Goal: Task Accomplishment & Management: Complete application form

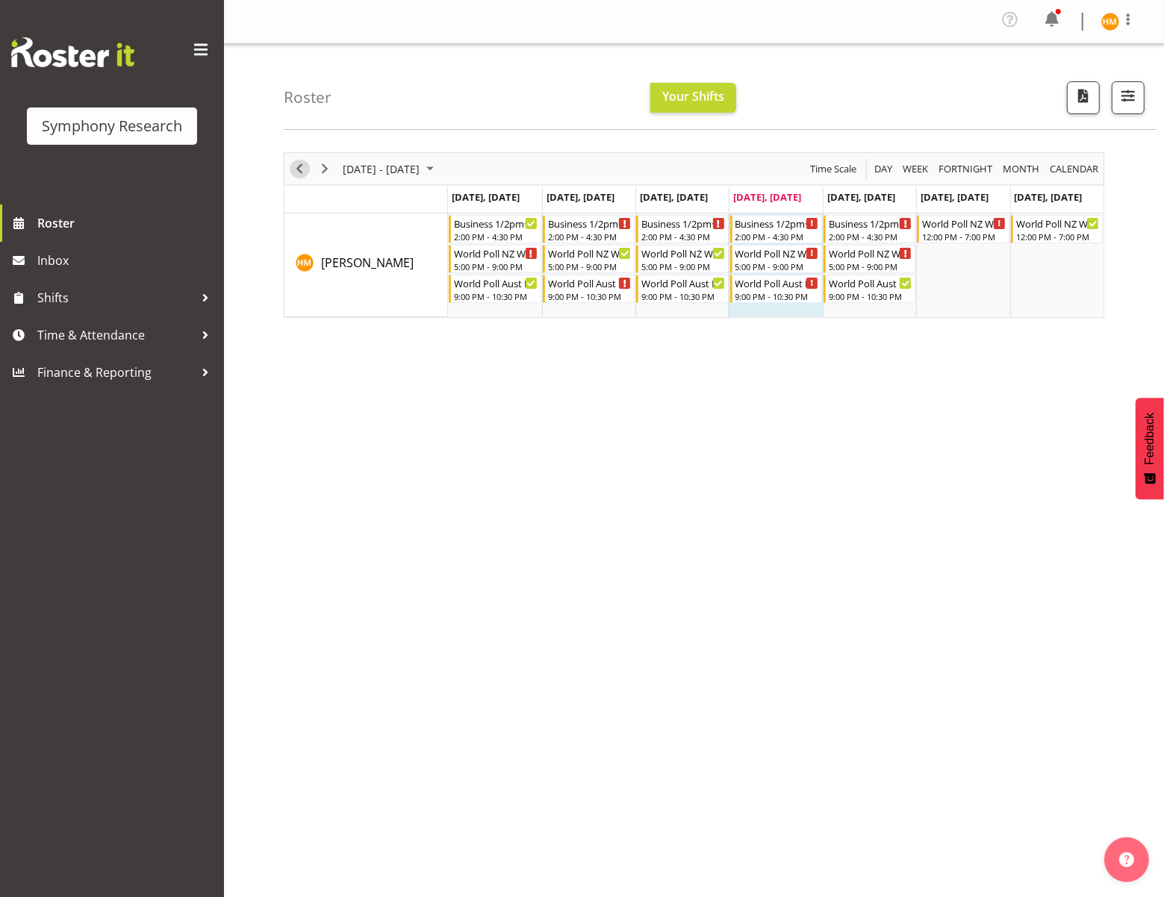
click at [293, 169] on span "Previous" at bounding box center [299, 169] width 18 height 19
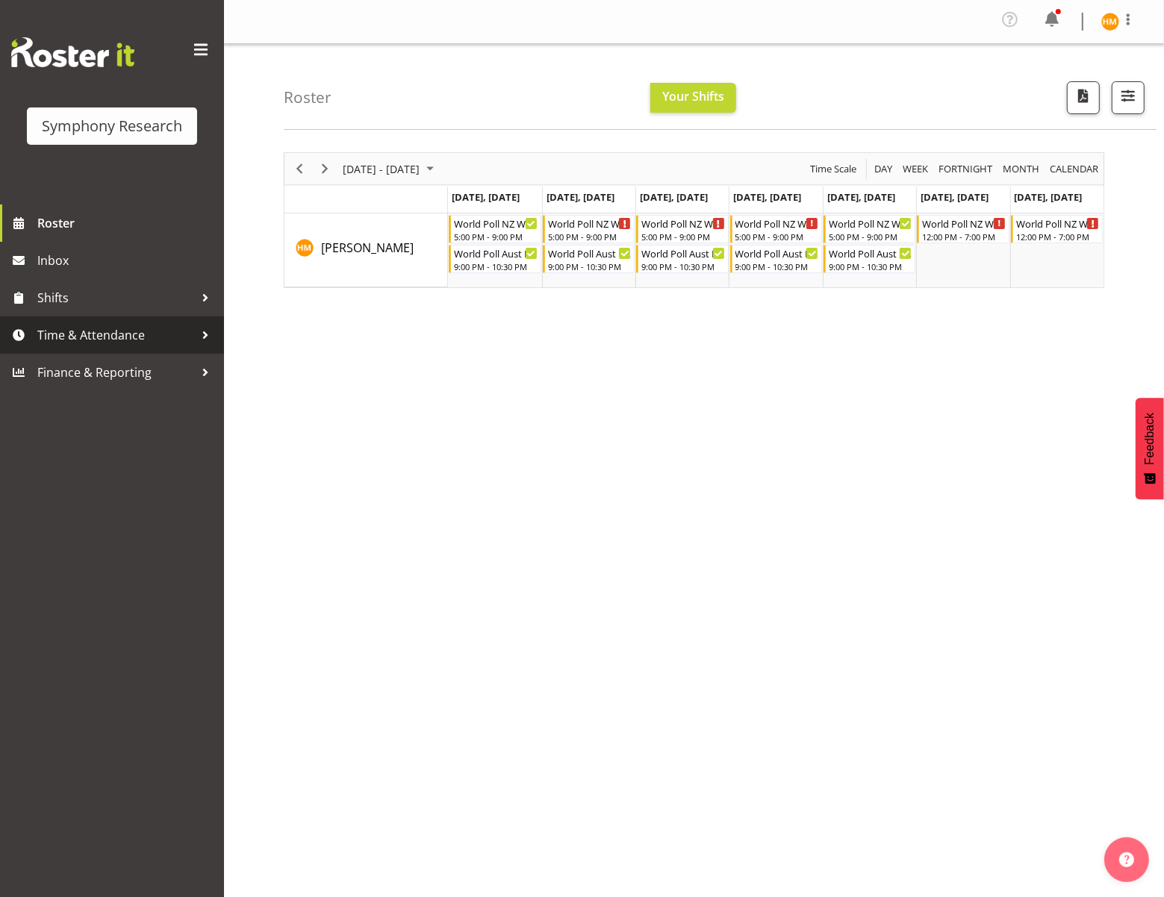
click at [146, 328] on span "Time & Attendance" at bounding box center [115, 335] width 157 height 22
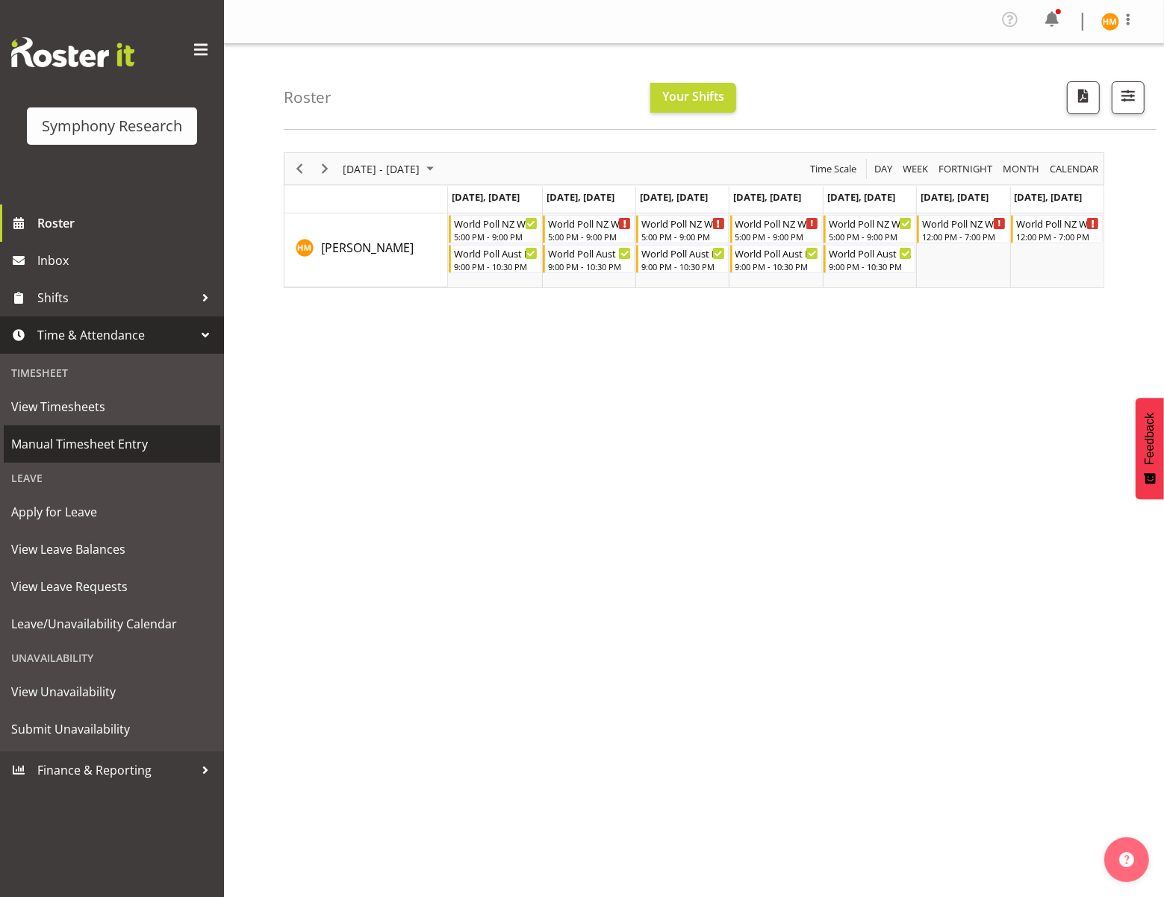
click at [146, 439] on span "Manual Timesheet Entry" at bounding box center [112, 444] width 202 height 22
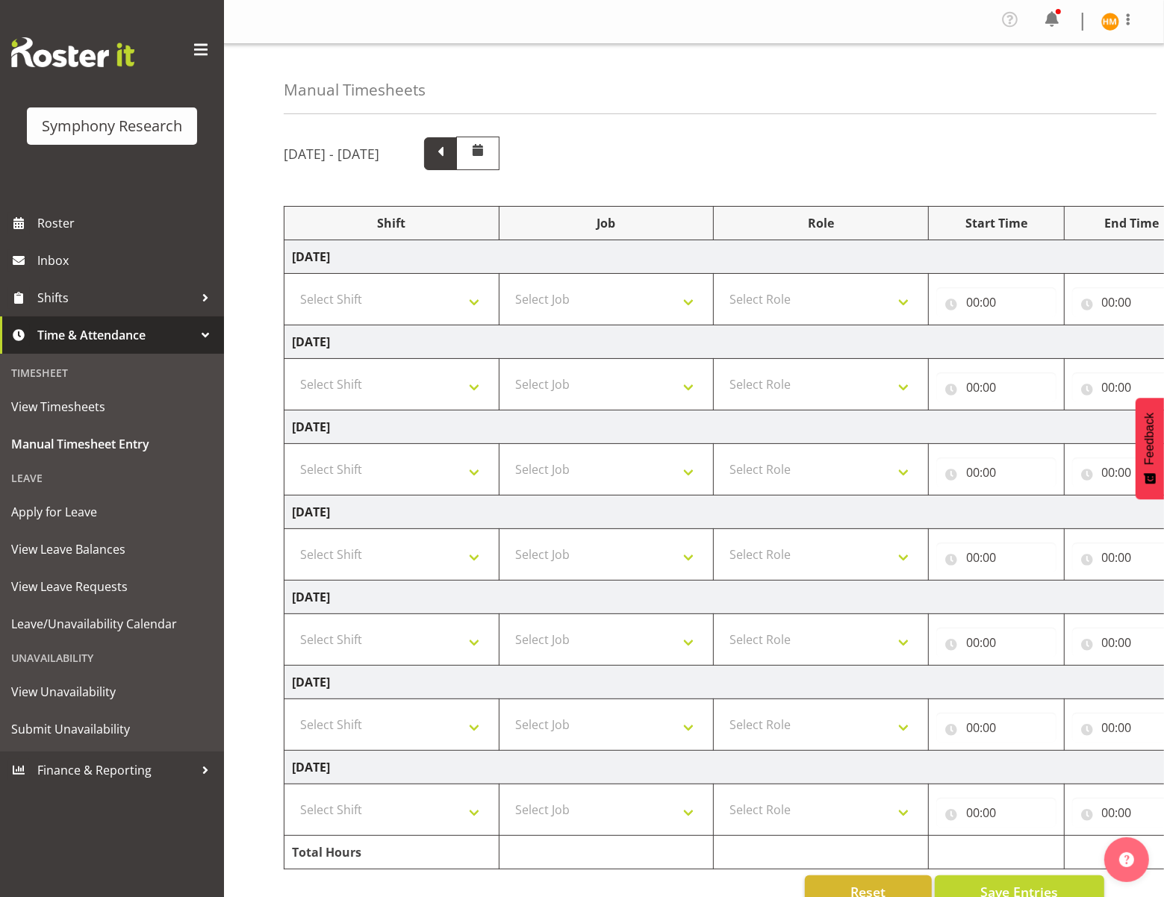
click at [450, 154] on span at bounding box center [440, 152] width 19 height 19
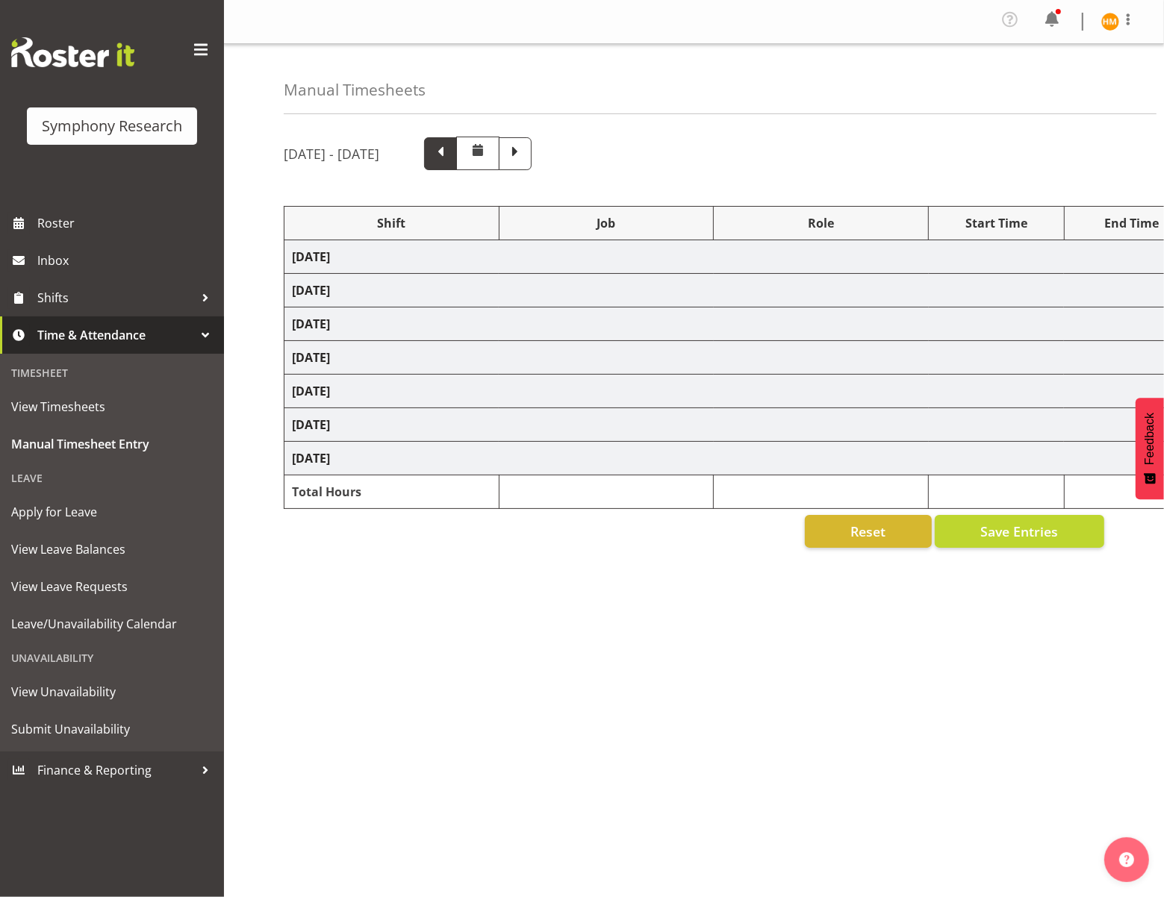
select select "41604"
select select "10527"
select select "47"
select select "56692"
select select "10499"
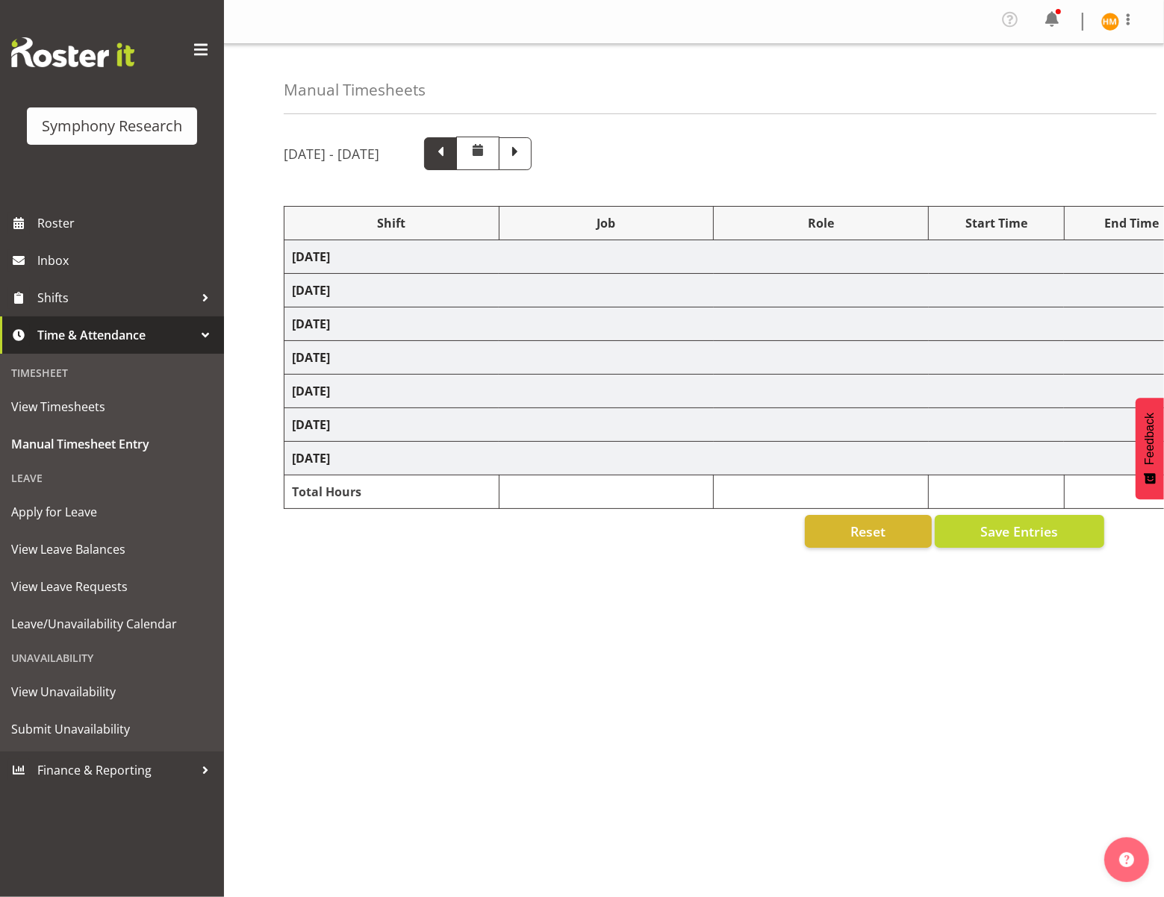
select select "47"
select select "56692"
select select "10499"
select select "47"
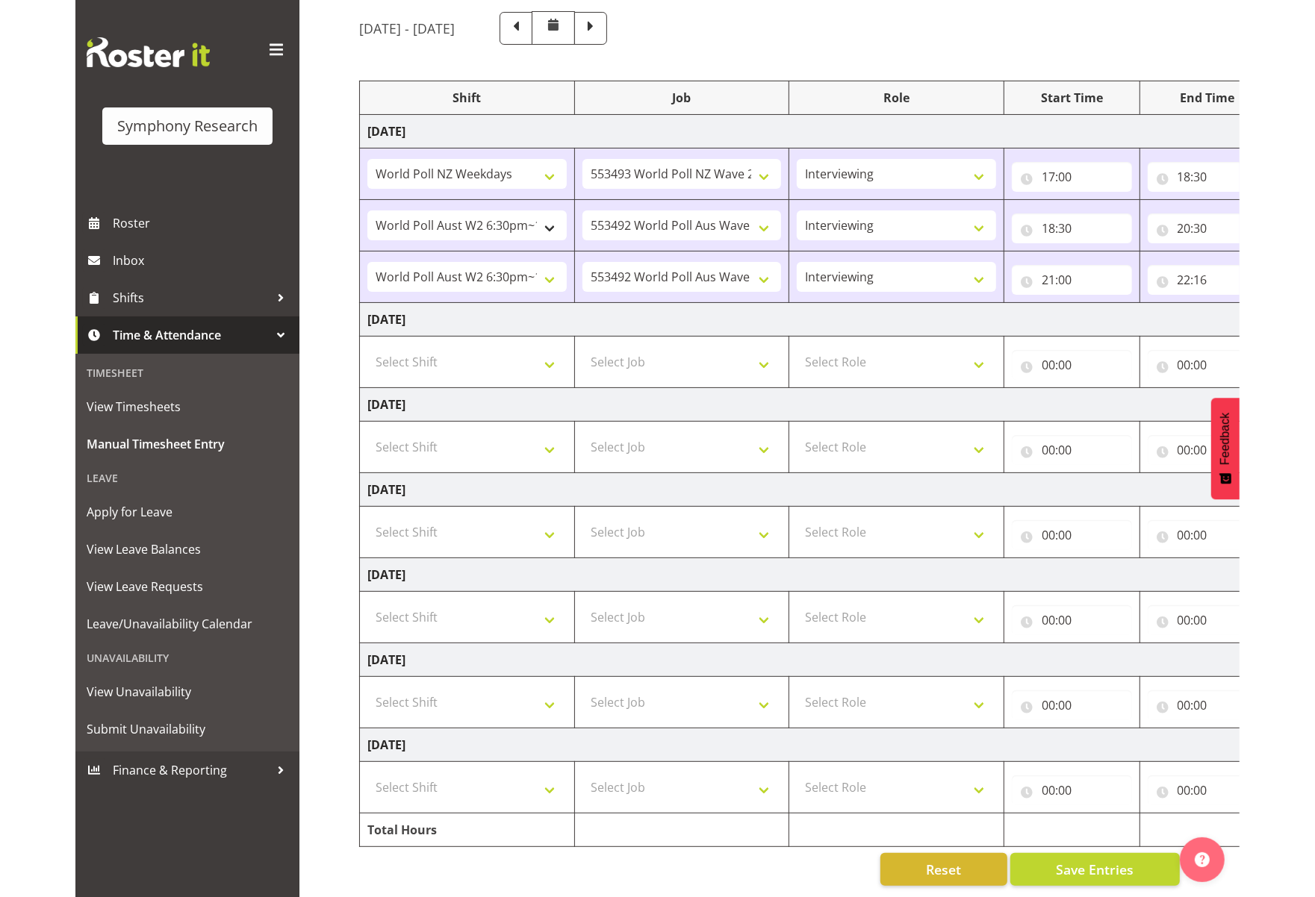
scroll to position [135, 0]
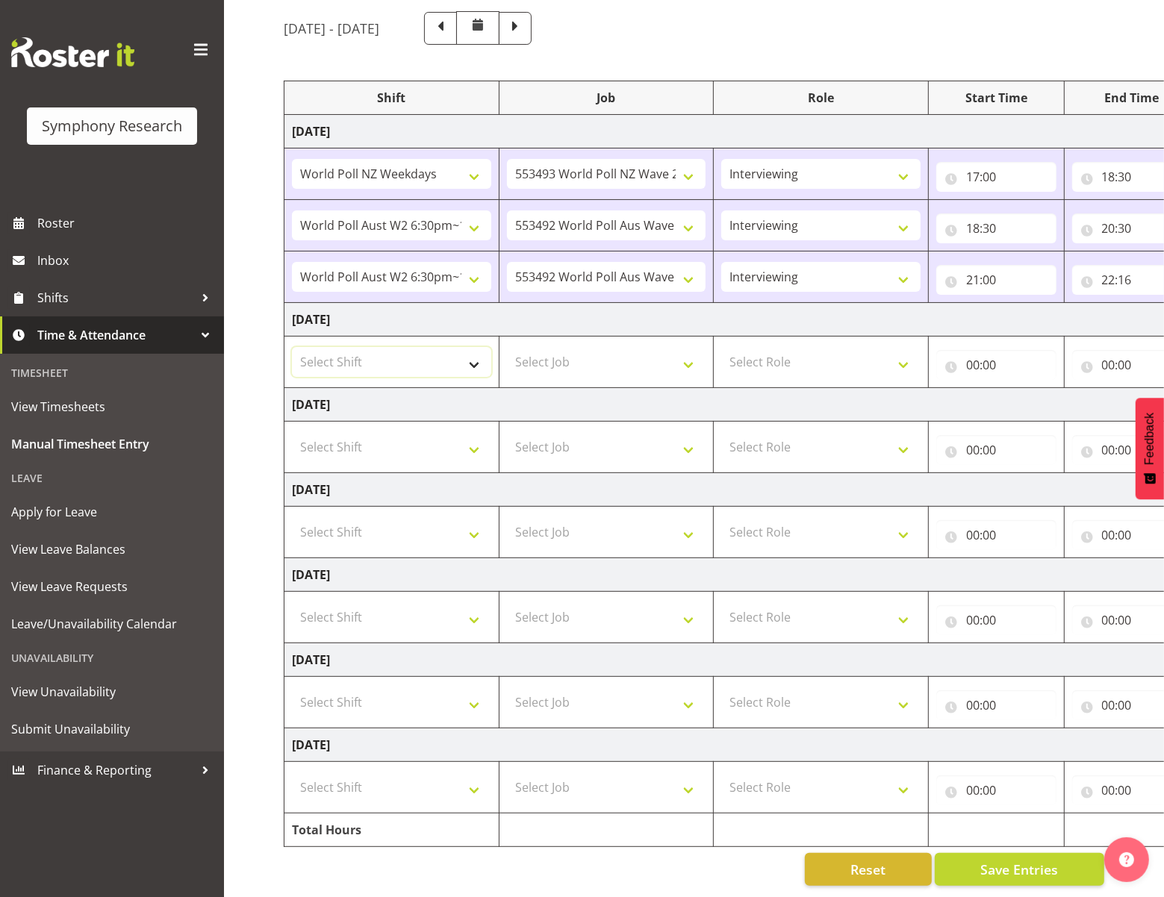
click at [474, 355] on select "Select Shift !!Weekend Residential (Roster IT Shift Label) *Business 9/10am ~ 4…" at bounding box center [391, 362] width 199 height 30
select select "41604"
click at [292, 347] on select "Select Shift !!Weekend Residential (Roster IT Shift Label) *Business 9/10am ~ 4…" at bounding box center [391, 362] width 199 height 30
click at [691, 356] on select "Select Job 550060 IF Admin 553492 World Poll Aus Wave 2 Main 2025 553493 World …" at bounding box center [606, 362] width 199 height 30
select select "10527"
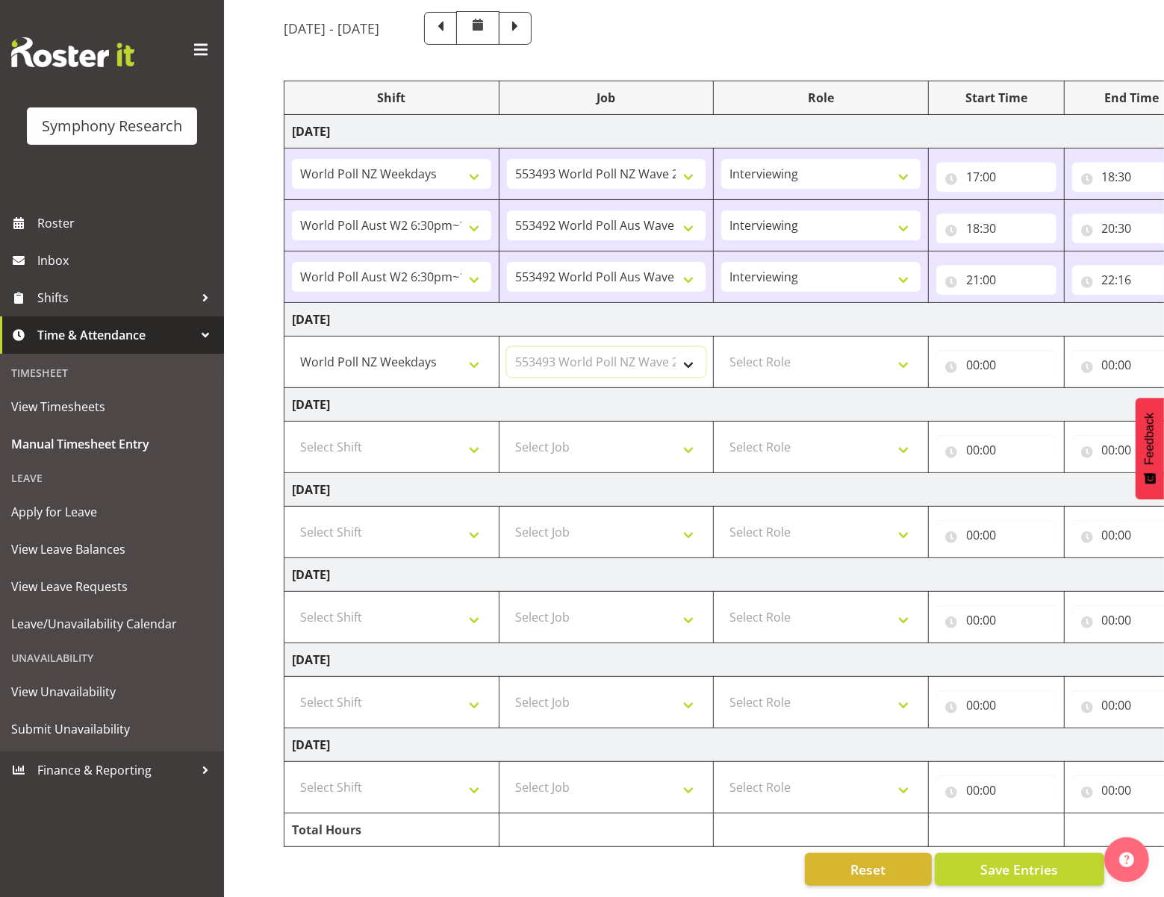
click at [507, 347] on select "Select Job 550060 IF Admin 553492 World Poll Aus Wave 2 Main 2025 553493 World …" at bounding box center [606, 362] width 199 height 30
click at [910, 355] on select "Select Role Briefing Interviewing" at bounding box center [820, 362] width 199 height 30
select select "47"
click at [721, 347] on select "Select Role Briefing Interviewing" at bounding box center [820, 362] width 199 height 30
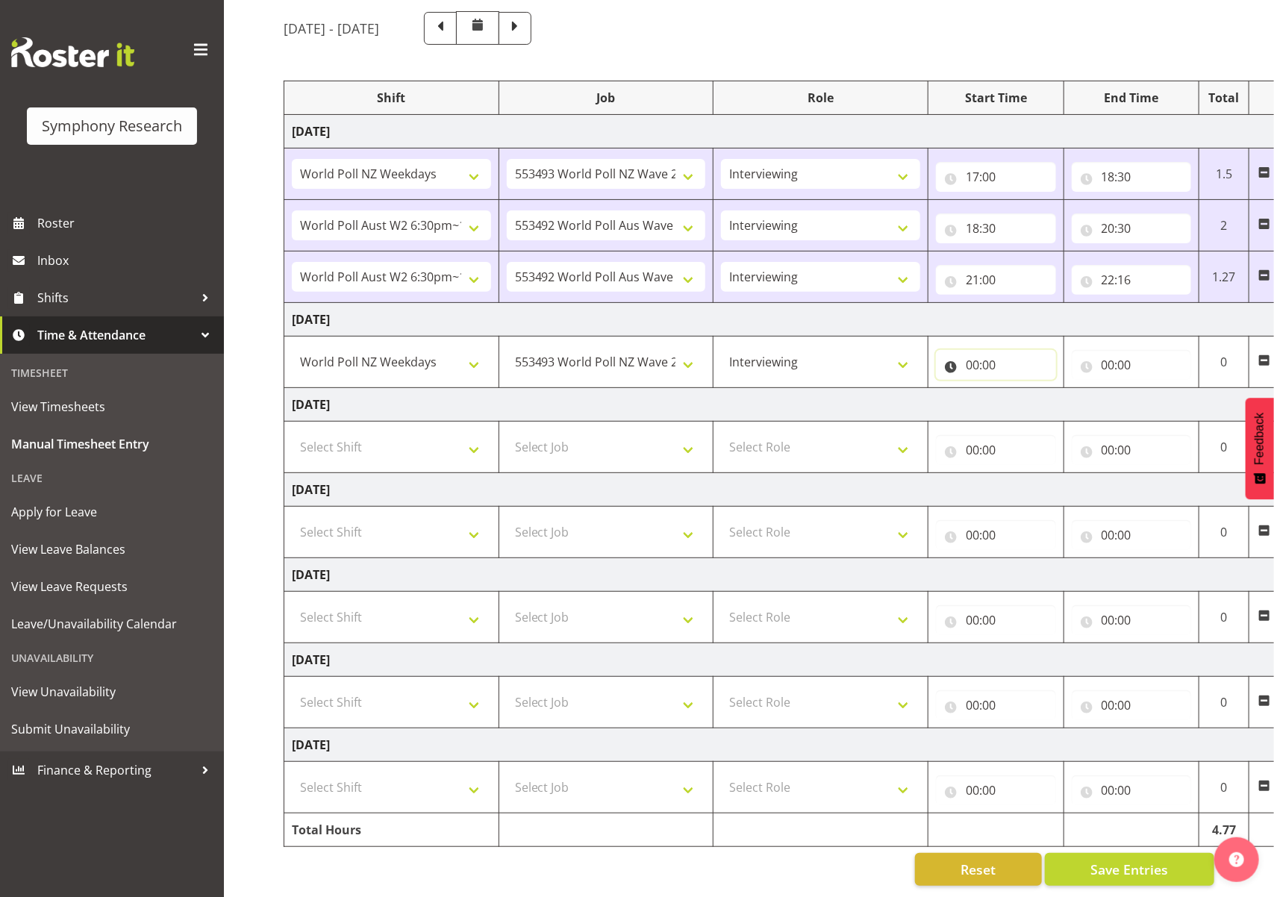
click at [963, 350] on input "00:00" at bounding box center [996, 365] width 120 height 30
click at [1027, 396] on select "00 01 02 03 04 05 06 07 08 09 10 11 12 13 14 15 16 17 18 19 20 21 22 23" at bounding box center [1038, 404] width 34 height 30
select select "17"
click at [1021, 389] on select "00 01 02 03 04 05 06 07 08 09 10 11 12 13 14 15 16 17 18 19 20 21 22 23" at bounding box center [1038, 404] width 34 height 30
type input "17:00"
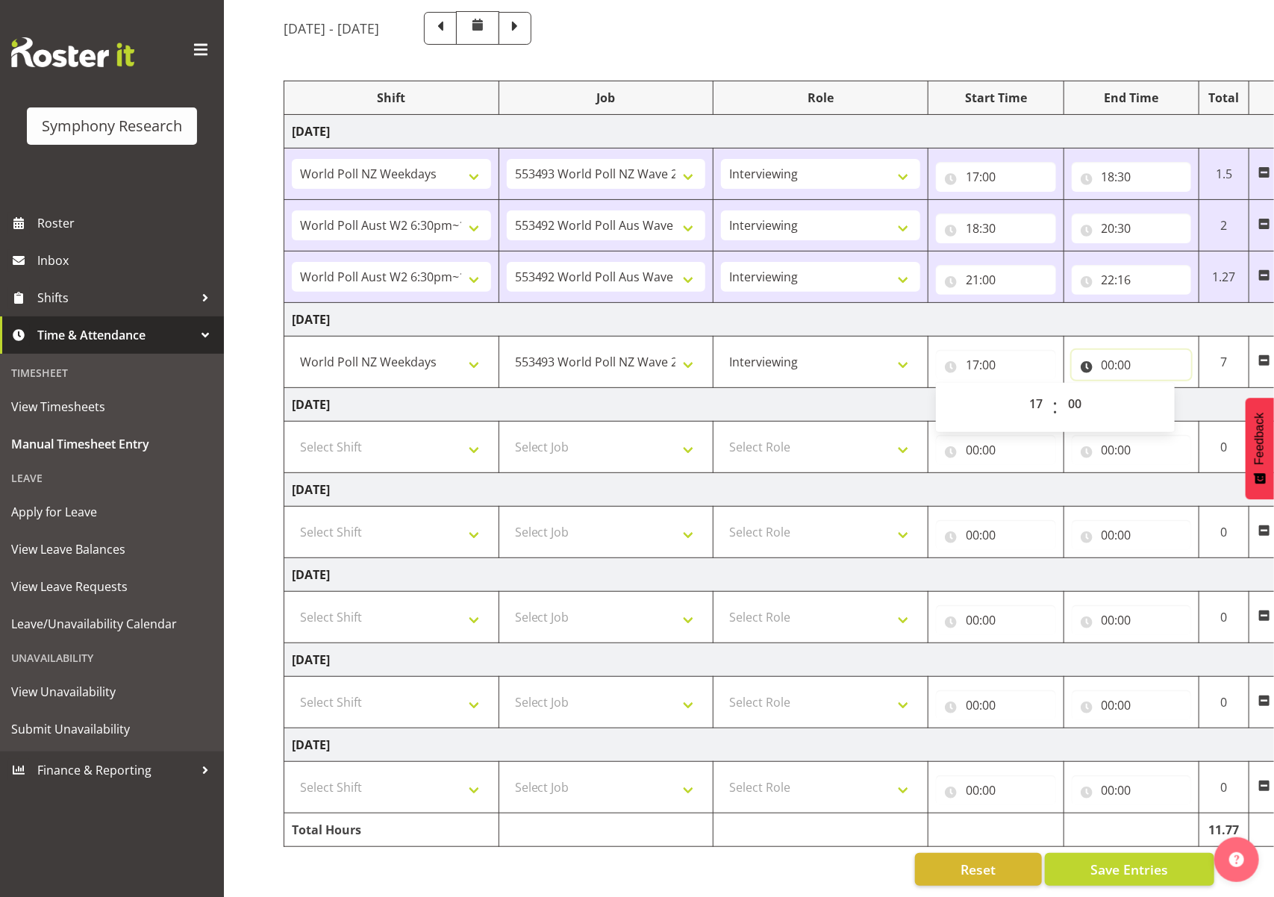
click at [1121, 350] on input "00:00" at bounding box center [1132, 365] width 120 height 30
click at [1163, 396] on select "00 01 02 03 04 05 06 07 08 09 10 11 12 13 14 15 16 17 18 19 20 21 22 23" at bounding box center [1174, 404] width 34 height 30
select select "18"
click at [1157, 389] on select "00 01 02 03 04 05 06 07 08 09 10 11 12 13 14 15 16 17 18 19 20 21 22 23" at bounding box center [1174, 404] width 34 height 30
type input "18:00"
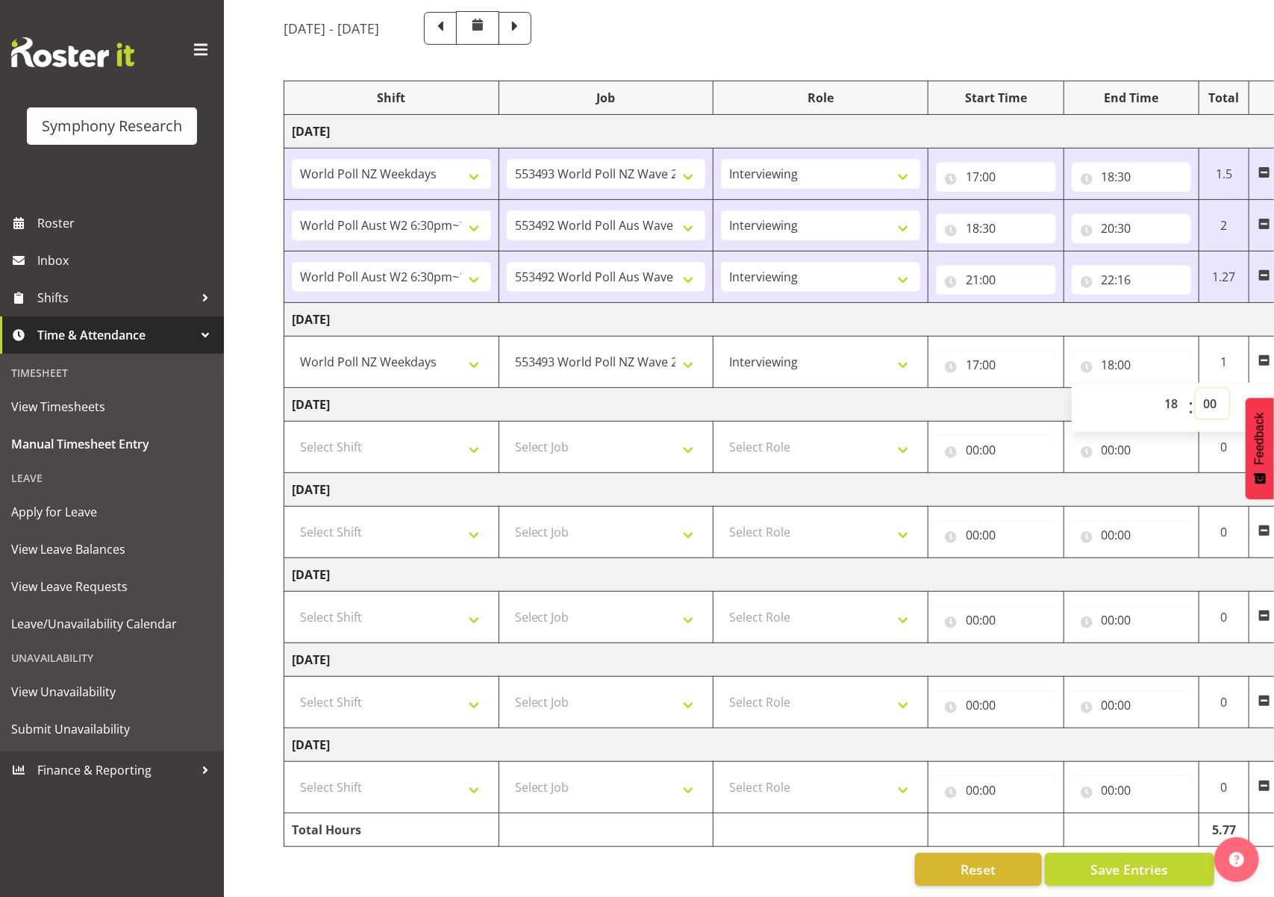
click at [1163, 391] on select "00 01 02 03 04 05 06 07 08 09 10 11 12 13 14 15 16 17 18 19 20 21 22 23 24 25 2…" at bounding box center [1213, 404] width 34 height 30
select select "45"
click at [1163, 389] on select "00 01 02 03 04 05 06 07 08 09 10 11 12 13 14 15 16 17 18 19 20 21 22 23 24 25 2…" at bounding box center [1213, 404] width 34 height 30
type input "18:45"
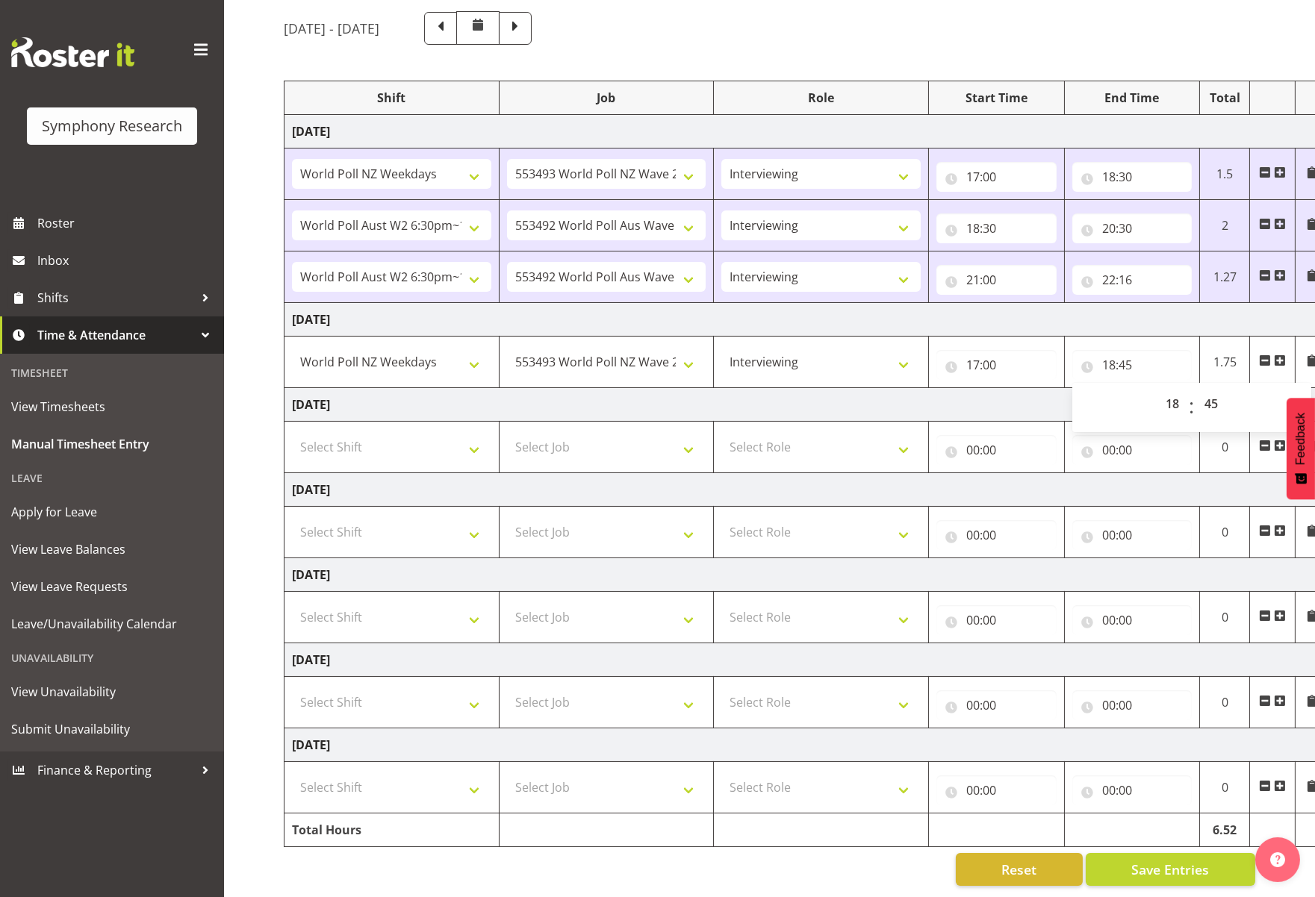
click at [1163, 355] on span at bounding box center [1280, 361] width 12 height 12
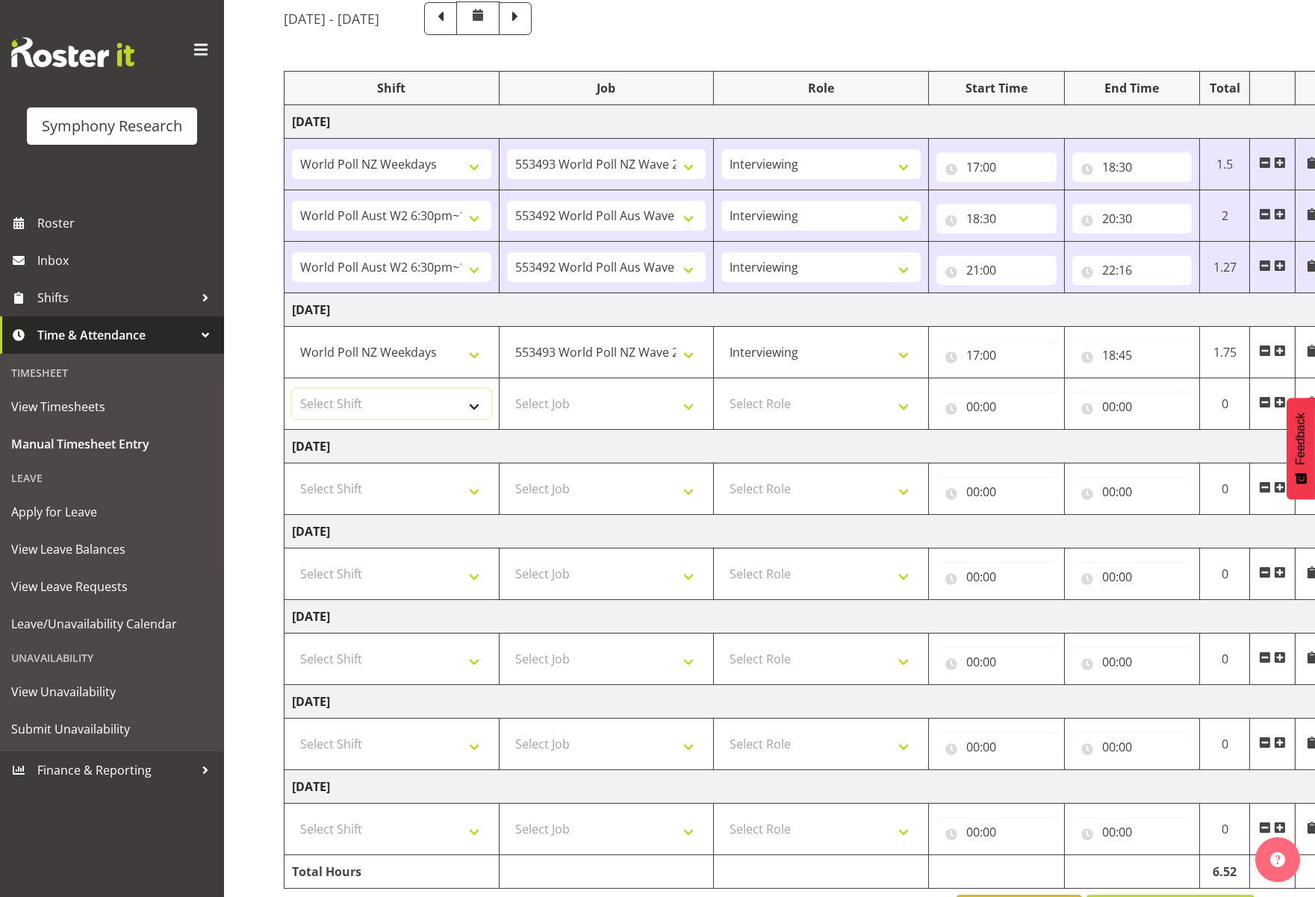
click at [467, 401] on select "Select Shift !!Weekend Residential (Roster IT Shift Label) *Business 9/10am ~ 4…" at bounding box center [391, 404] width 199 height 30
select select "56692"
click at [292, 389] on select "Select Shift !!Weekend Residential (Roster IT Shift Label) *Business 9/10am ~ 4…" at bounding box center [391, 404] width 199 height 30
click at [694, 412] on select "Select Job 550060 IF Admin 553492 World Poll Aus Wave 2 Main 2025 553493 World …" at bounding box center [606, 404] width 199 height 30
select select "10499"
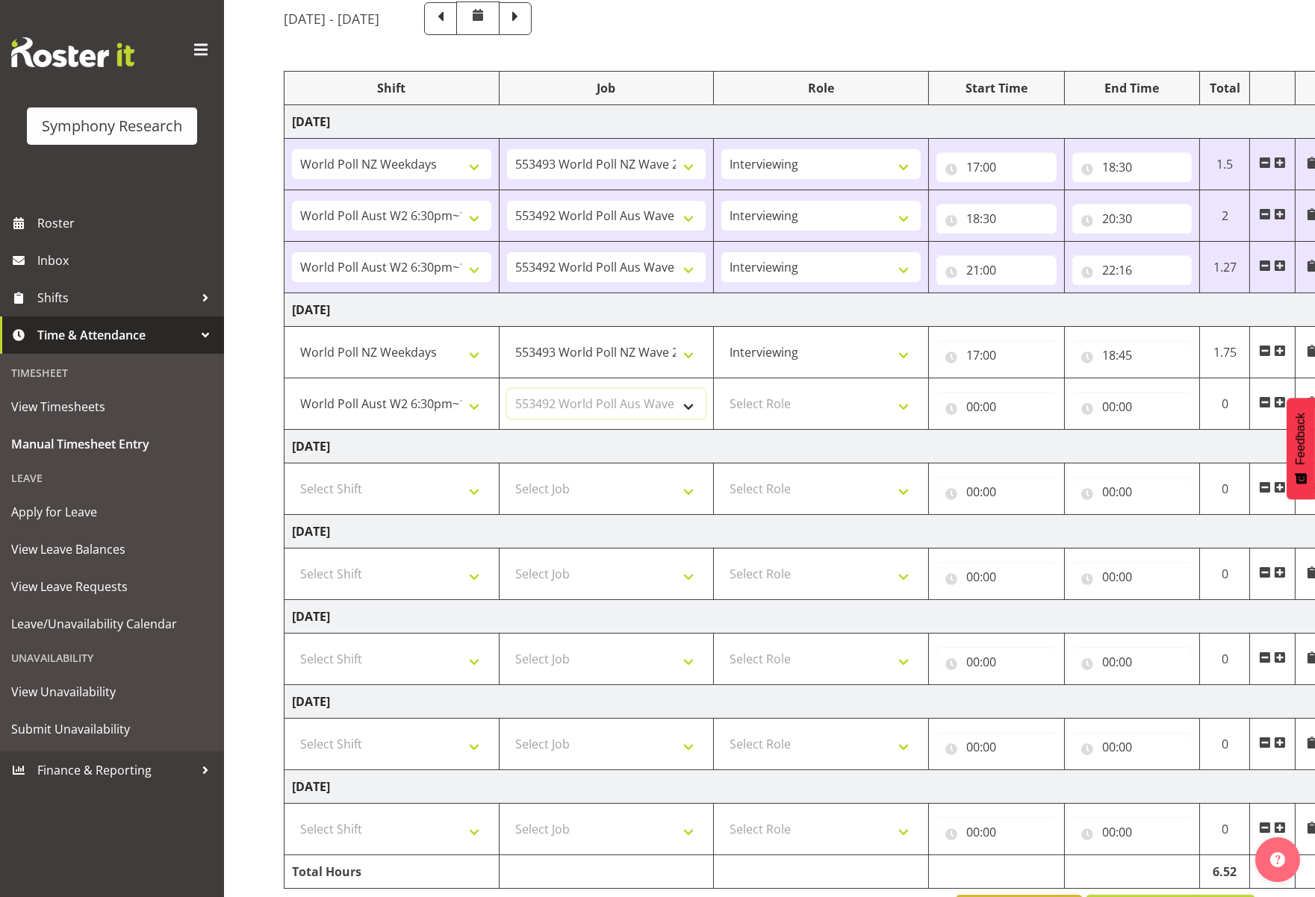
click at [507, 389] on select "Select Job 550060 IF Admin 553492 World Poll Aus Wave 2 Main 2025 553493 World …" at bounding box center [606, 404] width 199 height 30
click at [903, 408] on select "Select Role Briefing Interviewing" at bounding box center [820, 404] width 199 height 30
select select "47"
click at [721, 389] on select "Select Role Briefing Interviewing" at bounding box center [820, 404] width 199 height 30
click at [983, 409] on input "00:00" at bounding box center [996, 407] width 120 height 30
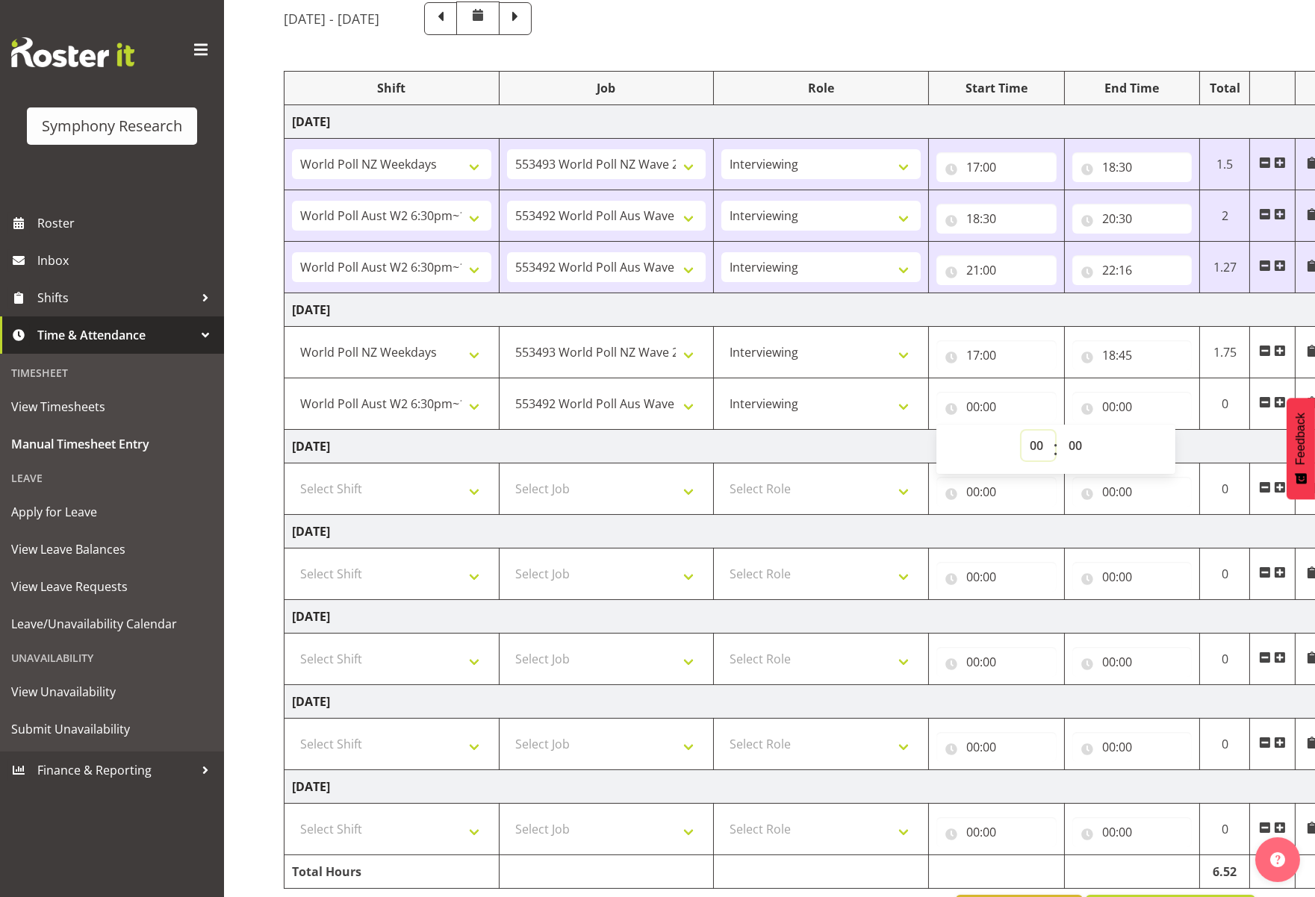
click at [1039, 450] on select "00 01 02 03 04 05 06 07 08 09 10 11 12 13 14 15 16 17 18 19 20 21 22 23" at bounding box center [1038, 446] width 34 height 30
select select "18"
click at [1021, 431] on select "00 01 02 03 04 05 06 07 08 09 10 11 12 13 14 15 16 17 18 19 20 21 22 23" at bounding box center [1038, 446] width 34 height 30
type input "18:00"
click at [1082, 448] on select "00 01 02 03 04 05 06 07 08 09 10 11 12 13 14 15 16 17 18 19 20 21 22 23 24 25 2…" at bounding box center [1077, 446] width 34 height 30
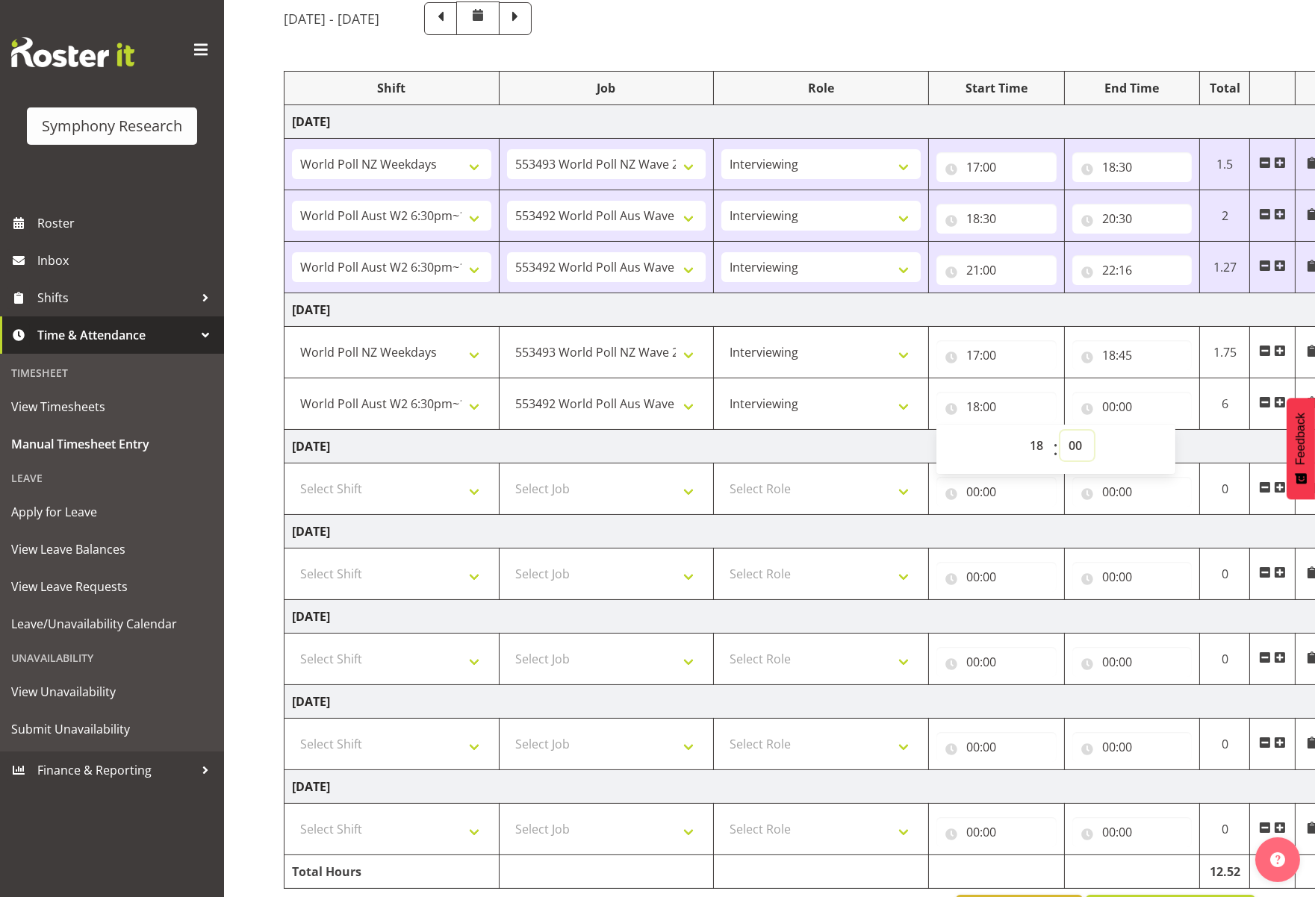
click at [1085, 442] on select "00 01 02 03 04 05 06 07 08 09 10 11 12 13 14 15 16 17 18 19 20 21 22 23 24 25 2…" at bounding box center [1077, 446] width 34 height 30
select select "45"
click at [1060, 431] on select "00 01 02 03 04 05 06 07 08 09 10 11 12 13 14 15 16 17 18 19 20 21 22 23 24 25 2…" at bounding box center [1077, 446] width 34 height 30
type input "18:45"
click at [1157, 412] on input "00:00" at bounding box center [1132, 407] width 120 height 30
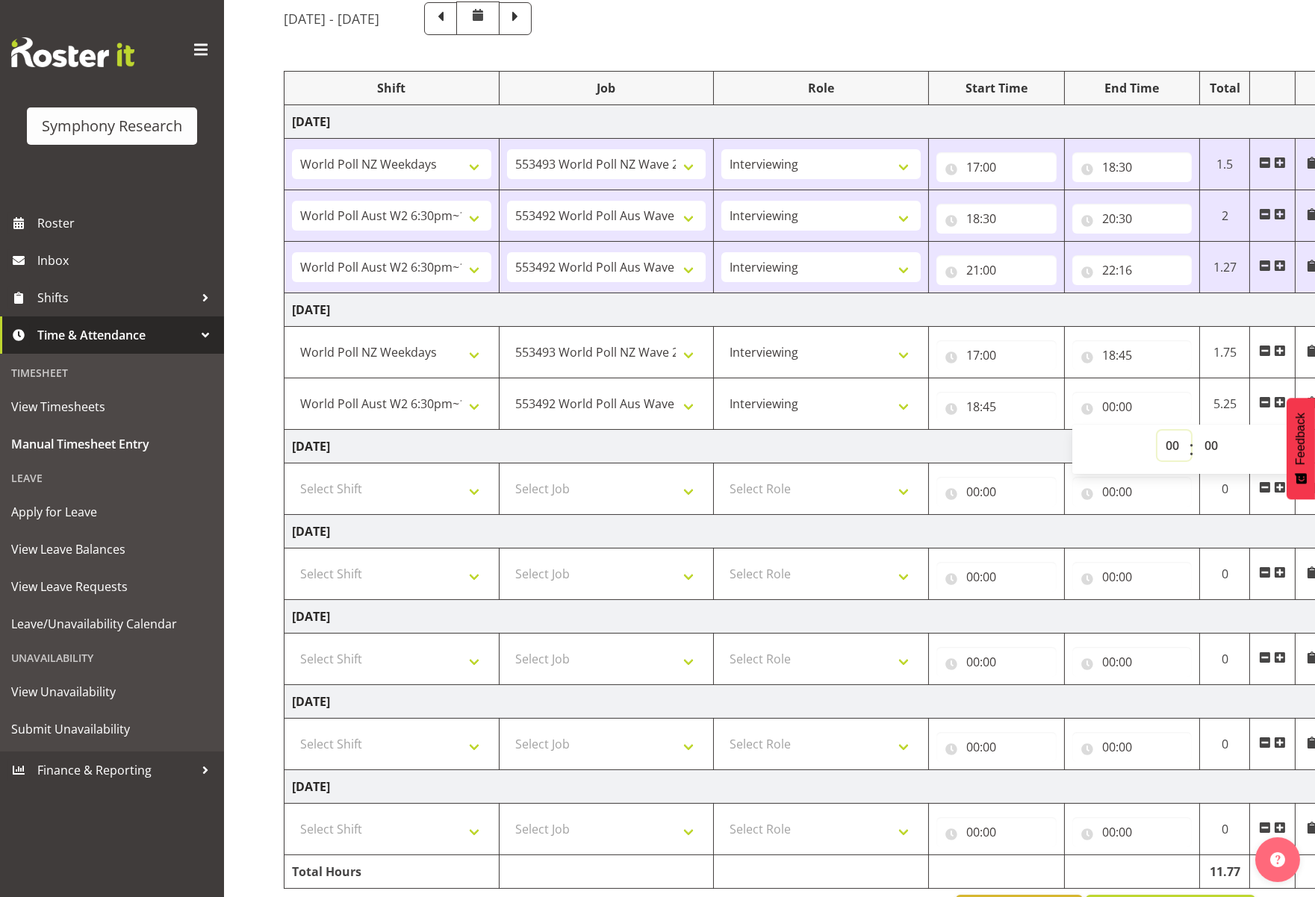
click at [1163, 449] on select "00 01 02 03 04 05 06 07 08 09 10 11 12 13 14 15 16 17 18 19 20 21 22 23" at bounding box center [1174, 446] width 34 height 30
select select "20"
click at [1157, 431] on select "00 01 02 03 04 05 06 07 08 09 10 11 12 13 14 15 16 17 18 19 20 21 22 23" at bounding box center [1174, 446] width 34 height 30
type input "20:00"
click at [1163, 439] on select "00 01 02 03 04 05 06 07 08 09 10 11 12 13 14 15 16 17 18 19 20 21 22 23 24 25 2…" at bounding box center [1213, 446] width 34 height 30
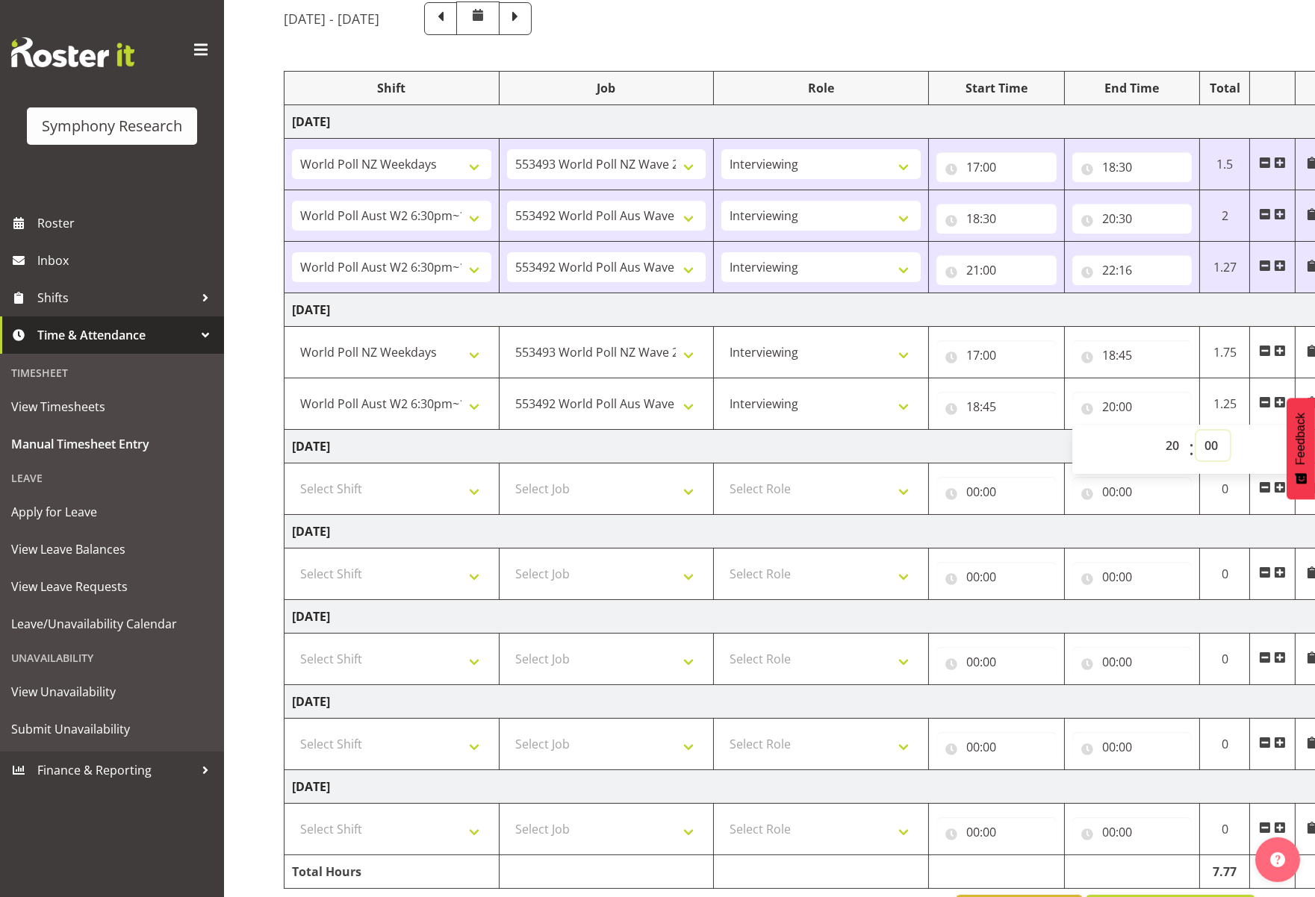
select select "30"
click at [1163, 431] on select "00 01 02 03 04 05 06 07 08 09 10 11 12 13 14 15 16 17 18 19 20 21 22 23 24 25 2…" at bounding box center [1213, 446] width 34 height 30
type input "20:30"
click at [1036, 442] on td "[DATE]" at bounding box center [806, 447] width 1044 height 34
click at [1163, 404] on span at bounding box center [1280, 402] width 12 height 12
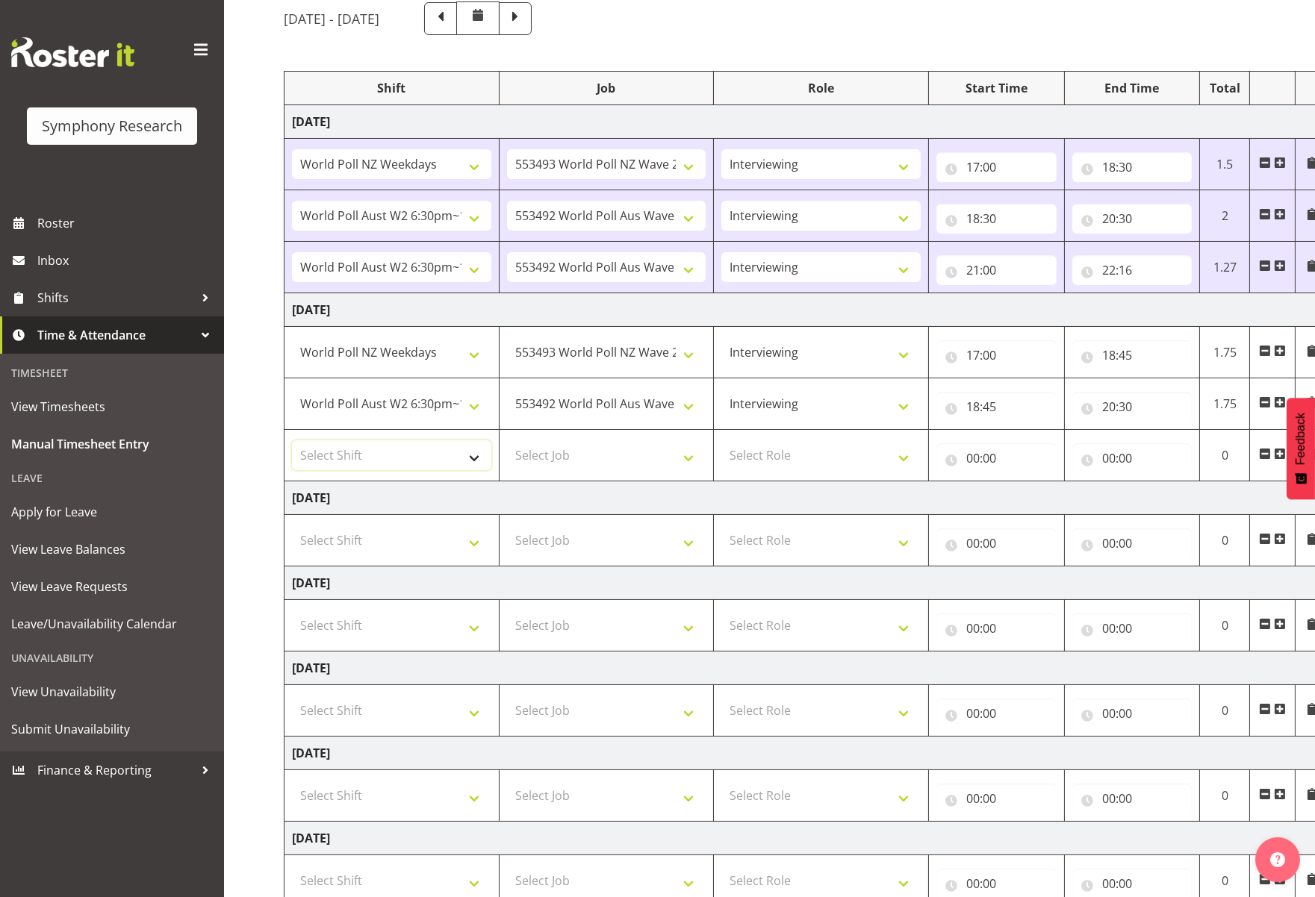
click at [480, 457] on select "Select Shift !!Weekend Residential (Roster IT Shift Label) *Business 9/10am ~ 4…" at bounding box center [391, 455] width 199 height 30
select select "56692"
click at [292, 440] on select "Select Shift !!Weekend Residential (Roster IT Shift Label) *Business 9/10am ~ 4…" at bounding box center [391, 455] width 199 height 30
click at [685, 454] on select "Select Job 550060 IF Admin 553492 World Poll Aus Wave 2 Main 2025 553493 World …" at bounding box center [606, 455] width 199 height 30
select select "10499"
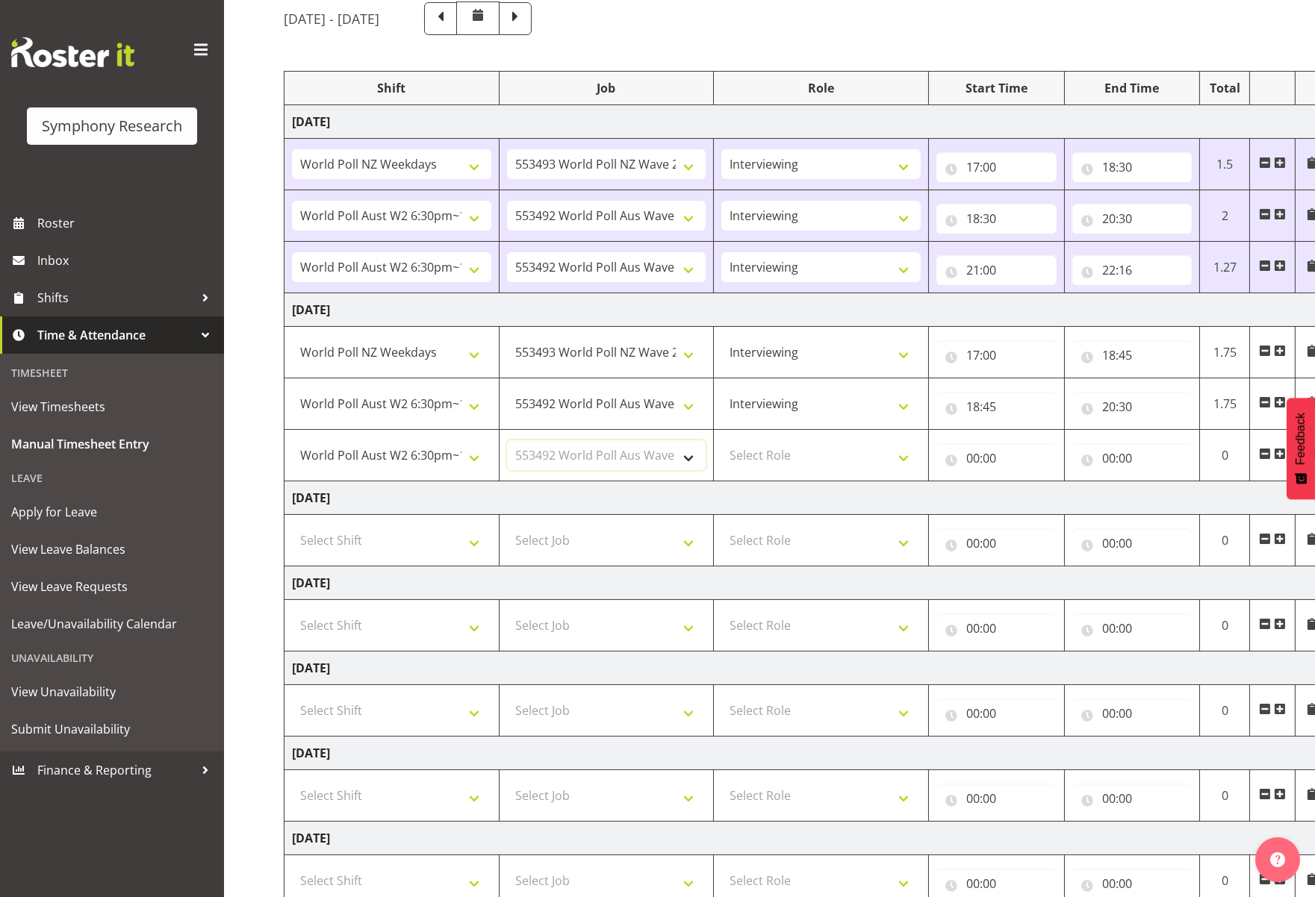
click at [507, 440] on select "Select Job 550060 IF Admin 553492 World Poll Aus Wave 2 Main 2025 553493 World …" at bounding box center [606, 455] width 199 height 30
click at [913, 458] on select "Select Role Briefing Interviewing" at bounding box center [820, 455] width 199 height 30
click at [909, 456] on select "Select Role Briefing Interviewing" at bounding box center [820, 455] width 199 height 30
select select "47"
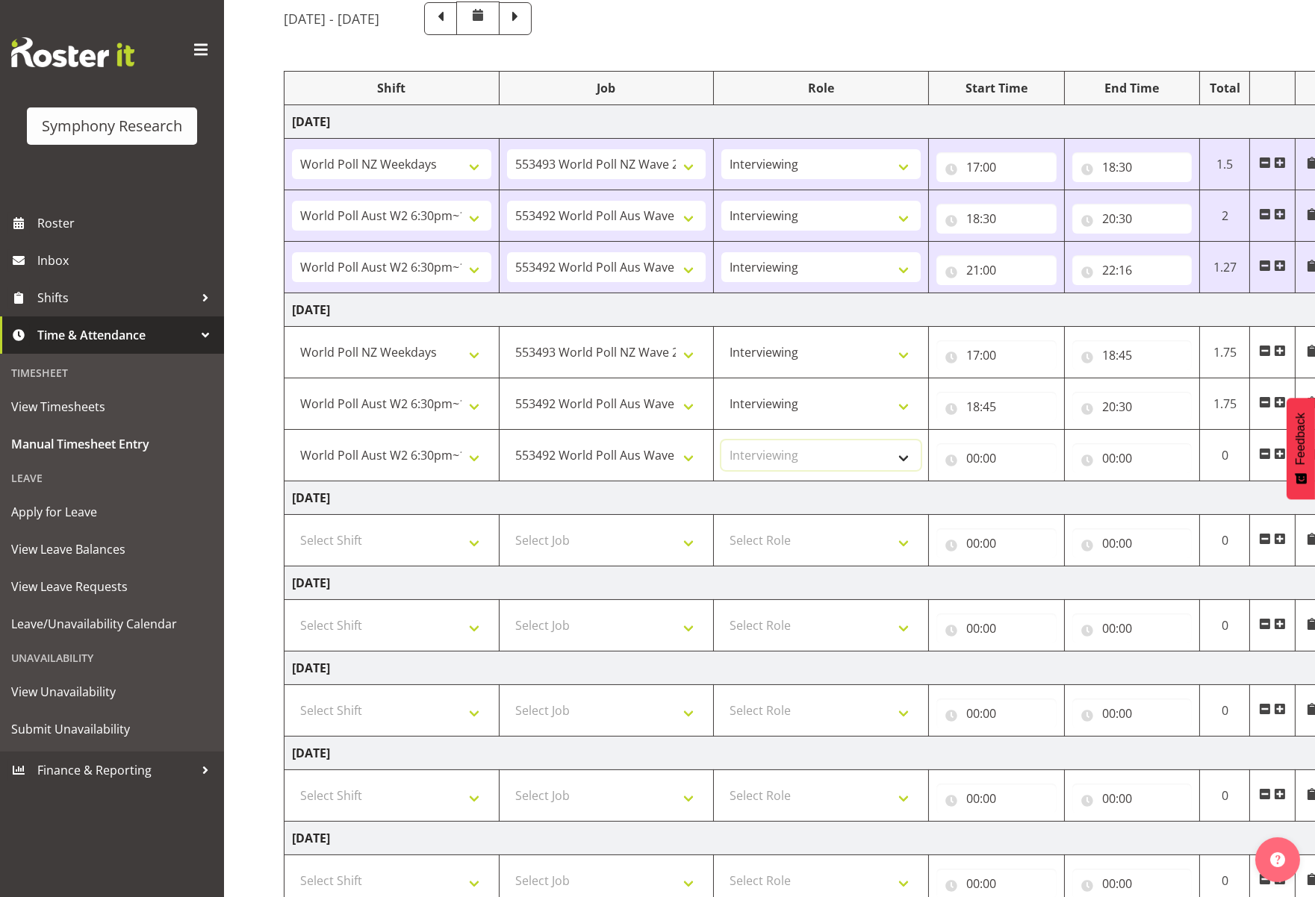
click at [721, 440] on select "Select Role Briefing Interviewing" at bounding box center [820, 455] width 199 height 30
click at [978, 461] on input "00:00" at bounding box center [996, 458] width 120 height 30
click at [1028, 499] on select "00 01 02 03 04 05 06 07 08 09 10 11 12 13 14 15 16 17 18 19 20 21 22 23" at bounding box center [1038, 497] width 34 height 30
select select "21"
click at [1021, 482] on select "00 01 02 03 04 05 06 07 08 09 10 11 12 13 14 15 16 17 18 19 20 21 22 23" at bounding box center [1038, 497] width 34 height 30
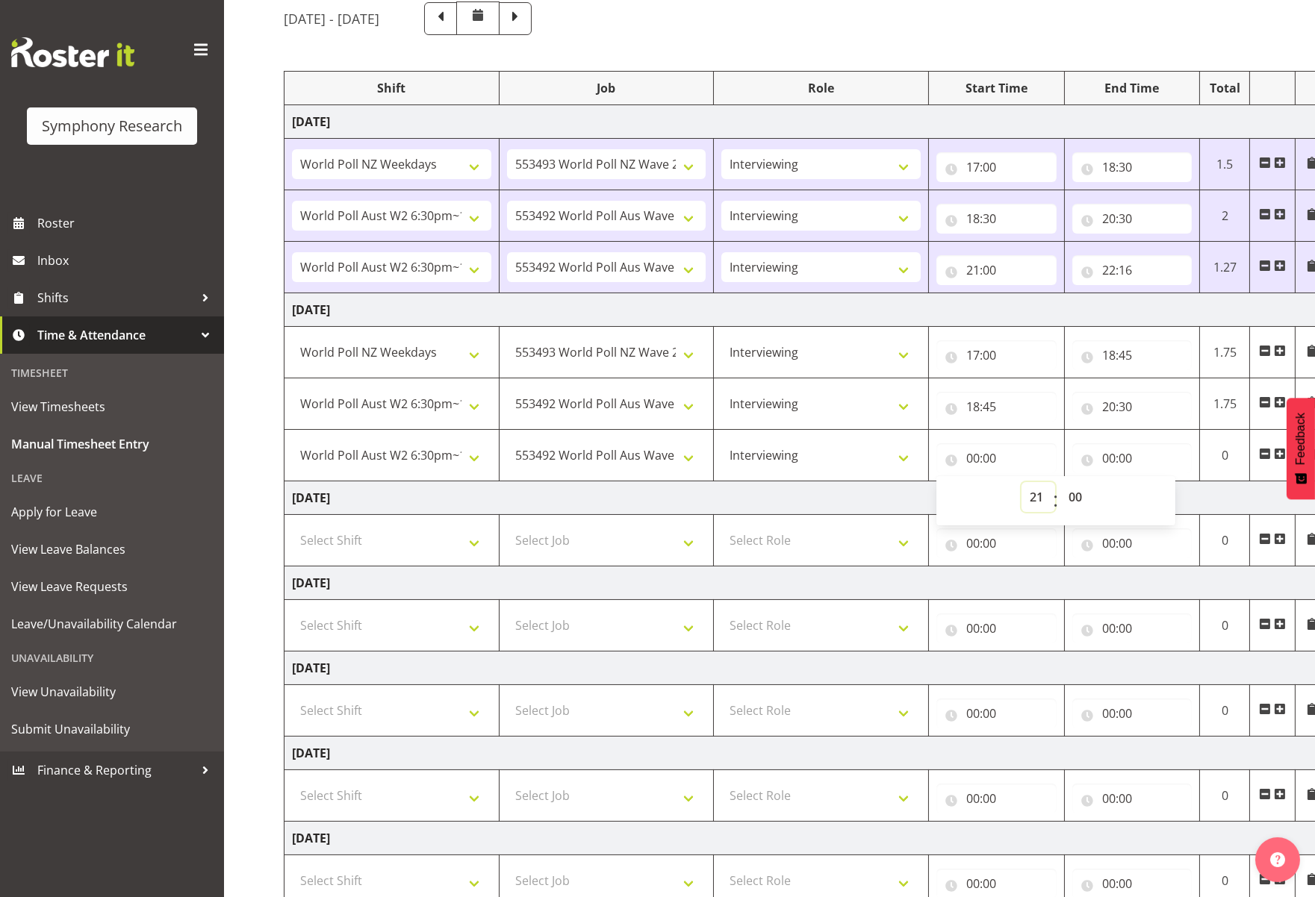
type input "21:00"
click at [1012, 455] on input "21:00" at bounding box center [996, 458] width 120 height 30
click at [1019, 458] on input "21:00" at bounding box center [996, 458] width 120 height 30
click at [1074, 494] on select "00 01 02 03 04 05 06 07 08 09 10 11 12 13 14 15 16 17 18 19 20 21 22 23 24 25 2…" at bounding box center [1077, 497] width 34 height 30
select select "1"
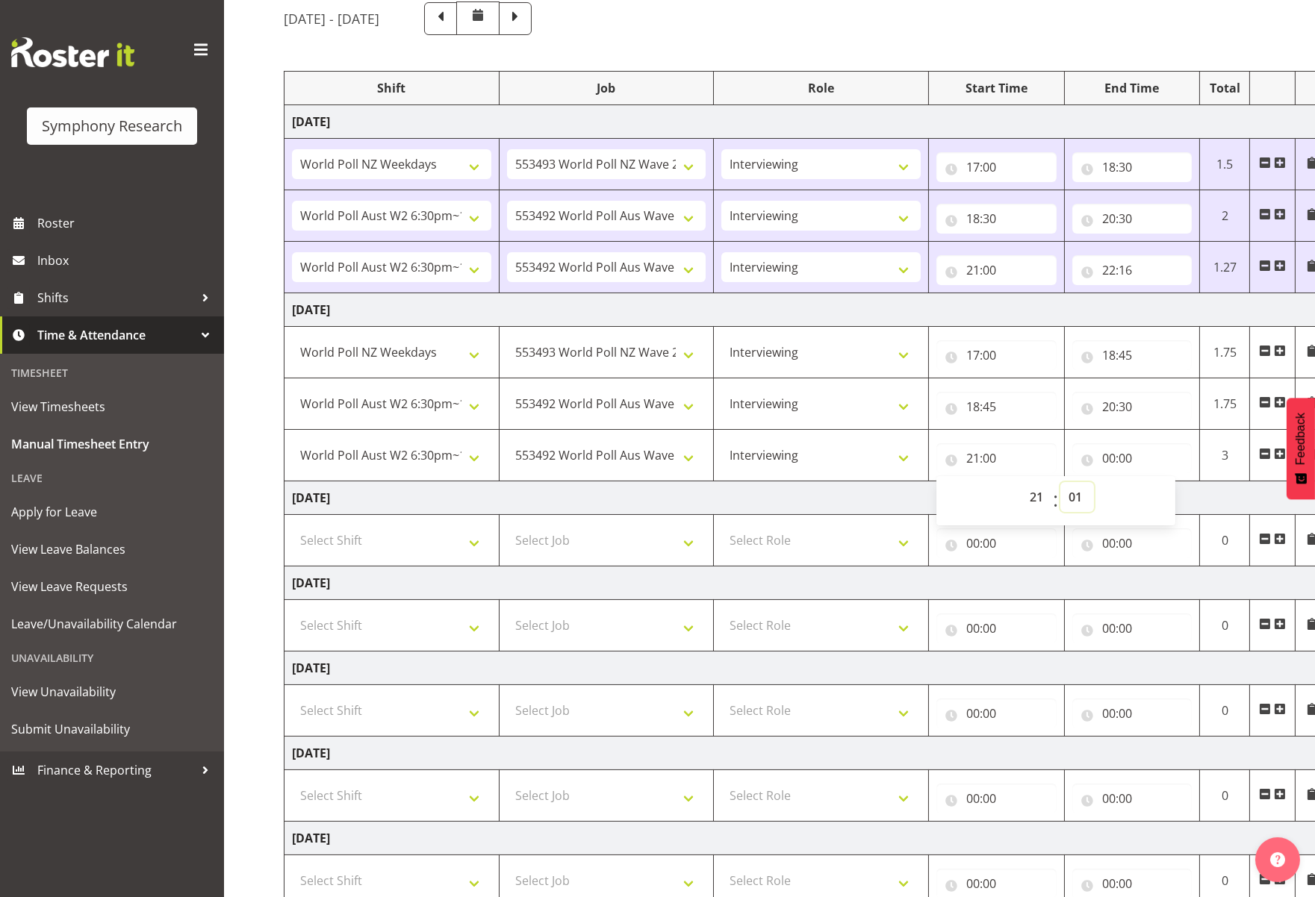
click at [1060, 482] on select "00 01 02 03 04 05 06 07 08 09 10 11 12 13 14 15 16 17 18 19 20 21 22 23 24 25 2…" at bounding box center [1077, 497] width 34 height 30
type input "21:01"
click at [1153, 458] on input "00:00" at bounding box center [1132, 458] width 120 height 30
click at [1163, 502] on select "00 01 02 03 04 05 06 07 08 09 10 11 12 13 14 15 16 17 18 19 20 21 22 23" at bounding box center [1174, 497] width 34 height 30
select select "22"
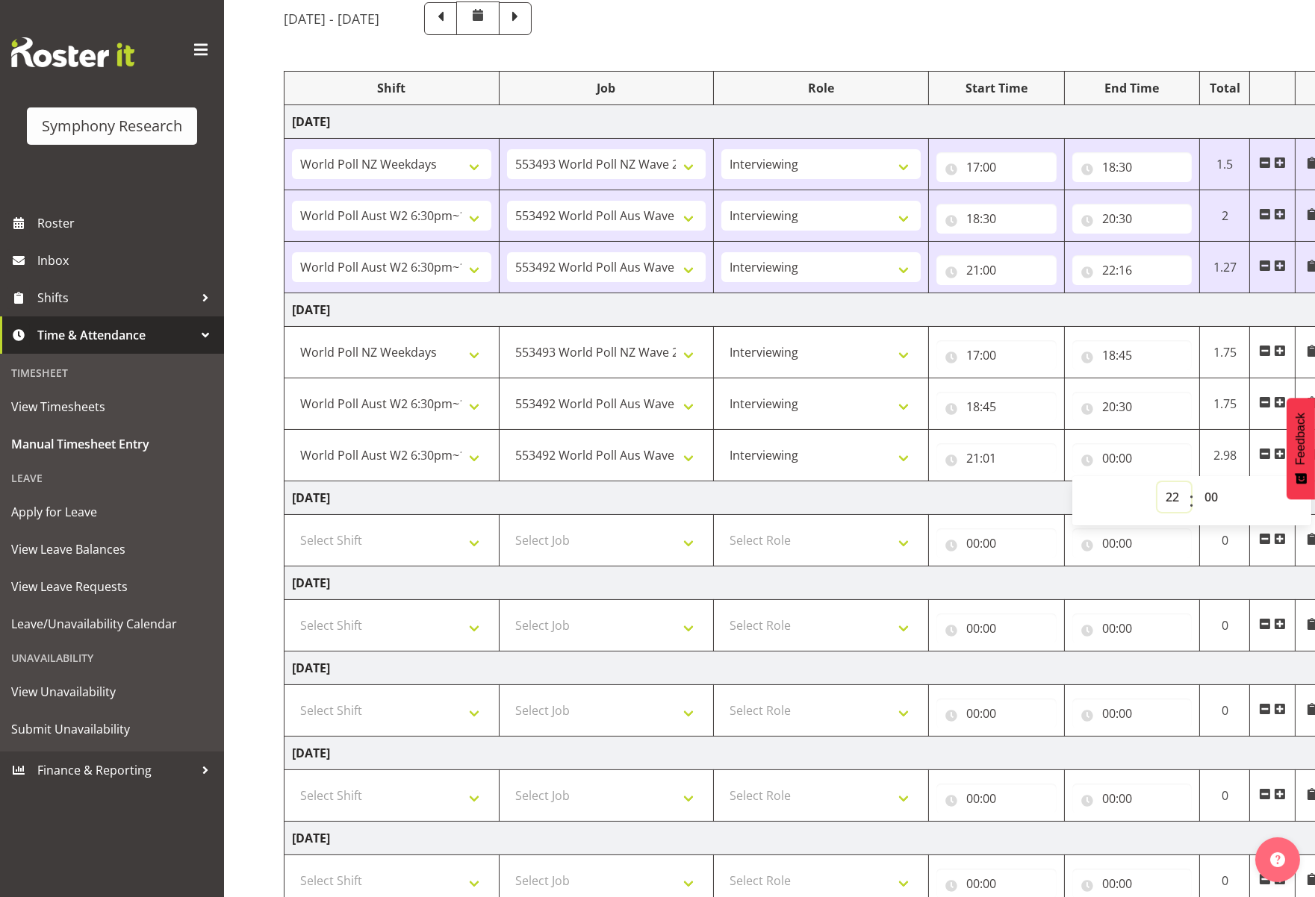
click at [1157, 482] on select "00 01 02 03 04 05 06 07 08 09 10 11 12 13 14 15 16 17 18 19 20 21 22 23" at bounding box center [1174, 497] width 34 height 30
type input "22:00"
click at [1163, 499] on select "00 01 02 03 04 05 06 07 08 09 10 11 12 13 14 15 16 17 18 19 20 21 22 23 24 25 2…" at bounding box center [1213, 497] width 34 height 30
select select "50"
click at [1163, 482] on select "00 01 02 03 04 05 06 07 08 09 10 11 12 13 14 15 16 17 18 19 20 21 22 23 24 25 2…" at bounding box center [1213, 497] width 34 height 30
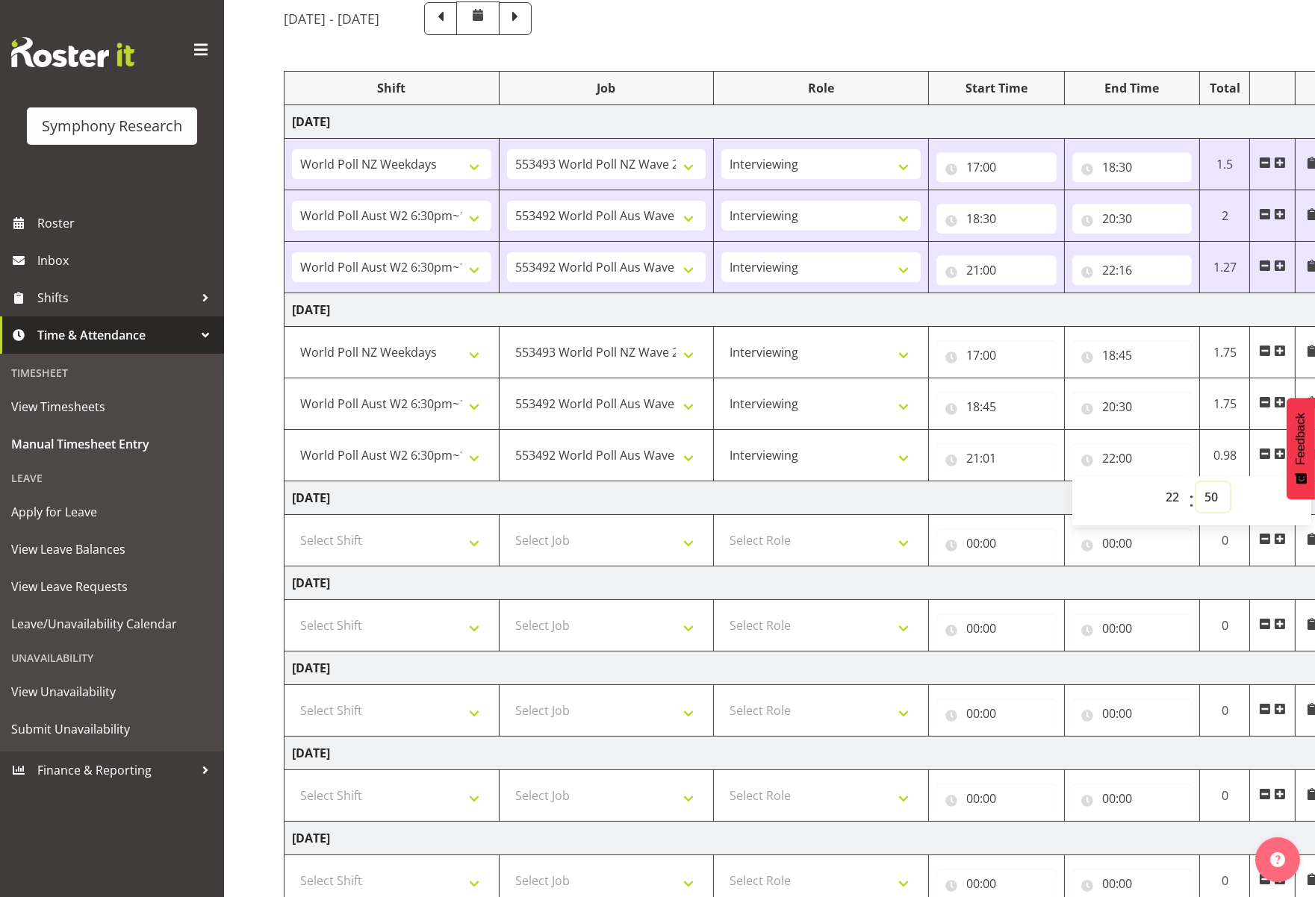
type input "22:50"
click at [1049, 498] on td "[DATE]" at bounding box center [806, 499] width 1044 height 34
click at [475, 544] on select "Select Shift !!Weekend Residential (Roster IT Shift Label) *Business 9/10am ~ 4…" at bounding box center [391, 541] width 199 height 30
select select "41604"
click at [292, 526] on select "Select Shift !!Weekend Residential (Roster IT Shift Label) *Business 9/10am ~ 4…" at bounding box center [391, 541] width 199 height 30
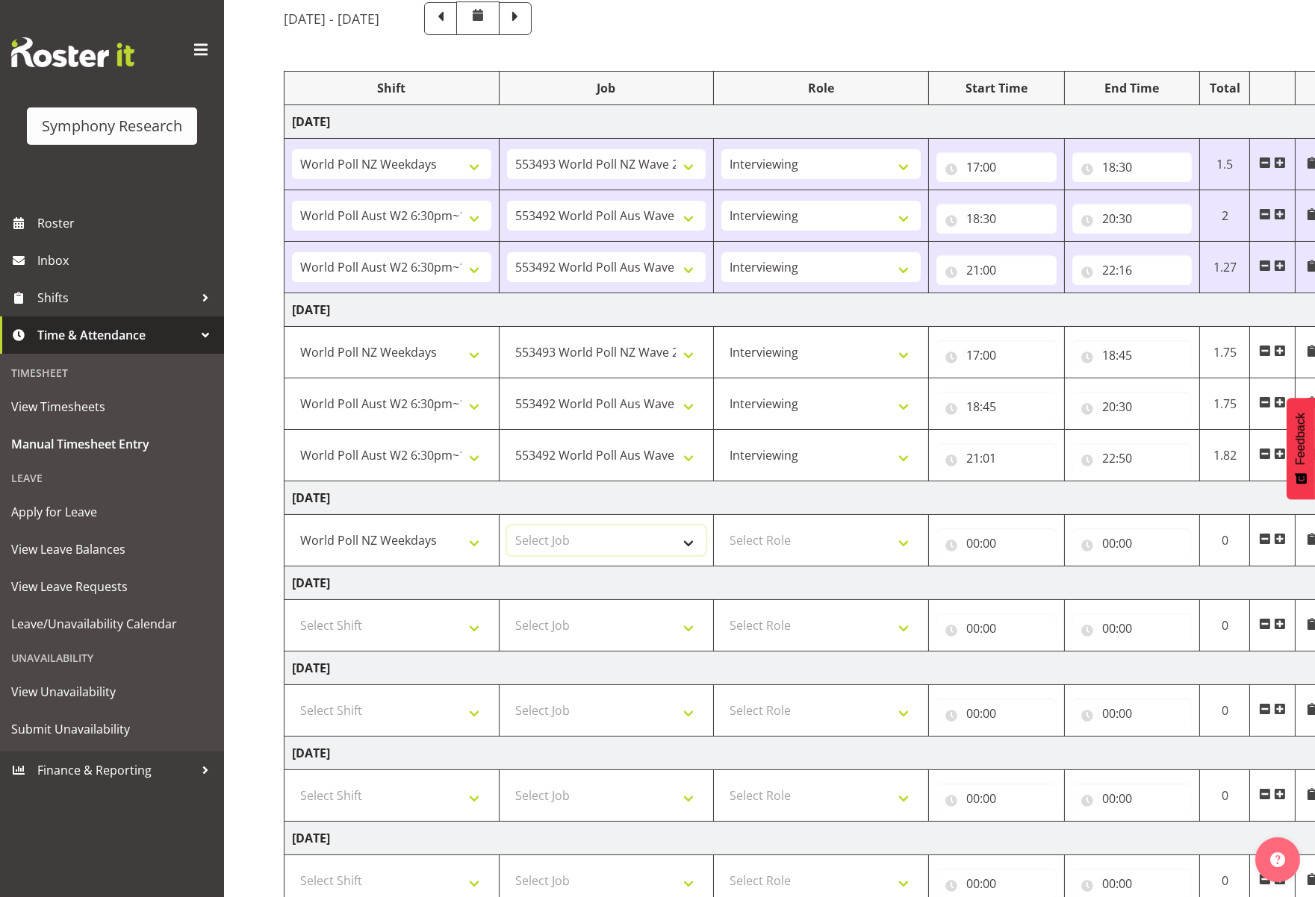
click at [693, 548] on select "Select Job 550060 IF Admin 553492 World Poll Aus Wave 2 Main 2025 553493 World …" at bounding box center [606, 541] width 199 height 30
click at [688, 538] on select "Select Job 550060 IF Admin 553492 World Poll Aus Wave 2 Main 2025 553493 World …" at bounding box center [606, 541] width 199 height 30
click at [691, 542] on select "Select Job 550060 IF Admin 553492 World Poll Aus Wave 2 Main 2025 553493 World …" at bounding box center [606, 541] width 199 height 30
select select "10527"
click at [507, 526] on select "Select Job 550060 IF Admin 553492 World Poll Aus Wave 2 Main 2025 553493 World …" at bounding box center [606, 541] width 199 height 30
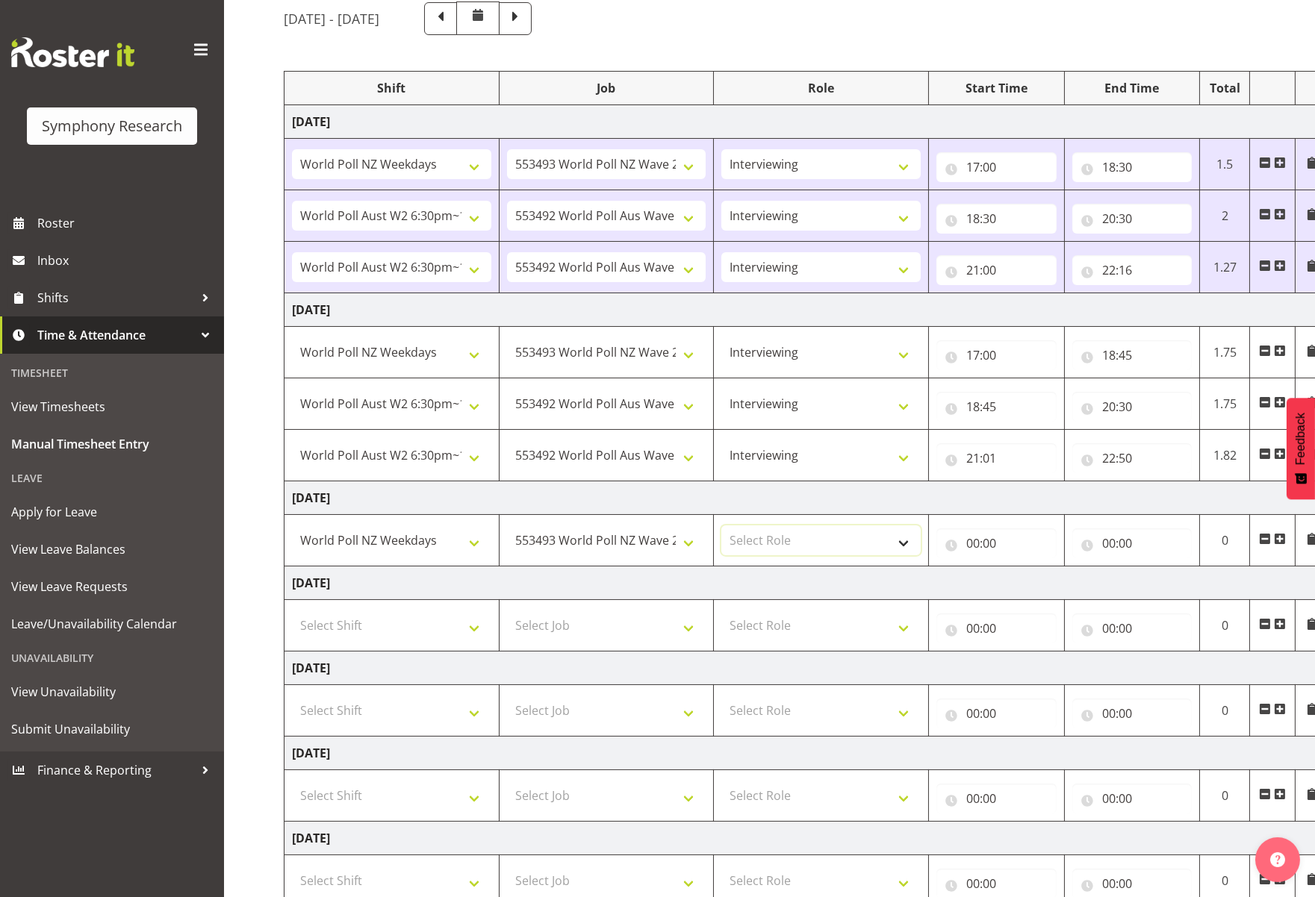
click at [905, 536] on select "Select Role Briefing Interviewing" at bounding box center [820, 541] width 199 height 30
select select "47"
click at [721, 526] on select "Select Role Briefing Interviewing" at bounding box center [820, 541] width 199 height 30
click at [1010, 540] on input "00:00" at bounding box center [996, 544] width 120 height 30
click at [1043, 584] on select "00 01 02 03 04 05 06 07 08 09 10 11 12 13 14 15 16 17 18 19 20 21 22 23" at bounding box center [1038, 582] width 34 height 30
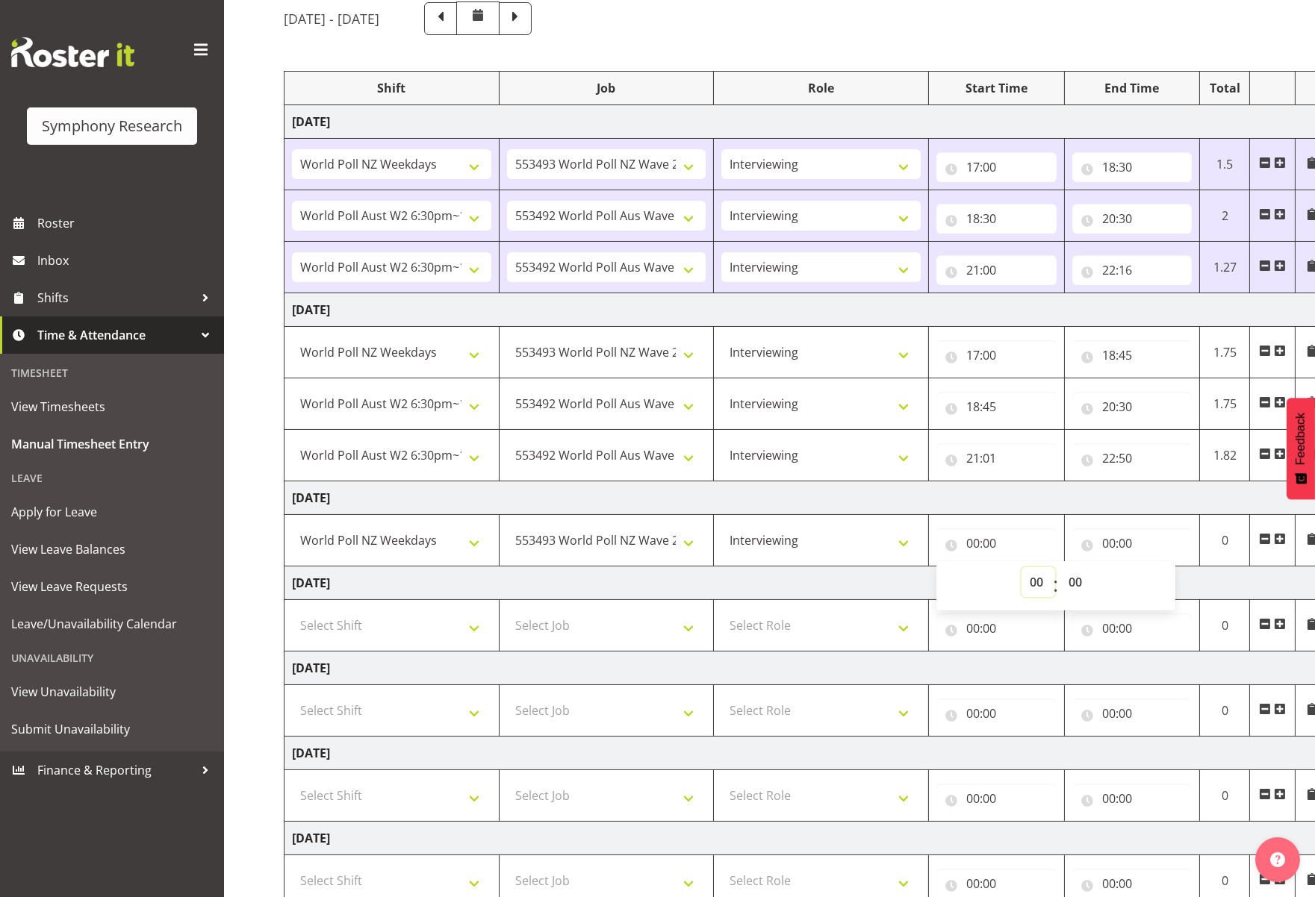
select select "17"
click at [1021, 567] on select "00 01 02 03 04 05 06 07 08 09 10 11 12 13 14 15 16 17 18 19 20 21 22 23" at bounding box center [1038, 582] width 34 height 30
type input "17:00"
click at [1124, 537] on input "00:00" at bounding box center [1132, 544] width 120 height 30
click at [1163, 582] on select "00 01 02 03 04 05 06 07 08 09 10 11 12 13 14 15 16 17 18 19 20 21 22 23" at bounding box center [1174, 582] width 34 height 30
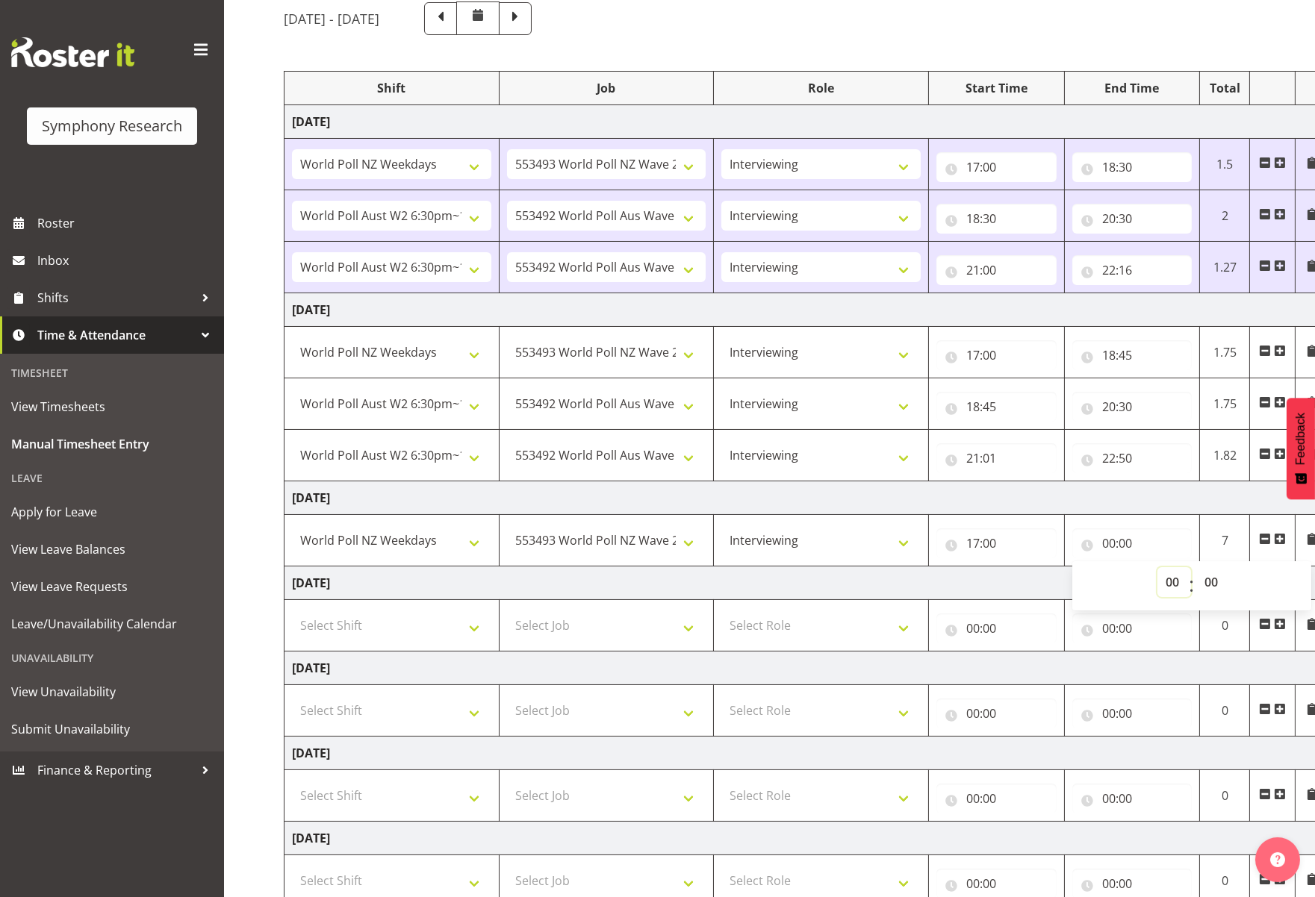
select select "20"
click at [1157, 567] on select "00 01 02 03 04 05 06 07 08 09 10 11 12 13 14 15 16 17 18 19 20 21 22 23" at bounding box center [1174, 582] width 34 height 30
type input "20:00"
click at [1160, 545] on input "20:00" at bounding box center [1132, 544] width 120 height 30
click at [1163, 542] on input "20:00" at bounding box center [1132, 544] width 120 height 30
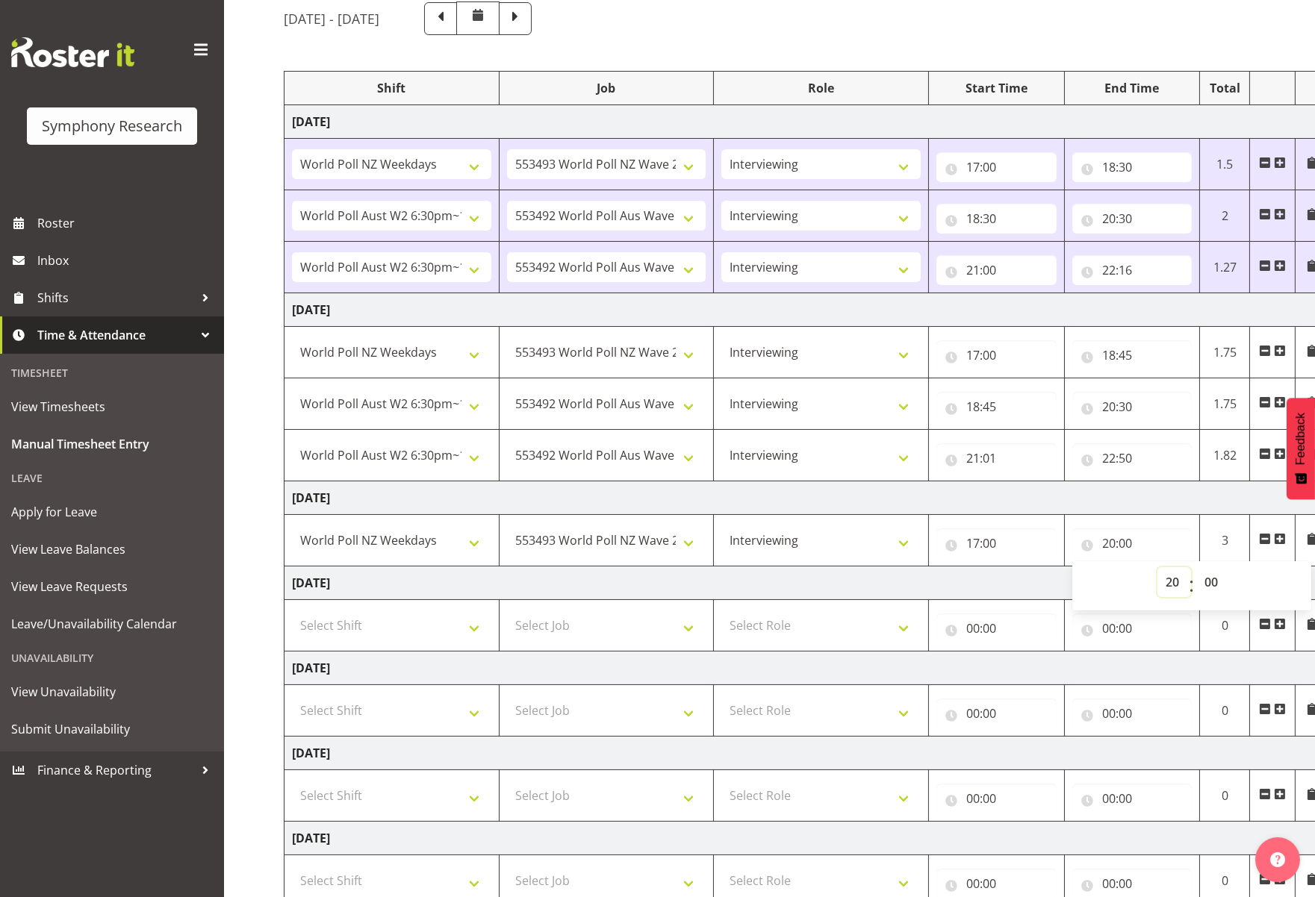
click at [1163, 579] on select "00 01 02 03 04 05 06 07 08 09 10 11 12 13 14 15 16 17 18 19 20 21 22 23" at bounding box center [1174, 582] width 34 height 30
select select "18"
click at [1157, 567] on select "00 01 02 03 04 05 06 07 08 09 10 11 12 13 14 15 16 17 18 19 20 21 22 23" at bounding box center [1174, 582] width 34 height 30
type input "18:00"
click at [1163, 578] on select "00 01 02 03 04 05 06 07 08 09 10 11 12 13 14 15 16 17 18 19 20 21 22 23 24 25 2…" at bounding box center [1213, 582] width 34 height 30
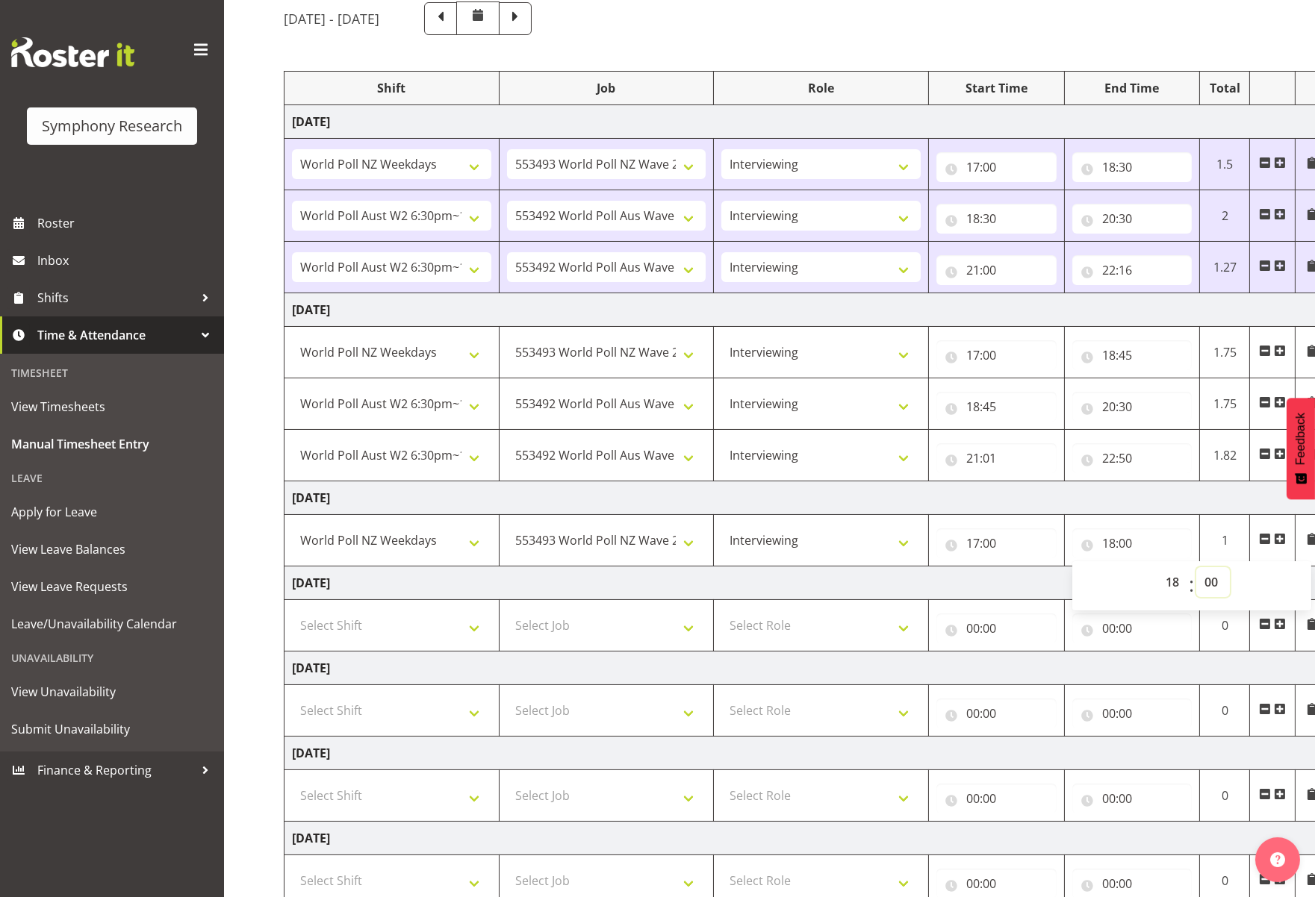
select select "42"
click at [1163, 567] on select "00 01 02 03 04 05 06 07 08 09 10 11 12 13 14 15 16 17 18 19 20 21 22 23 24 25 2…" at bounding box center [1213, 582] width 34 height 30
type input "18:42"
click at [992, 579] on td "[DATE]" at bounding box center [806, 584] width 1044 height 34
click at [1163, 537] on span at bounding box center [1280, 539] width 12 height 12
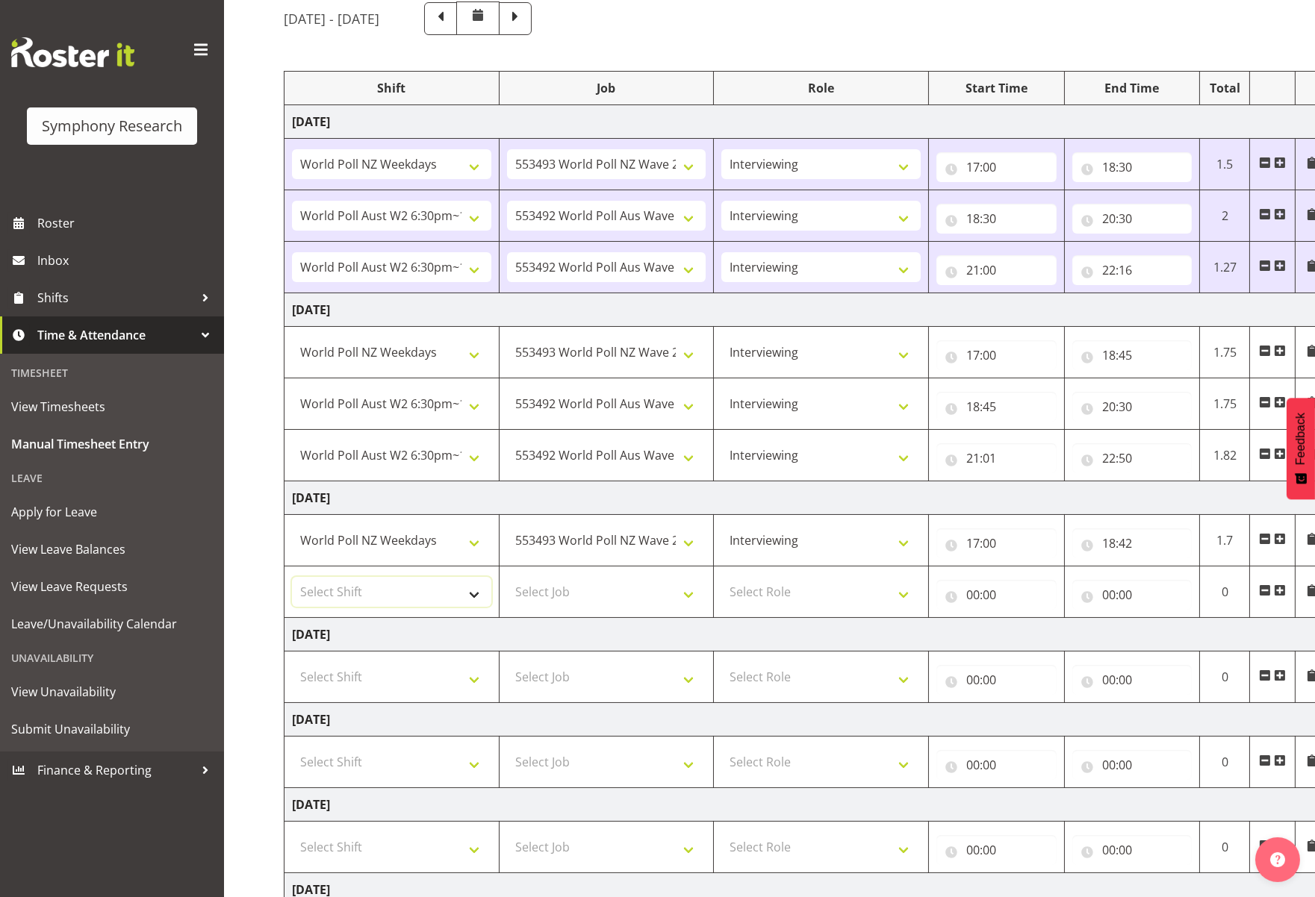
click at [476, 588] on select "Select Shift !!Weekend Residential (Roster IT Shift Label) *Business 9/10am ~ 4…" at bounding box center [391, 592] width 199 height 30
select select "56692"
click at [292, 577] on select "Select Shift !!Weekend Residential (Roster IT Shift Label) *Business 9/10am ~ 4…" at bounding box center [391, 592] width 199 height 30
click at [685, 603] on select "Select Job 550060 IF Admin 553492 World Poll Aus Wave 2 Main 2025 553493 World …" at bounding box center [606, 592] width 199 height 30
select select "10499"
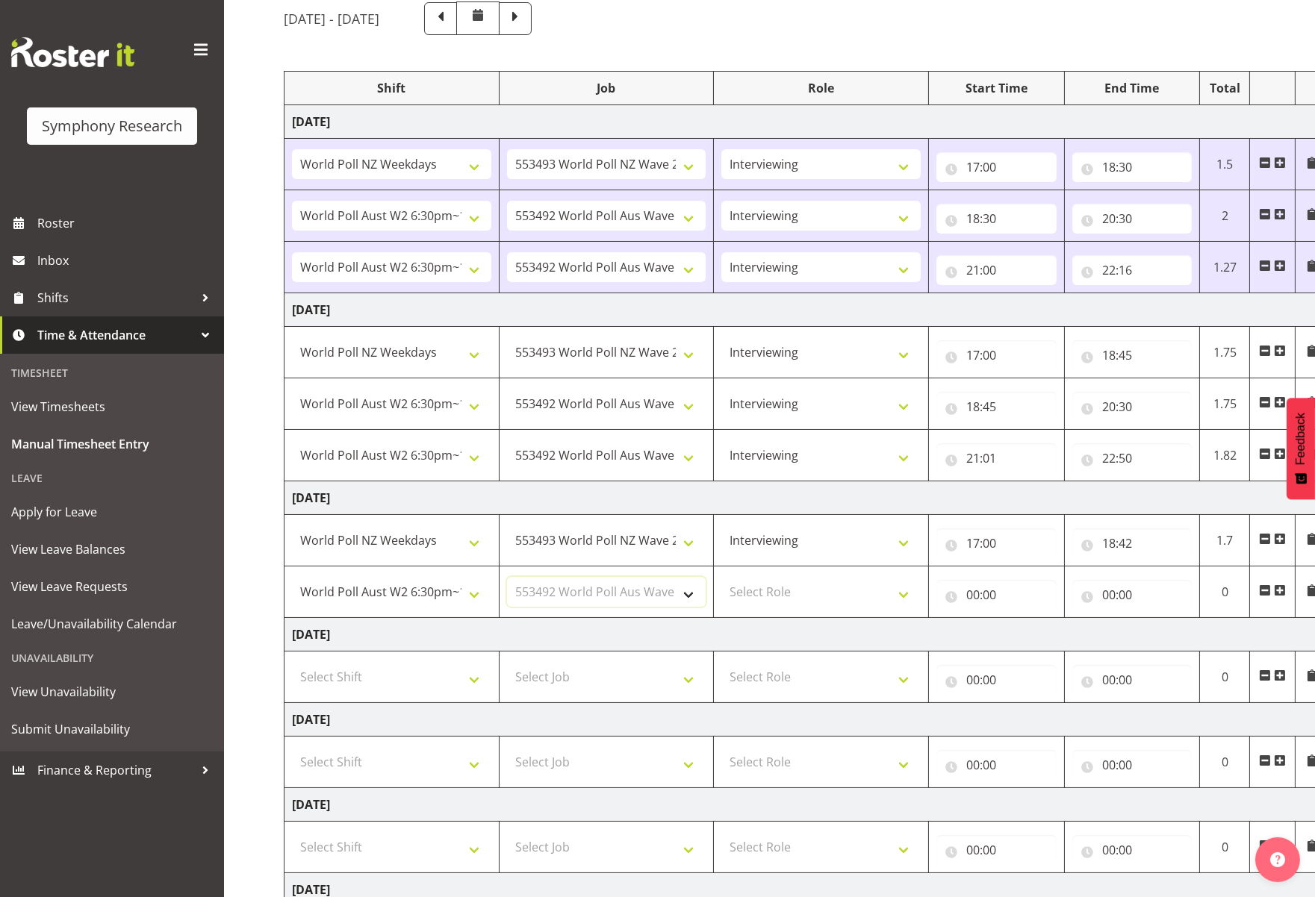
click at [507, 577] on select "Select Job 550060 IF Admin 553492 World Poll Aus Wave 2 Main 2025 553493 World …" at bounding box center [606, 592] width 199 height 30
click at [900, 593] on select "Select Role Briefing Interviewing" at bounding box center [820, 592] width 199 height 30
select select "47"
click at [721, 577] on select "Select Role Briefing Interviewing" at bounding box center [820, 592] width 199 height 30
click at [986, 597] on input "00:00" at bounding box center [996, 595] width 120 height 30
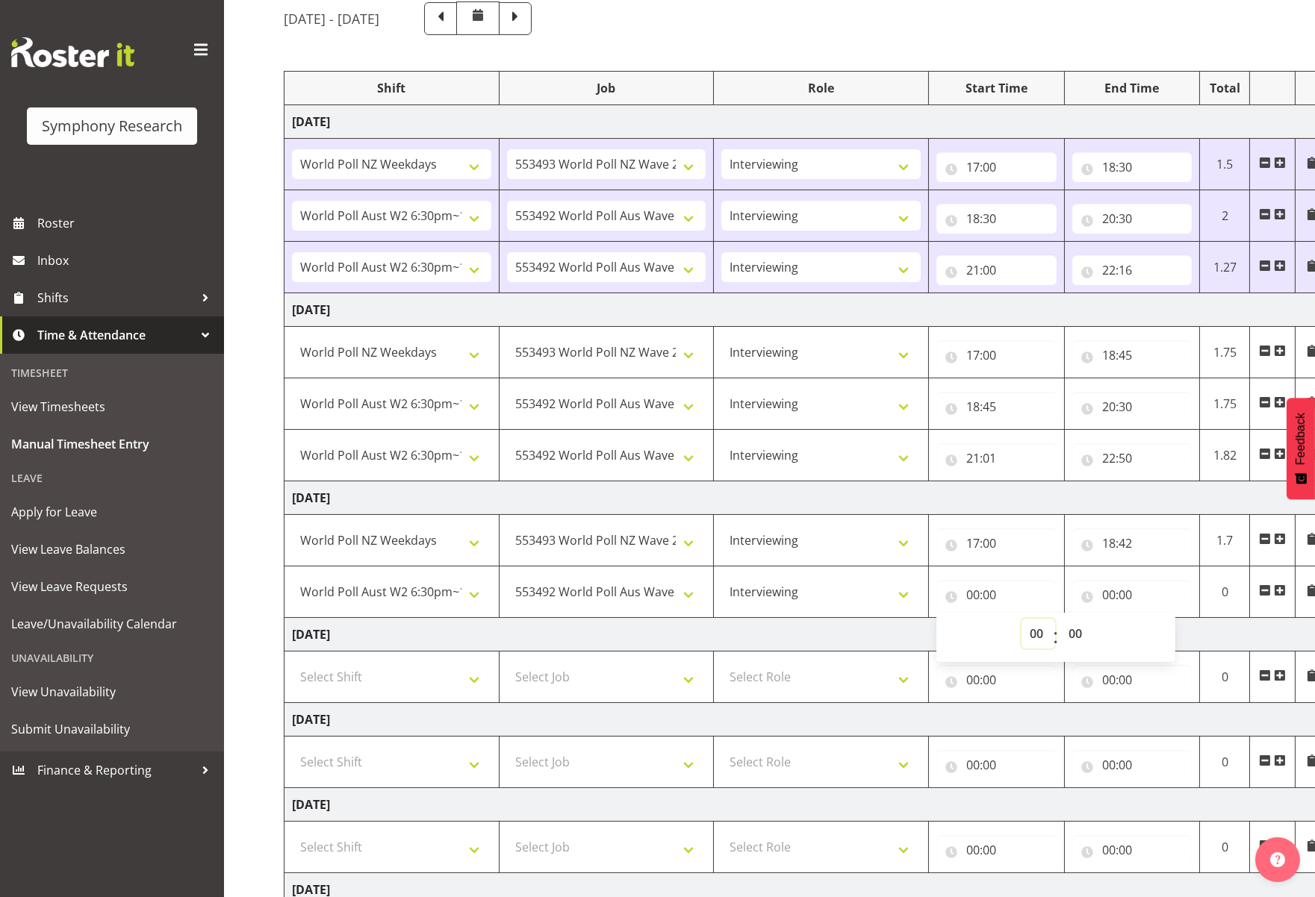
click at [1027, 632] on select "00 01 02 03 04 05 06 07 08 09 10 11 12 13 14 15 16 17 18 19 20 21 22 23" at bounding box center [1038, 634] width 34 height 30
select select "18"
click at [1021, 619] on select "00 01 02 03 04 05 06 07 08 09 10 11 12 13 14 15 16 17 18 19 20 21 22 23" at bounding box center [1038, 634] width 34 height 30
type input "18:00"
click at [1080, 634] on select "00 01 02 03 04 05 06 07 08 09 10 11 12 13 14 15 16 17 18 19 20 21 22 23 24 25 2…" at bounding box center [1077, 634] width 34 height 30
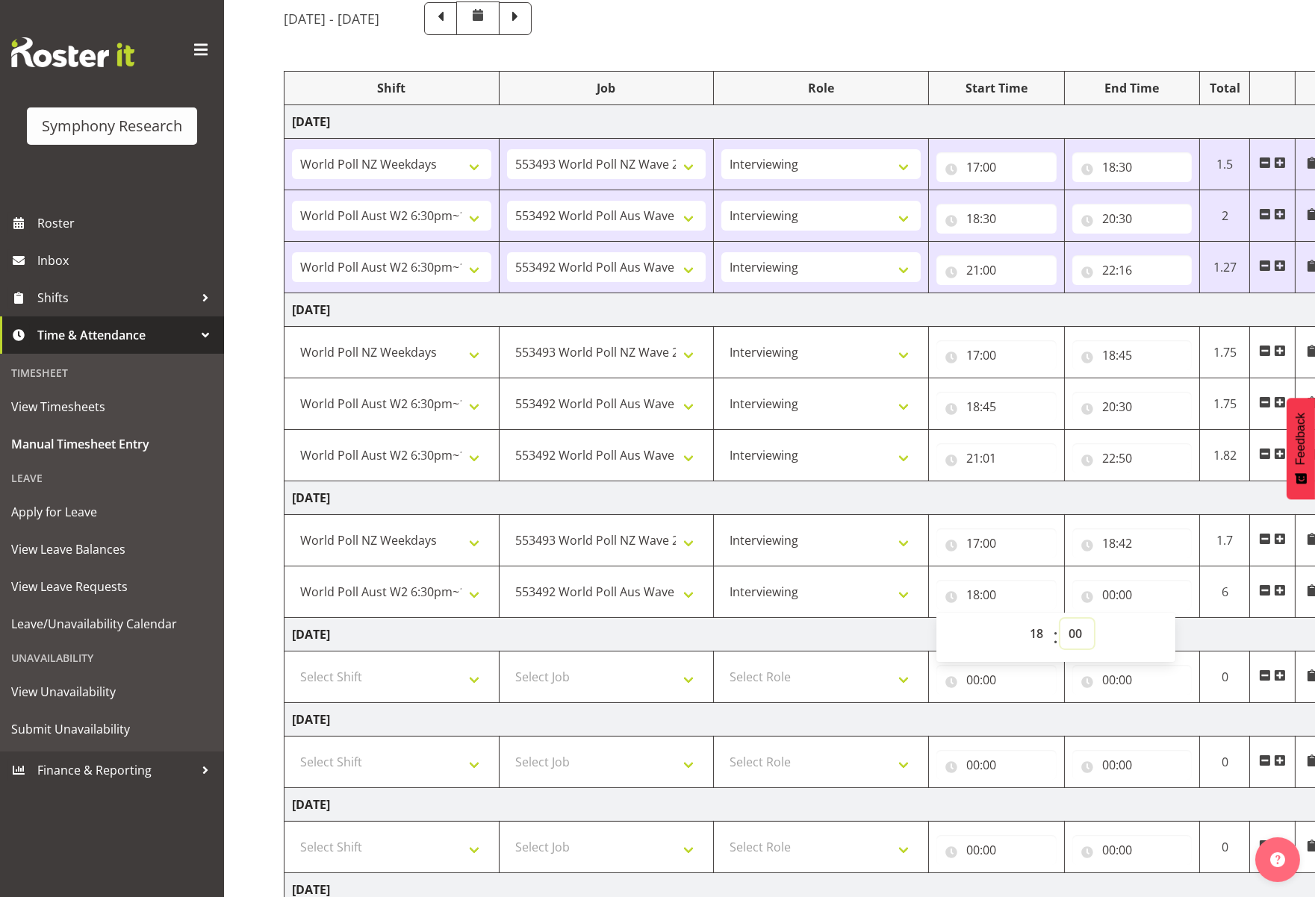
select select "42"
click at [1060, 619] on select "00 01 02 03 04 05 06 07 08 09 10 11 12 13 14 15 16 17 18 19 20 21 22 23 24 25 2…" at bounding box center [1077, 634] width 34 height 30
type input "18:42"
click at [1000, 626] on div "00 01 02 03 04 05 06 07 08 09 10 11 12 13 14 15 16 17 18 19 20 21 22 23 : 00 01…" at bounding box center [1055, 637] width 239 height 37
click at [1134, 600] on input "00:00" at bounding box center [1132, 595] width 120 height 30
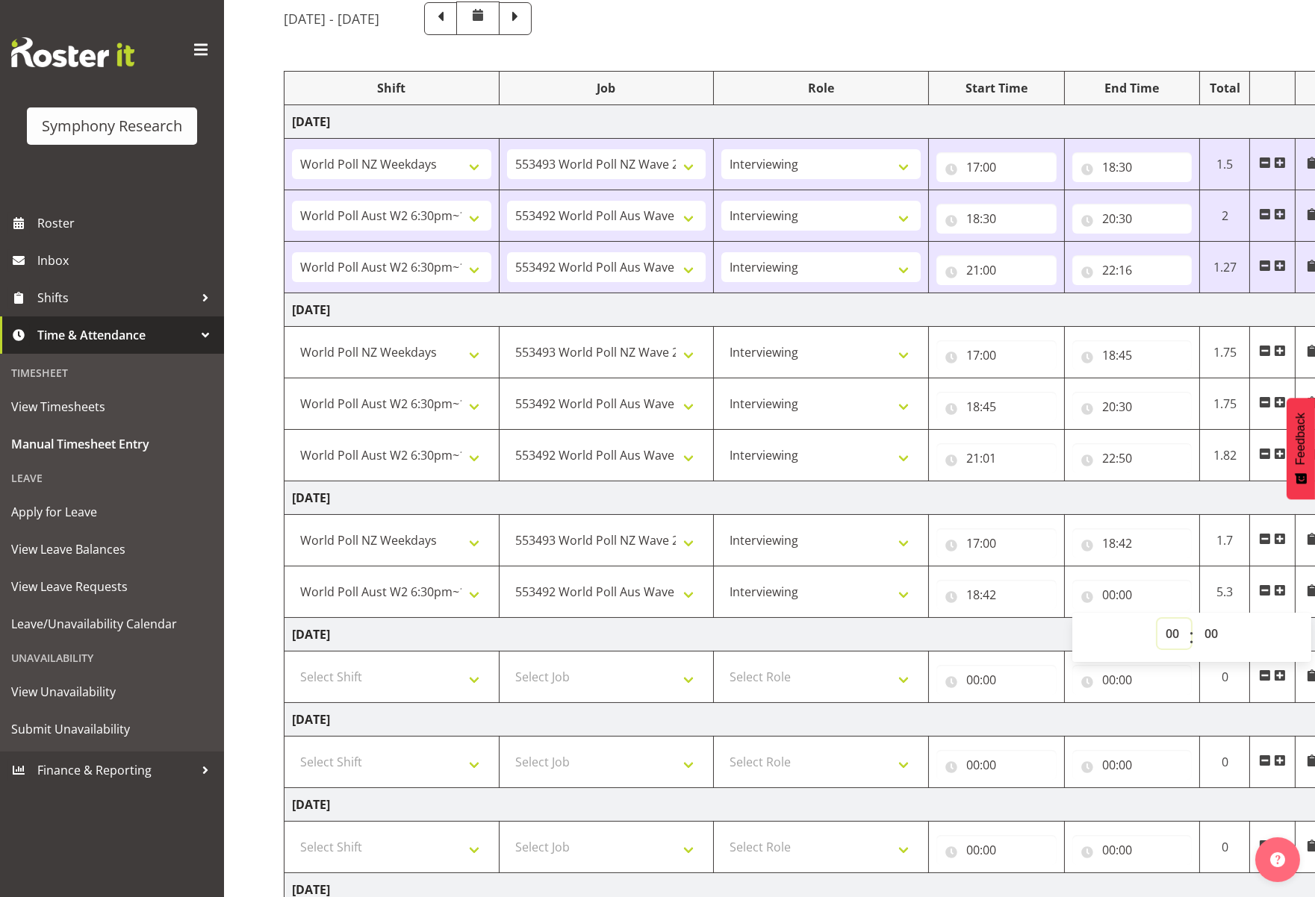
click at [1163, 635] on select "00 01 02 03 04 05 06 07 08 09 10 11 12 13 14 15 16 17 18 19 20 21 22 23" at bounding box center [1174, 634] width 34 height 30
select select "20"
click at [1157, 619] on select "00 01 02 03 04 05 06 07 08 09 10 11 12 13 14 15 16 17 18 19 20 21 22 23" at bounding box center [1174, 634] width 34 height 30
type input "20:00"
click at [1163, 637] on select "00 01 02 03 04 05 06 07 08 09 10 11 12 13 14 15 16 17 18 19 20 21 22 23 24 25 2…" at bounding box center [1213, 634] width 34 height 30
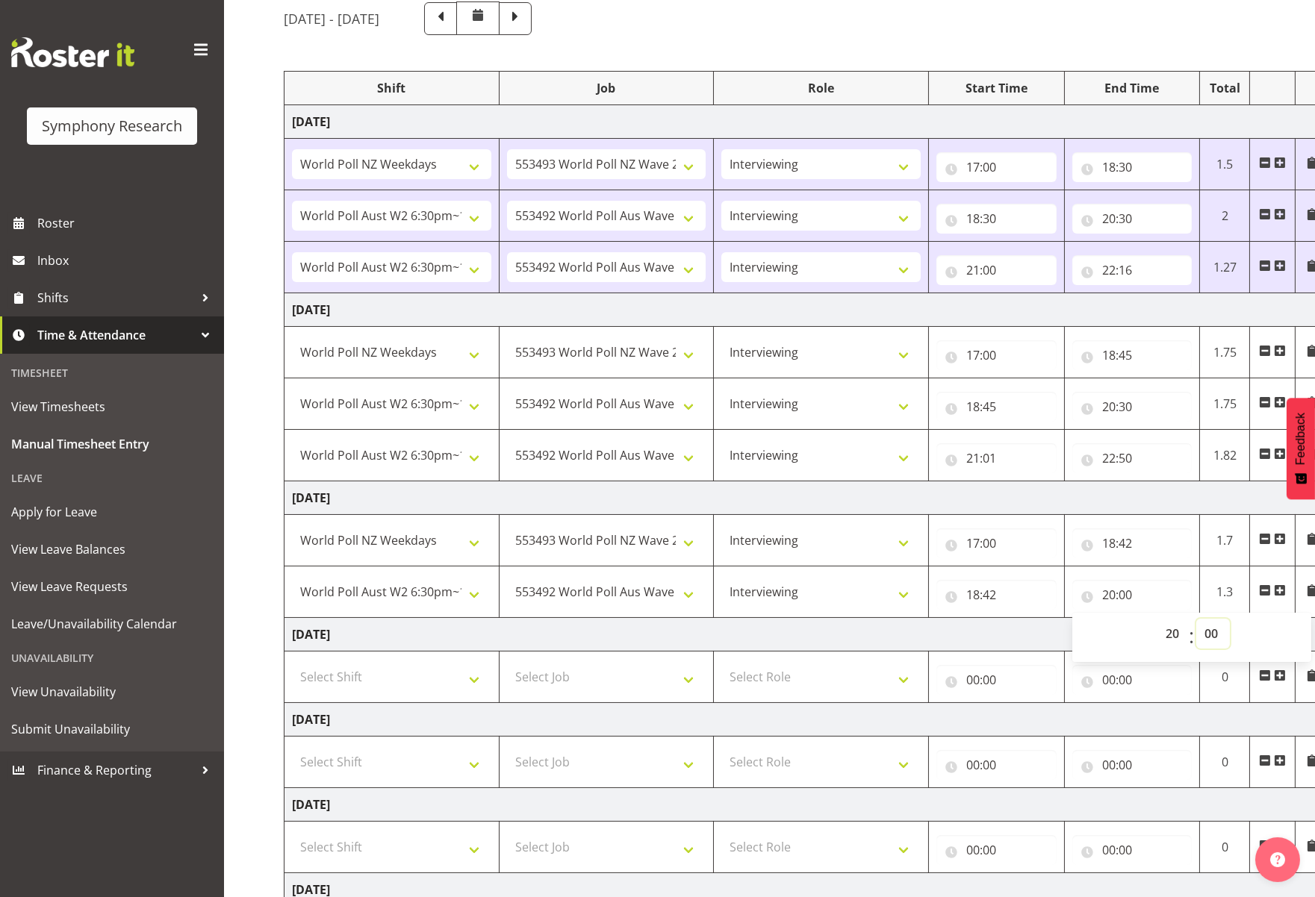
select select "30"
click at [1163, 619] on select "00 01 02 03 04 05 06 07 08 09 10 11 12 13 14 15 16 17 18 19 20 21 22 23 24 25 2…" at bounding box center [1213, 634] width 34 height 30
type input "20:30"
click at [1050, 629] on td "[DATE]" at bounding box center [806, 635] width 1044 height 34
click at [1163, 592] on span at bounding box center [1280, 591] width 12 height 12
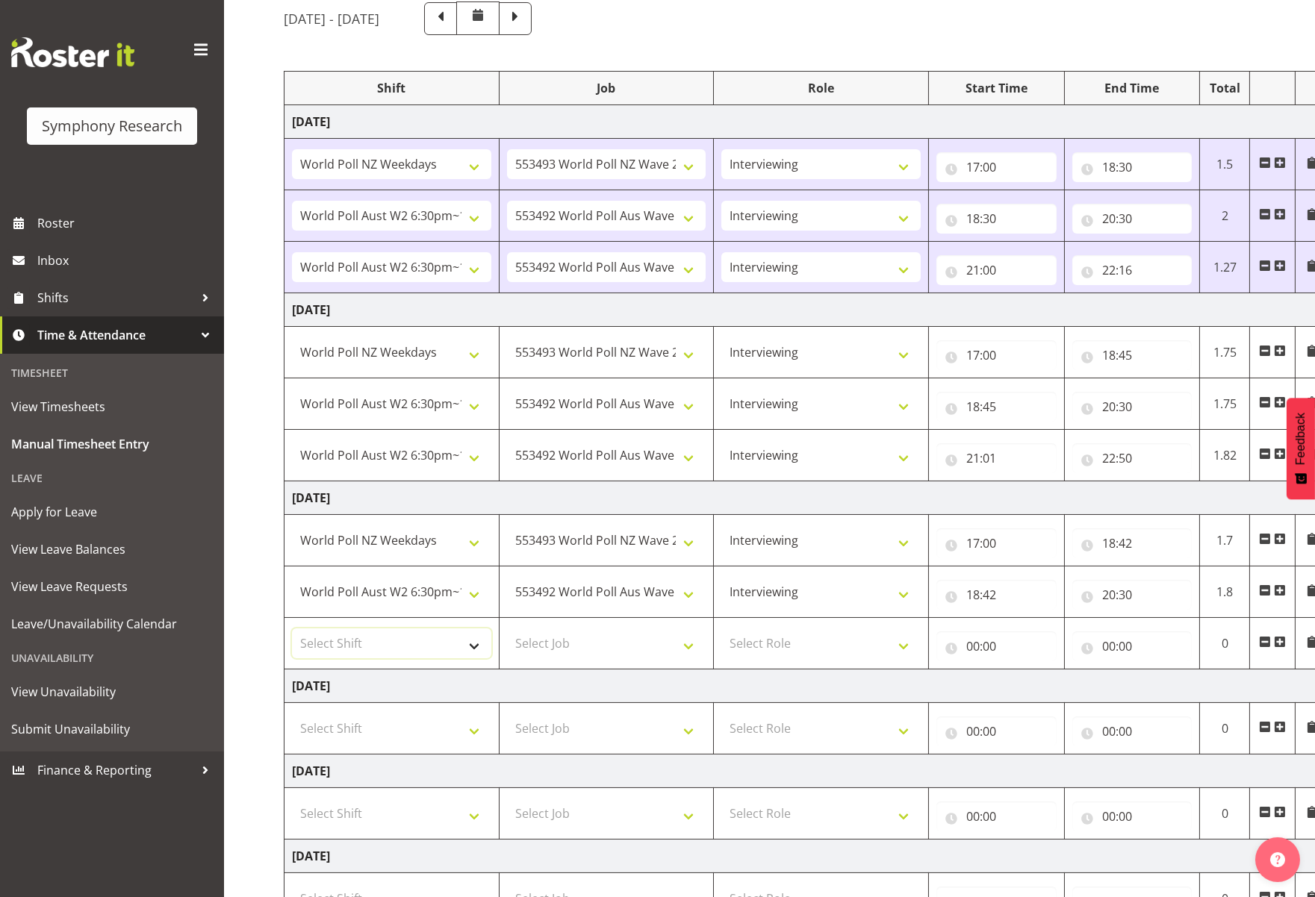
click at [473, 646] on select "Select Shift !!Weekend Residential (Roster IT Shift Label) *Business 9/10am ~ 4…" at bounding box center [391, 644] width 199 height 30
select select "56692"
click at [292, 629] on select "Select Shift !!Weekend Residential (Roster IT Shift Label) *Business 9/10am ~ 4…" at bounding box center [391, 644] width 199 height 30
click at [688, 642] on select "Select Job 550060 IF Admin 553492 World Poll Aus Wave 2 Main 2025 553493 World …" at bounding box center [606, 644] width 199 height 30
select select "10499"
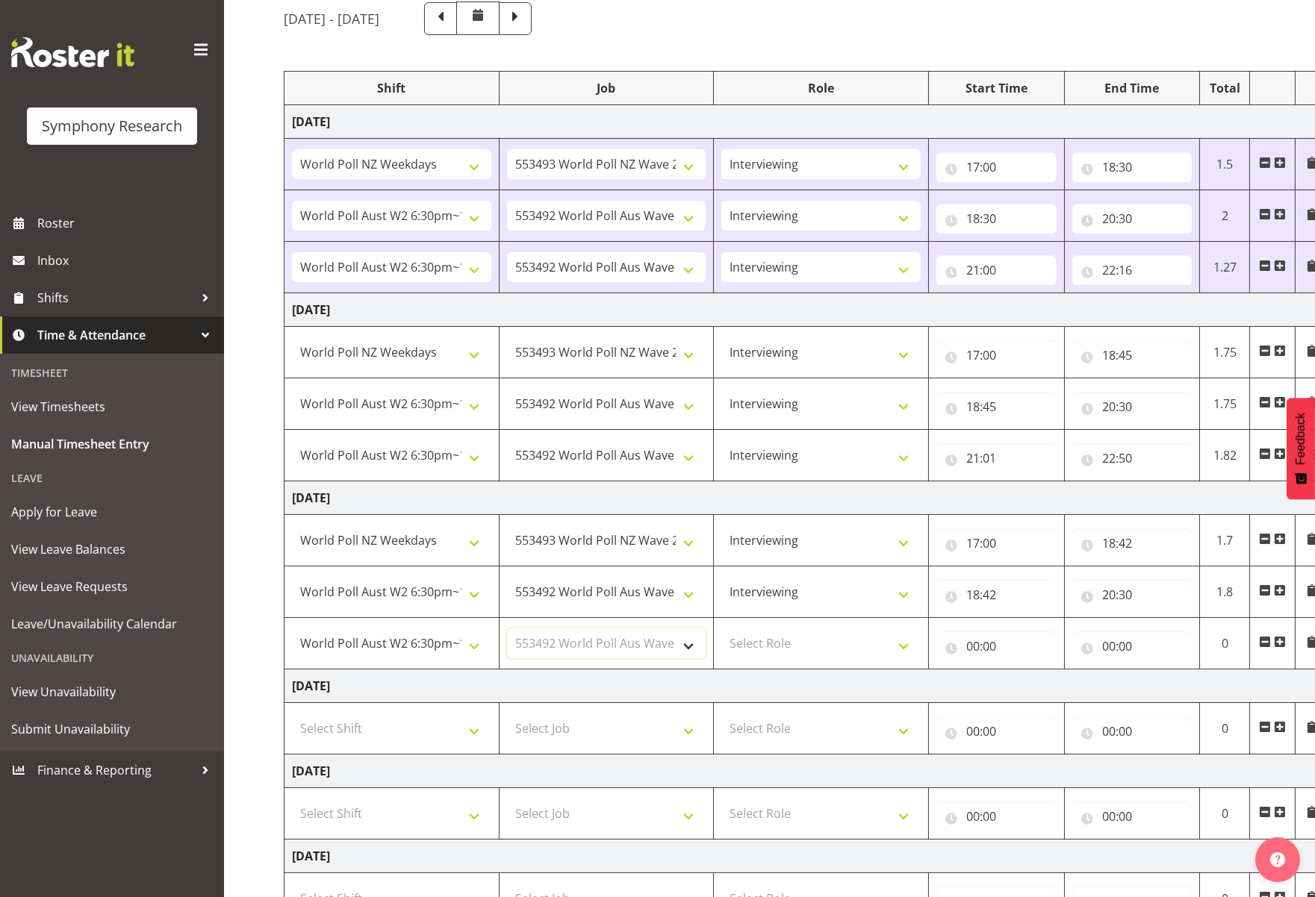
click at [507, 629] on select "Select Job 550060 IF Admin 553492 World Poll Aus Wave 2 Main 2025 553493 World …" at bounding box center [606, 644] width 199 height 30
click at [911, 646] on select "Select Role Briefing Interviewing" at bounding box center [820, 644] width 199 height 30
select select "47"
click at [721, 629] on select "Select Role Briefing Interviewing" at bounding box center [820, 644] width 199 height 30
click at [985, 641] on input "00:00" at bounding box center [996, 647] width 120 height 30
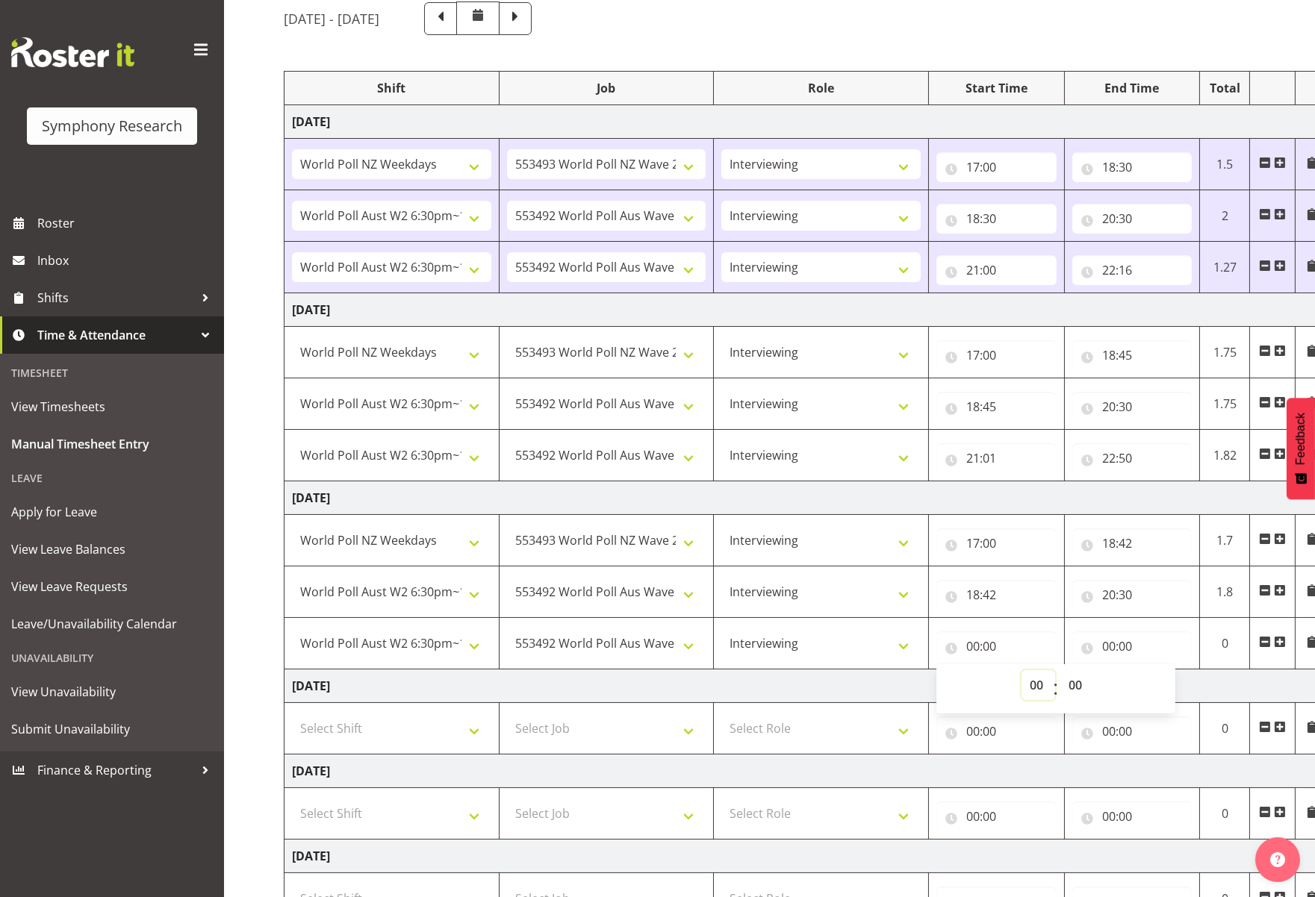
click at [1038, 691] on select "00 01 02 03 04 05 06 07 08 09 10 11 12 13 14 15 16 17 18 19 20 21 22 23" at bounding box center [1038, 685] width 34 height 30
select select "21"
click at [1021, 670] on select "00 01 02 03 04 05 06 07 08 09 10 11 12 13 14 15 16 17 18 19 20 21 22 23" at bounding box center [1038, 685] width 34 height 30
type input "21:00"
click at [1085, 682] on select "00 01 02 03 04 05 06 07 08 09 10 11 12 13 14 15 16 17 18 19 20 21 22 23 24 25 2…" at bounding box center [1077, 685] width 34 height 30
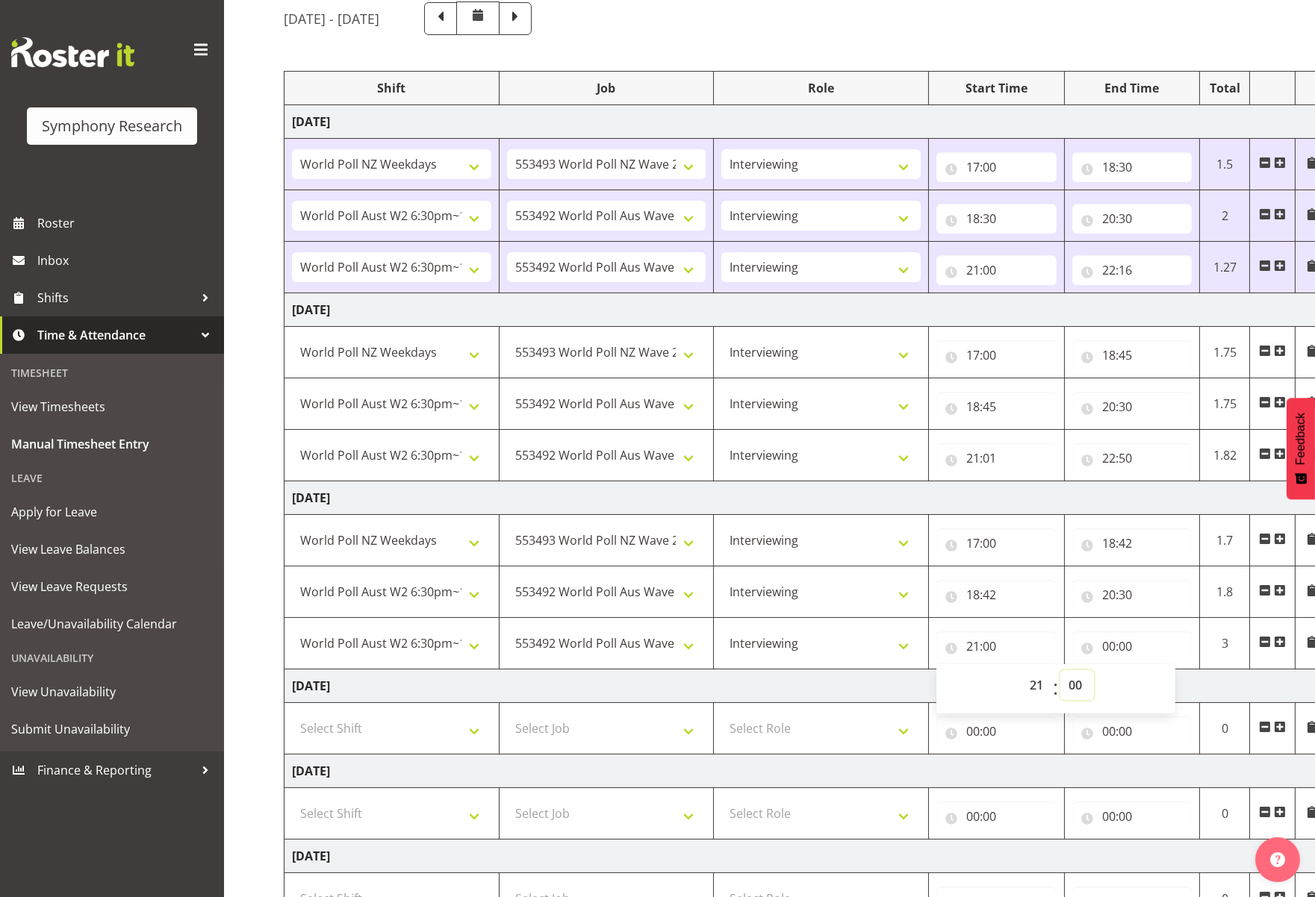
select select "7"
click at [1060, 670] on select "00 01 02 03 04 05 06 07 08 09 10 11 12 13 14 15 16 17 18 19 20 21 22 23 24 25 2…" at bounding box center [1077, 685] width 34 height 30
type input "21:07"
click at [1141, 651] on input "00:00" at bounding box center [1132, 647] width 120 height 30
click at [1162, 682] on select "00 01 02 03 04 05 06 07 08 09 10 11 12 13 14 15 16 17 18 19 20 21 22 23" at bounding box center [1174, 685] width 34 height 30
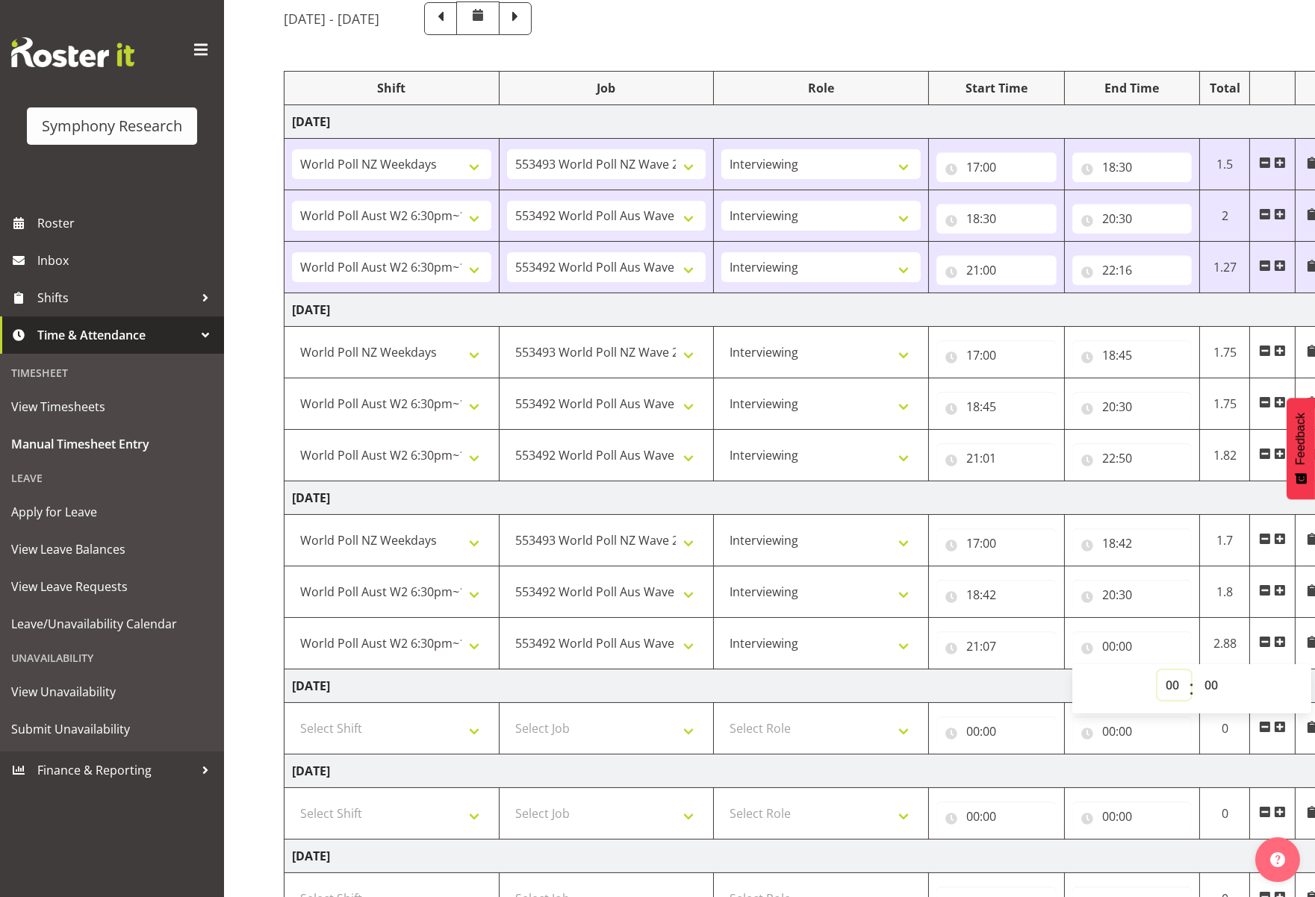
select select "22"
click at [1157, 670] on select "00 01 02 03 04 05 06 07 08 09 10 11 12 13 14 15 16 17 18 19 20 21 22 23" at bounding box center [1174, 685] width 34 height 30
type input "22:00"
click at [1163, 649] on input "22:00" at bounding box center [1132, 647] width 120 height 30
click at [1144, 649] on input "22:00" at bounding box center [1132, 647] width 120 height 30
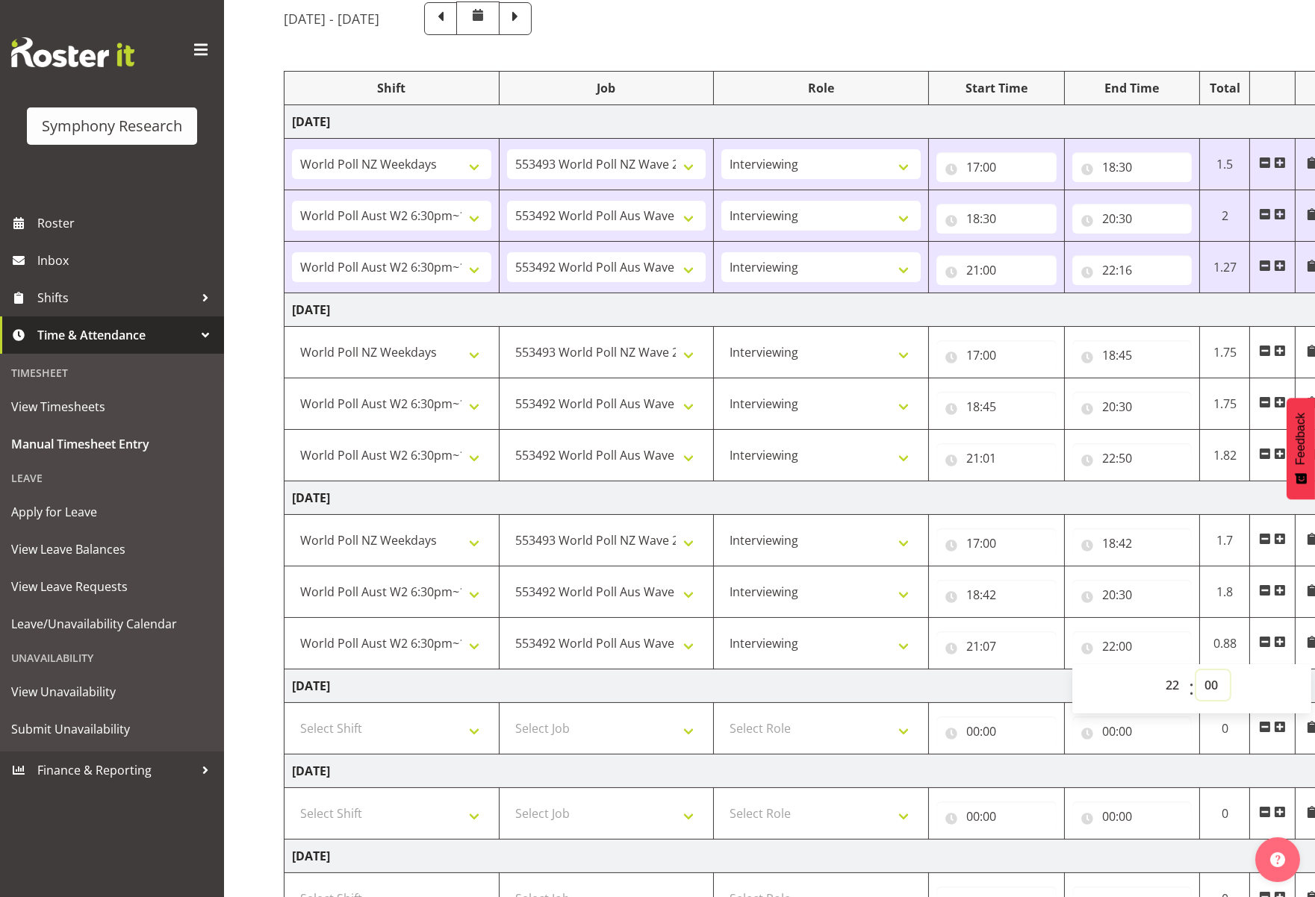
click at [1163, 685] on select "00 01 02 03 04 05 06 07 08 09 10 11 12 13 14 15 16 17 18 19 20 21 22 23 24 25 2…" at bounding box center [1213, 685] width 34 height 30
select select "31"
click at [1163, 670] on select "00 01 02 03 04 05 06 07 08 09 10 11 12 13 14 15 16 17 18 19 20 21 22 23 24 25 2…" at bounding box center [1213, 685] width 34 height 30
type input "22:31"
click at [1040, 681] on td "[DATE]" at bounding box center [806, 687] width 1044 height 34
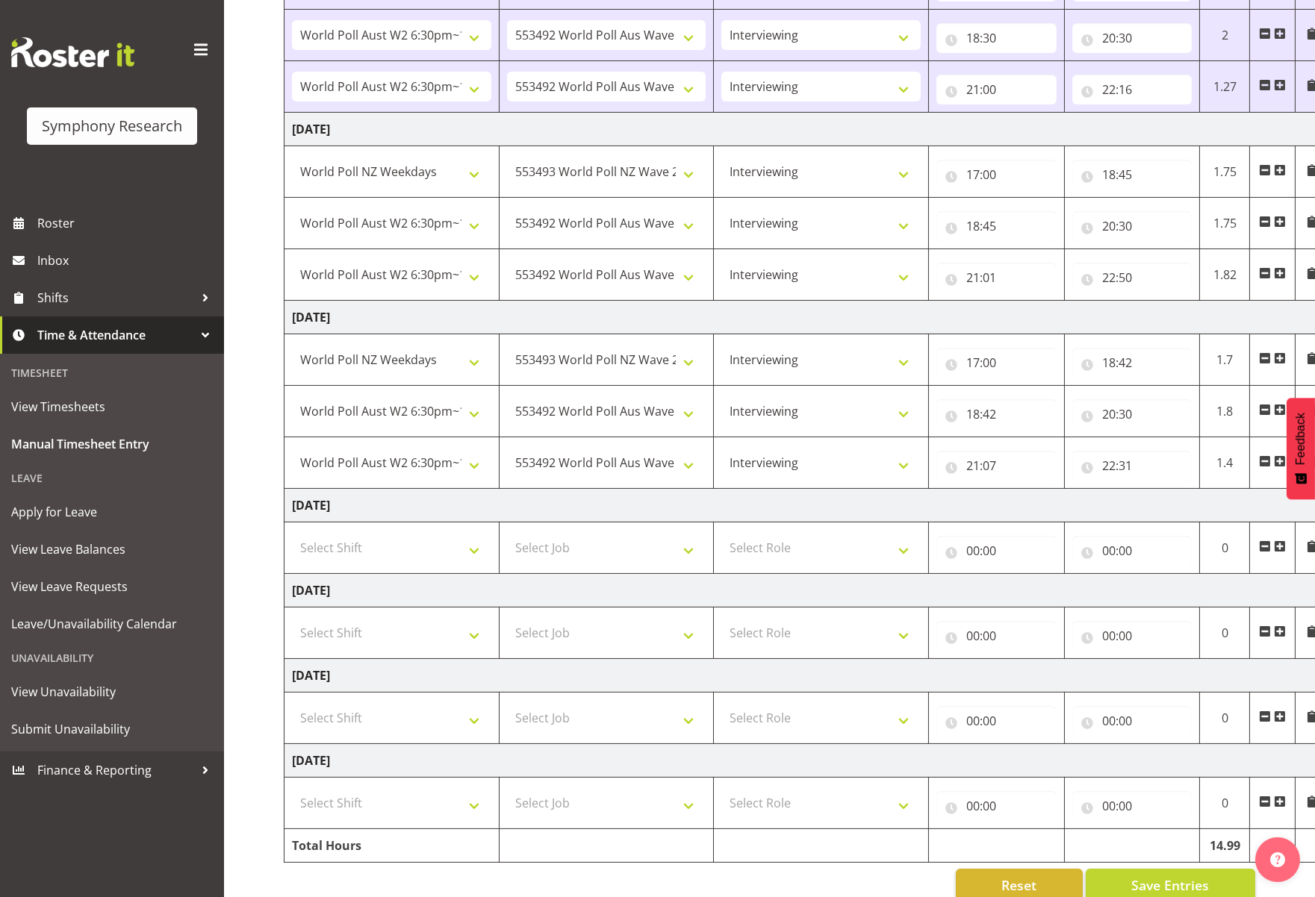
scroll to position [341, 0]
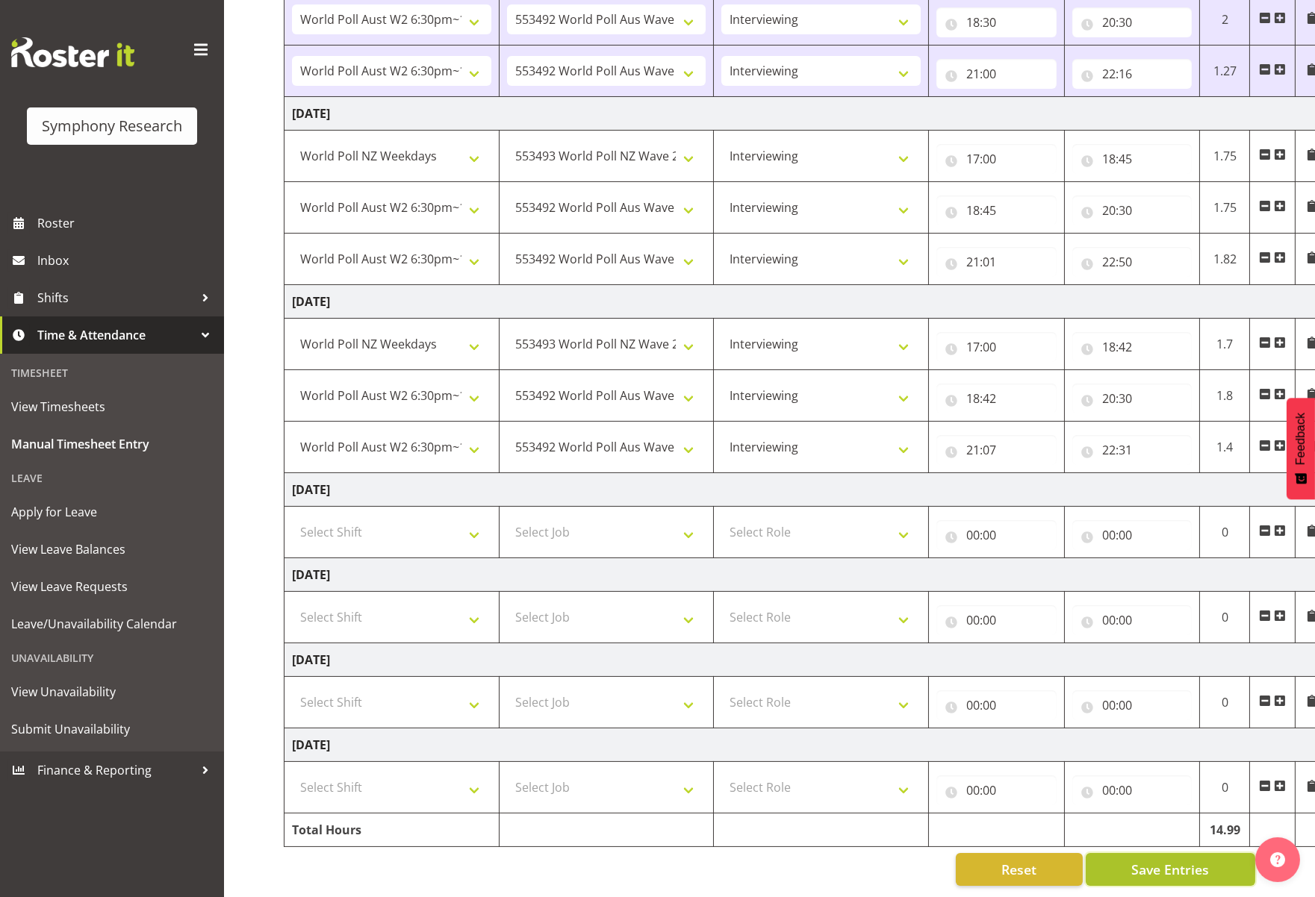
click at [1163, 855] on button "Save Entries" at bounding box center [1169, 869] width 169 height 33
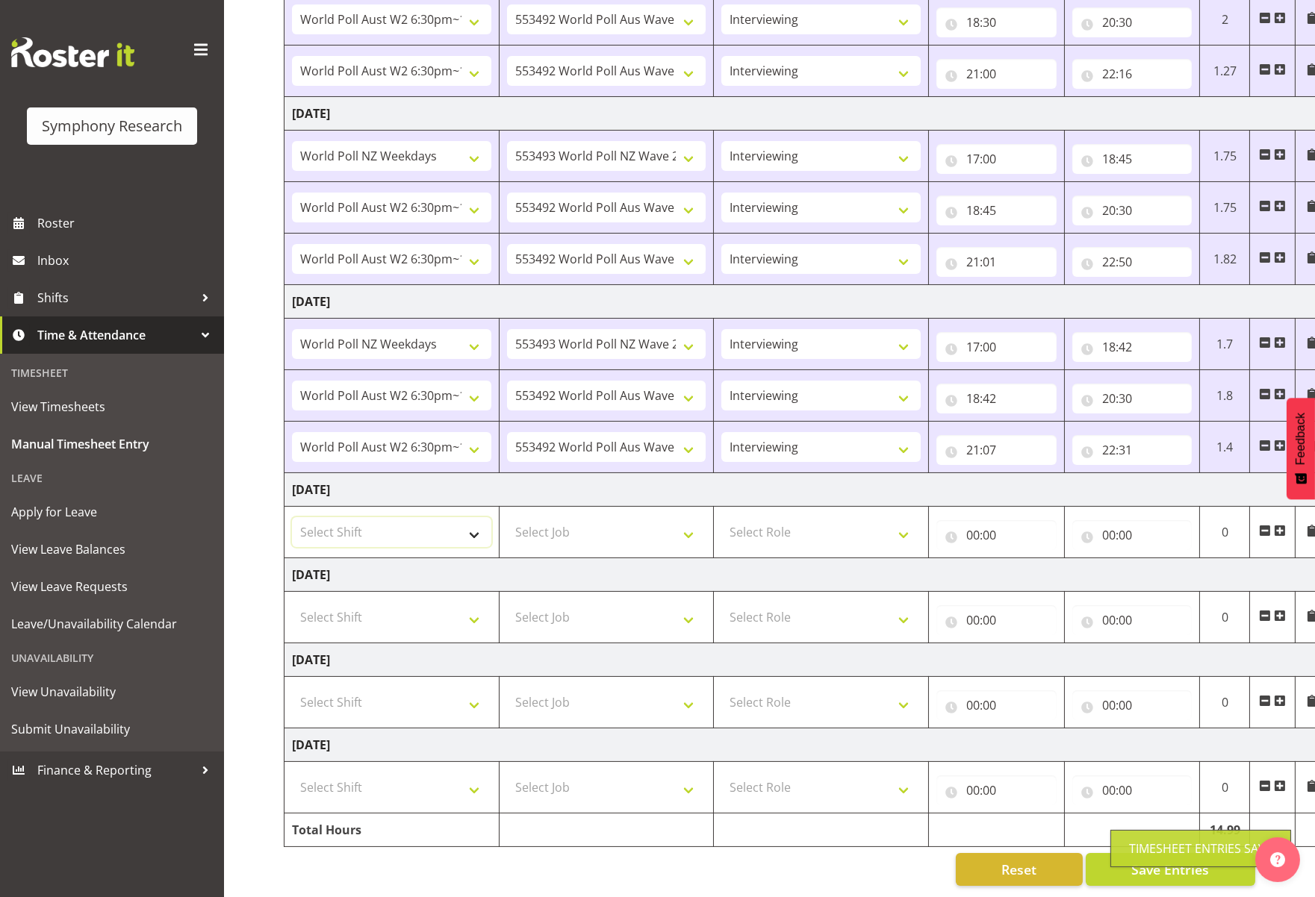
click at [469, 524] on select "Select Shift !!Weekend Residential (Roster IT Shift Label) *Business 9/10am ~ 4…" at bounding box center [391, 532] width 199 height 30
click at [557, 483] on td "[DATE]" at bounding box center [806, 490] width 1044 height 34
click at [476, 522] on select "Select Shift !!Weekend Residential (Roster IT Shift Label) *Business 9/10am ~ 4…" at bounding box center [391, 532] width 199 height 30
select select "41604"
click at [292, 517] on select "Select Shift !!Weekend Residential (Roster IT Shift Label) *Business 9/10am ~ 4…" at bounding box center [391, 532] width 199 height 30
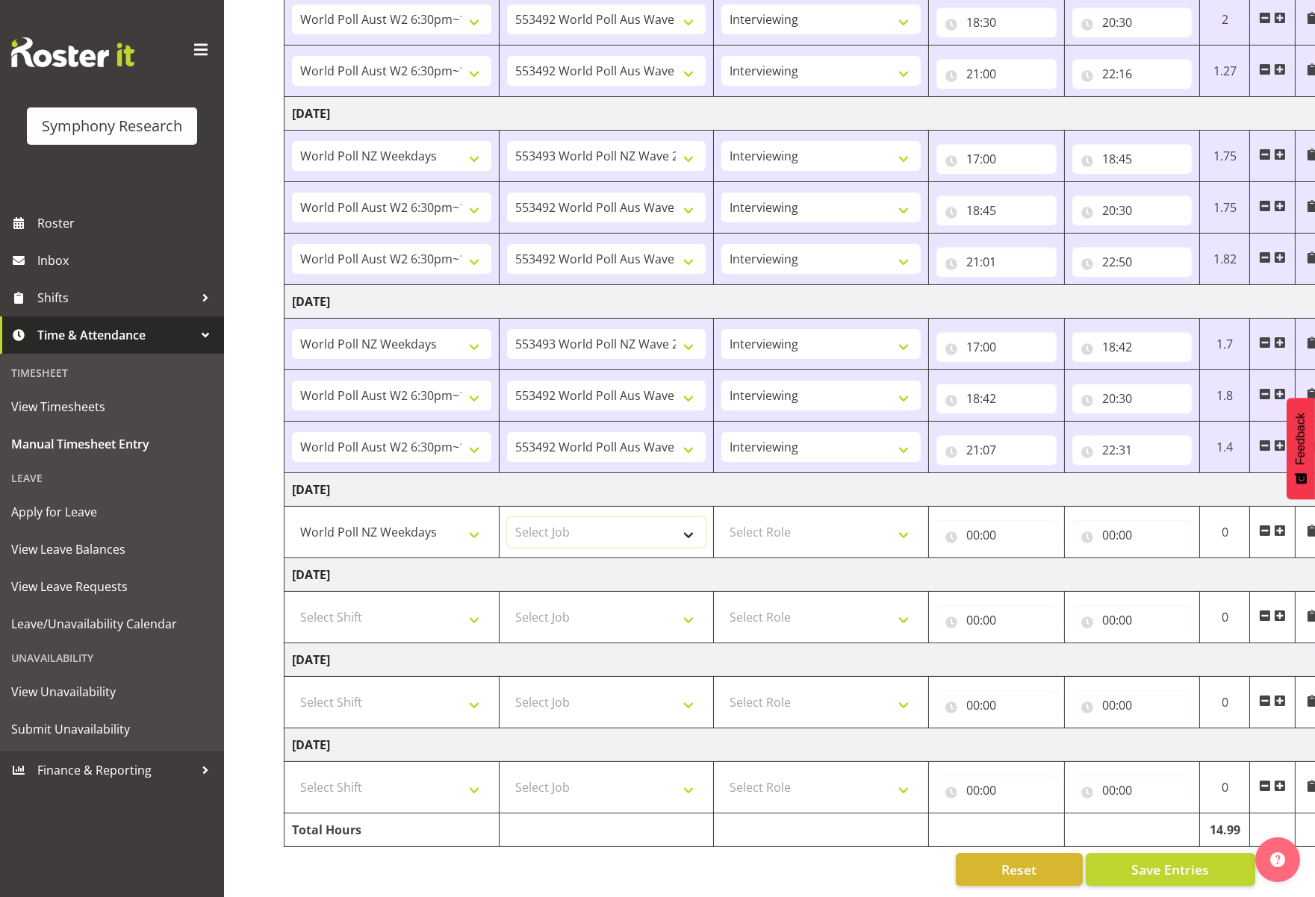
click at [689, 524] on select "Select Job 550060 IF Admin 553492 World Poll Aus Wave 2 Main 2025 553493 World …" at bounding box center [606, 532] width 199 height 30
select select "10527"
click at [507, 517] on select "Select Job 550060 IF Admin 553492 World Poll Aus Wave 2 Main 2025 553493 World …" at bounding box center [606, 532] width 199 height 30
click at [902, 523] on select "Select Role Briefing Interviewing" at bounding box center [820, 532] width 199 height 30
select select "47"
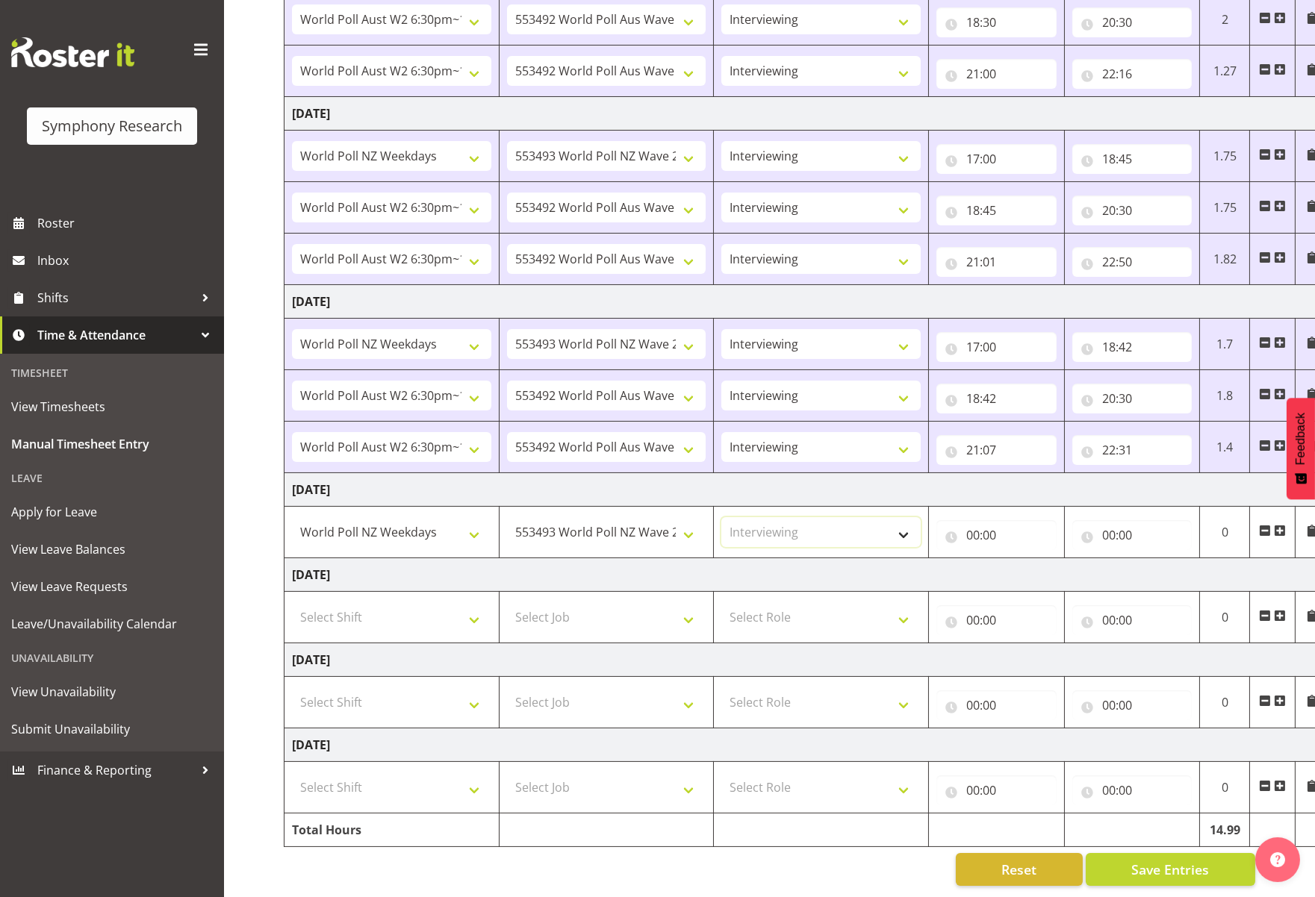
click at [721, 517] on select "Select Role Briefing Interviewing" at bounding box center [820, 532] width 199 height 30
click at [997, 529] on input "00:00" at bounding box center [996, 535] width 120 height 30
click at [1043, 568] on select "00 01 02 03 04 05 06 07 08 09 10 11 12 13 14 15 16 17 18 19 20 21 22 23" at bounding box center [1038, 574] width 34 height 30
select select "17"
click at [1021, 559] on select "00 01 02 03 04 05 06 07 08 09 10 11 12 13 14 15 16 17 18 19 20 21 22 23" at bounding box center [1038, 574] width 34 height 30
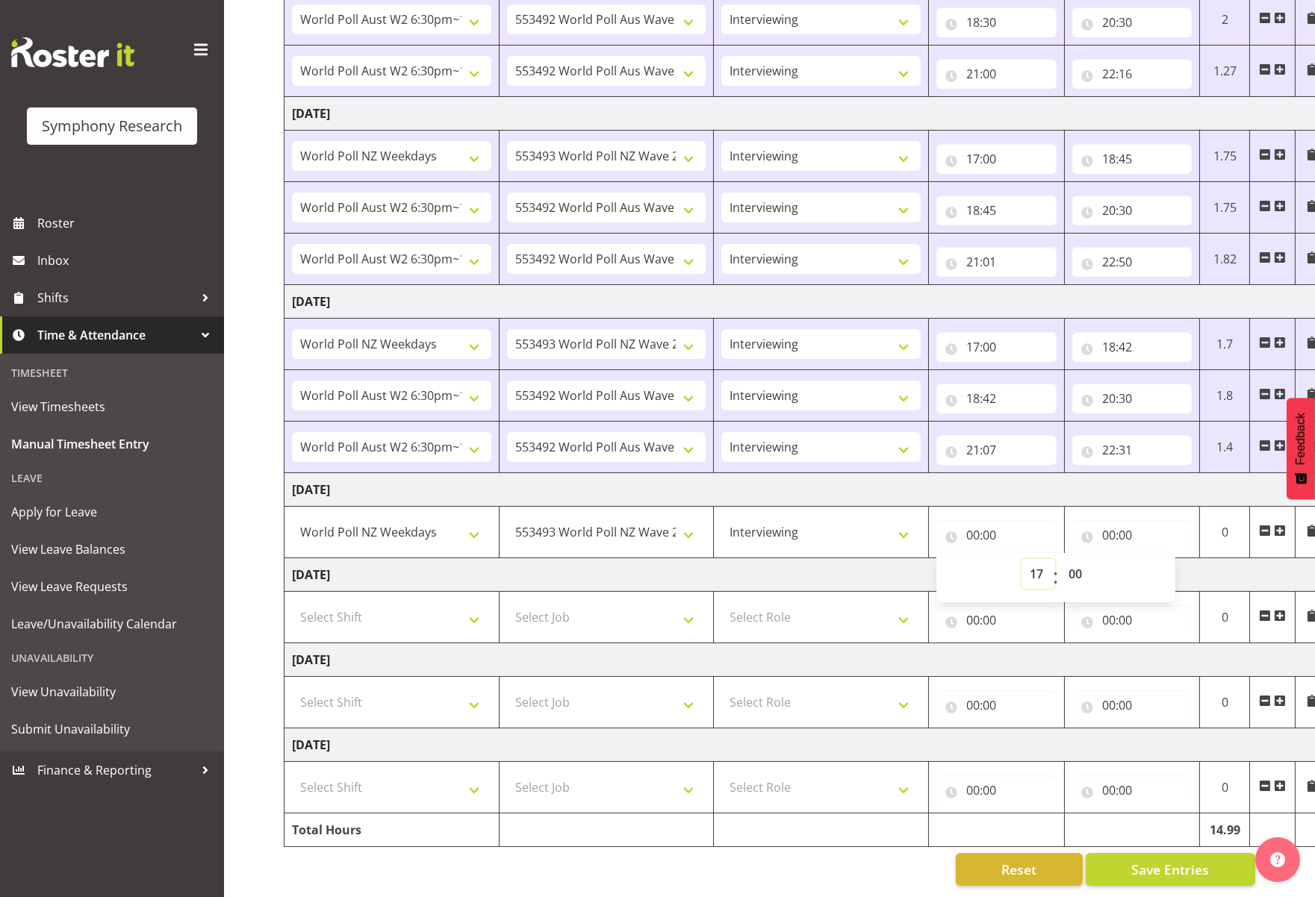
type input "17:00"
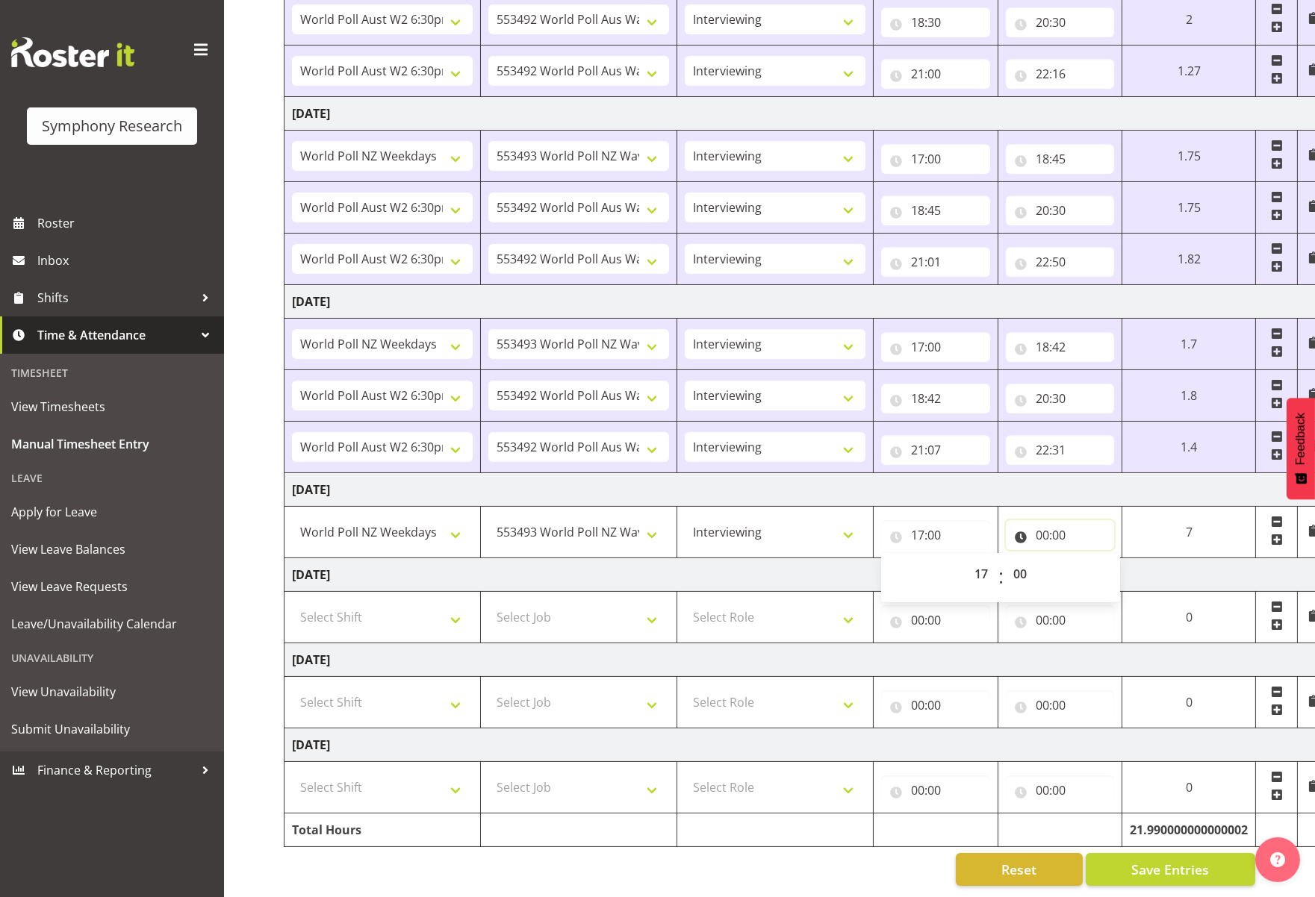
click at [1076, 529] on input "00:00" at bounding box center [1060, 535] width 109 height 30
click at [1108, 566] on select "00 01 02 03 04 05 06 07 08 09 10 11 12 13 14 15 16 17 18 19 20 21 22 23" at bounding box center [1108, 574] width 34 height 30
select select "17"
click at [1124, 559] on select "00 01 02 03 04 05 06 07 08 09 10 11 12 13 14 15 16 17 18 19 20 21 22 23" at bounding box center [1108, 574] width 34 height 30
type input "17:00"
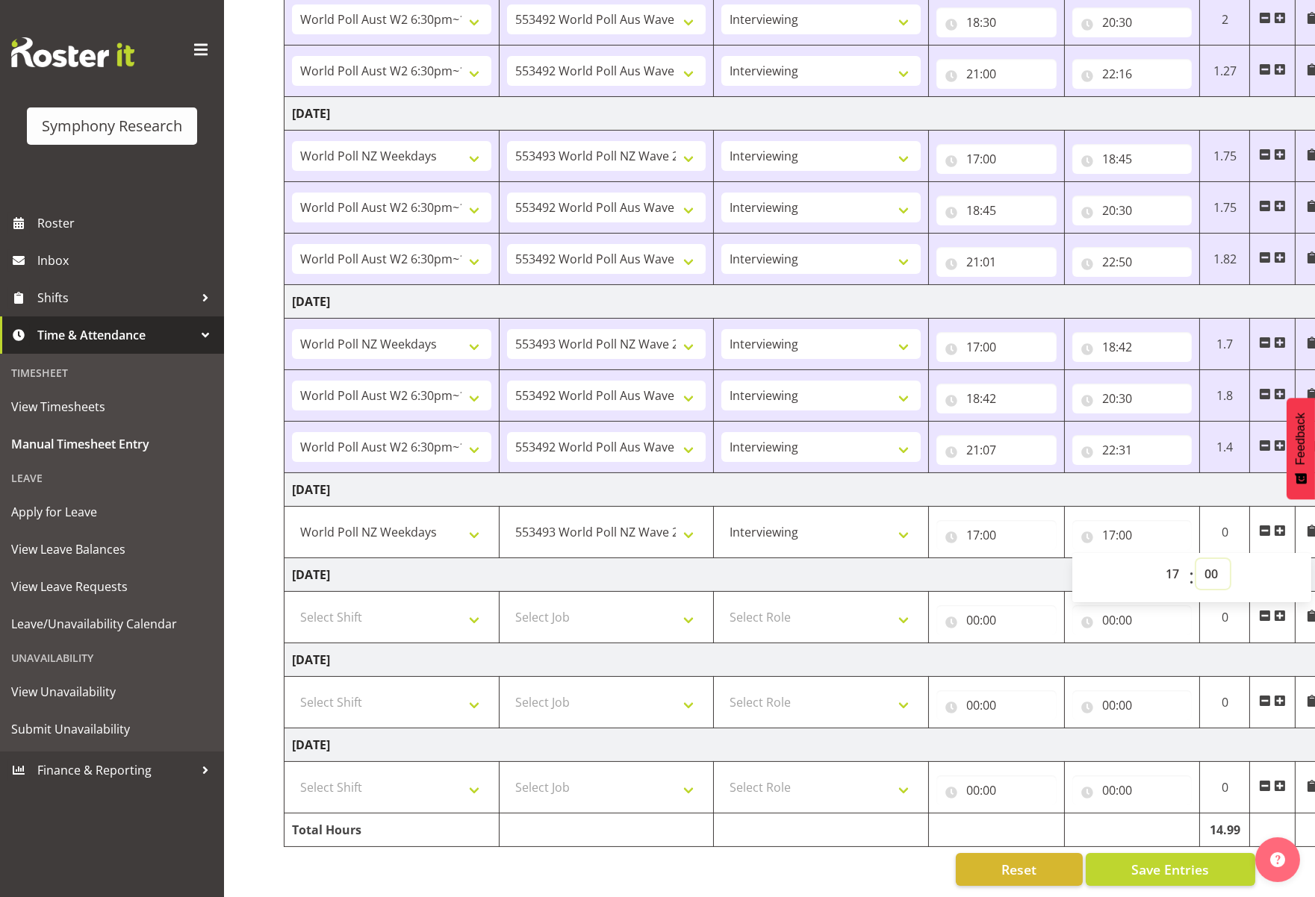
click at [1163, 566] on select "00 01 02 03 04 05 06 07 08 09 10 11 12 13 14 15 16 17 18 19 20 21 22 23 24 25 2…" at bounding box center [1213, 574] width 34 height 30
select select "41"
click at [1163, 559] on select "00 01 02 03 04 05 06 07 08 09 10 11 12 13 14 15 16 17 18 19 20 21 22 23 24 25 2…" at bounding box center [1213, 574] width 34 height 30
type input "17:41"
click at [1015, 564] on td "[DATE]" at bounding box center [806, 575] width 1044 height 34
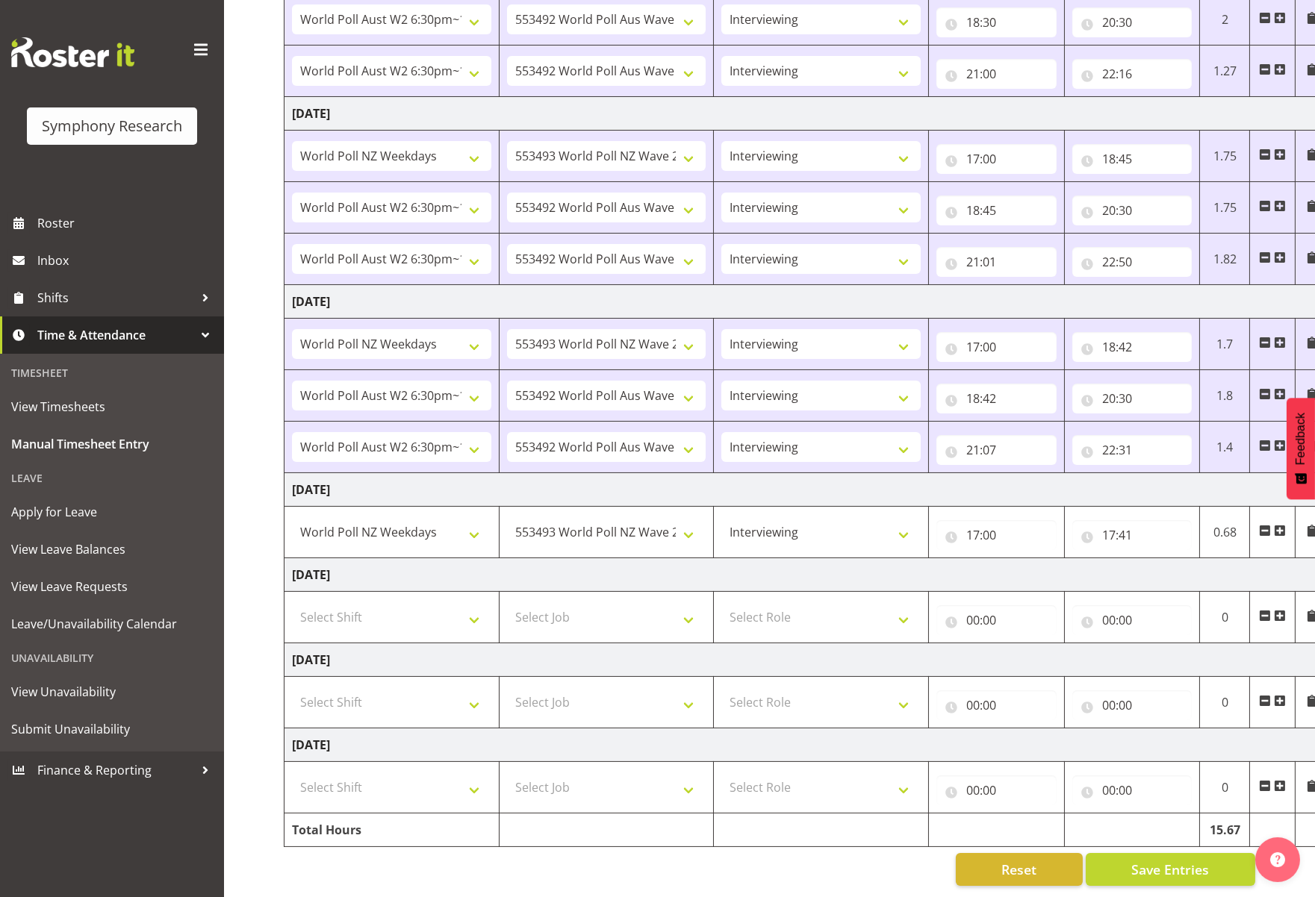
click at [1163, 525] on span at bounding box center [1280, 531] width 12 height 12
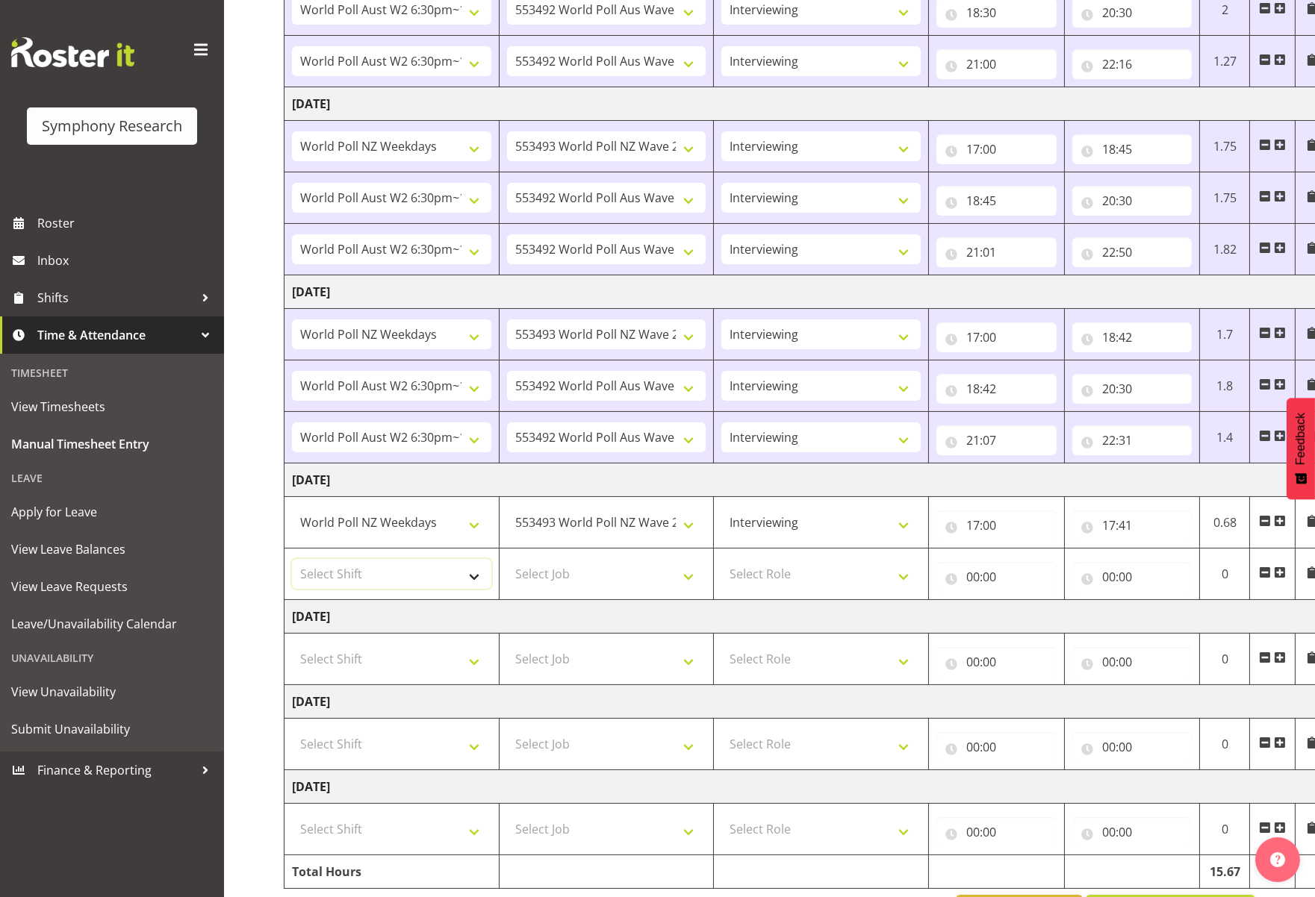
click at [479, 576] on select "Select Shift !!Weekend Residential (Roster IT Shift Label) *Business 9/10am ~ 4…" at bounding box center [391, 574] width 199 height 30
click at [241, 632] on div "Manual Timesheets [DATE] - [DATE] Shift Job Role Start Time End Time Total [DAT…" at bounding box center [769, 321] width 1091 height 1236
click at [1163, 529] on input "17:41" at bounding box center [1132, 526] width 120 height 30
click at [1163, 562] on select "00 01 02 03 04 05 06 07 08 09 10 11 12 13 14 15 16 17 18 19 20 21 22 23" at bounding box center [1174, 564] width 34 height 30
select select "20"
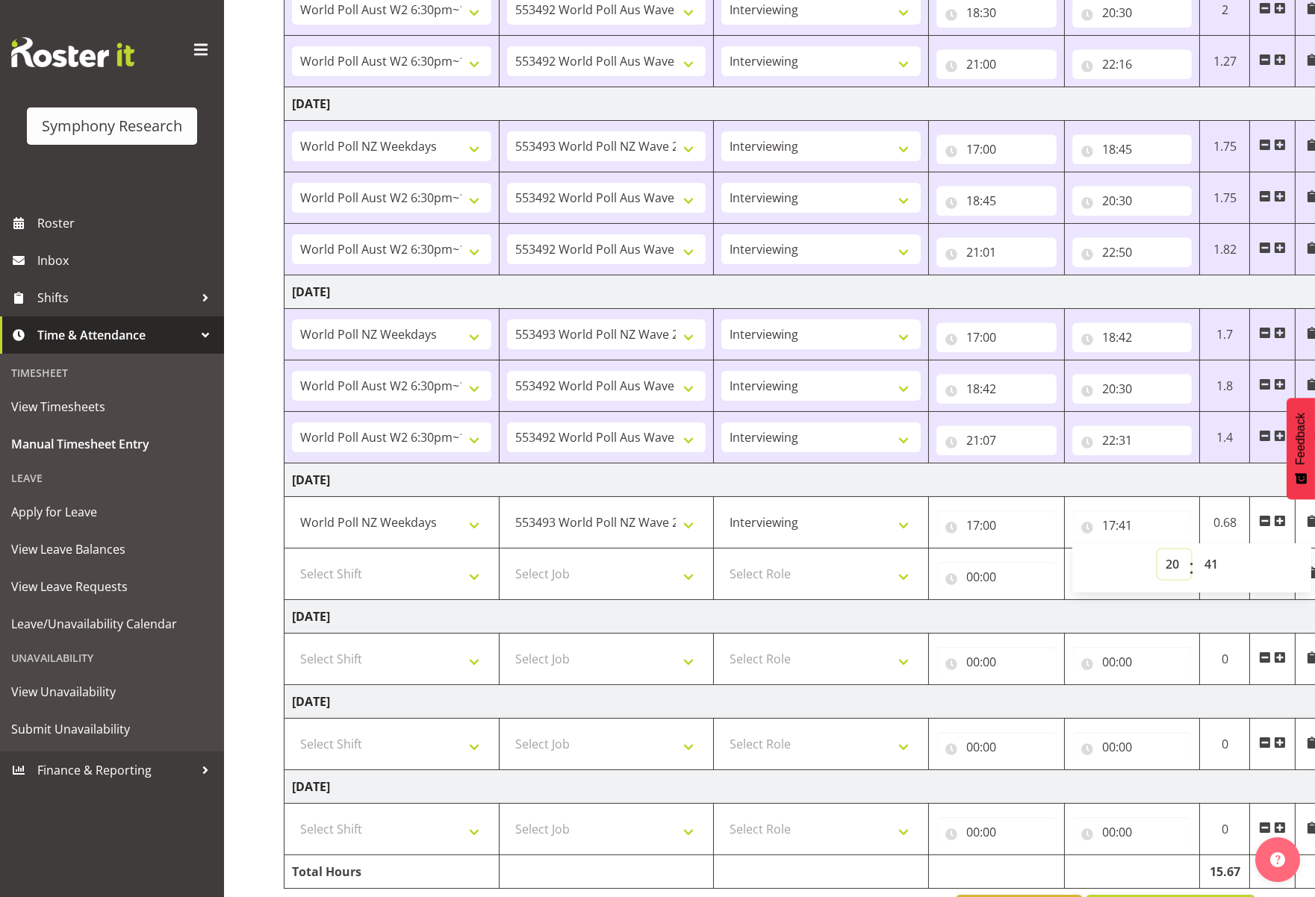
click at [1157, 549] on select "00 01 02 03 04 05 06 07 08 09 10 11 12 13 14 15 16 17 18 19 20 21 22 23" at bounding box center [1174, 564] width 34 height 30
type input "20:41"
click at [1125, 523] on input "20:41" at bounding box center [1132, 526] width 120 height 30
click at [1129, 532] on input "20:41" at bounding box center [1132, 526] width 120 height 30
click at [1163, 566] on select "00 01 02 03 04 05 06 07 08 09 10 11 12 13 14 15 16 17 18 19 20 21 22 23" at bounding box center [1174, 564] width 34 height 30
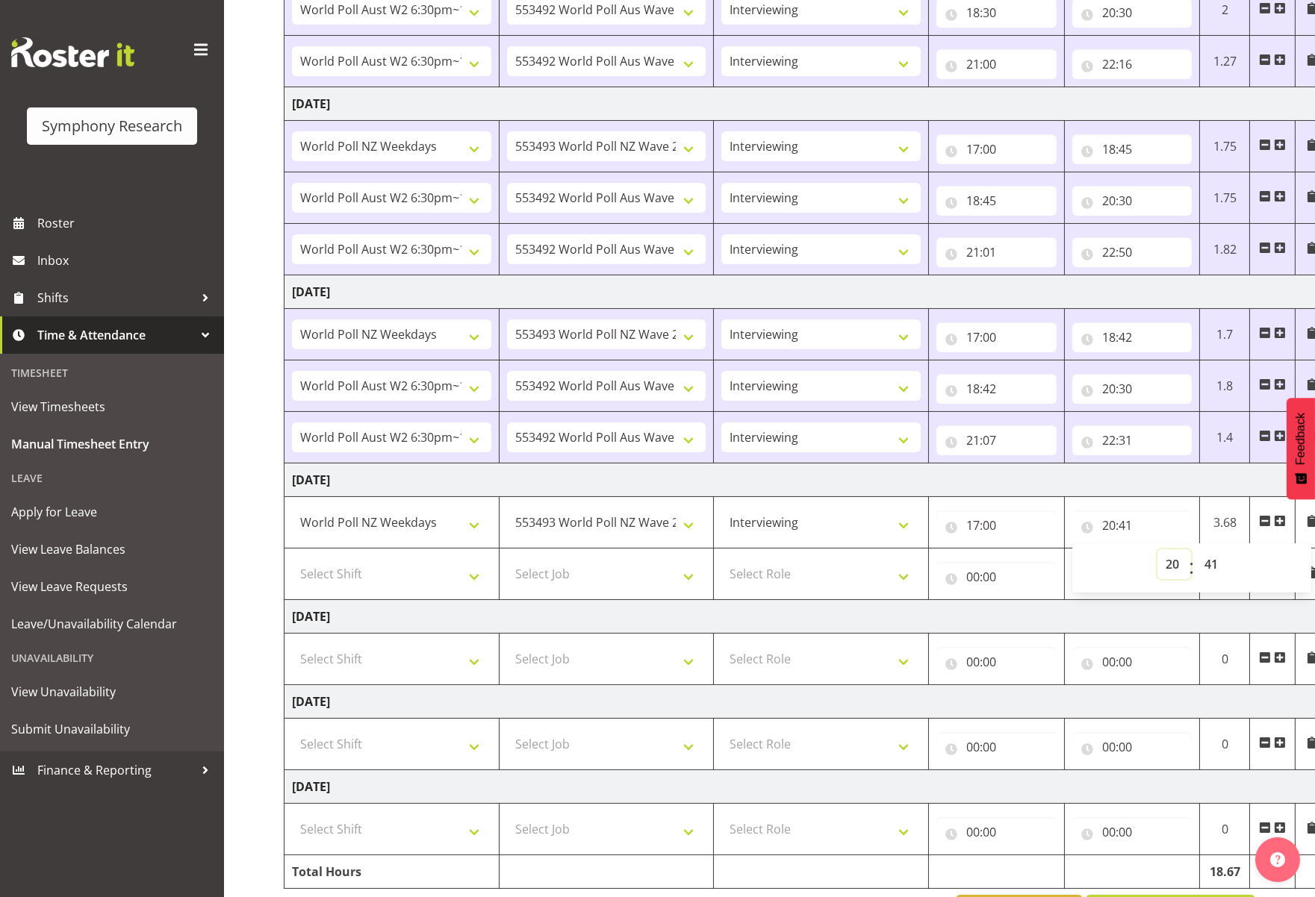
select select "18"
click at [1157, 549] on select "00 01 02 03 04 05 06 07 08 09 10 11 12 13 14 15 16 17 18 19 20 21 22 23" at bounding box center [1174, 564] width 34 height 30
type input "18:41"
click at [1163, 571] on select "00 01 02 03 04 05 06 07 08 09 10 11 12 13 14 15 16 17 18 19 20 21 22 23 24 25 2…" at bounding box center [1213, 564] width 34 height 30
select select "15"
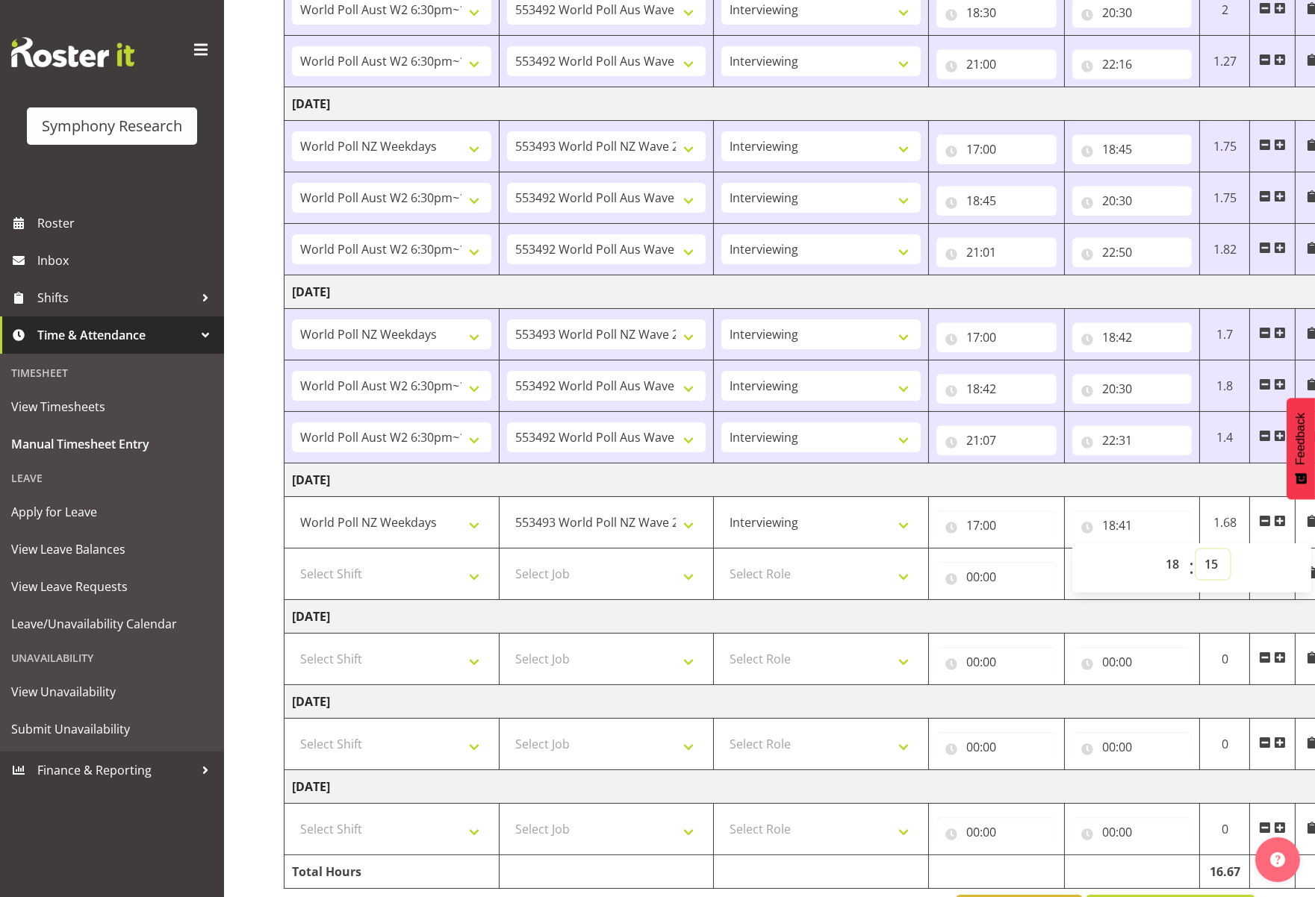
click at [1163, 549] on select "00 01 02 03 04 05 06 07 08 09 10 11 12 13 14 15 16 17 18 19 20 21 22 23 24 25 2…" at bounding box center [1213, 564] width 34 height 30
type input "18:15"
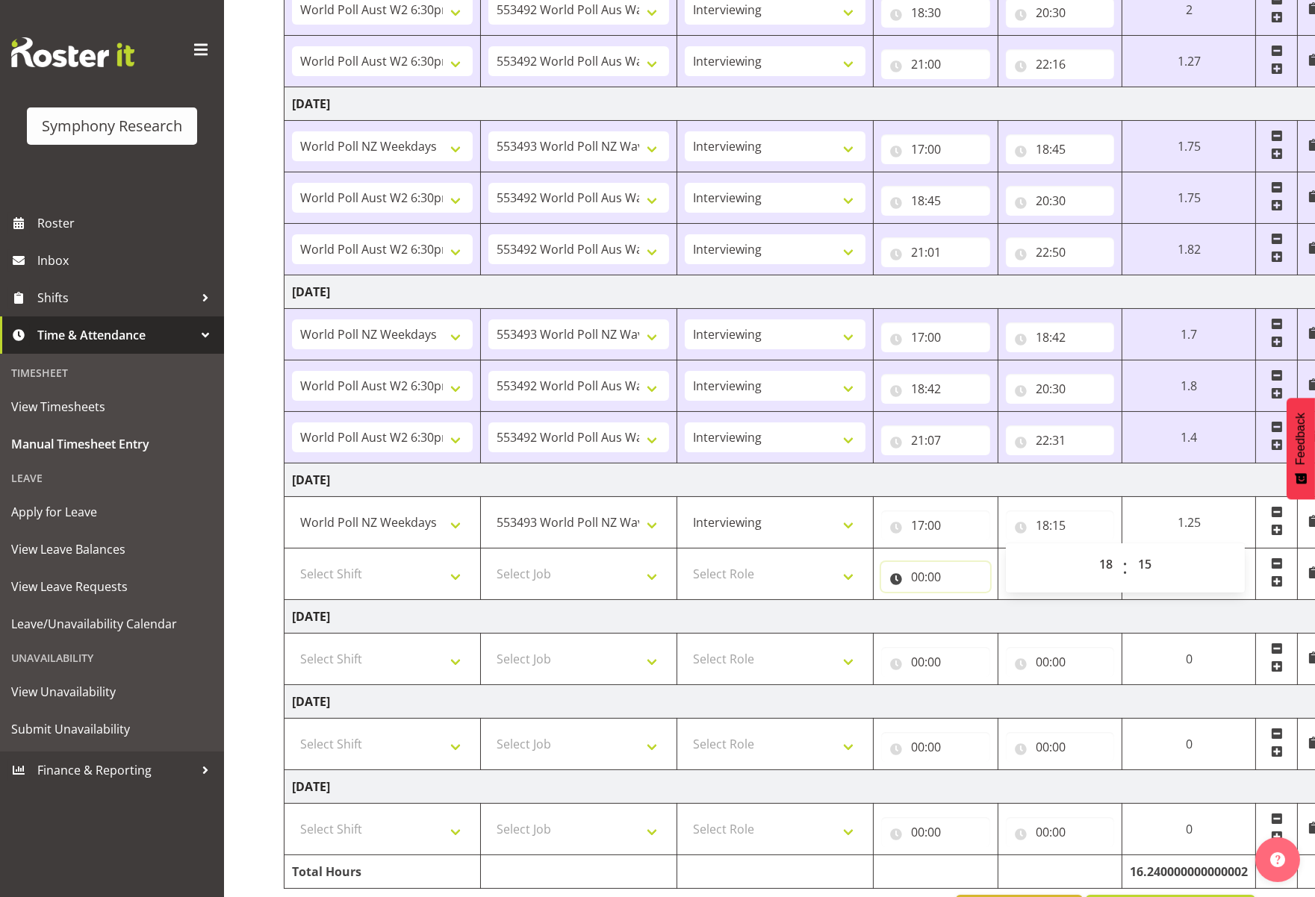
click at [985, 566] on input "00:00" at bounding box center [935, 577] width 109 height 30
click at [978, 609] on select "00 01 02 03 04 05 06 07 08 09 10 11 12 13 14 15 16 17 18 19 20 21 22 23" at bounding box center [983, 616] width 34 height 30
select select "18"
click at [966, 601] on select "00 01 02 03 04 05 06 07 08 09 10 11 12 13 14 15 16 17 18 19 20 21 22 23" at bounding box center [983, 616] width 34 height 30
type input "18:00"
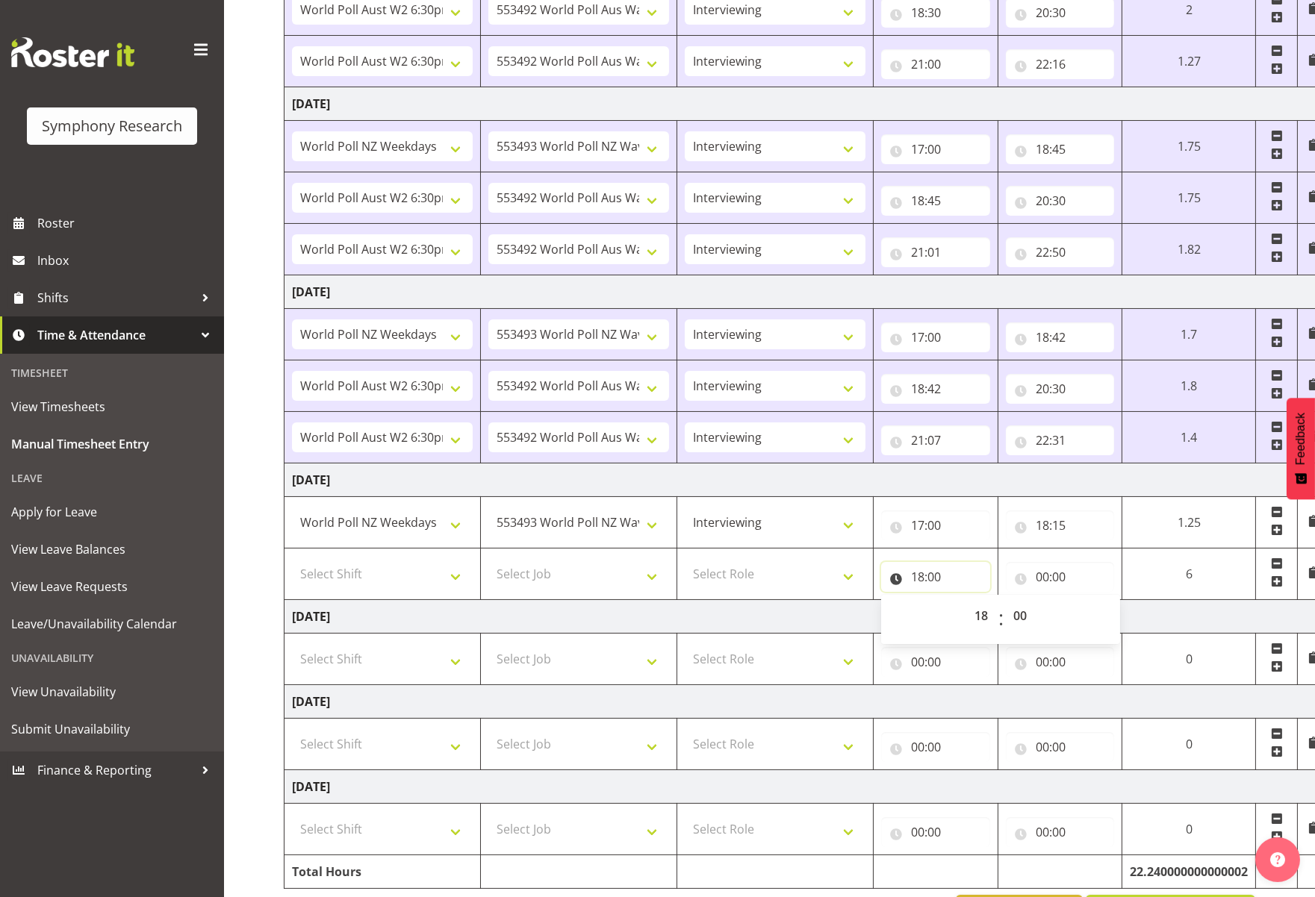
click at [934, 575] on input "18:00" at bounding box center [935, 577] width 109 height 30
click at [935, 582] on input "18:00" at bounding box center [935, 577] width 109 height 30
click at [1013, 615] on select "00 01 02 03 04 05 06 07 08 09 10 11 12 13 14 15 16 17 18 19 20 21 22 23 24 25 2…" at bounding box center [1022, 616] width 34 height 30
select select "15"
click at [1005, 601] on select "00 01 02 03 04 05 06 07 08 09 10 11 12 13 14 15 16 17 18 19 20 21 22 23 24 25 2…" at bounding box center [1022, 616] width 34 height 30
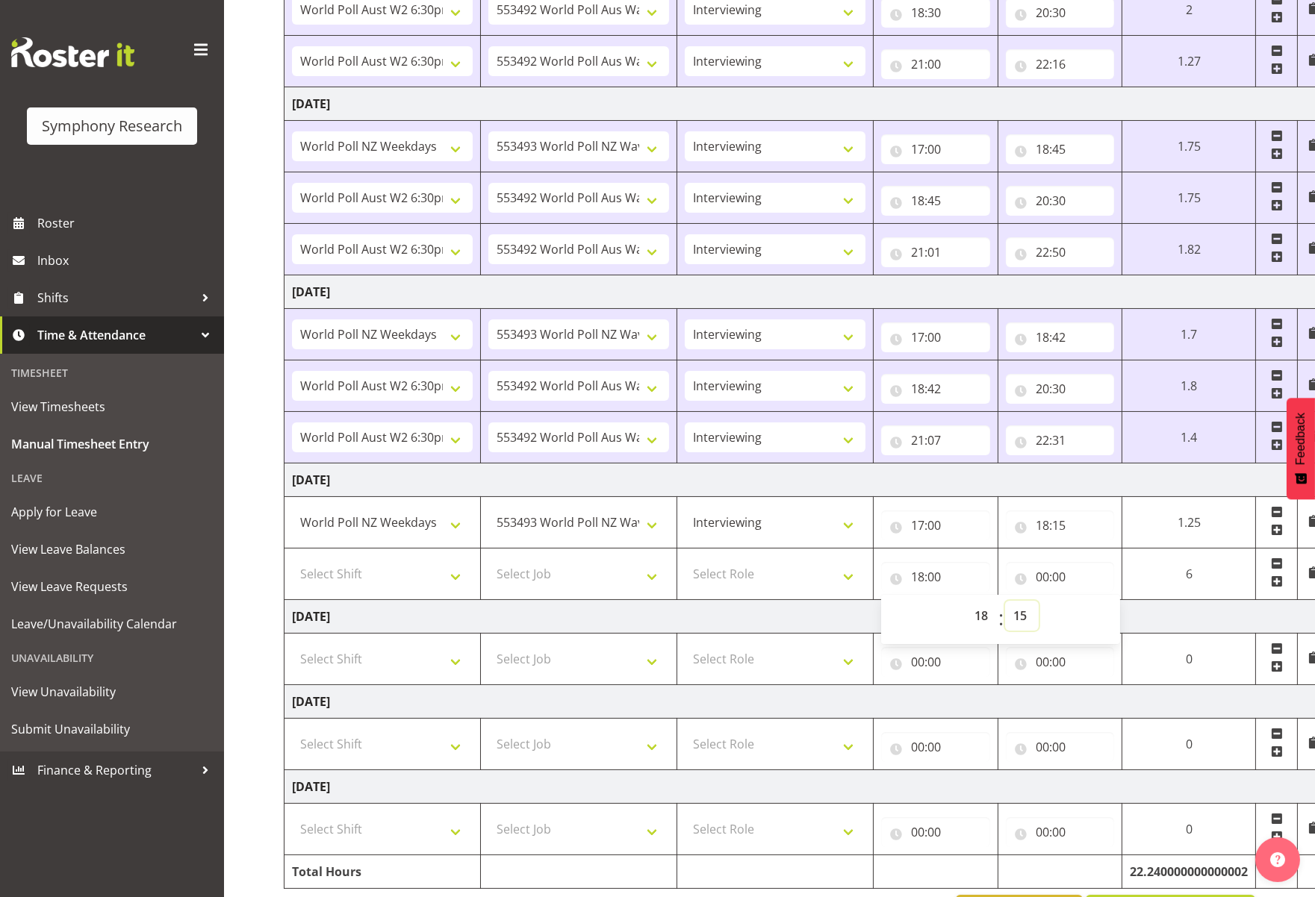
type input "18:15"
click at [1072, 579] on input "00:00" at bounding box center [1060, 577] width 109 height 30
click at [1097, 616] on select "00 01 02 03 04 05 06 07 08 09 10 11 12 13 14 15 16 17 18 19 20 21 22 23" at bounding box center [1108, 616] width 34 height 30
select select "20"
click at [1091, 601] on select "00 01 02 03 04 05 06 07 08 09 10 11 12 13 14 15 16 17 18 19 20 21 22 23" at bounding box center [1108, 616] width 34 height 30
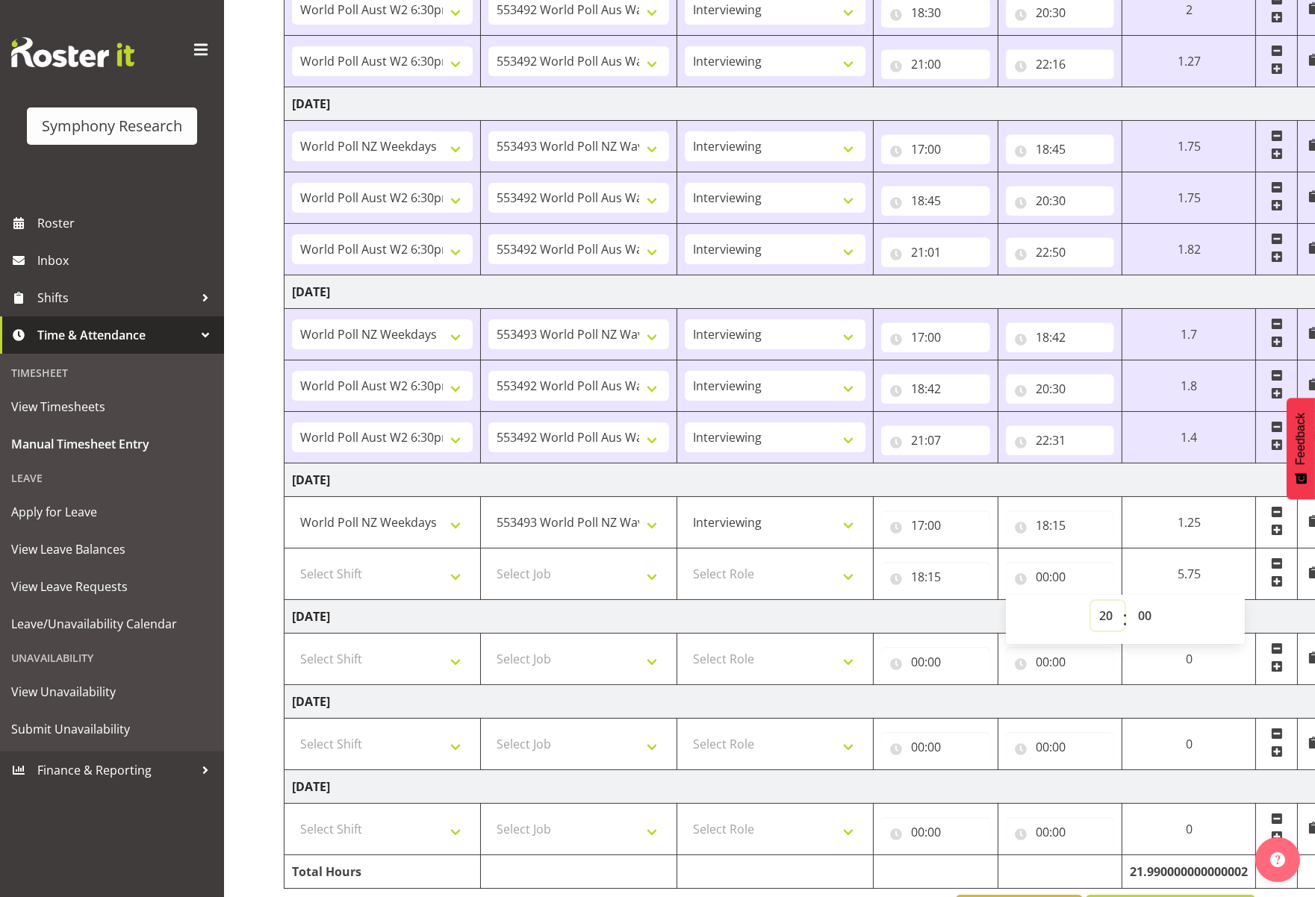
type input "20:00"
click at [1143, 619] on select "00 01 02 03 04 05 06 07 08 09 10 11 12 13 14 15 16 17 18 19 20 21 22 23 24 25 2…" at bounding box center [1146, 616] width 34 height 30
select select "31"
click at [1163, 601] on select "00 01 02 03 04 05 06 07 08 09 10 11 12 13 14 15 16 17 18 19 20 21 22 23 24 25 2…" at bounding box center [1146, 616] width 34 height 30
type input "20:31"
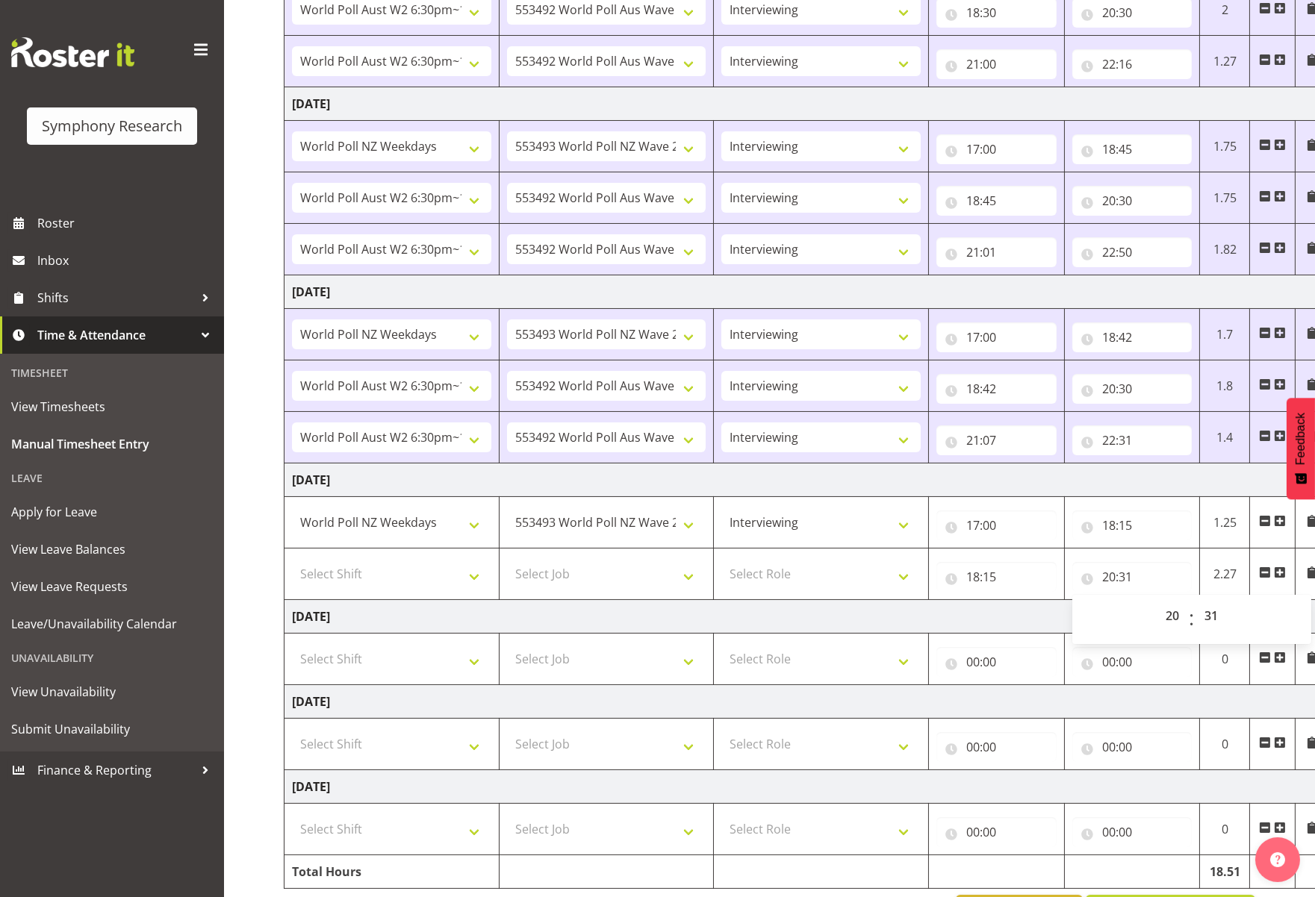
click at [1036, 611] on td "[DATE]" at bounding box center [806, 617] width 1044 height 34
click at [1163, 568] on span at bounding box center [1280, 573] width 12 height 12
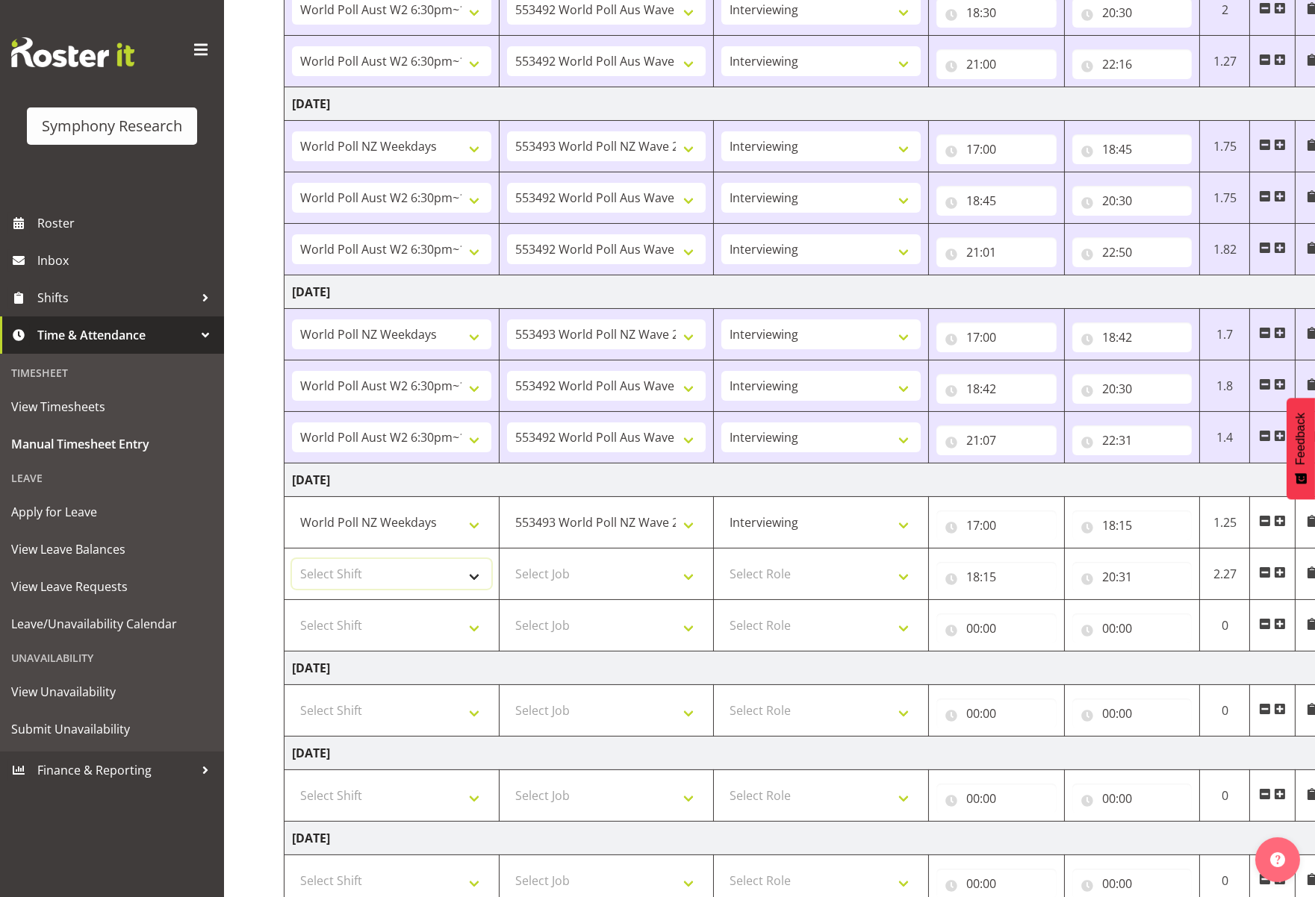
click at [470, 579] on select "Select Shift !!Weekend Residential (Roster IT Shift Label) *Business 9/10am ~ 4…" at bounding box center [391, 574] width 199 height 30
click at [292, 559] on select "Select Shift !!Weekend Residential (Roster IT Shift Label) *Business 9/10am ~ 4…" at bounding box center [391, 574] width 199 height 30
click at [472, 570] on select "!!Weekend Residential (Roster IT Shift Label) *Business 9/10am ~ 4:30pm *Busine…" at bounding box center [391, 574] width 199 height 30
select select "56692"
click at [292, 559] on select "!!Weekend Residential (Roster IT Shift Label) *Business 9/10am ~ 4:30pm *Busine…" at bounding box center [391, 574] width 199 height 30
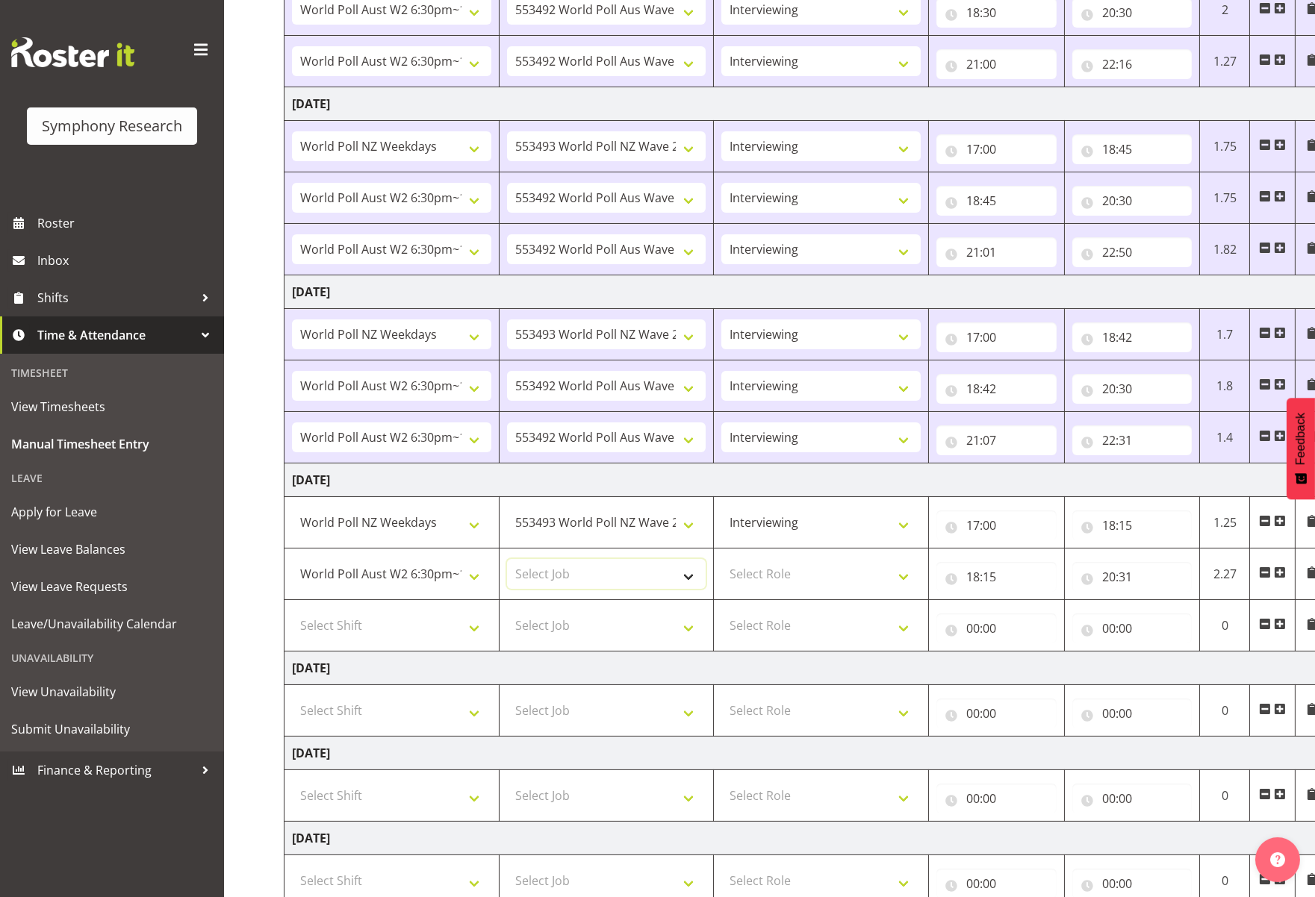
click at [688, 579] on select "Select Job 550060 IF Admin 553492 World Poll Aus Wave 2 Main 2025 553493 World …" at bounding box center [606, 574] width 199 height 30
click at [473, 484] on td "[DATE]" at bounding box center [806, 481] width 1044 height 34
click at [688, 578] on select "Select Job 550060 IF Admin 553492 World Poll Aus Wave 2 Main 2025 553493 World …" at bounding box center [606, 574] width 199 height 30
click at [821, 479] on td "[DATE]" at bounding box center [806, 481] width 1044 height 34
click at [691, 573] on select "Select Job 550060 IF Admin 553492 World Poll Aus Wave 2 Main 2025 553493 World …" at bounding box center [606, 574] width 199 height 30
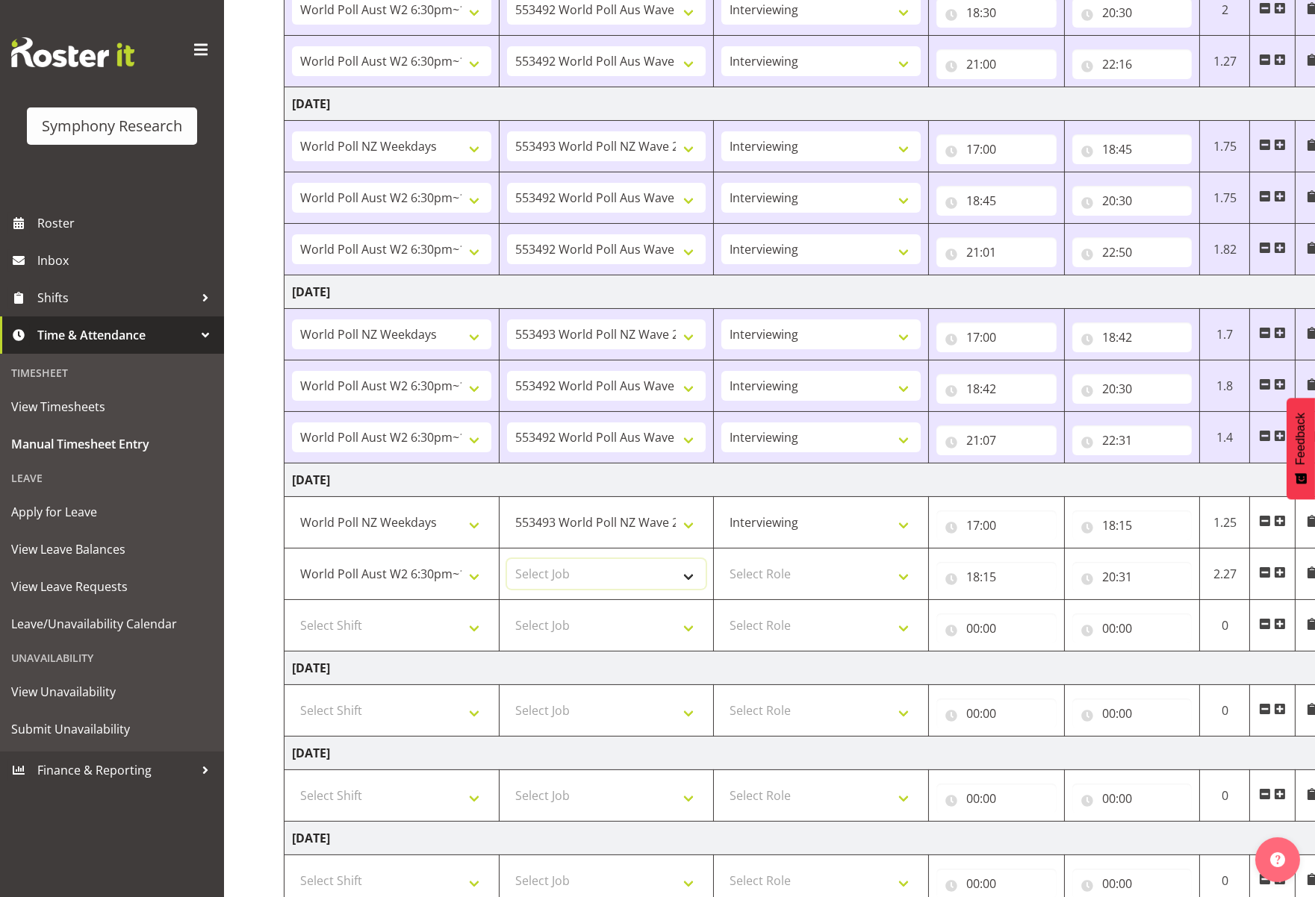
select select "10499"
click at [507, 559] on select "Select Job 550060 IF Admin 553492 World Poll Aus Wave 2 Main 2025 553493 World …" at bounding box center [606, 574] width 199 height 30
click at [906, 576] on select "Select Role Briefing Interviewing" at bounding box center [820, 574] width 199 height 30
select select "47"
click at [721, 559] on select "Select Role Briefing Interviewing" at bounding box center [820, 574] width 199 height 30
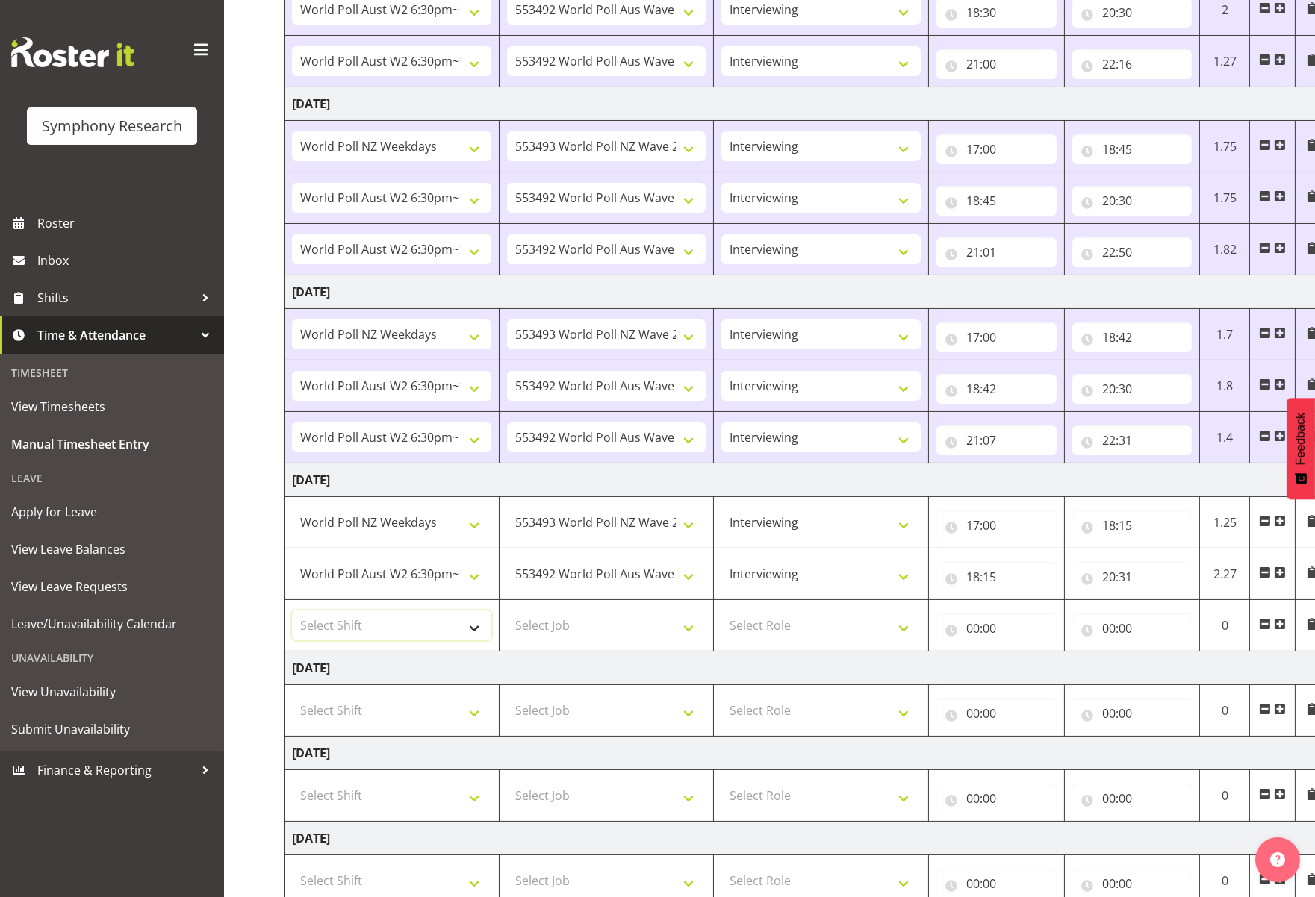
click at [479, 629] on select "Select Shift !!Weekend Residential (Roster IT Shift Label) *Business 9/10am ~ 4…" at bounding box center [391, 626] width 199 height 30
click at [292, 611] on select "Select Shift !!Weekend Residential (Roster IT Shift Label) *Business 9/10am ~ 4…" at bounding box center [391, 626] width 199 height 30
click at [469, 626] on select "!!Weekend Residential (Roster IT Shift Label) *Business 9/10am ~ 4:30pm *Busine…" at bounding box center [391, 626] width 199 height 30
select select "56692"
click at [292, 611] on select "!!Weekend Residential (Roster IT Shift Label) *Business 9/10am ~ 4:30pm *Busine…" at bounding box center [391, 626] width 199 height 30
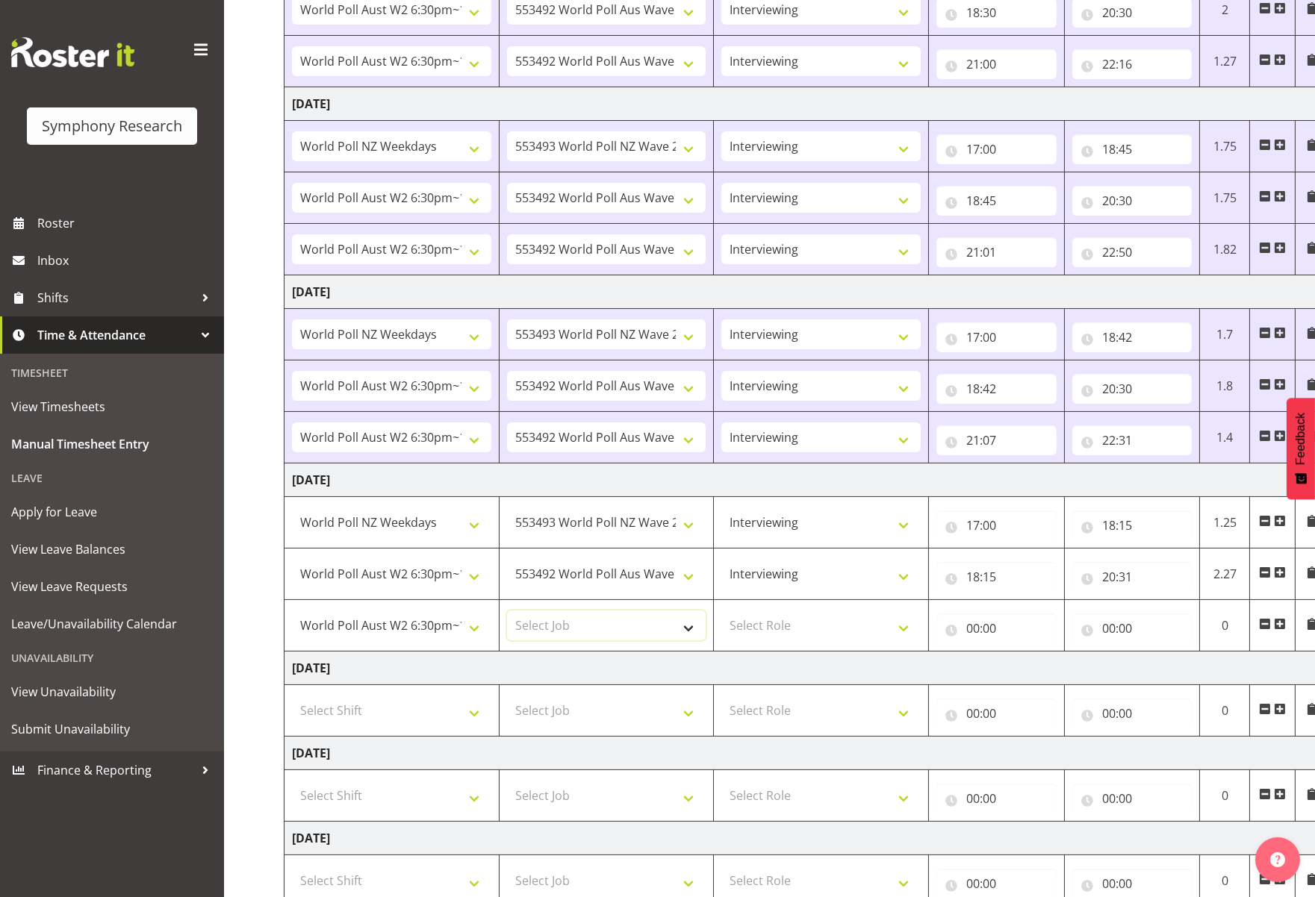
click at [687, 626] on select "Select Job 550060 IF Admin 553492 World Poll Aus Wave 2 Main 2025 553493 World …" at bounding box center [606, 626] width 199 height 30
click at [480, 611] on select "!!Weekend Residential (Roster IT Shift Label) *Business 9/10am ~ 4:30pm *Busine…" at bounding box center [391, 626] width 199 height 30
click at [258, 594] on div "Manual Timesheets [DATE] - [DATE] Shift Job Role Start Time End Time Total [DAT…" at bounding box center [769, 347] width 1091 height 1288
click at [688, 631] on select "Select Job 550060 IF Admin 553492 World Poll Aus Wave 2 Main 2025 553493 World …" at bounding box center [606, 626] width 199 height 30
click at [252, 555] on div "Manual Timesheets [DATE] - [DATE] Shift Job Role Start Time End Time Total [DAT…" at bounding box center [769, 347] width 1091 height 1288
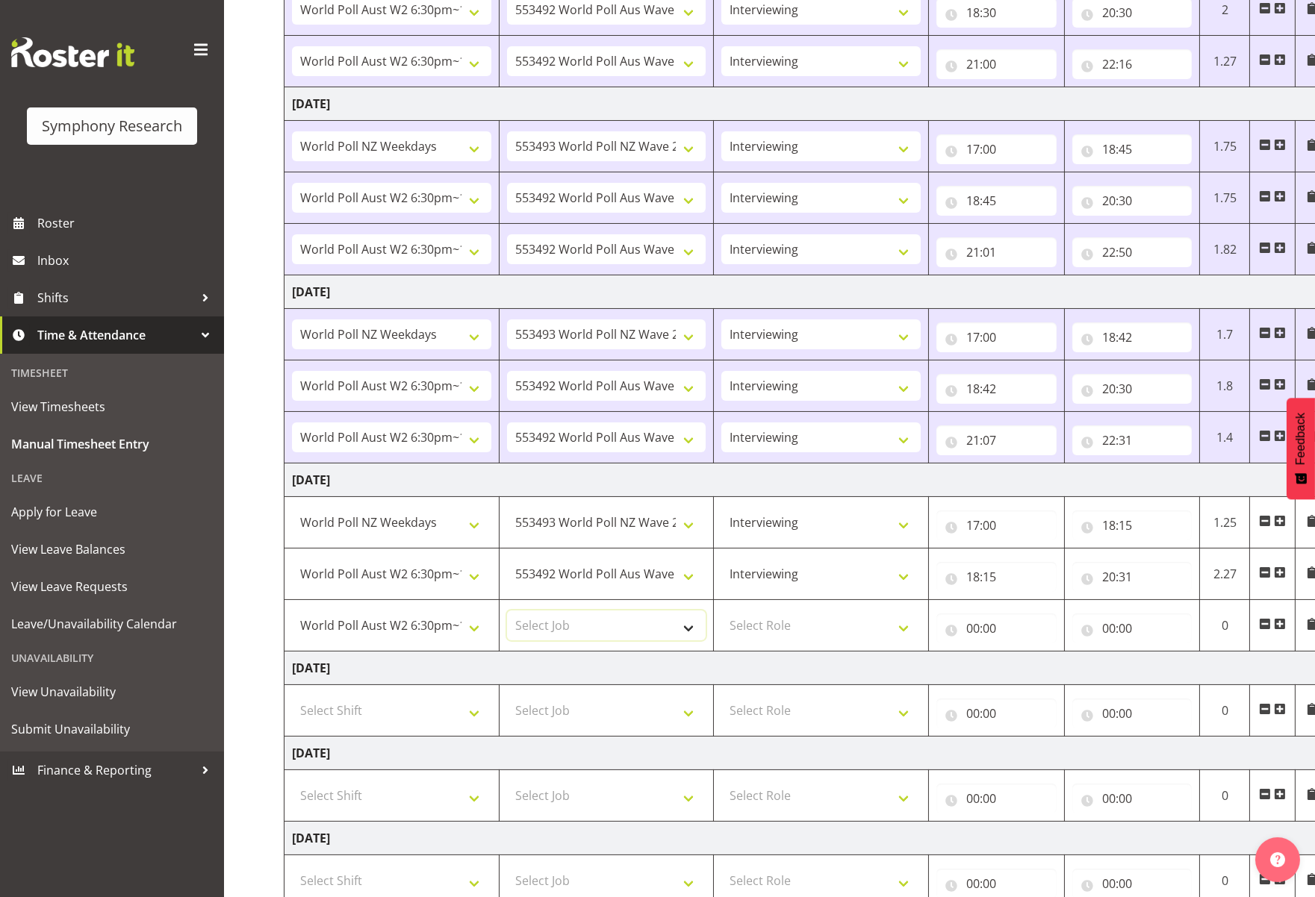
click at [698, 629] on select "Select Job 550060 IF Admin 553492 World Poll Aus Wave 2 Main 2025 553493 World …" at bounding box center [606, 626] width 199 height 30
select select "10499"
click at [507, 611] on select "Select Job 550060 IF Admin 553492 World Poll Aus Wave 2 Main 2025 553493 World …" at bounding box center [606, 626] width 199 height 30
click at [900, 628] on select "Select Role Briefing Interviewing" at bounding box center [820, 626] width 199 height 30
select select "47"
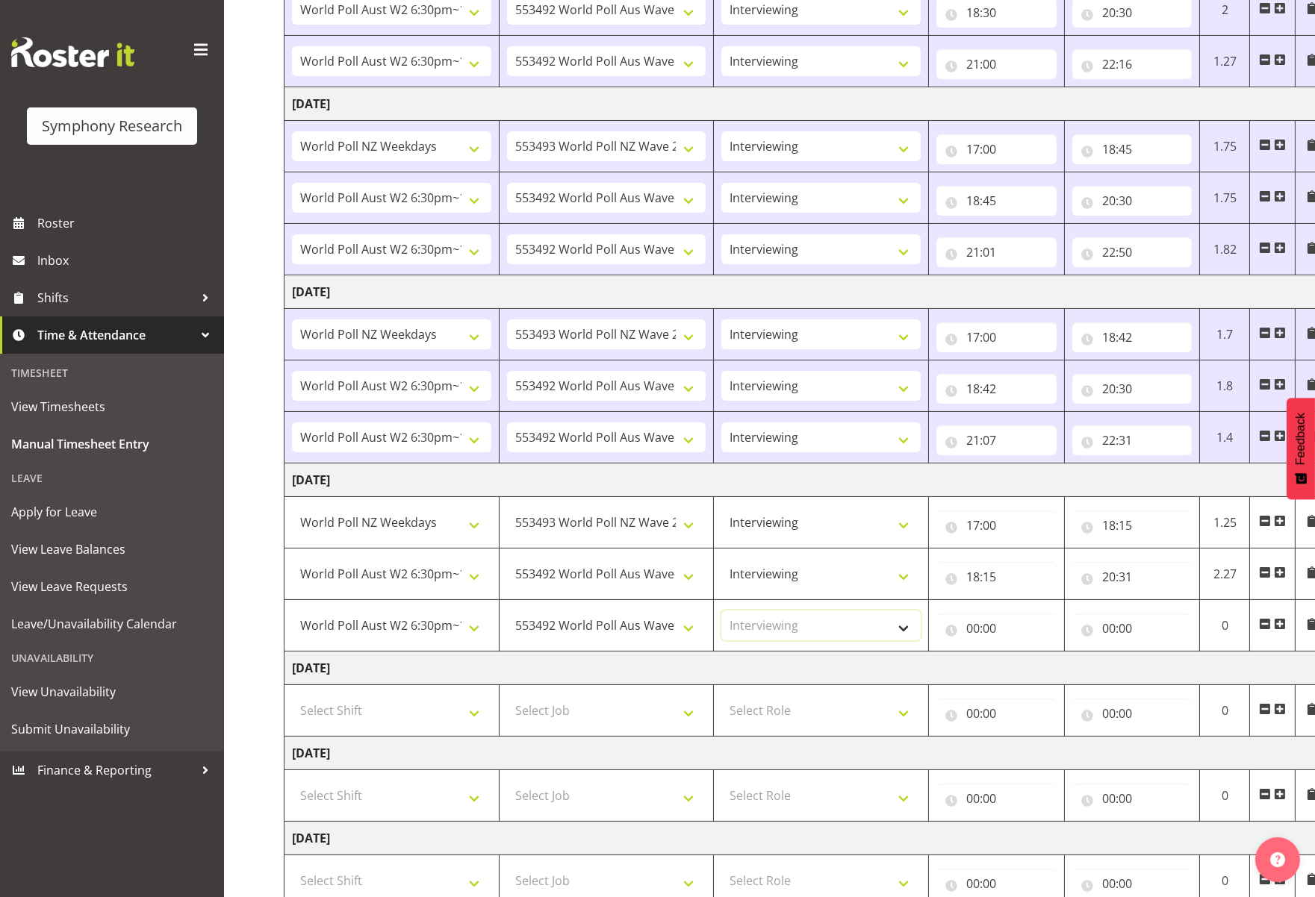
click at [721, 611] on select "Select Role Briefing Interviewing" at bounding box center [820, 626] width 199 height 30
click at [1017, 636] on input "00:00" at bounding box center [996, 629] width 120 height 30
click at [1038, 667] on select "00 01 02 03 04 05 06 07 08 09 10 11 12 13 14 15 16 17 18 19 20 21 22 23" at bounding box center [1038, 667] width 34 height 30
select select "20"
click at [1021, 652] on select "00 01 02 03 04 05 06 07 08 09 10 11 12 13 14 15 16 17 18 19 20 21 22 23" at bounding box center [1038, 667] width 34 height 30
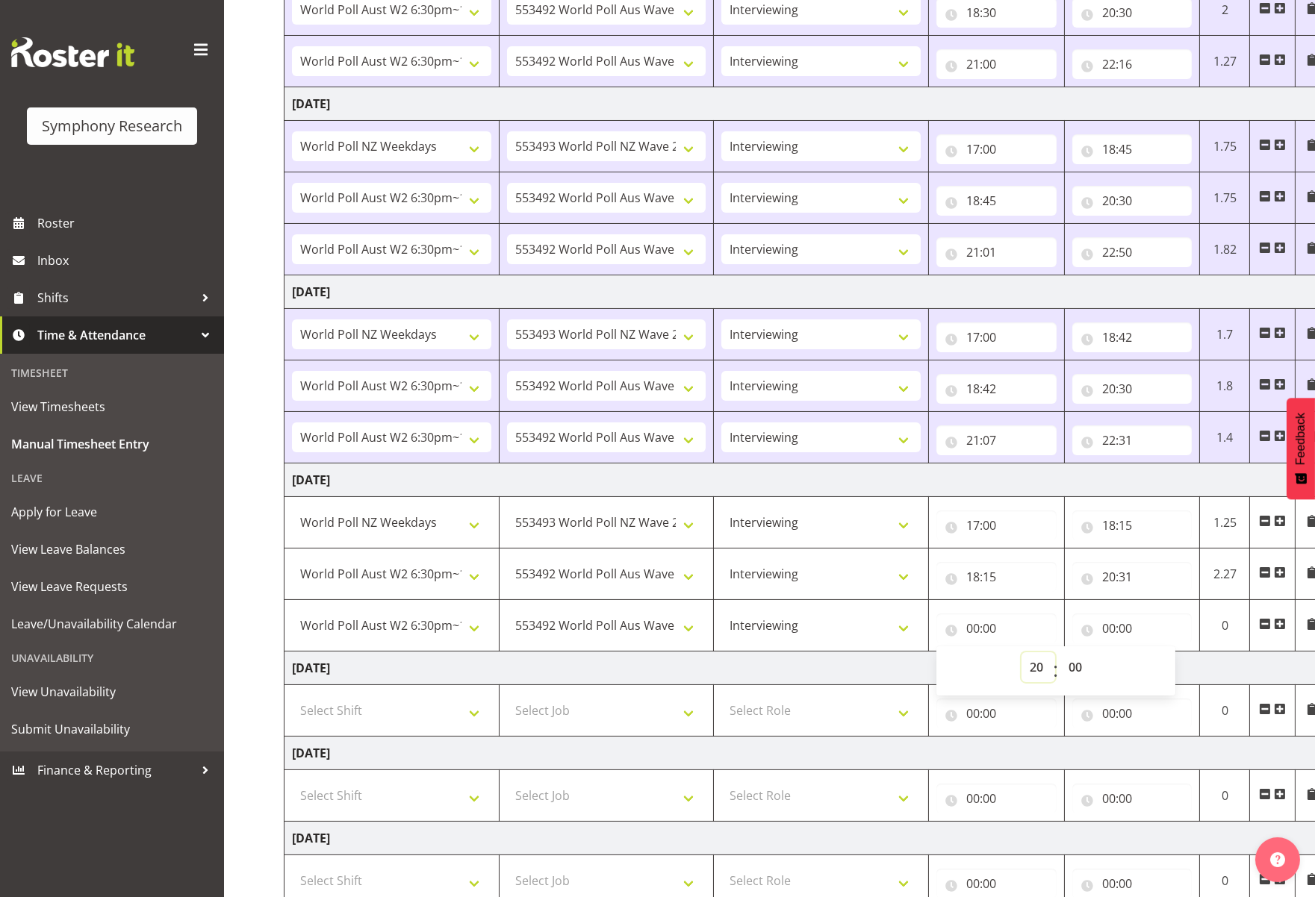
type input "20:00"
click at [1083, 668] on select "00 01 02 03 04 05 06 07 08 09 10 11 12 13 14 15 16 17 18 19 20 21 22 23 24 25 2…" at bounding box center [1077, 667] width 34 height 30
select select "31"
click at [1060, 652] on select "00 01 02 03 04 05 06 07 08 09 10 11 12 13 14 15 16 17 18 19 20 21 22 23 24 25 2…" at bounding box center [1077, 667] width 34 height 30
type input "20:31"
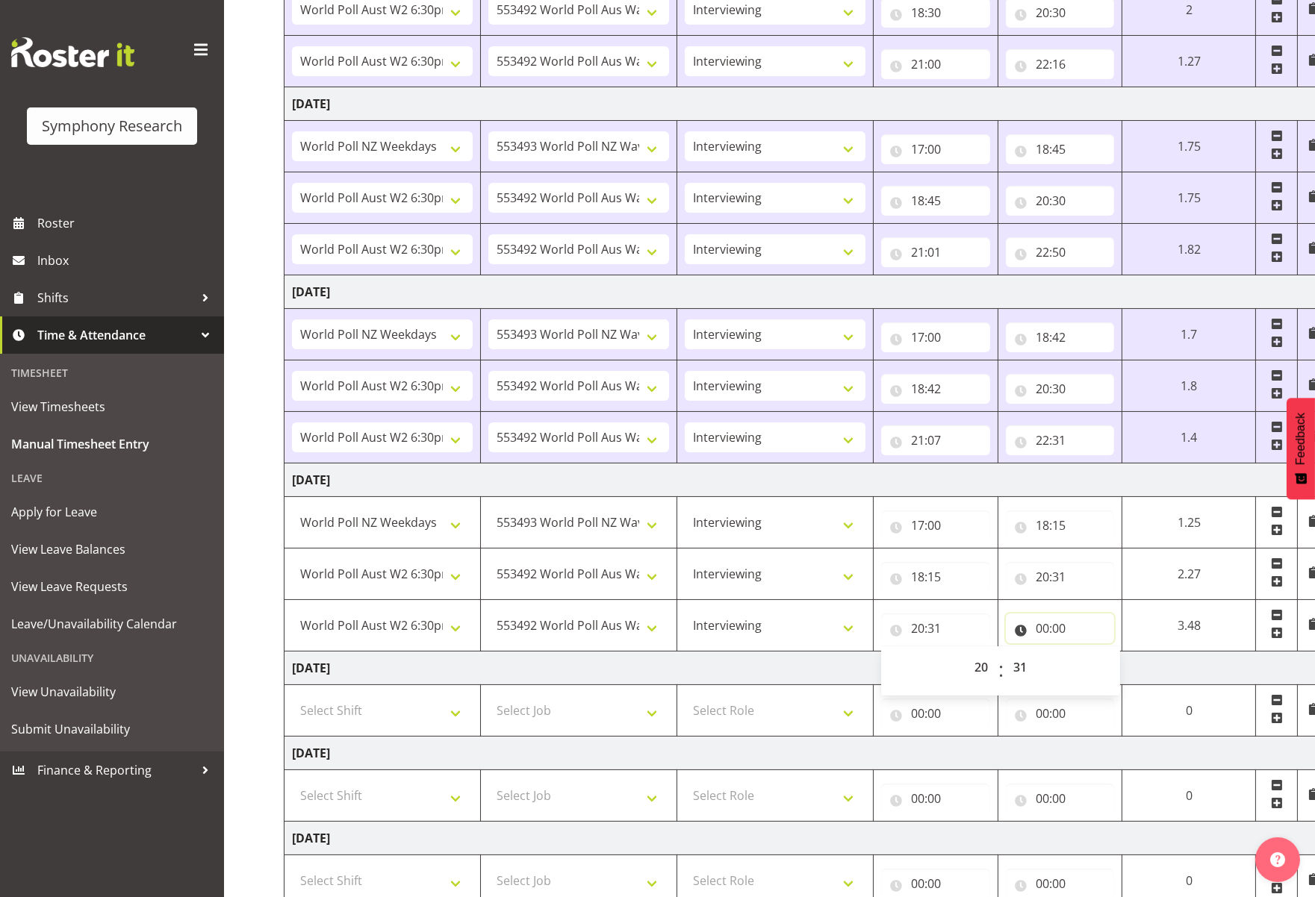
click at [1046, 634] on input "00:00" at bounding box center [1060, 629] width 109 height 30
click at [1113, 677] on select "00 01 02 03 04 05 06 07 08 09 10 11 12 13 14 15 16 17 18 19 20 21 22 23" at bounding box center [1108, 667] width 34 height 30
select select "21"
click at [1091, 652] on select "00 01 02 03 04 05 06 07 08 09 10 11 12 13 14 15 16 17 18 19 20 21 22 23" at bounding box center [1108, 667] width 34 height 30
type input "21:00"
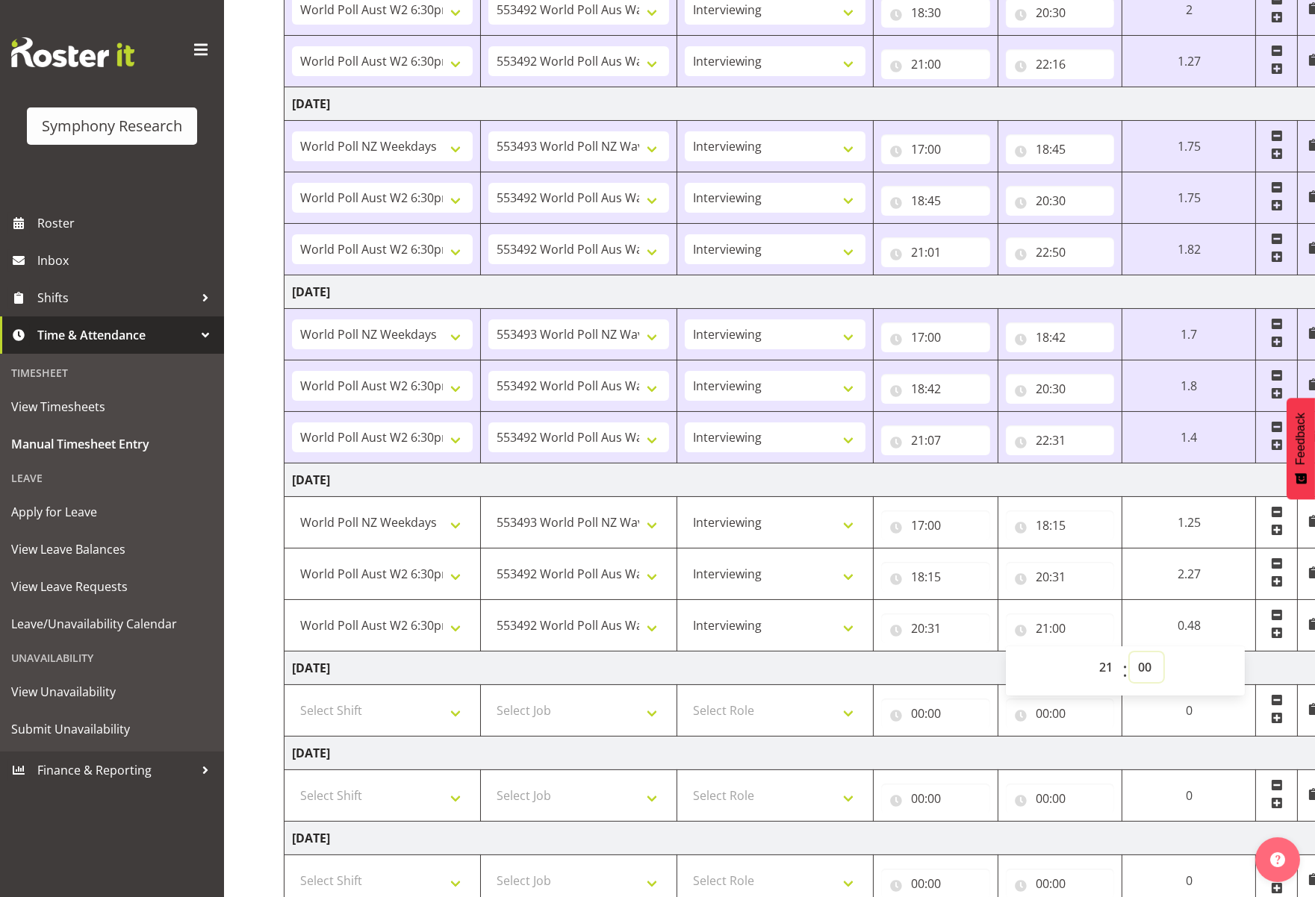
click at [1150, 669] on select "00 01 02 03 04 05 06 07 08 09 10 11 12 13 14 15 16 17 18 19 20 21 22 23 24 25 2…" at bounding box center [1146, 667] width 34 height 30
select select "3"
click at [1129, 652] on select "00 01 02 03 04 05 06 07 08 09 10 11 12 13 14 15 16 17 18 19 20 21 22 23 24 25 2…" at bounding box center [1146, 667] width 34 height 30
type input "21:03"
click at [1020, 543] on td "18:15 00 01 02 03 04 05 06 07 08 09 10 11 12 13 14 15 16 17 18 19 20 21 22 23 :…" at bounding box center [1059, 523] width 125 height 52
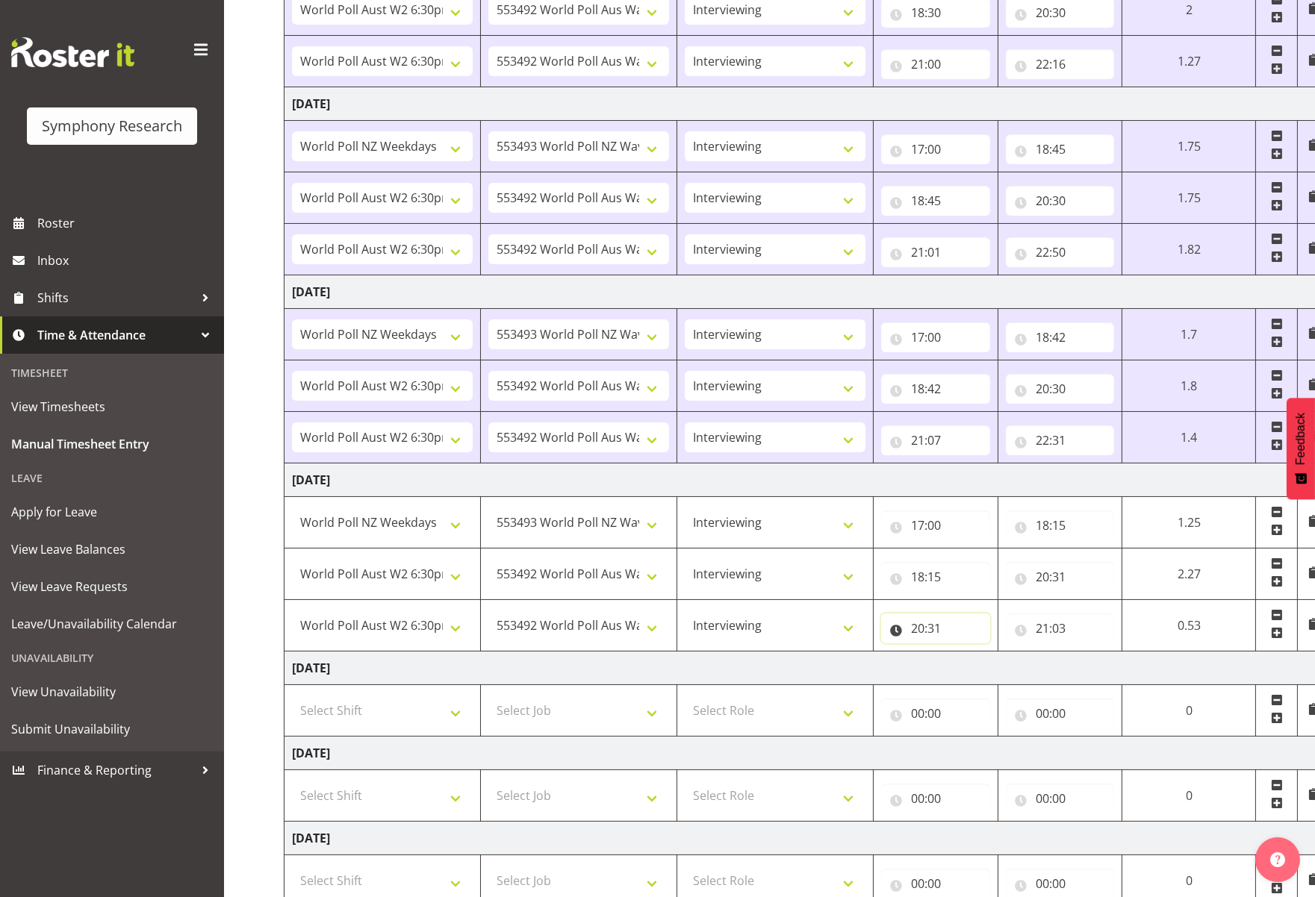
click at [935, 631] on input "20:31" at bounding box center [935, 629] width 109 height 30
click at [976, 670] on select "00 01 02 03 04 05 06 07 08 09 10 11 12 13 14 15 16 17 18 19 20 21 22 23" at bounding box center [983, 667] width 34 height 30
select select "21"
click at [966, 652] on select "00 01 02 03 04 05 06 07 08 09 10 11 12 13 14 15 16 17 18 19 20 21 22 23" at bounding box center [983, 667] width 34 height 30
type input "21:31"
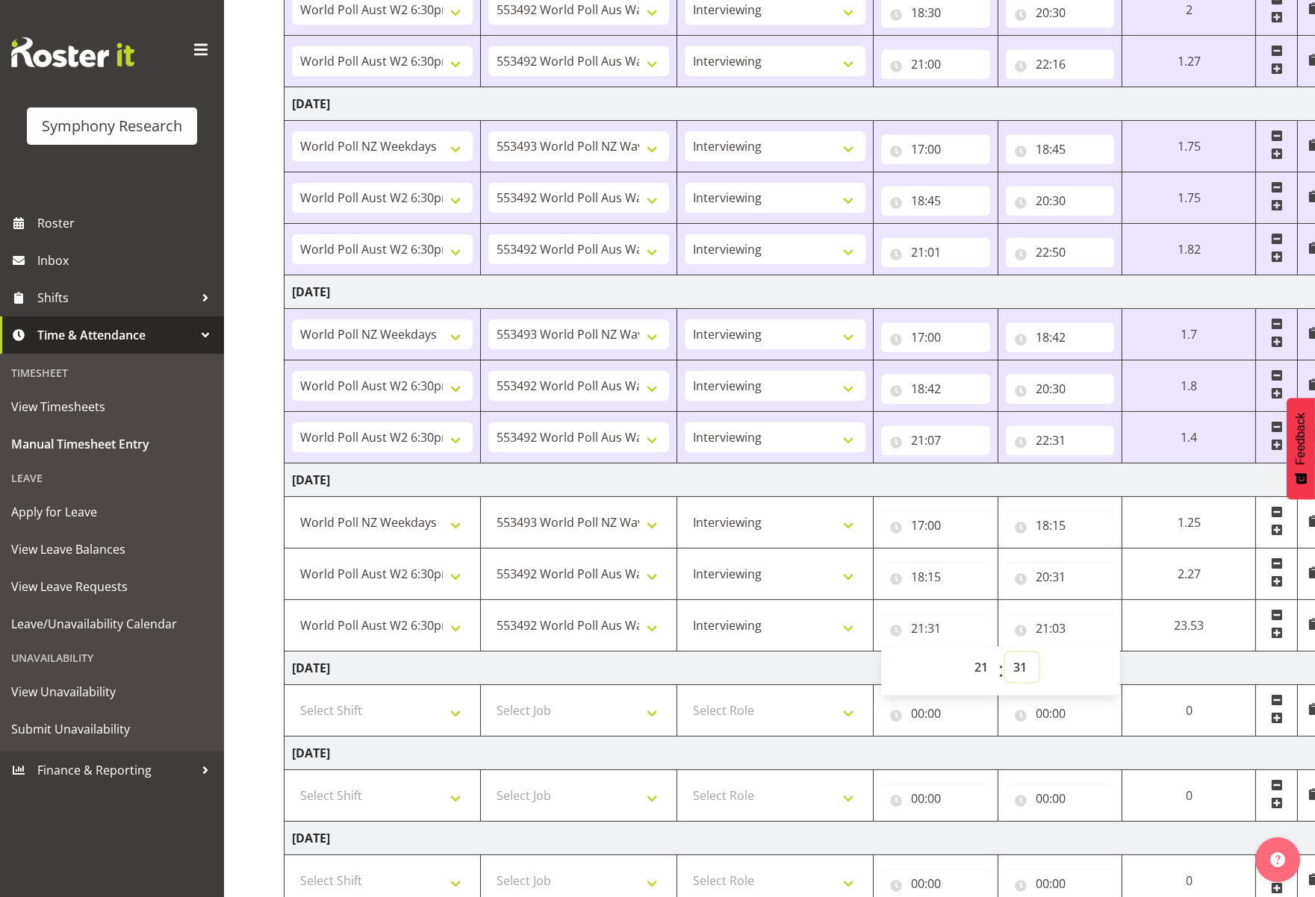
click at [1018, 670] on select "00 01 02 03 04 05 06 07 08 09 10 11 12 13 14 15 16 17 18 19 20 21 22 23 24 25 2…" at bounding box center [1022, 667] width 34 height 30
select select "3"
click at [1038, 652] on select "00 01 02 03 04 05 06 07 08 09 10 11 12 13 14 15 16 17 18 19 20 21 22 23 24 25 2…" at bounding box center [1022, 667] width 34 height 30
type input "21:03"
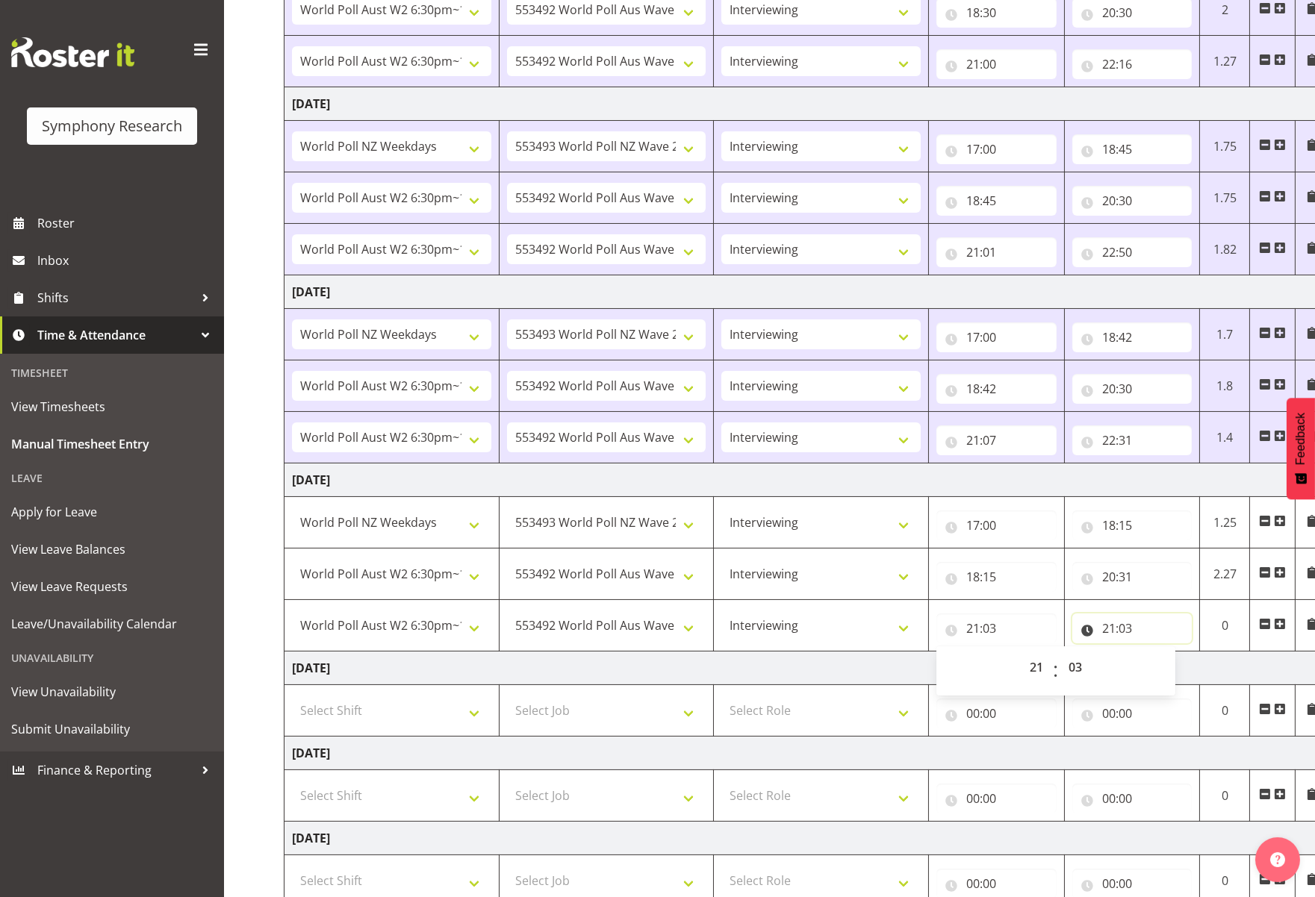
click at [1127, 624] on input "21:03" at bounding box center [1132, 629] width 120 height 30
click at [1163, 666] on select "00 01 02 03 04 05 06 07 08 09 10 11 12 13 14 15 16 17 18 19 20 21 22 23" at bounding box center [1174, 667] width 34 height 30
select select "22"
click at [1157, 652] on select "00 01 02 03 04 05 06 07 08 09 10 11 12 13 14 15 16 17 18 19 20 21 22 23" at bounding box center [1174, 667] width 34 height 30
type input "22:03"
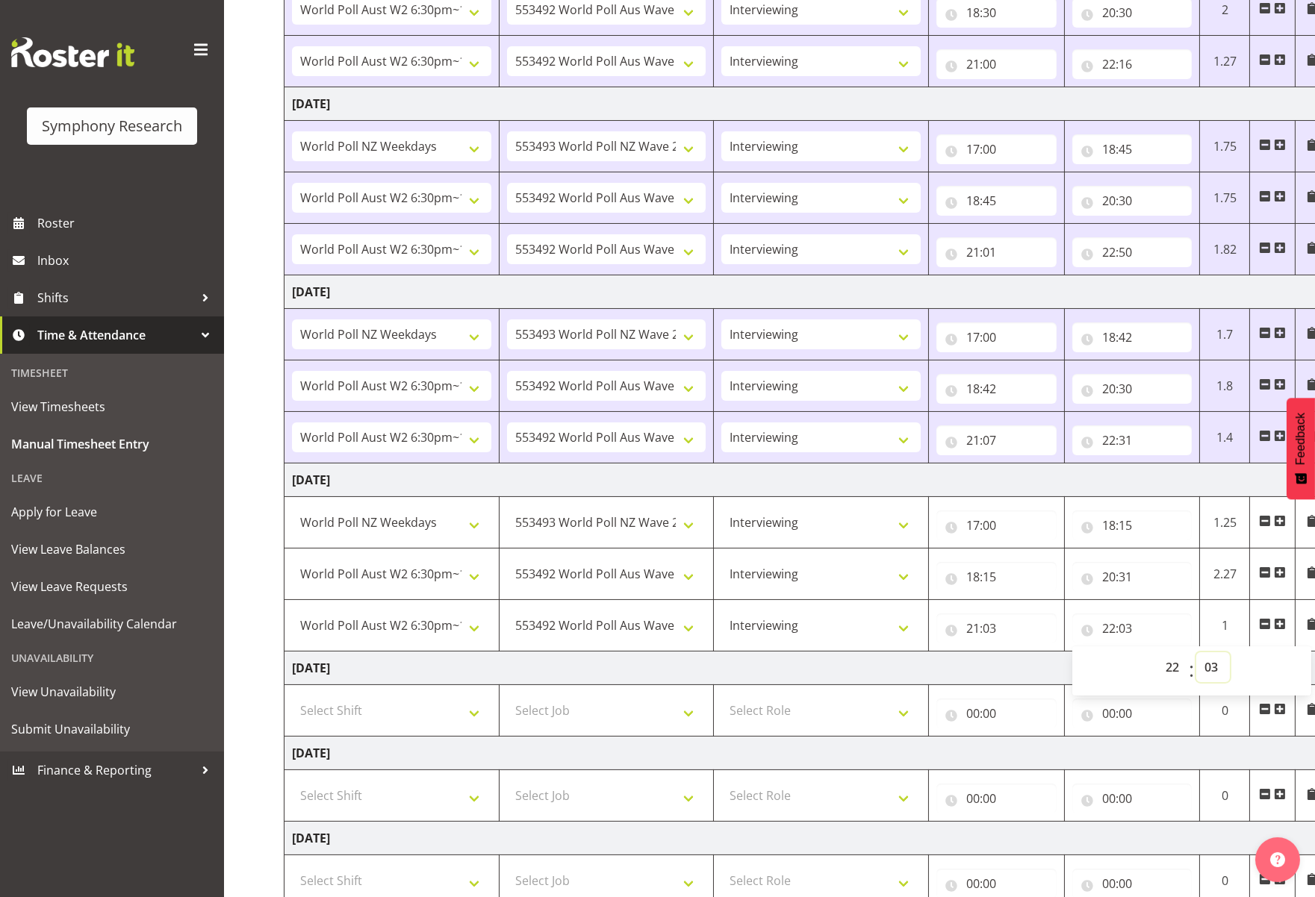
click at [1163, 670] on select "00 01 02 03 04 05 06 07 08 09 10 11 12 13 14 15 16 17 18 19 20 21 22 23 24 25 2…" at bounding box center [1213, 667] width 34 height 30
select select "31"
click at [1163, 652] on select "00 01 02 03 04 05 06 07 08 09 10 11 12 13 14 15 16 17 18 19 20 21 22 23 24 25 2…" at bounding box center [1213, 667] width 34 height 30
type input "22:31"
click at [985, 646] on td "21:03 00 01 02 03 04 05 06 07 08 09 10 11 12 13 14 15 16 17 18 19 20 21 22 23 :…" at bounding box center [997, 626] width 136 height 52
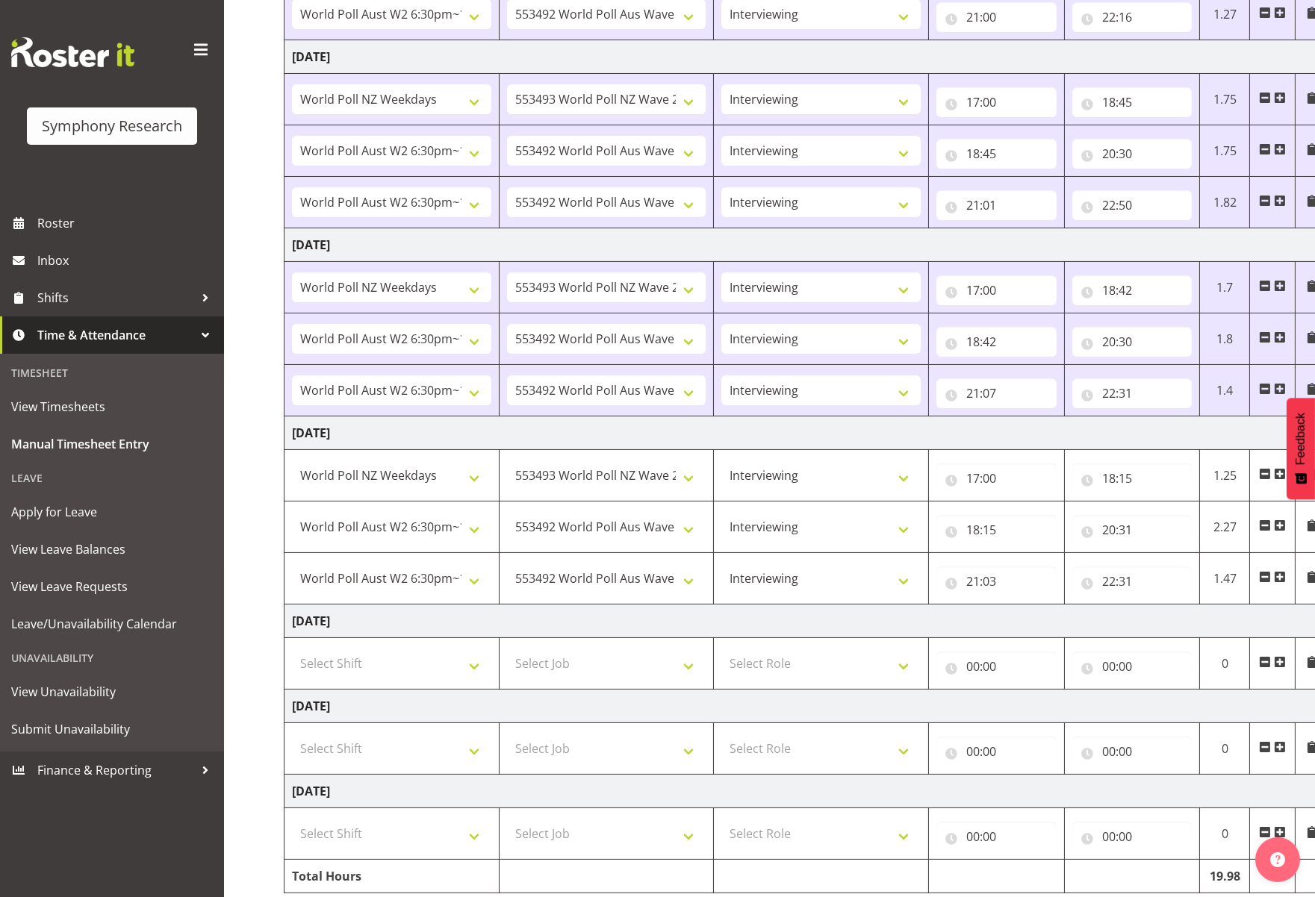
scroll to position [444, 0]
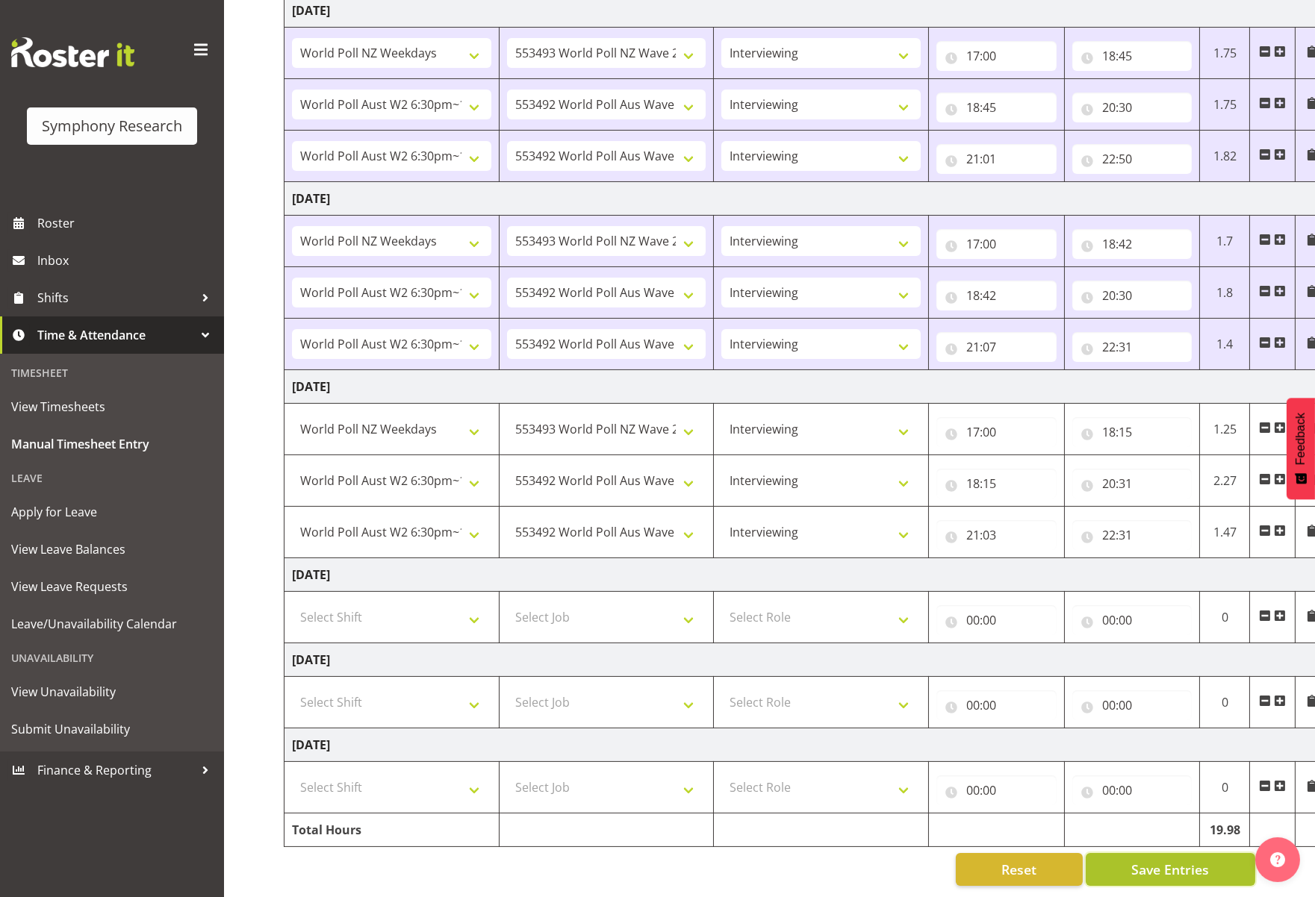
click at [1163, 866] on span "Save Entries" at bounding box center [1170, 869] width 78 height 19
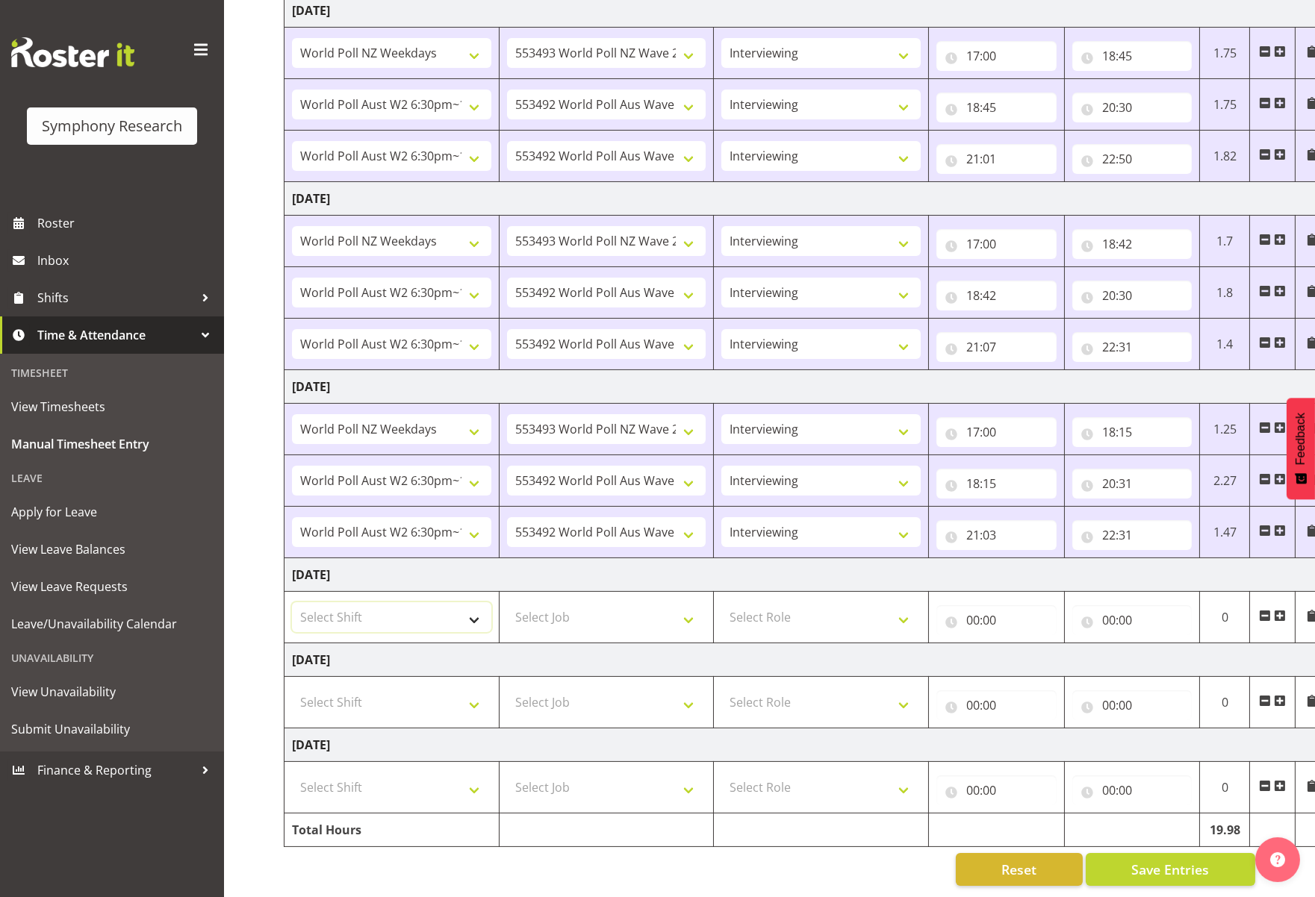
click at [483, 614] on select "Select Shift !!Weekend Residential (Roster IT Shift Label) *Business 9/10am ~ 4…" at bounding box center [391, 617] width 199 height 30
select select "103"
click at [292, 602] on select "Select Shift !!Weekend Residential (Roster IT Shift Label) *Business 9/10am ~ 4…" at bounding box center [391, 617] width 199 height 30
click at [683, 611] on select "Select Job 550060 IF Admin 553492 World Poll Aus Wave 2 Main 2025 553493 World …" at bounding box center [606, 617] width 199 height 30
select select "10499"
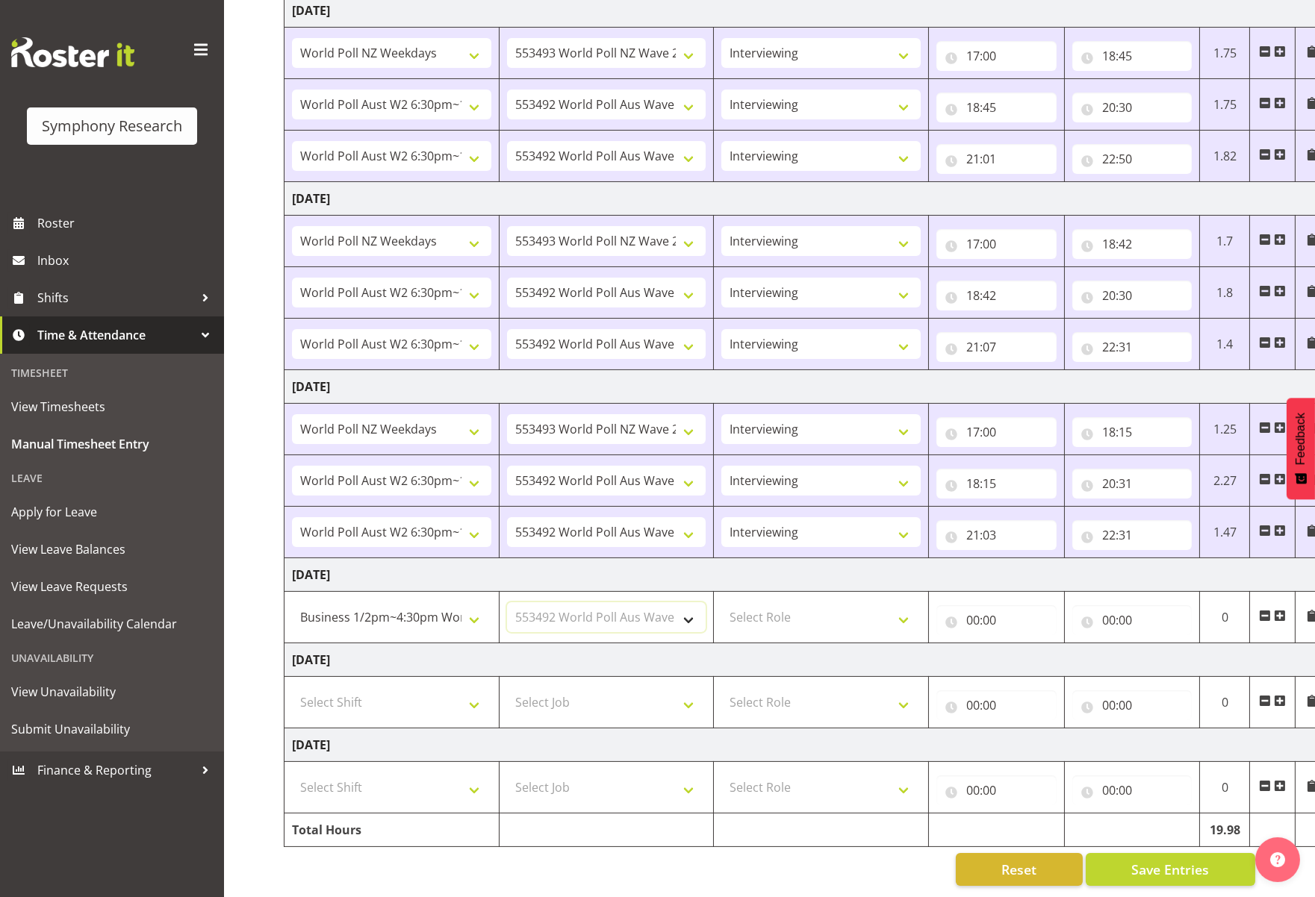
click at [507, 602] on select "Select Job 550060 IF Admin 553492 World Poll Aus Wave 2 Main 2025 553493 World …" at bounding box center [606, 617] width 199 height 30
click at [909, 607] on select "Select Role Briefing Interviewing" at bounding box center [820, 617] width 199 height 30
select select "47"
click at [721, 602] on select "Select Role Briefing Interviewing" at bounding box center [820, 617] width 199 height 30
click at [993, 609] on input "00:00" at bounding box center [996, 620] width 120 height 30
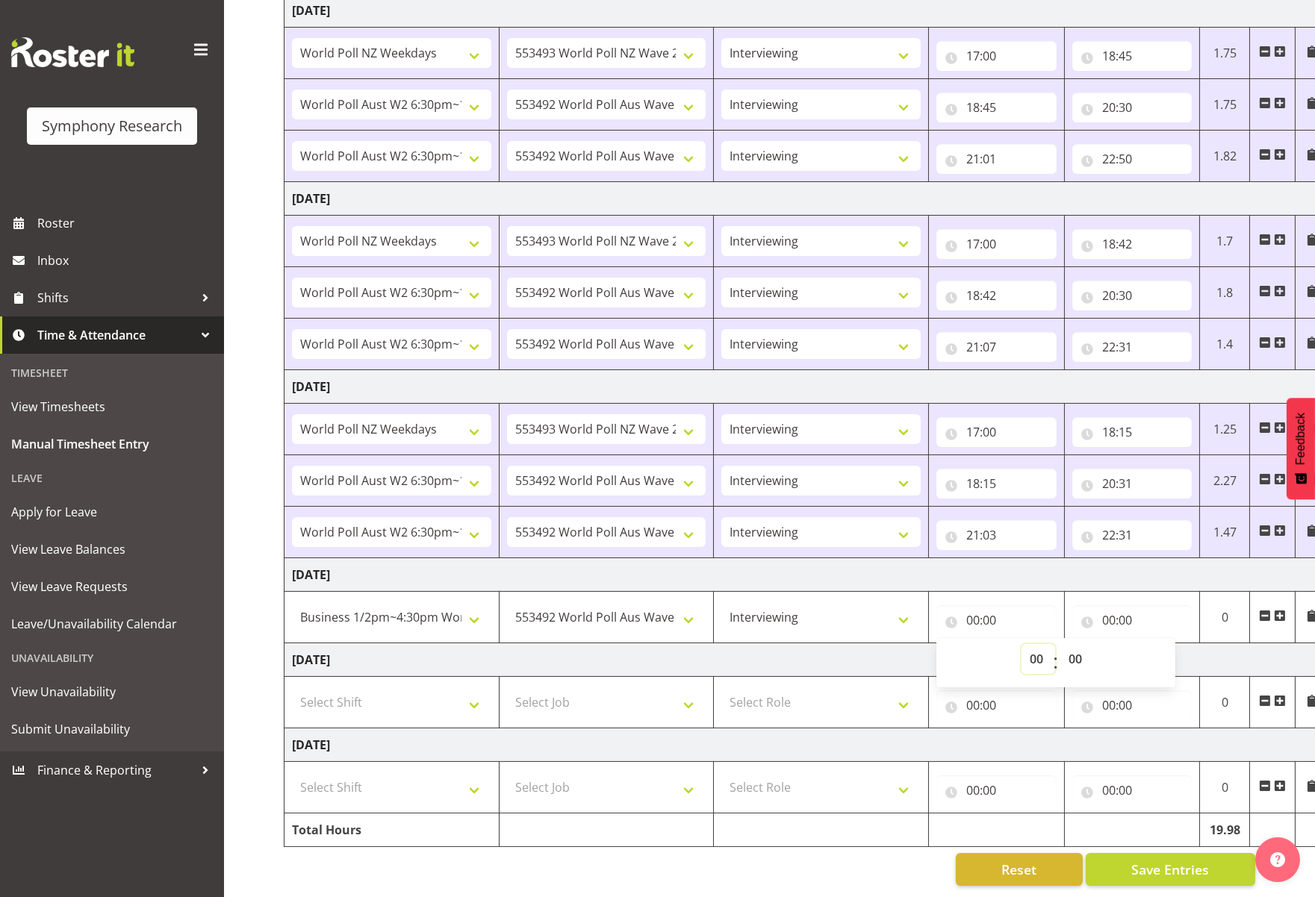
click at [1028, 648] on select "00 01 02 03 04 05 06 07 08 09 10 11 12 13 14 15 16 17 18 19 20 21 22 23" at bounding box center [1038, 659] width 34 height 30
select select "13"
click at [1021, 644] on select "00 01 02 03 04 05 06 07 08 09 10 11 12 13 14 15 16 17 18 19 20 21 22 23" at bounding box center [1038, 659] width 34 height 30
type input "13:00"
click at [1130, 608] on input "00:00" at bounding box center [1132, 620] width 120 height 30
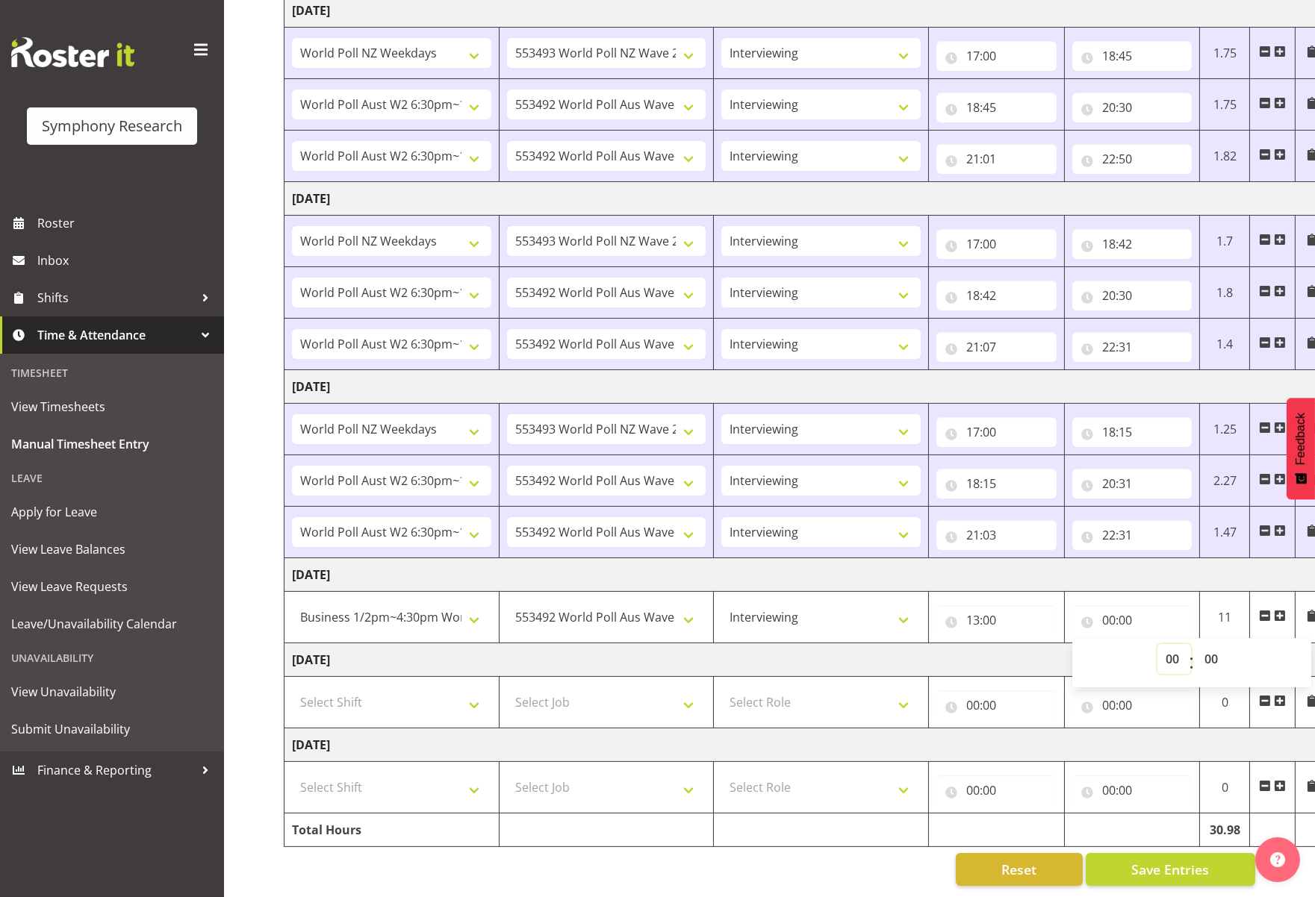
click at [1163, 649] on select "00 01 02 03 04 05 06 07 08 09 10 11 12 13 14 15 16 17 18 19 20 21 22 23" at bounding box center [1174, 659] width 34 height 30
select select "16"
click at [1157, 644] on select "00 01 02 03 04 05 06 07 08 09 10 11 12 13 14 15 16 17 18 19 20 21 22 23" at bounding box center [1174, 659] width 34 height 30
type input "16:00"
click at [1163, 644] on select "00 01 02 03 04 05 06 07 08 09 10 11 12 13 14 15 16 17 18 19 20 21 22 23 24 25 2…" at bounding box center [1213, 659] width 34 height 30
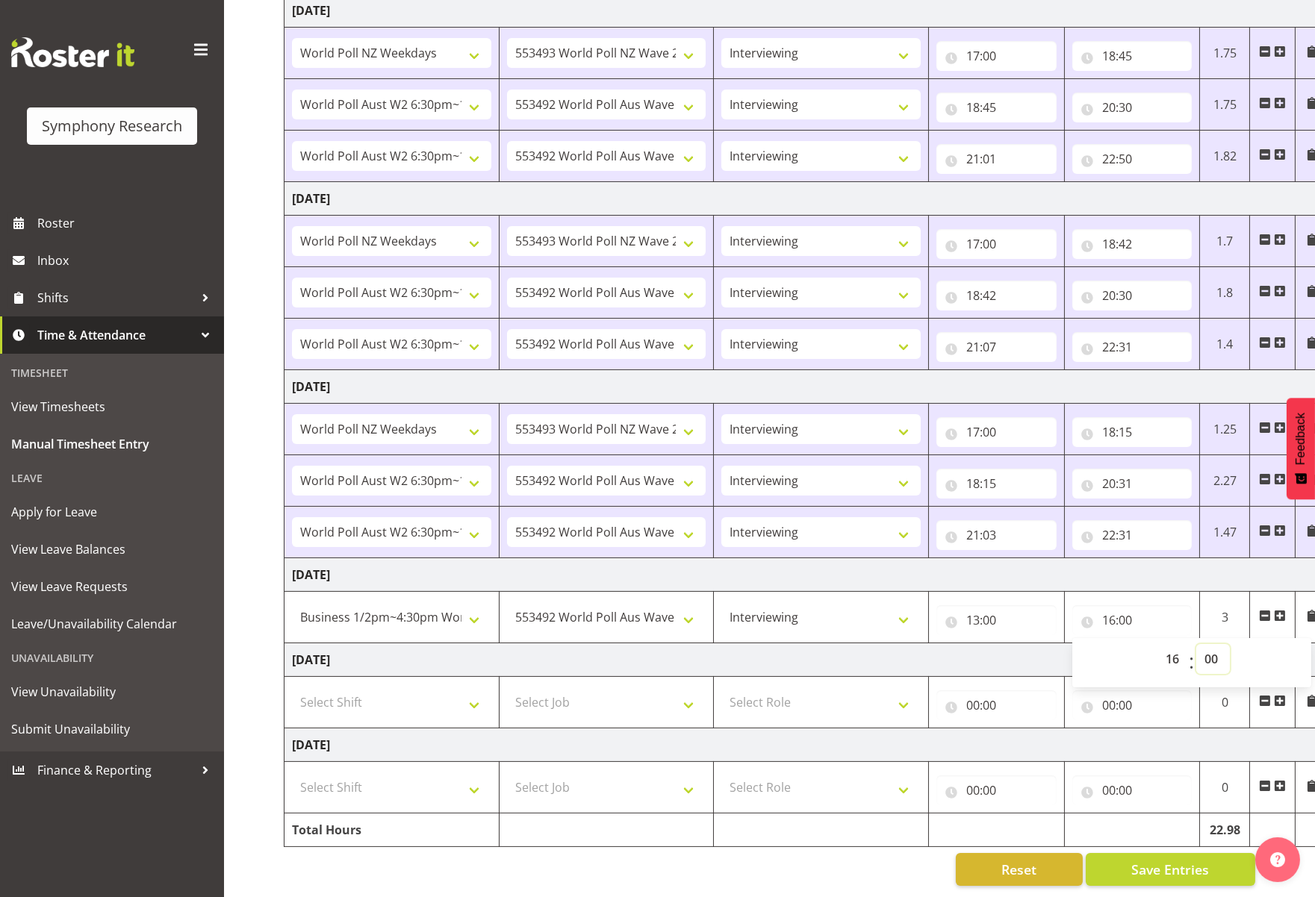
select select "13"
click at [1163, 644] on select "00 01 02 03 04 05 06 07 08 09 10 11 12 13 14 15 16 17 18 19 20 21 22 23 24 25 2…" at bounding box center [1213, 659] width 34 height 30
type input "16:13"
click at [1061, 572] on td "[DATE]" at bounding box center [806, 575] width 1044 height 34
click at [1163, 610] on span at bounding box center [1280, 616] width 12 height 12
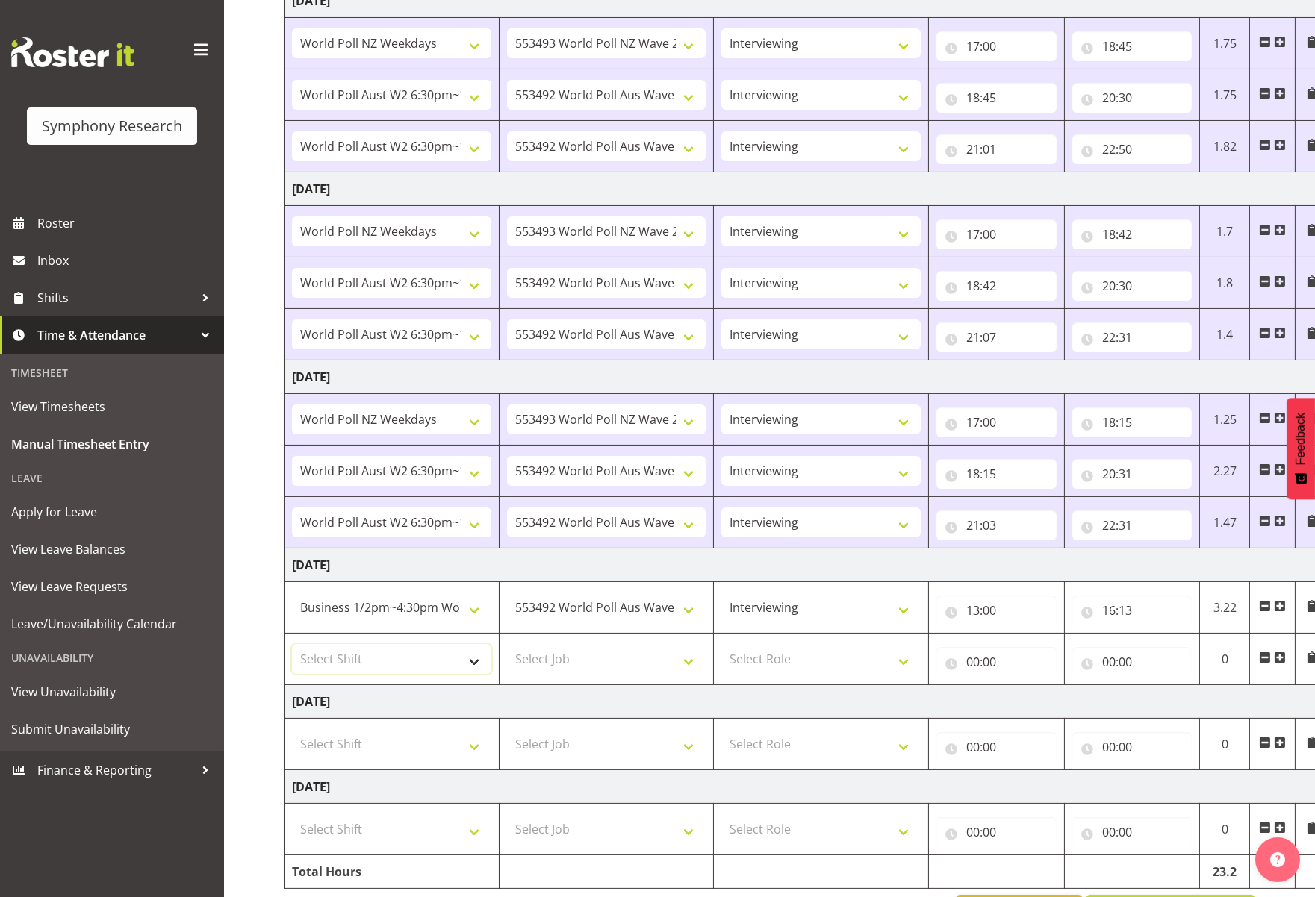
click at [467, 663] on select "Select Shift !!Weekend Residential (Roster IT Shift Label) *Business 9/10am ~ 4…" at bounding box center [391, 659] width 199 height 30
select select "41604"
click at [292, 644] on select "Select Shift !!Weekend Residential (Roster IT Shift Label) *Business 9/10am ~ 4…" at bounding box center [391, 659] width 199 height 30
click at [686, 661] on select "Select Job 550060 IF Admin 553492 World Poll Aus Wave 2 Main 2025 553493 World …" at bounding box center [606, 659] width 199 height 30
select select "10527"
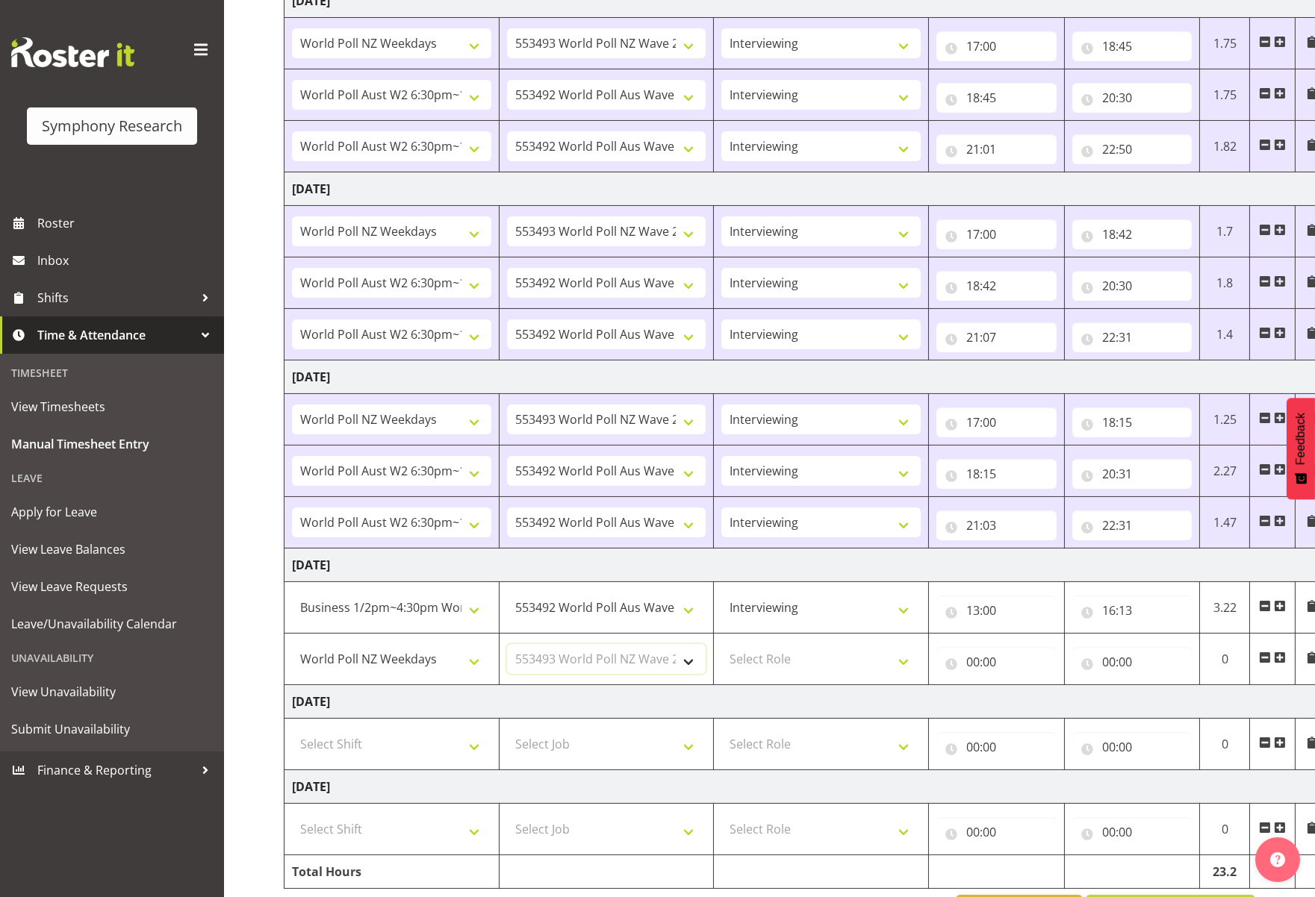
click at [507, 644] on select "Select Job 550060 IF Admin 553492 World Poll Aus Wave 2 Main 2025 553493 World …" at bounding box center [606, 659] width 199 height 30
click at [902, 662] on select "Select Role Briefing Interviewing" at bounding box center [820, 659] width 199 height 30
select select "47"
click at [721, 644] on select "Select Role Briefing Interviewing" at bounding box center [820, 659] width 199 height 30
click at [986, 665] on input "00:00" at bounding box center [996, 662] width 120 height 30
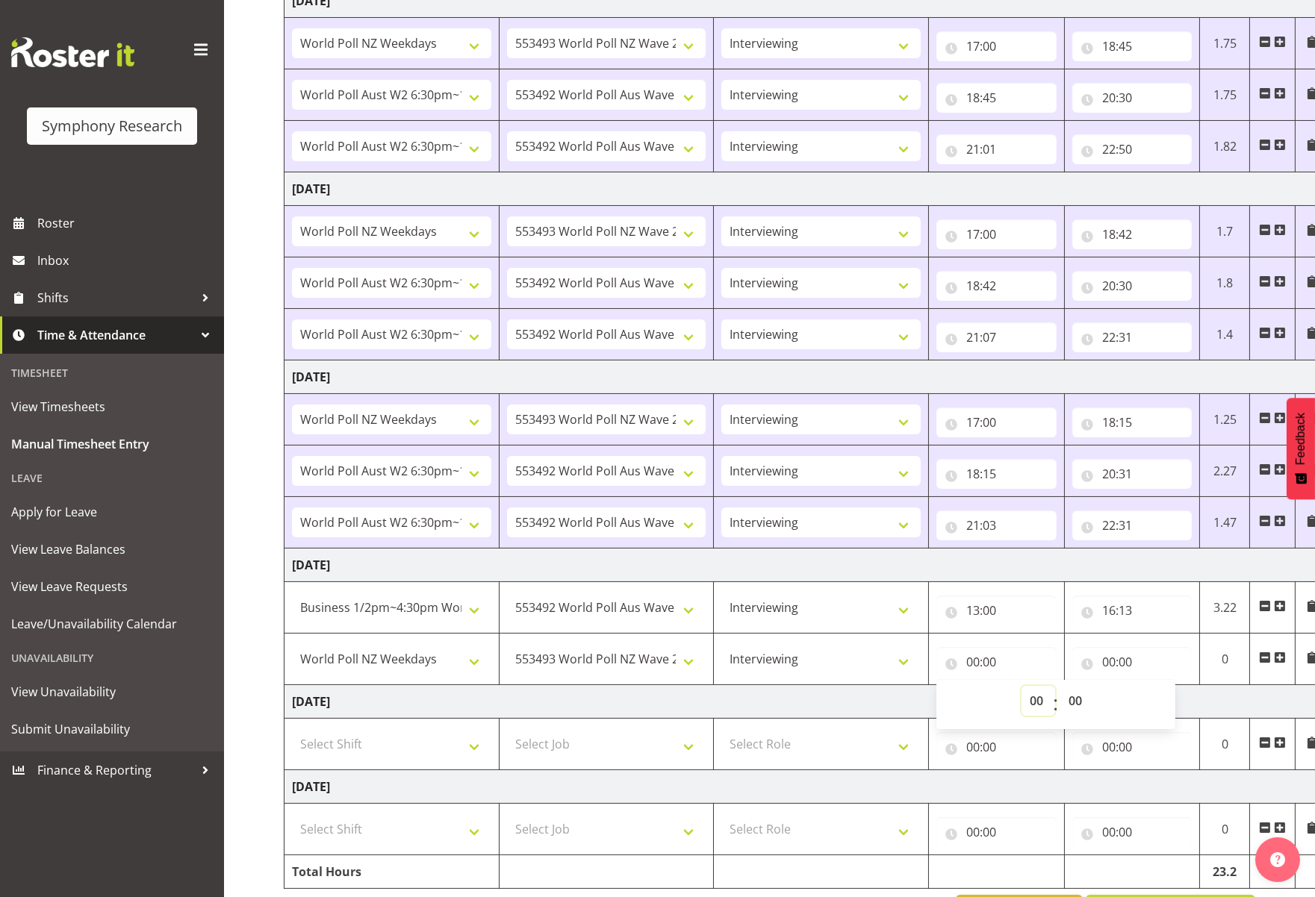
click at [1041, 704] on select "00 01 02 03 04 05 06 07 08 09 10 11 12 13 14 15 16 17 18 19 20 21 22 23" at bounding box center [1038, 701] width 34 height 30
select select "17"
click at [1021, 686] on select "00 01 02 03 04 05 06 07 08 09 10 11 12 13 14 15 16 17 18 19 20 21 22 23" at bounding box center [1038, 701] width 34 height 30
type input "17:00"
click at [1127, 662] on input "00:00" at bounding box center [1132, 662] width 120 height 30
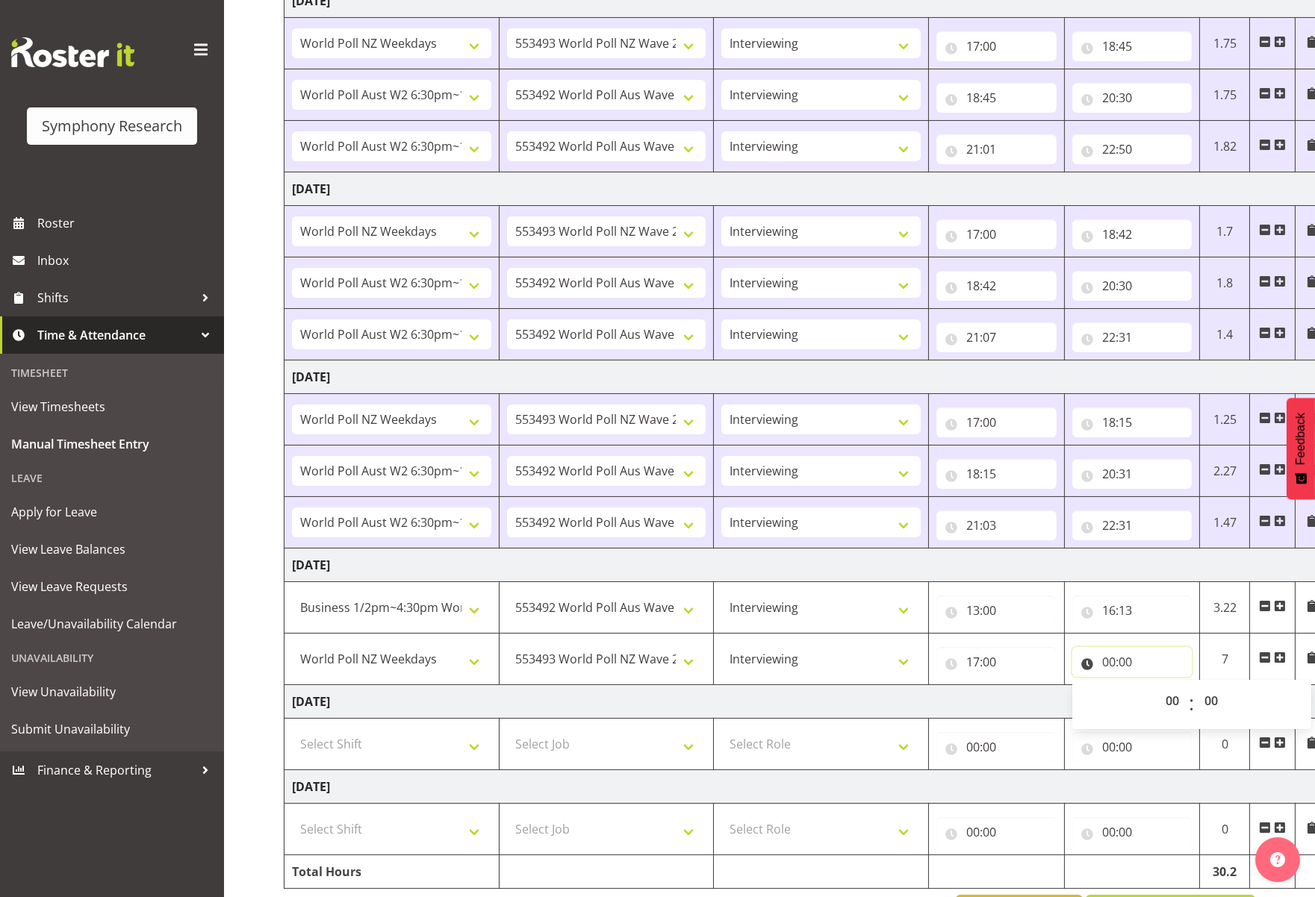
click at [1159, 658] on input "00:00" at bounding box center [1132, 662] width 120 height 30
click at [1154, 657] on input "00:00" at bounding box center [1132, 662] width 120 height 30
click at [1163, 702] on select "00 01 02 03 04 05 06 07 08 09 10 11 12 13 14 15 16 17 18 19 20 21 22 23" at bounding box center [1174, 701] width 34 height 30
select select "20"
click at [1157, 686] on select "00 01 02 03 04 05 06 07 08 09 10 11 12 13 14 15 16 17 18 19 20 21 22 23" at bounding box center [1174, 701] width 34 height 30
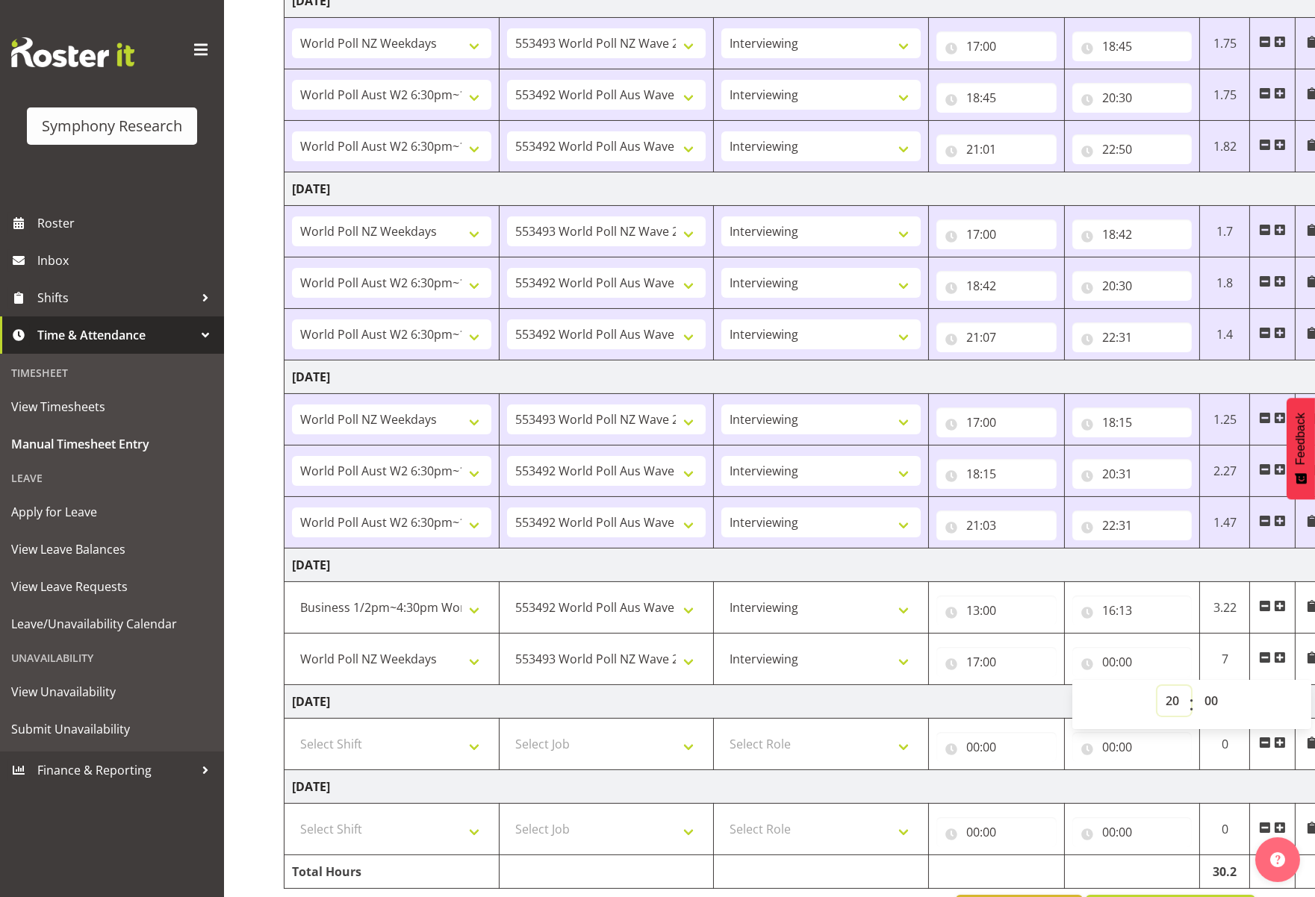
type input "20:00"
click at [1162, 662] on input "20:00" at bounding box center [1132, 662] width 120 height 30
click at [1157, 662] on input "20:00" at bounding box center [1132, 662] width 120 height 30
click at [1163, 699] on select "00 01 02 03 04 05 06 07 08 09 10 11 12 13 14 15 16 17 18 19 20 21 22 23" at bounding box center [1174, 701] width 34 height 30
select select "18"
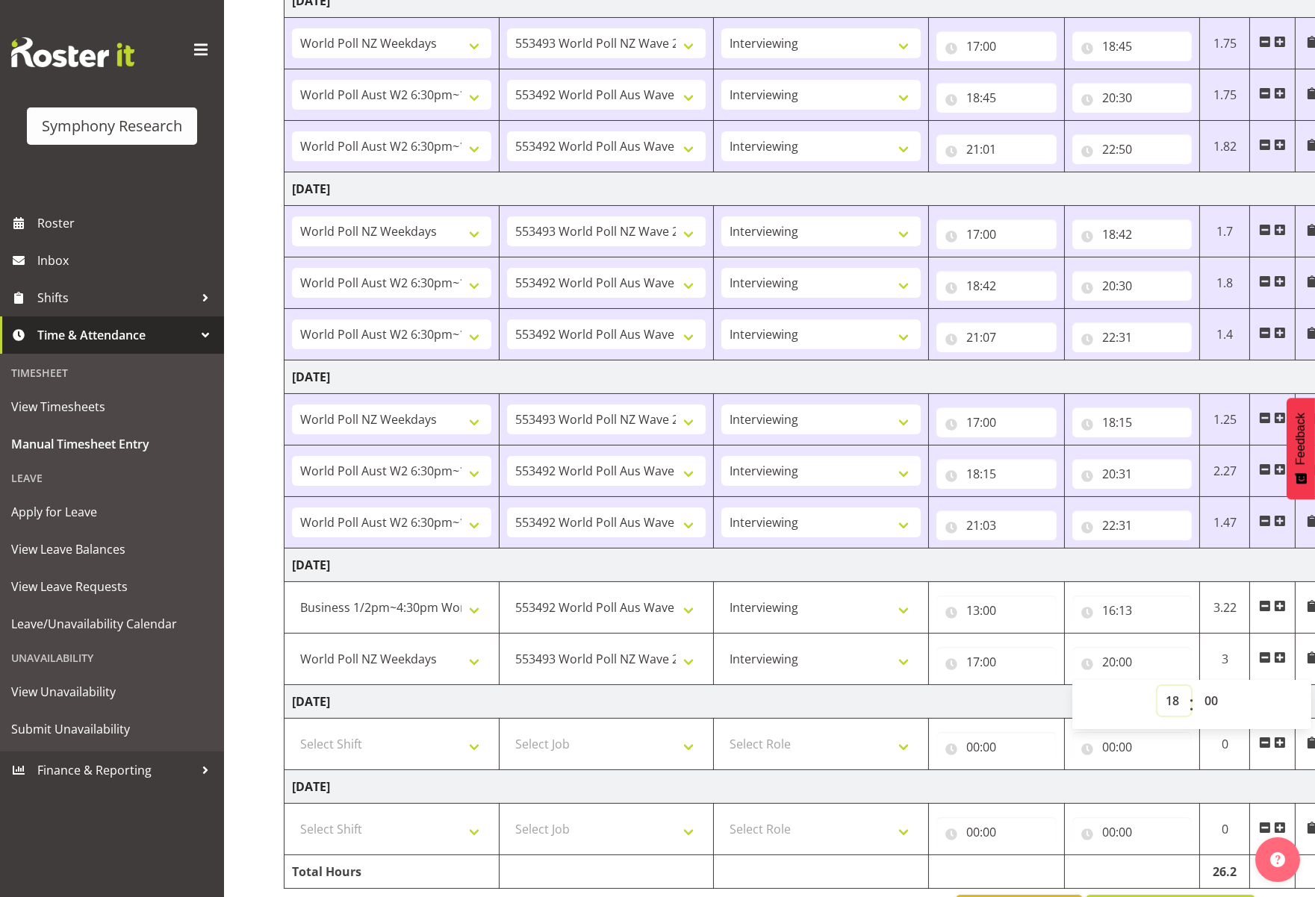
click at [1157, 686] on select "00 01 02 03 04 05 06 07 08 09 10 11 12 13 14 15 16 17 18 19 20 21 22 23" at bounding box center [1174, 701] width 34 height 30
type input "18:00"
click at [1163, 701] on select "00 01 02 03 04 05 06 07 08 09 10 11 12 13 14 15 16 17 18 19 20 21 22 23 24 25 2…" at bounding box center [1213, 701] width 34 height 30
select select "31"
click at [1163, 686] on select "00 01 02 03 04 05 06 07 08 09 10 11 12 13 14 15 16 17 18 19 20 21 22 23 24 25 2…" at bounding box center [1213, 701] width 34 height 30
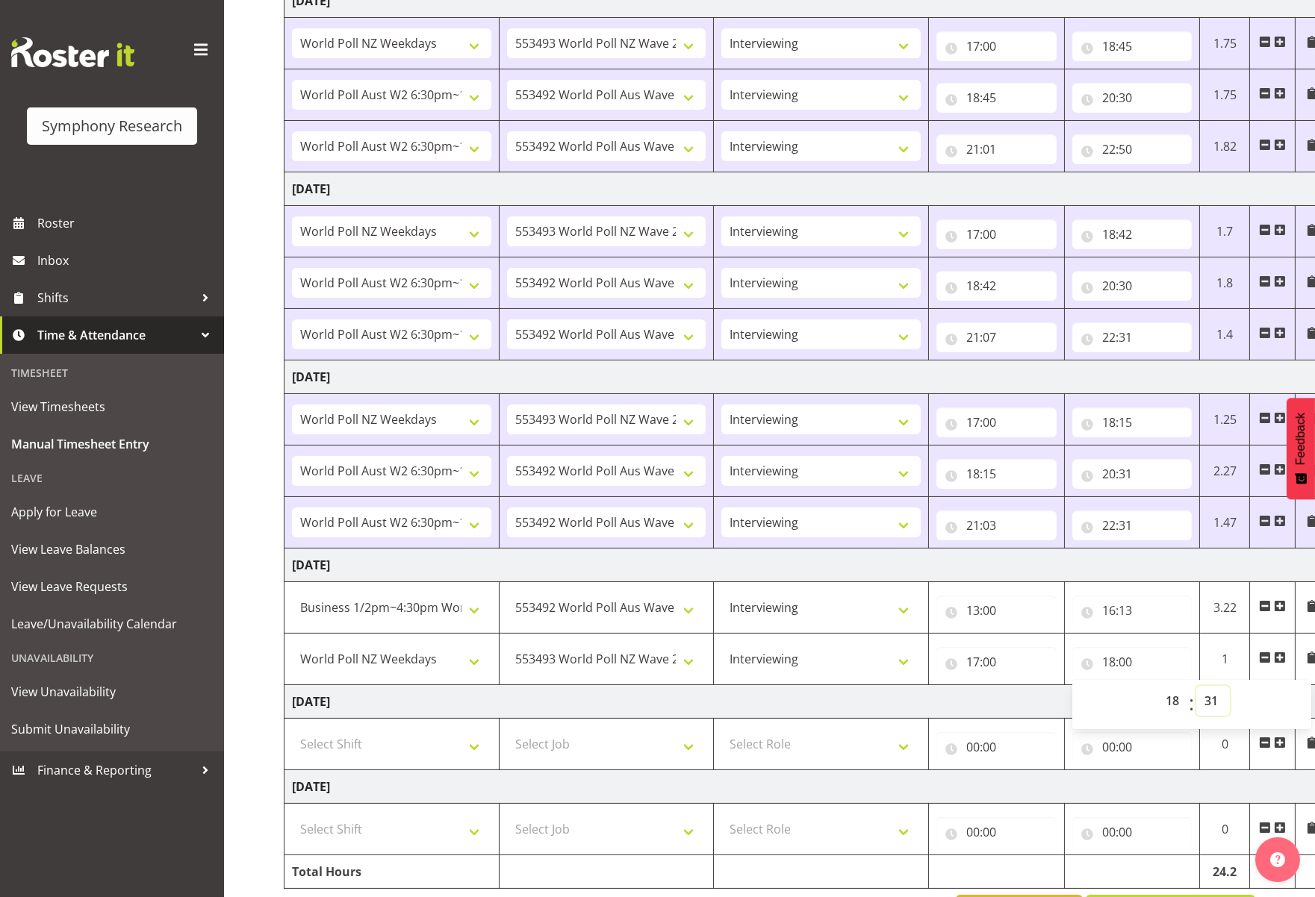
type input "18:31"
drag, startPoint x: 1285, startPoint y: 649, endPoint x: 1278, endPoint y: 654, distance: 8.5
click at [1163, 653] on span at bounding box center [1280, 659] width 12 height 16
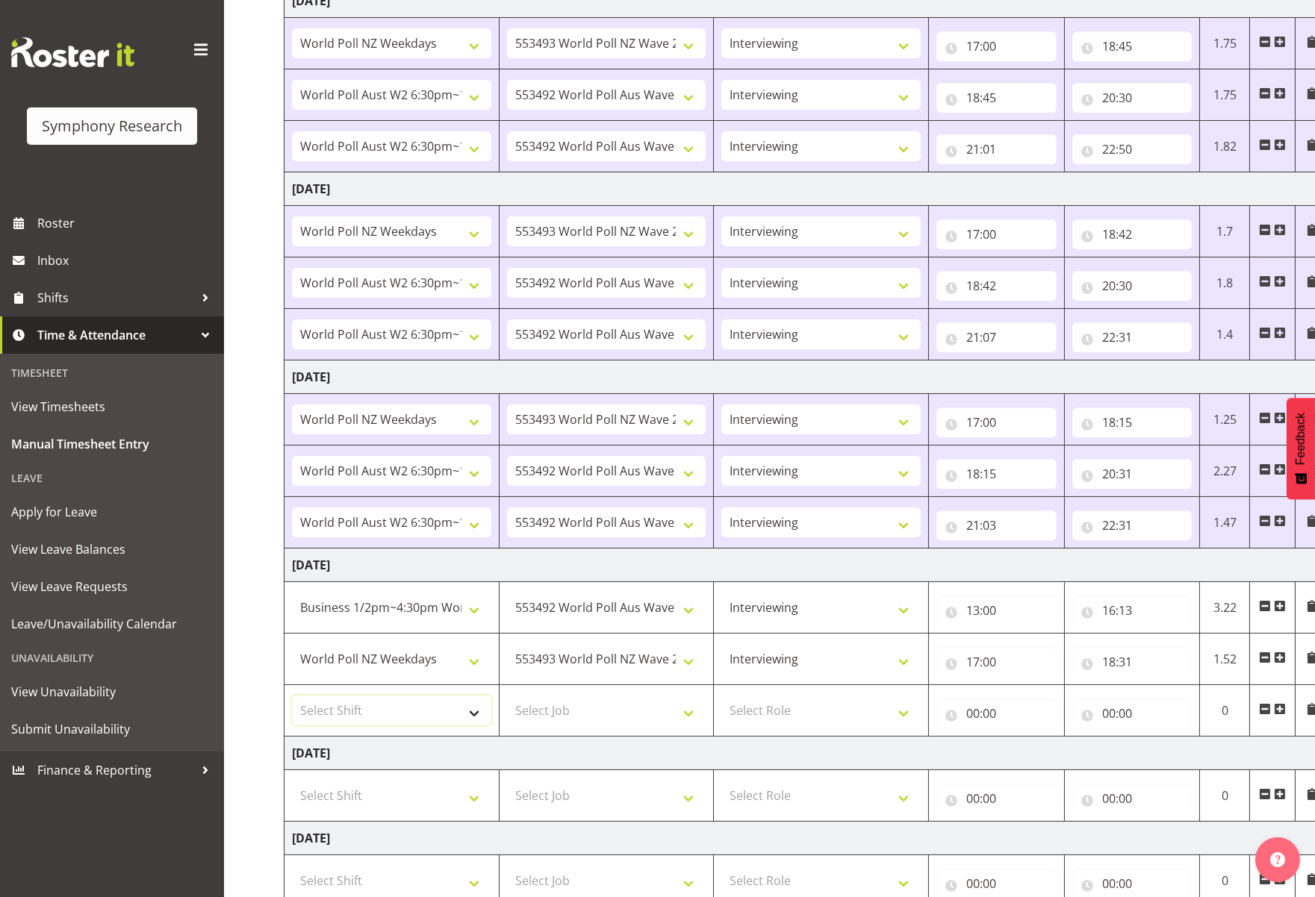
click at [477, 710] on select "Select Shift !!Weekend Residential (Roster IT Shift Label) *Business 9/10am ~ 4…" at bounding box center [391, 711] width 199 height 30
select select "56692"
click at [292, 696] on select "Select Shift !!Weekend Residential (Roster IT Shift Label) *Business 9/10am ~ 4…" at bounding box center [391, 711] width 199 height 30
click at [682, 716] on select "Select Job 550060 IF Admin 553492 World Poll Aus Wave 2 Main 2025 553493 World …" at bounding box center [606, 711] width 199 height 30
select select "10499"
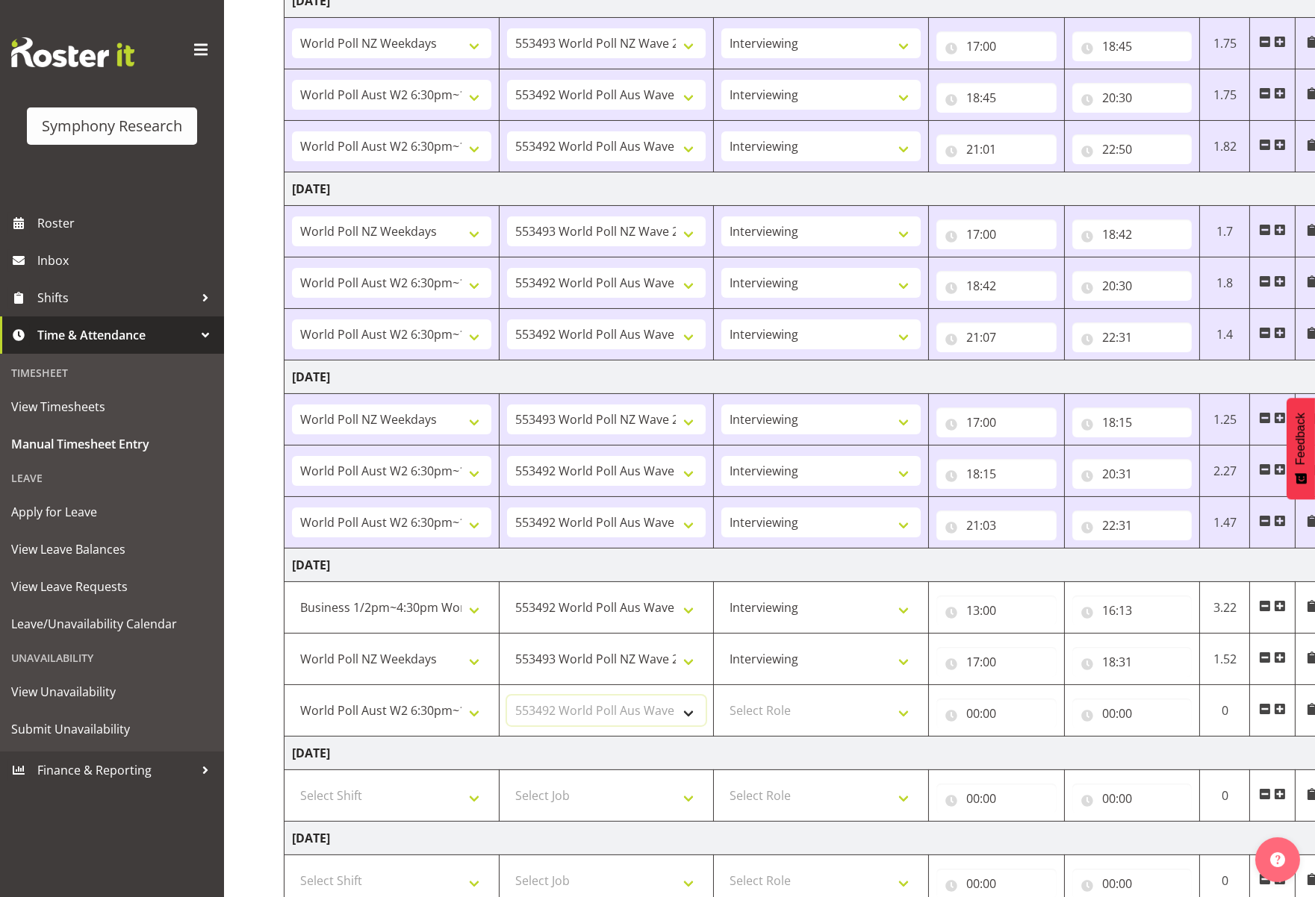
click at [507, 696] on select "Select Job 550060 IF Admin 553492 World Poll Aus Wave 2 Main 2025 553493 World …" at bounding box center [606, 711] width 199 height 30
click at [900, 707] on select "Select Role Briefing Interviewing" at bounding box center [820, 711] width 199 height 30
select select "47"
click at [721, 696] on select "Select Role Briefing Interviewing" at bounding box center [820, 711] width 199 height 30
click at [970, 709] on input "00:00" at bounding box center [996, 714] width 120 height 30
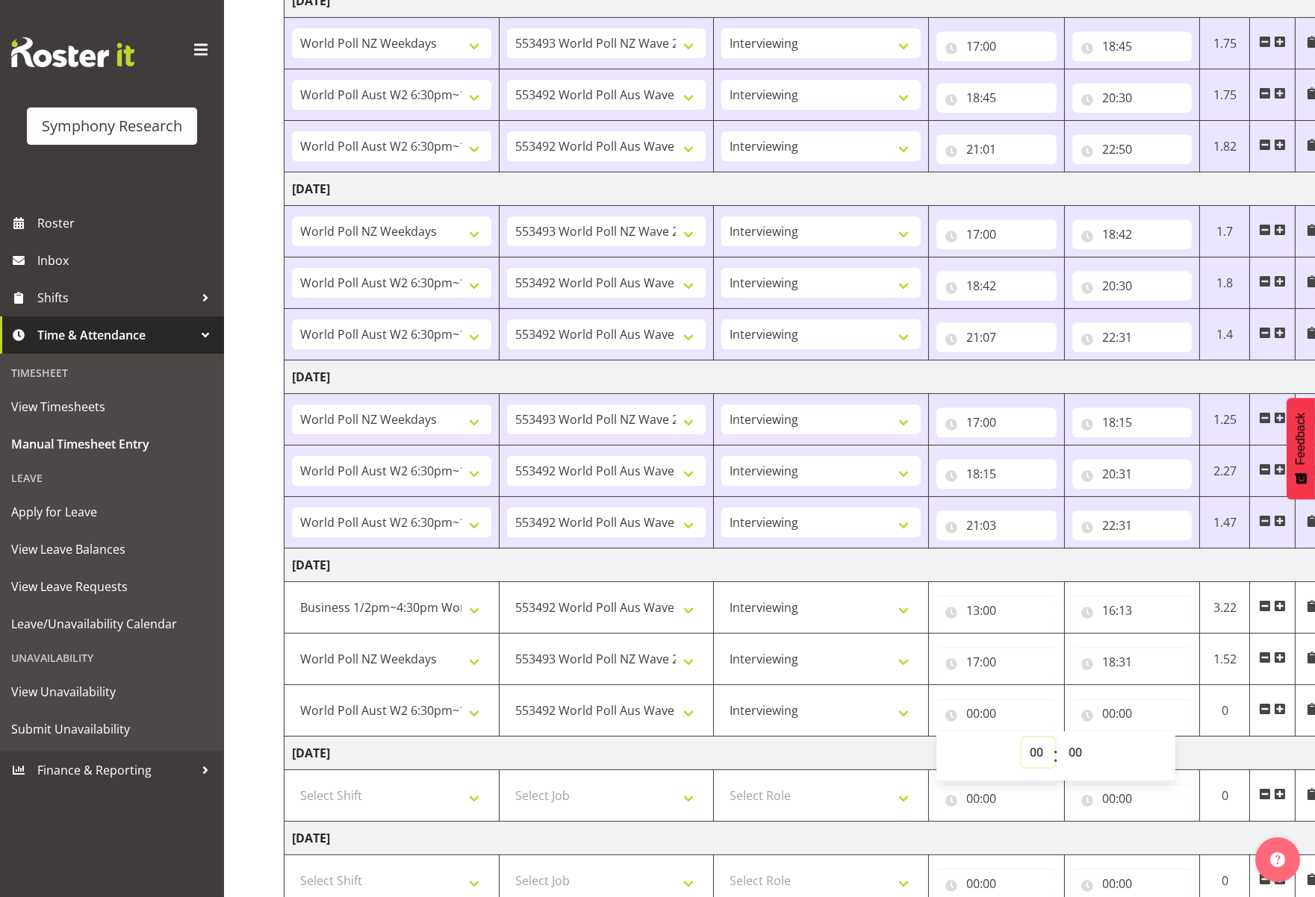
click at [1029, 747] on select "00 01 02 03 04 05 06 07 08 09 10 11 12 13 14 15 16 17 18 19 20 21 22 23" at bounding box center [1038, 753] width 34 height 30
select select "18"
click at [1021, 738] on select "00 01 02 03 04 05 06 07 08 09 10 11 12 13 14 15 16 17 18 19 20 21 22 23" at bounding box center [1038, 753] width 34 height 30
type input "18:00"
click at [1076, 752] on select "00 01 02 03 04 05 06 07 08 09 10 11 12 13 14 15 16 17 18 19 20 21 22 23 24 25 2…" at bounding box center [1077, 753] width 34 height 30
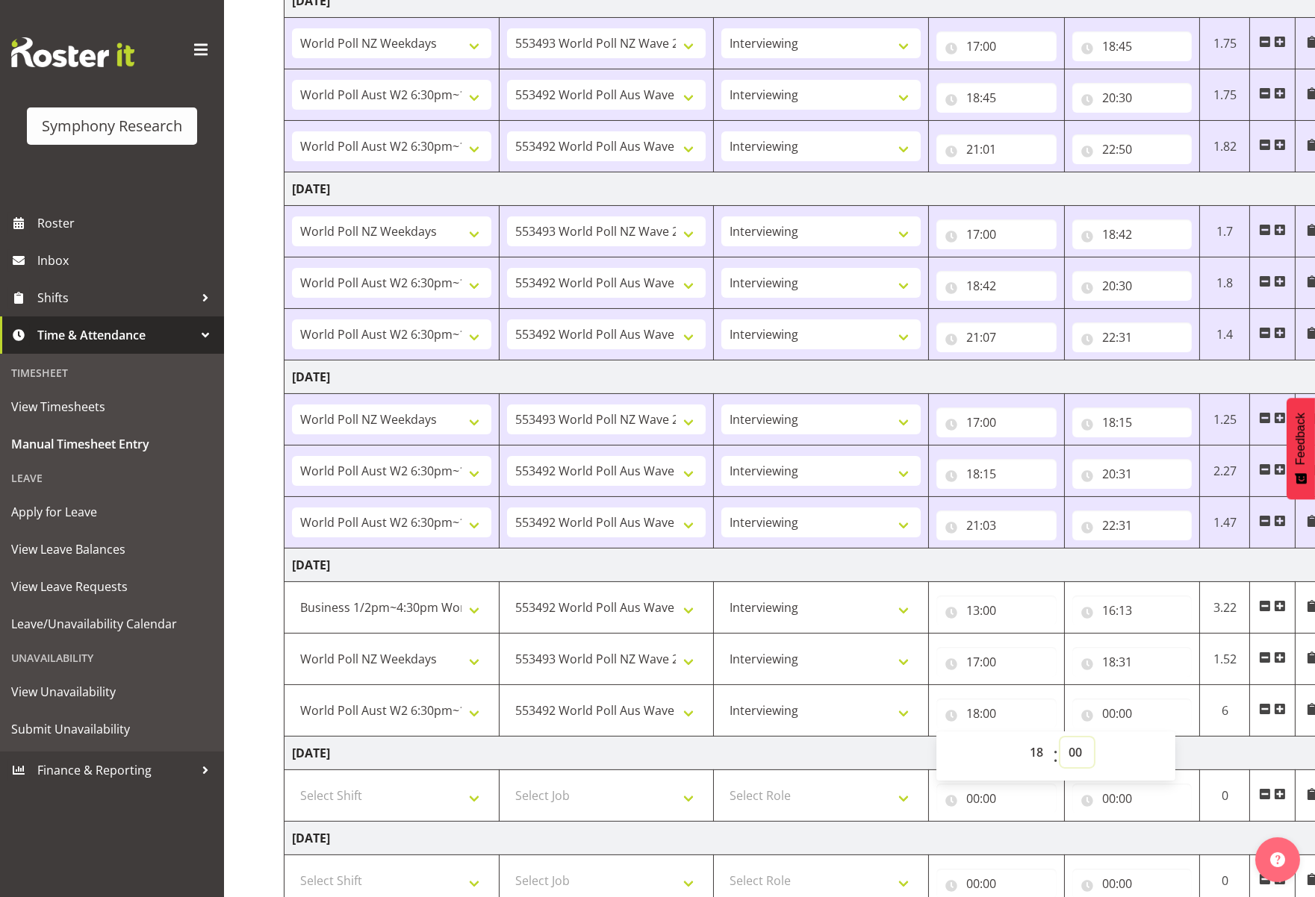
select select "31"
click at [1060, 738] on select "00 01 02 03 04 05 06 07 08 09 10 11 12 13 14 15 16 17 18 19 20 21 22 23 24 25 2…" at bounding box center [1077, 753] width 34 height 30
type input "18:31"
click at [1137, 718] on input "00:00" at bounding box center [1132, 714] width 120 height 30
click at [1140, 716] on input "00:00" at bounding box center [1132, 714] width 120 height 30
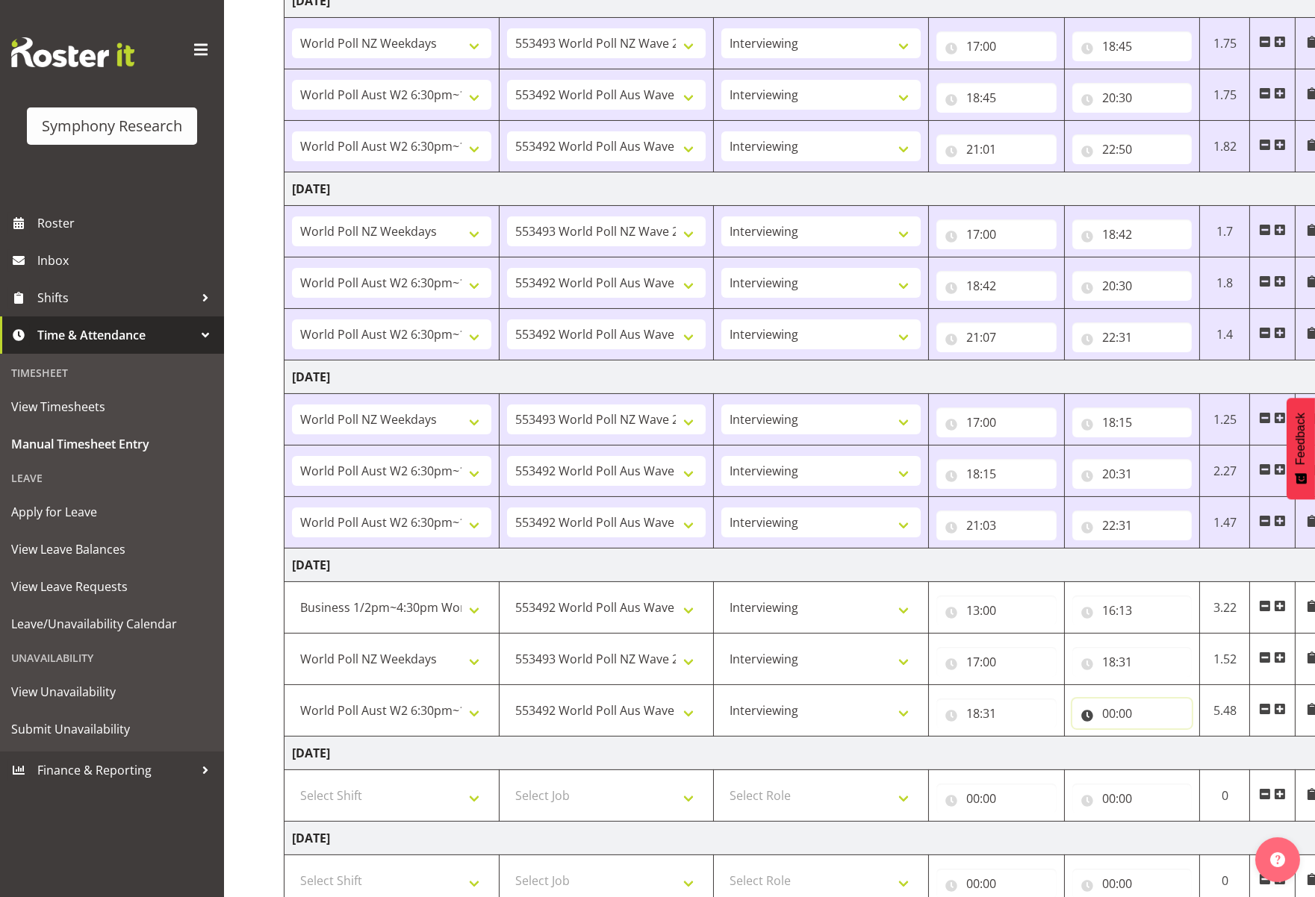
click at [1153, 705] on input "00:00" at bounding box center [1132, 714] width 120 height 30
click at [1163, 752] on select "00 01 02 03 04 05 06 07 08 09 10 11 12 13 14 15 16 17 18 19 20 21 22 23" at bounding box center [1174, 753] width 34 height 30
select select "18"
click at [1157, 738] on select "00 01 02 03 04 05 06 07 08 09 10 11 12 13 14 15 16 17 18 19 20 21 22 23" at bounding box center [1174, 753] width 34 height 30
type input "18:00"
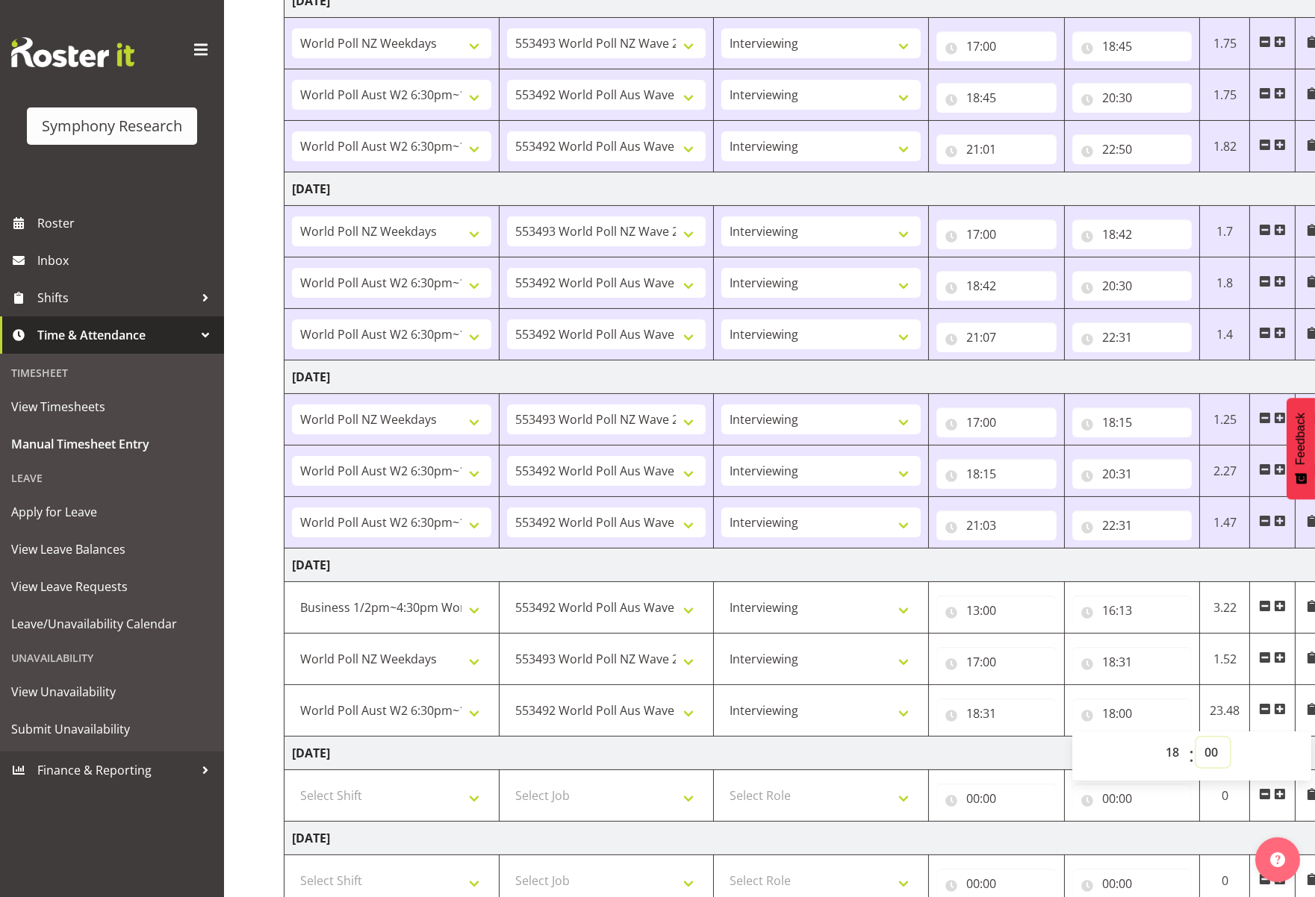
click at [1163, 752] on select "00 01 02 03 04 05 06 07 08 09 10 11 12 13 14 15 16 17 18 19 20 21 22 23 24 25 2…" at bounding box center [1213, 753] width 34 height 30
select select "57"
click at [1163, 738] on select "00 01 02 03 04 05 06 07 08 09 10 11 12 13 14 15 16 17 18 19 20 21 22 23 24 25 2…" at bounding box center [1213, 753] width 34 height 30
type input "18:57"
click at [1038, 726] on input "18:31" at bounding box center [996, 714] width 120 height 30
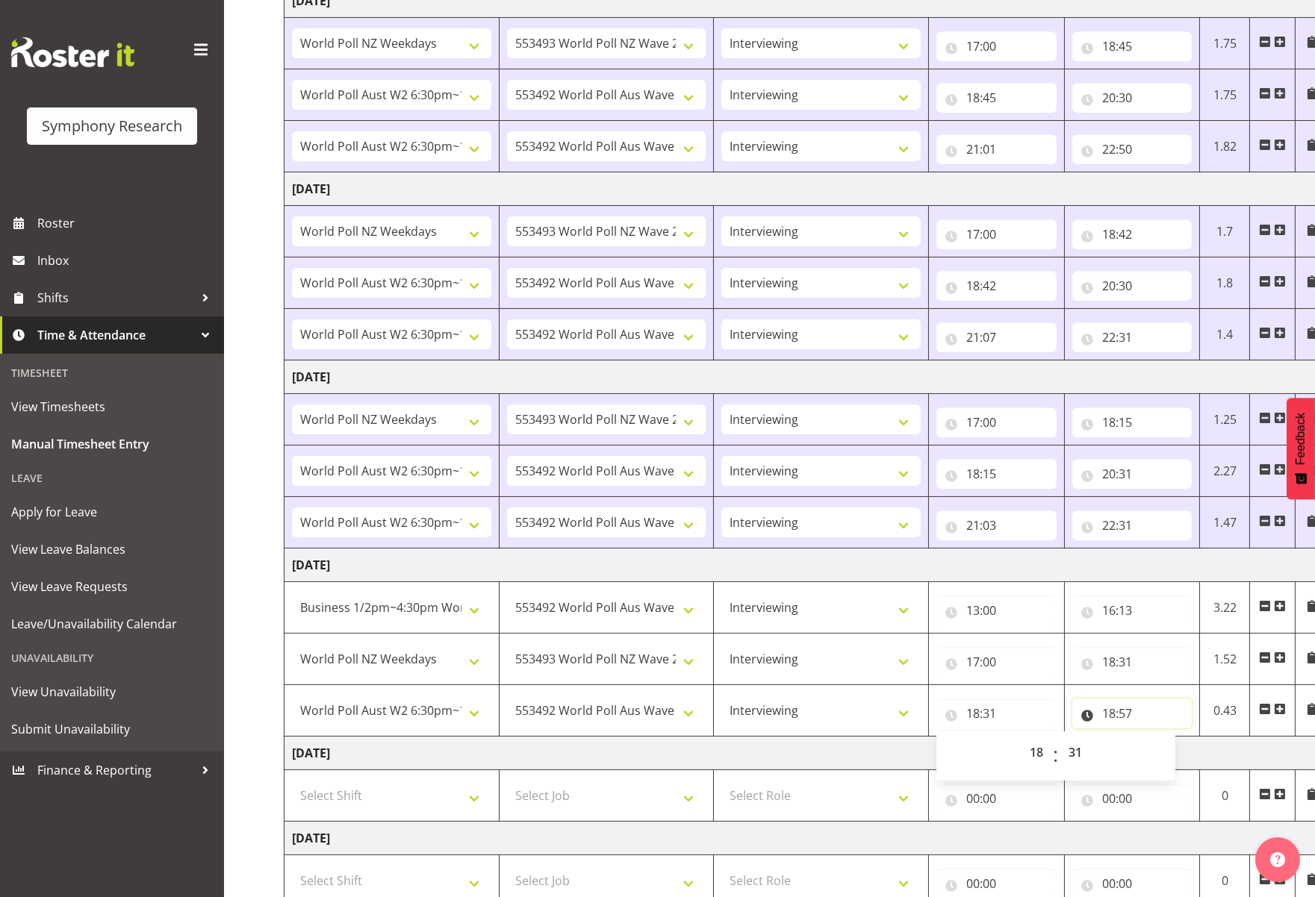
click at [1120, 716] on input "18:57" at bounding box center [1132, 714] width 120 height 30
click at [1163, 753] on select "00 01 02 03 04 05 06 07 08 09 10 11 12 13 14 15 16 17 18 19 20 21 22 23" at bounding box center [1174, 753] width 34 height 30
select select "21"
click at [1157, 738] on select "00 01 02 03 04 05 06 07 08 09 10 11 12 13 14 15 16 17 18 19 20 21 22 23" at bounding box center [1174, 753] width 34 height 30
type input "21:57"
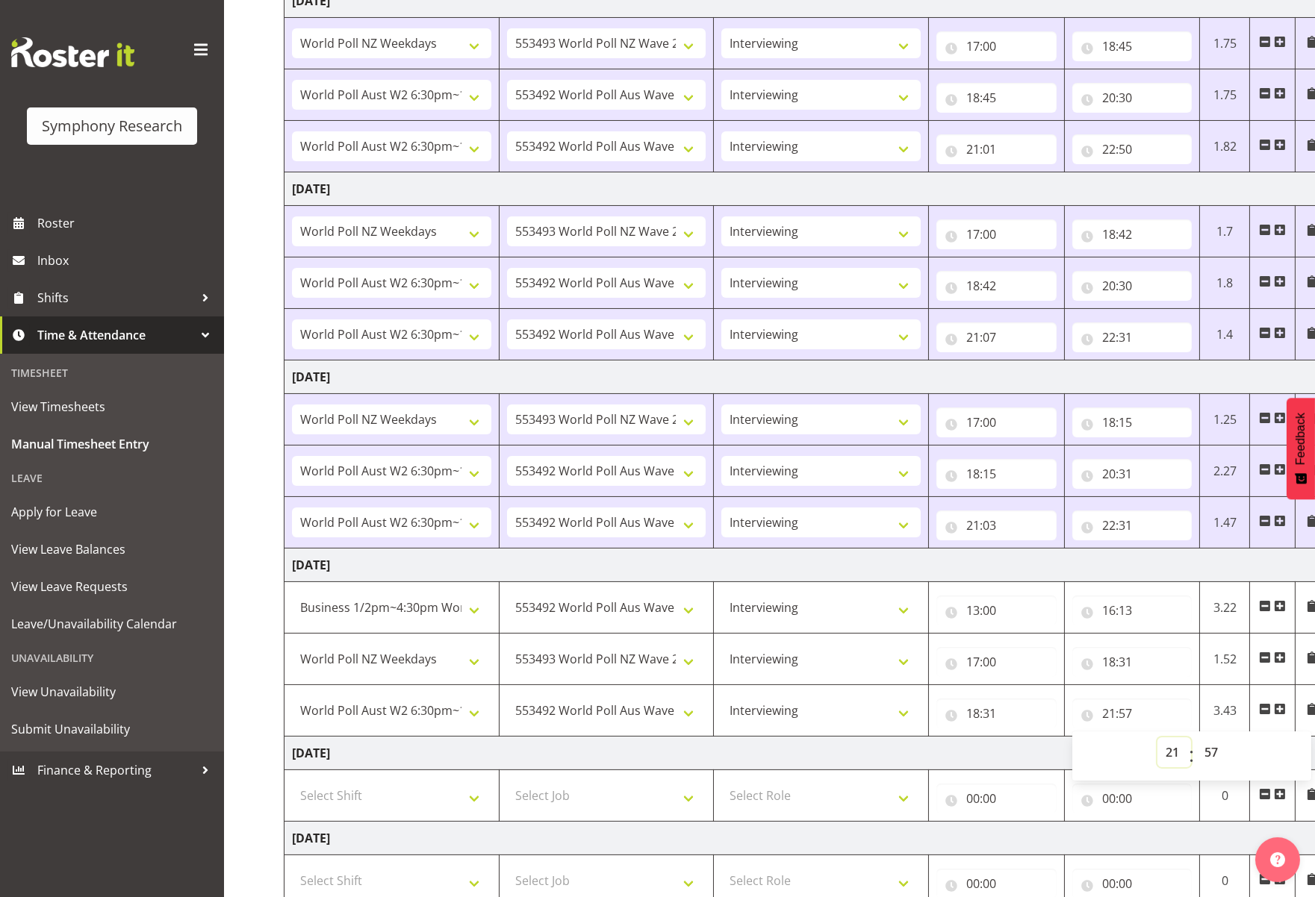
click at [1163, 753] on select "00 01 02 03 04 05 06 07 08 09 10 11 12 13 14 15 16 17 18 19 20 21 22 23" at bounding box center [1174, 753] width 34 height 30
select select "19"
click at [1157, 738] on select "00 01 02 03 04 05 06 07 08 09 10 11 12 13 14 15 16 17 18 19 20 21 22 23" at bounding box center [1174, 753] width 34 height 30
type input "19:57"
click at [1047, 717] on input "18:31" at bounding box center [996, 714] width 120 height 30
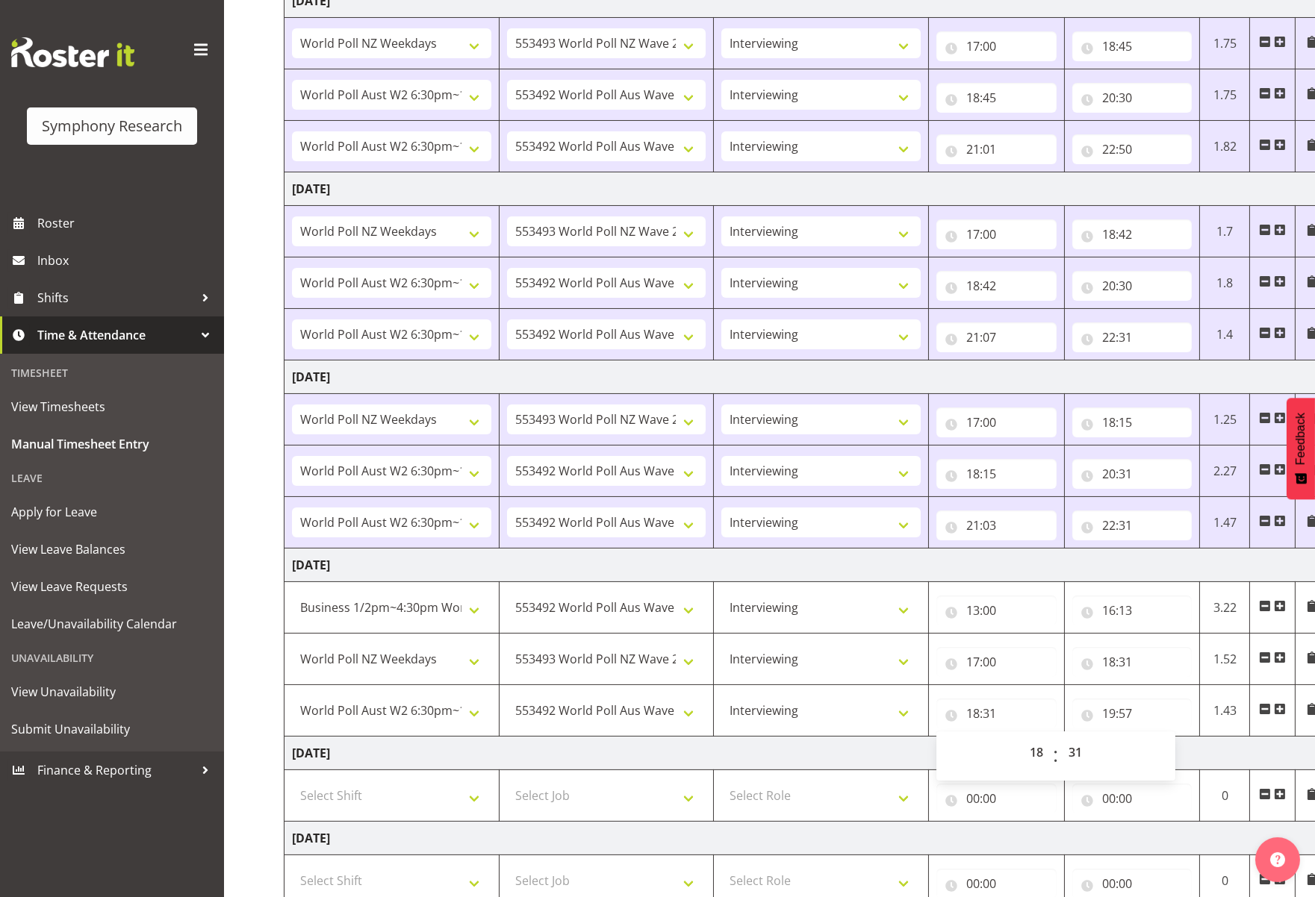
click at [1163, 709] on span at bounding box center [1280, 709] width 12 height 12
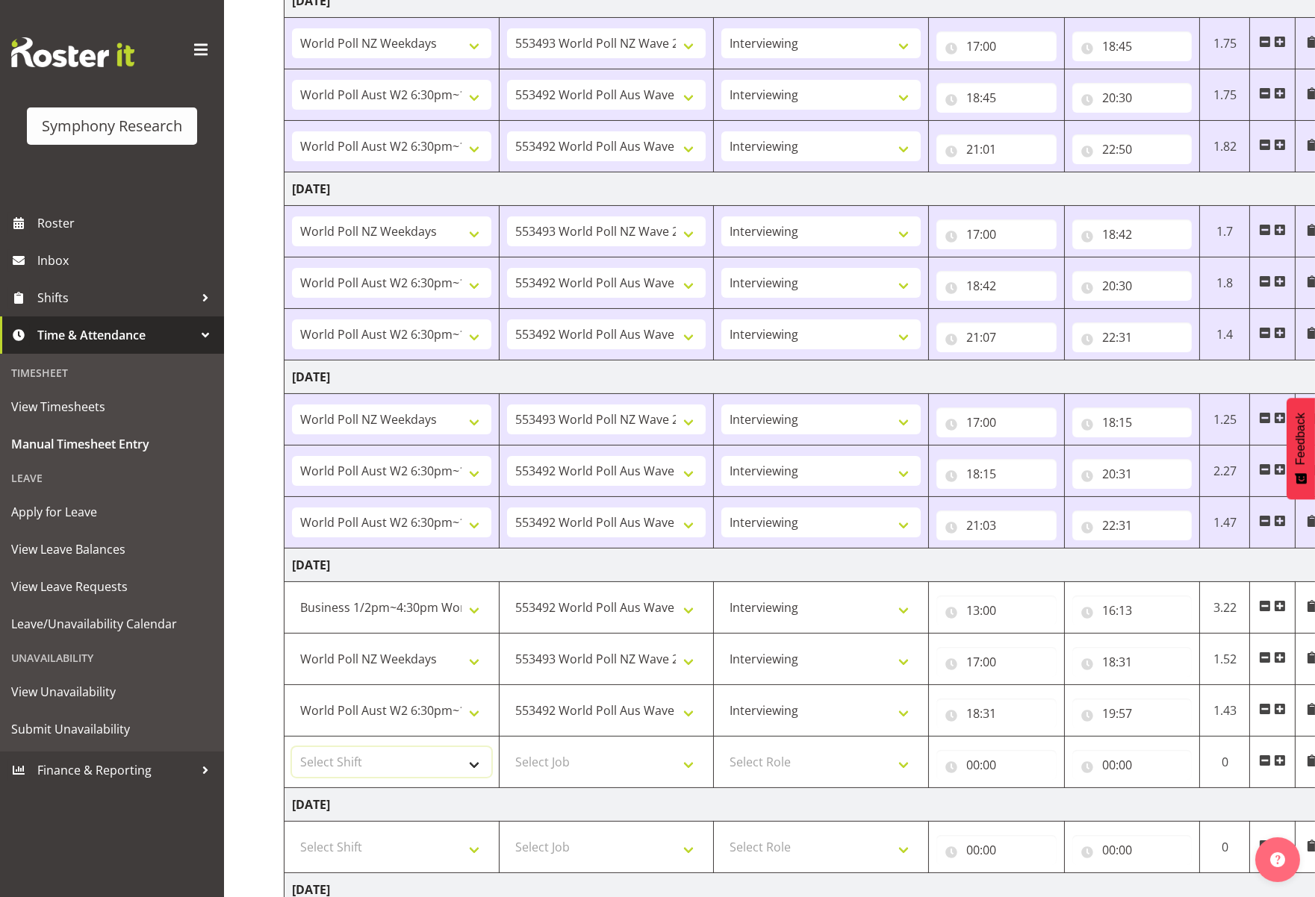
click at [474, 760] on select "Select Shift !!Weekend Residential (Roster IT Shift Label) *Business 9/10am ~ 4…" at bounding box center [391, 762] width 199 height 30
select select "56692"
click at [292, 747] on select "Select Shift !!Weekend Residential (Roster IT Shift Label) *Business 9/10am ~ 4…" at bounding box center [391, 762] width 199 height 30
click at [690, 755] on select "Select Job 550060 IF Admin 553492 World Poll Aus Wave 2 Main 2025 553493 World …" at bounding box center [606, 762] width 199 height 30
select select "10499"
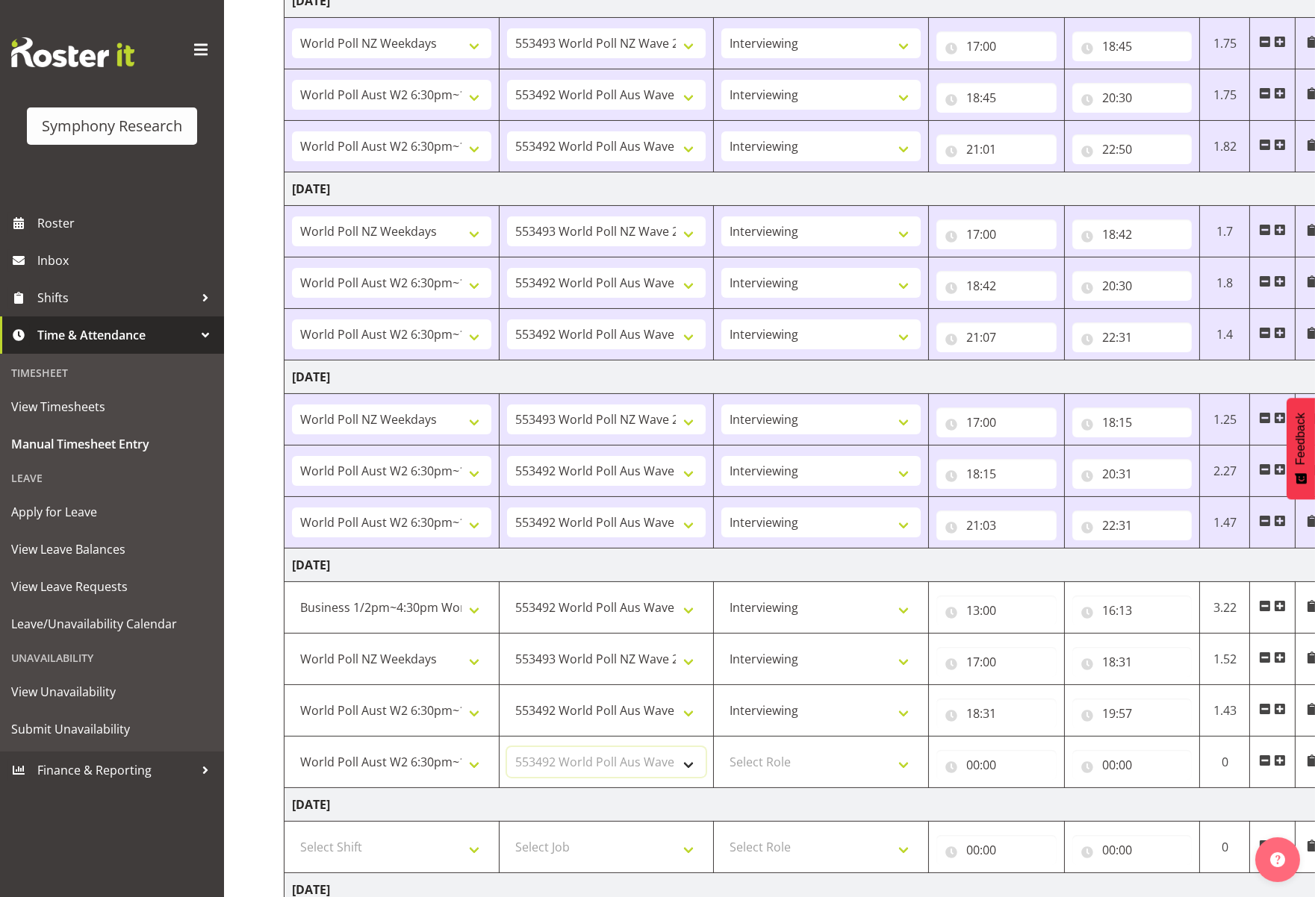
click at [507, 747] on select "Select Job 550060 IF Admin 553492 World Poll Aus Wave 2 Main 2025 553493 World …" at bounding box center [606, 762] width 199 height 30
click at [907, 761] on select "Select Role Briefing Interviewing" at bounding box center [820, 762] width 199 height 30
select select "47"
click at [721, 747] on select "Select Role Briefing Interviewing" at bounding box center [820, 762] width 199 height 30
click at [989, 764] on input "00:00" at bounding box center [996, 765] width 120 height 30
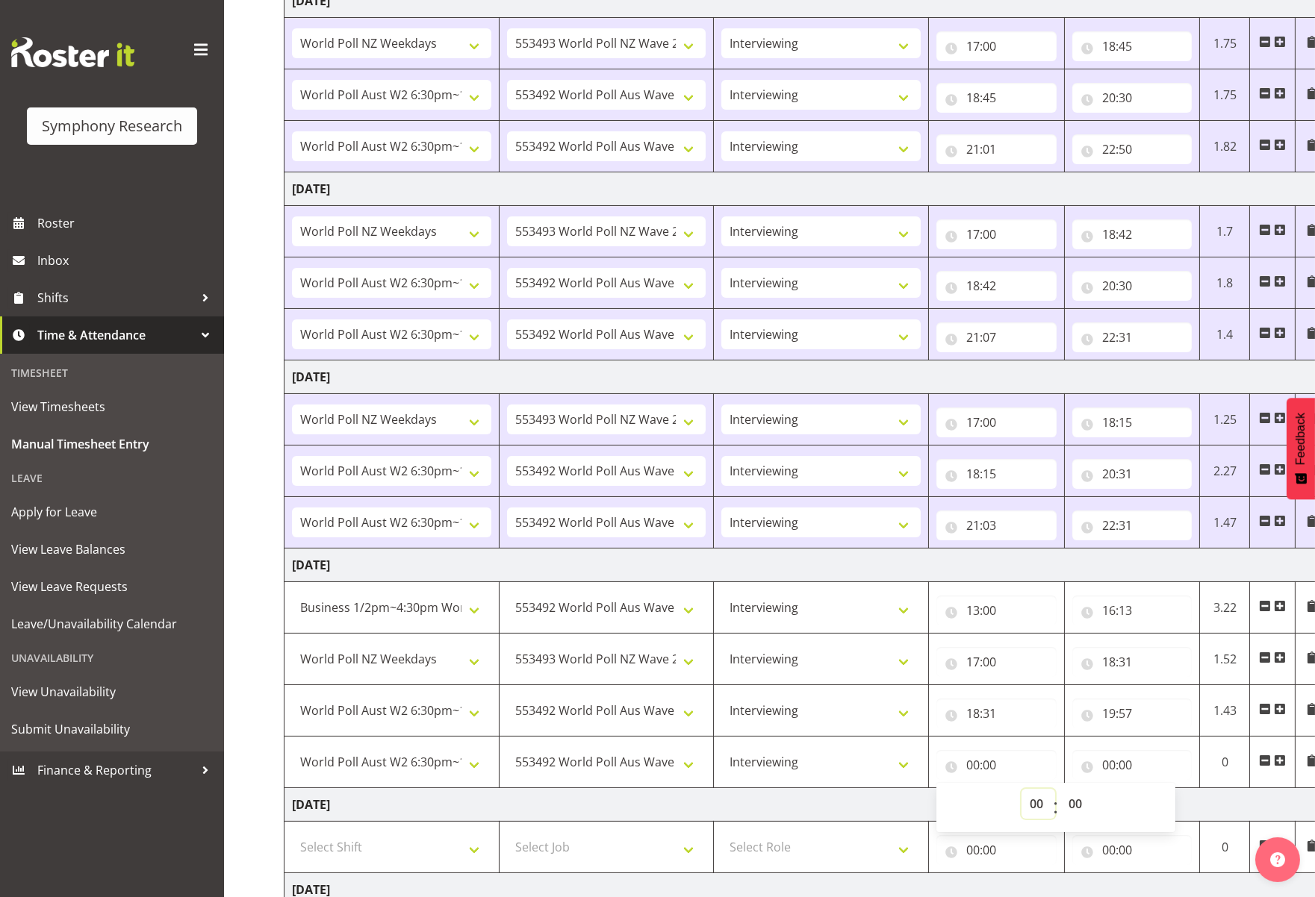
click at [1039, 797] on select "00 01 02 03 04 05 06 07 08 09 10 11 12 13 14 15 16 17 18 19 20 21 22 23" at bounding box center [1038, 804] width 34 height 30
select select "20"
click at [1021, 789] on select "00 01 02 03 04 05 06 07 08 09 10 11 12 13 14 15 16 17 18 19 20 21 22 23" at bounding box center [1038, 804] width 34 height 30
type input "20:00"
click at [1082, 797] on select "00 01 02 03 04 05 06 07 08 09 10 11 12 13 14 15 16 17 18 19 20 21 22 23 24 25 2…" at bounding box center [1077, 804] width 34 height 30
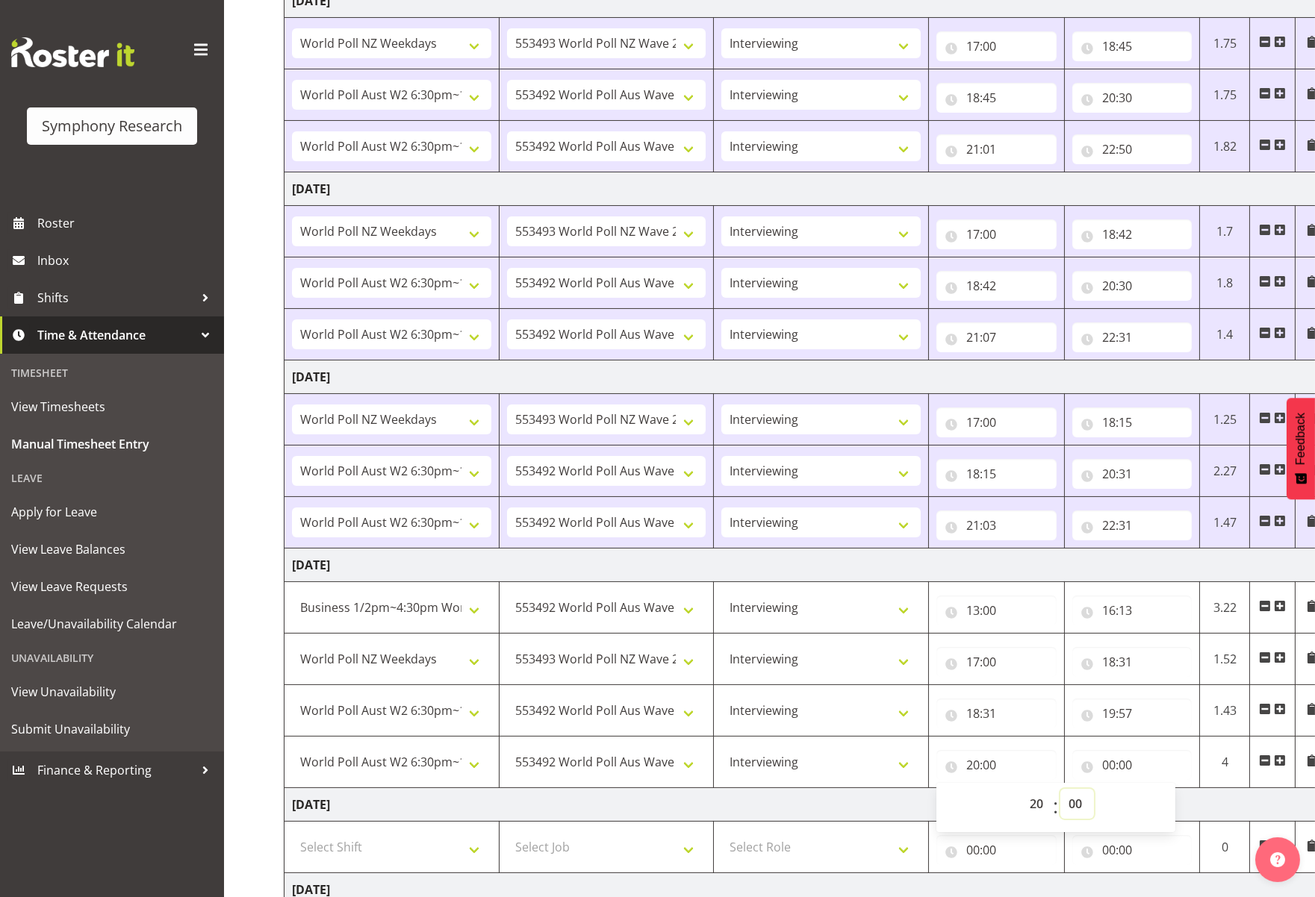
select select "30"
click at [1060, 789] on select "00 01 02 03 04 05 06 07 08 09 10 11 12 13 14 15 16 17 18 19 20 21 22 23 24 25 2…" at bounding box center [1077, 804] width 34 height 30
type input "20:30"
click at [1114, 767] on input "00:00" at bounding box center [1132, 765] width 120 height 30
click at [1163, 812] on select "00 01 02 03 04 05 06 07 08 09 10 11 12 13 14 15 16 17 18 19 20 21 22 23" at bounding box center [1174, 804] width 34 height 30
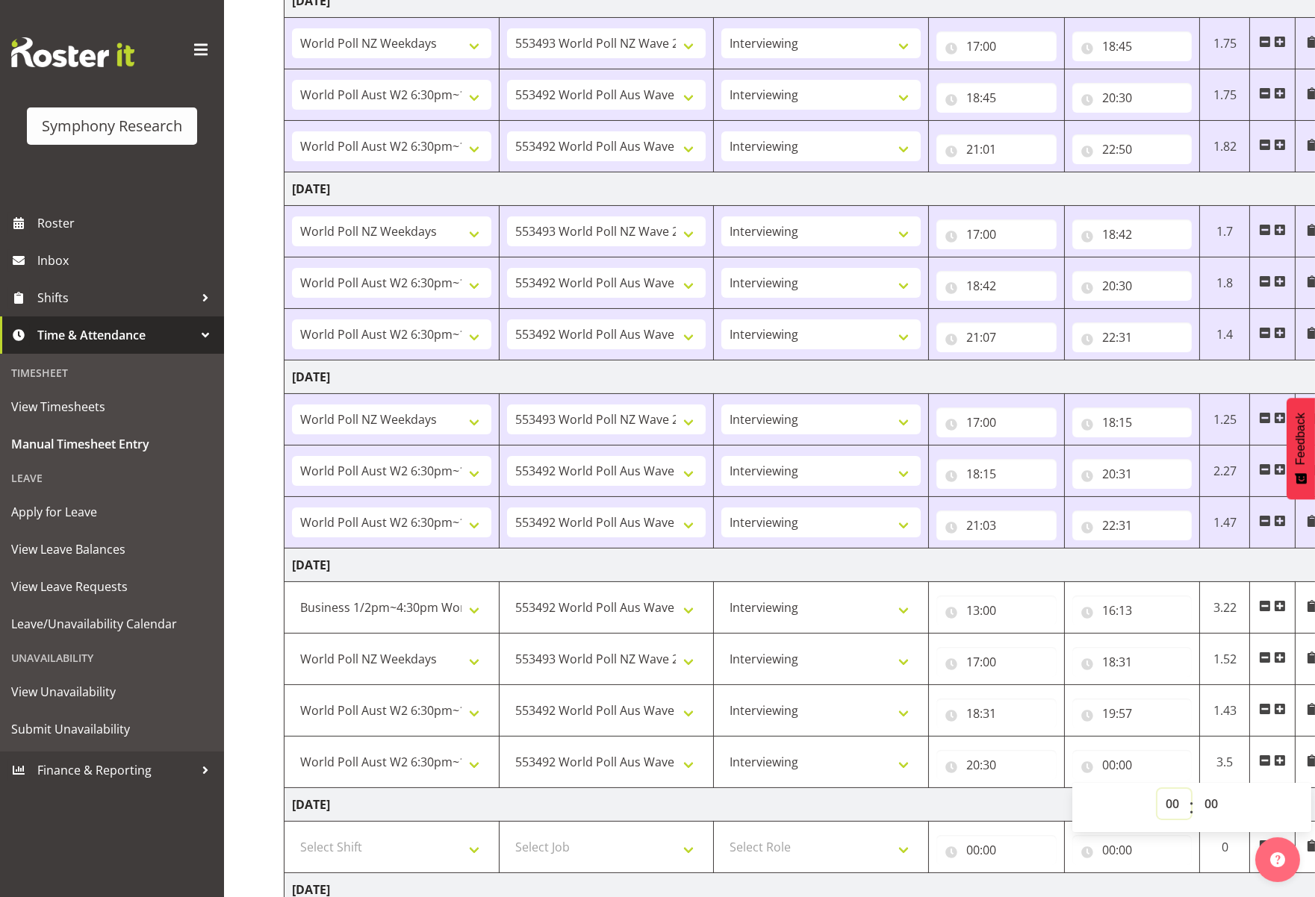
select select "22"
click at [1157, 789] on select "00 01 02 03 04 05 06 07 08 09 10 11 12 13 14 15 16 17 18 19 20 21 22 23" at bounding box center [1174, 804] width 34 height 30
type input "22:00"
click at [1163, 803] on select "00 01 02 03 04 05 06 07 08 09 10 11 12 13 14 15 16 17 18 19 20 21 22 23 24 25 2…" at bounding box center [1213, 804] width 34 height 30
select select "30"
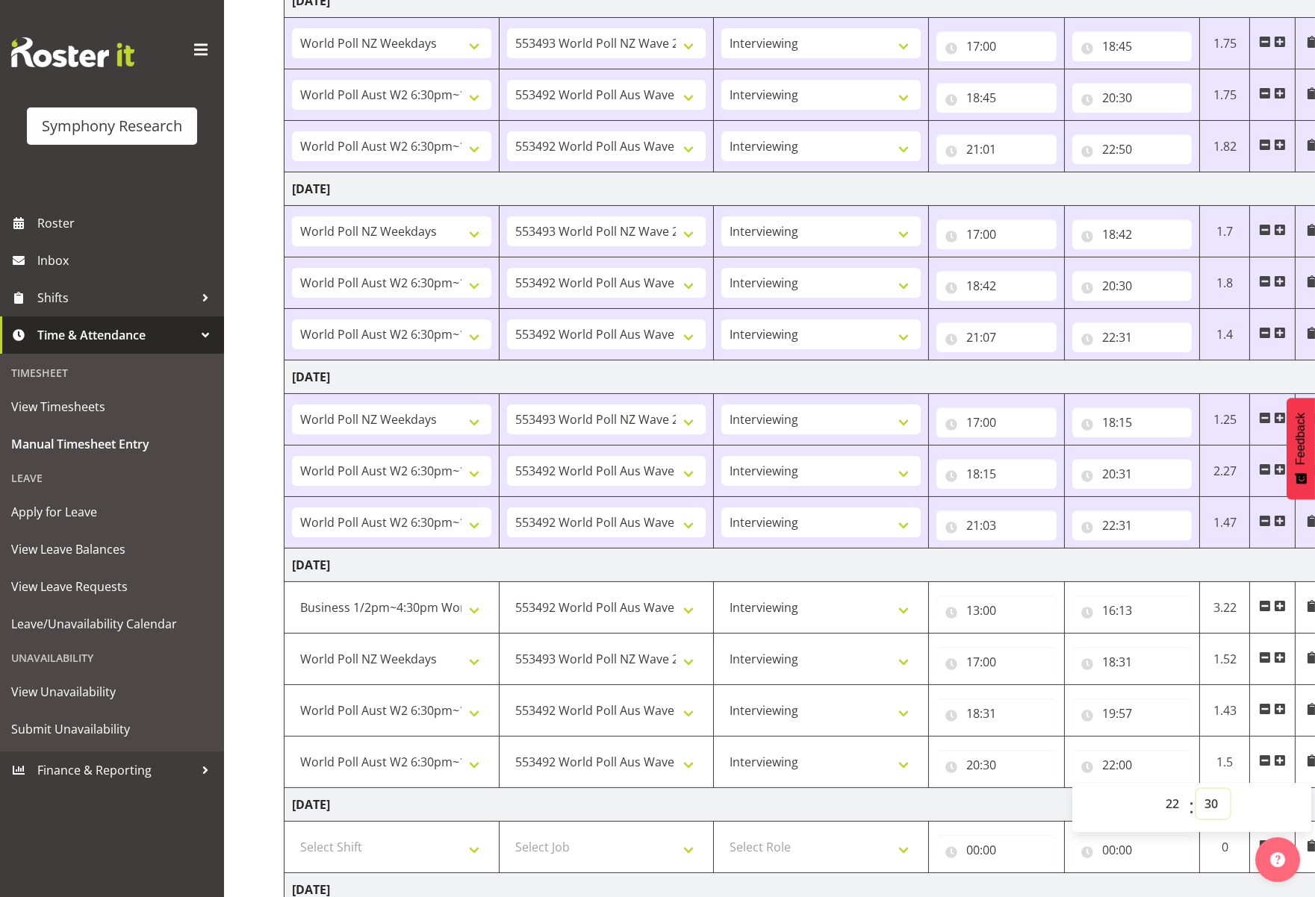
click at [1163, 789] on select "00 01 02 03 04 05 06 07 08 09 10 11 12 13 14 15 16 17 18 19 20 21 22 23 24 25 2…" at bounding box center [1213, 804] width 34 height 30
type input "22:30"
click at [1049, 765] on input "20:30" at bounding box center [996, 765] width 120 height 30
click at [1121, 770] on input "22:30" at bounding box center [1132, 765] width 120 height 30
click at [975, 791] on td "[DATE]" at bounding box center [806, 805] width 1044 height 34
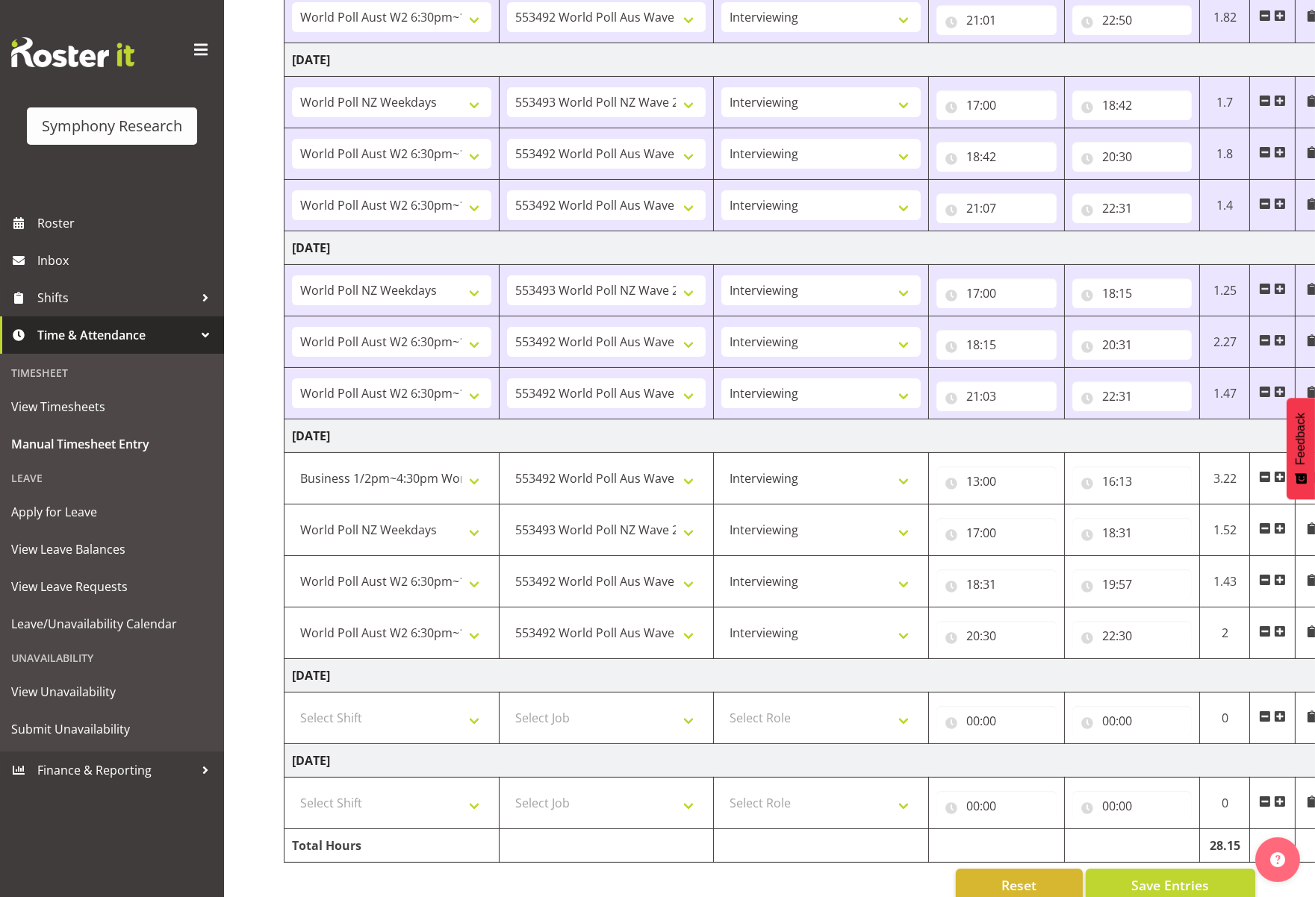
scroll to position [598, 0]
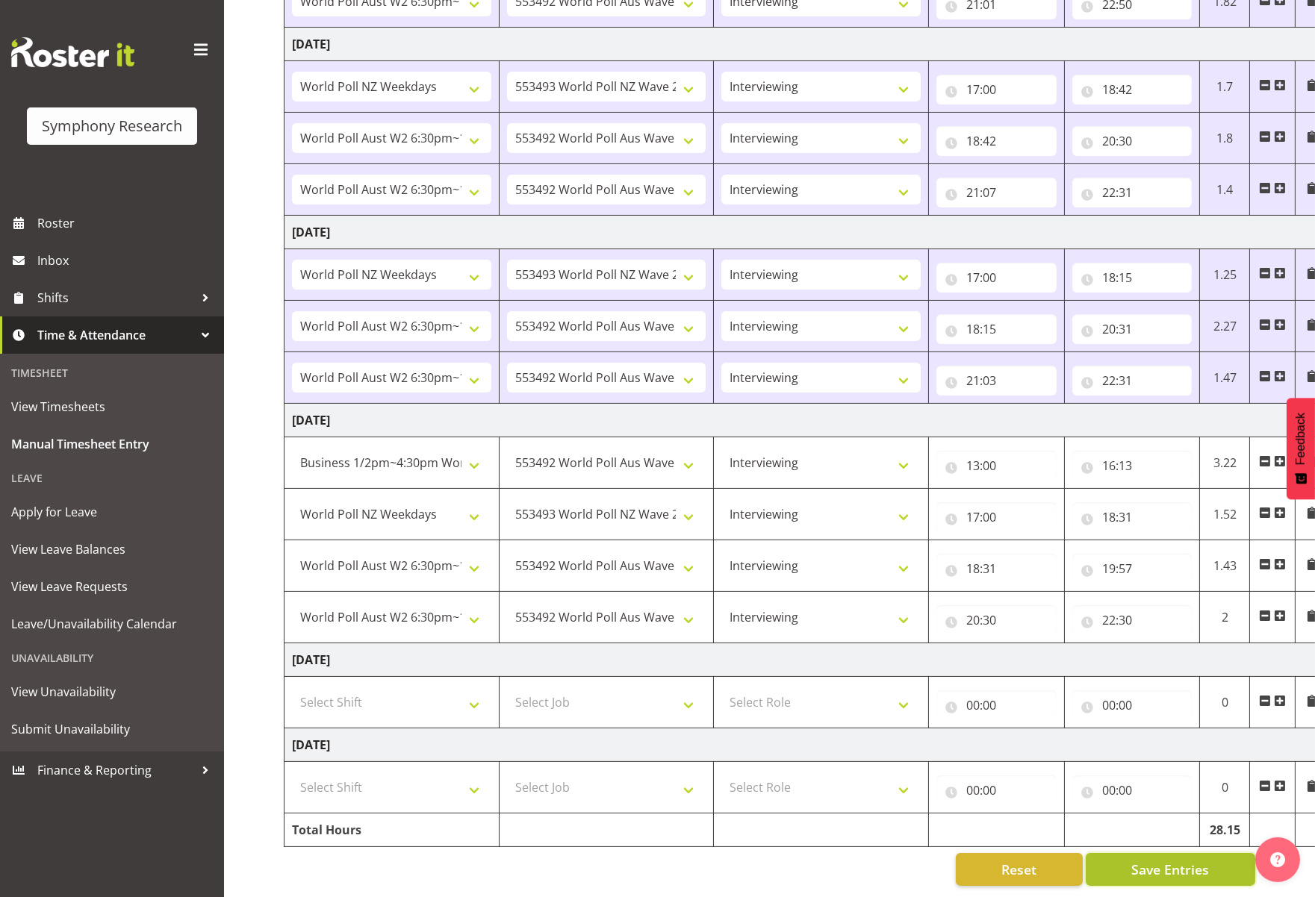
click at [1163, 860] on span "Save Entries" at bounding box center [1170, 869] width 78 height 19
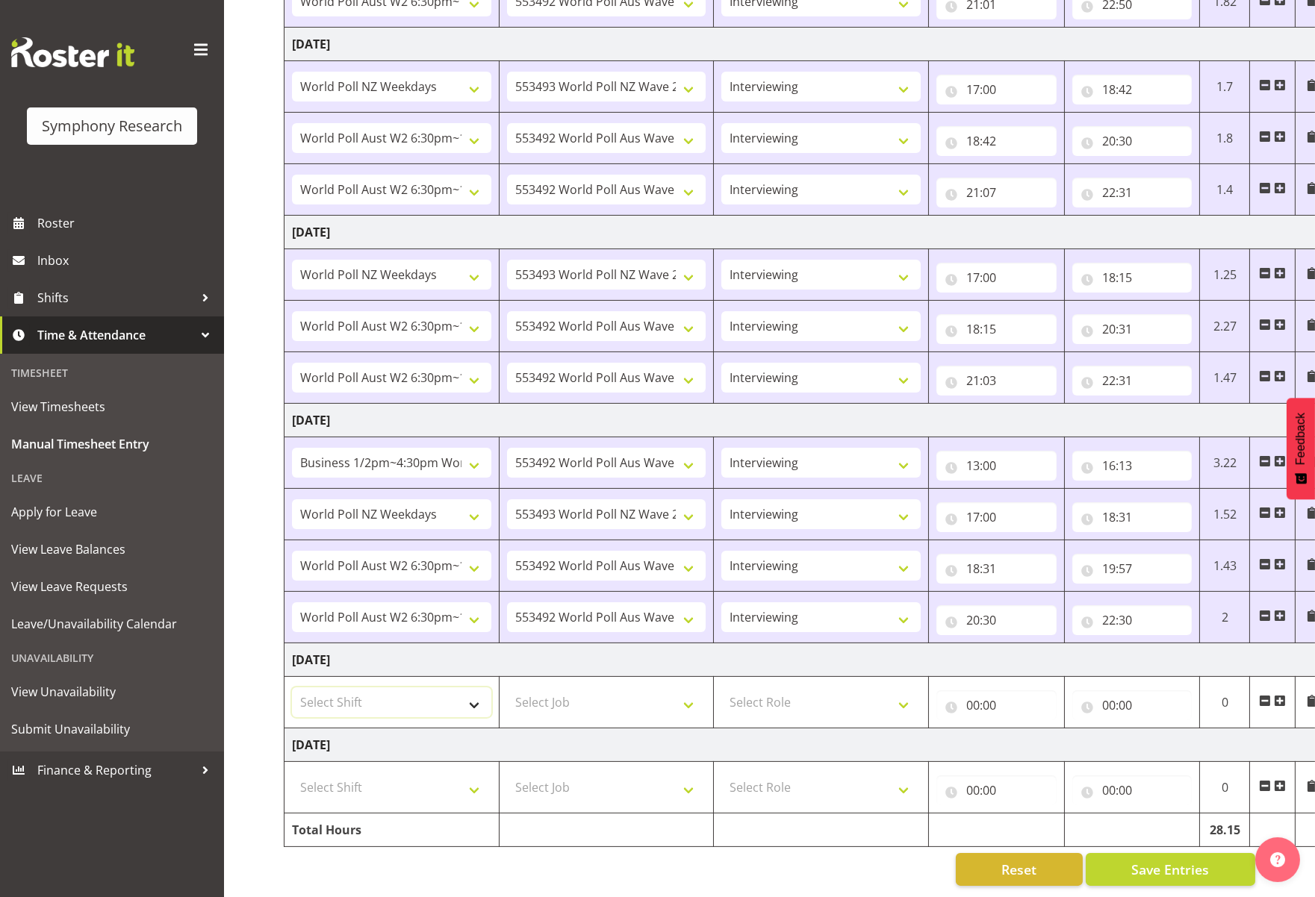
click at [479, 700] on select "Select Shift !!Weekend Residential (Roster IT Shift Label) *Business 9/10am ~ 4…" at bounding box center [391, 703] width 199 height 30
select select "41319"
click at [292, 688] on select "Select Shift !!Weekend Residential (Roster IT Shift Label) *Business 9/10am ~ 4…" at bounding box center [391, 703] width 199 height 30
click at [688, 696] on select "Select Job 550060 IF Admin 553492 World Poll Aus Wave 2 Main 2025 553493 World …" at bounding box center [606, 703] width 199 height 30
select select "10527"
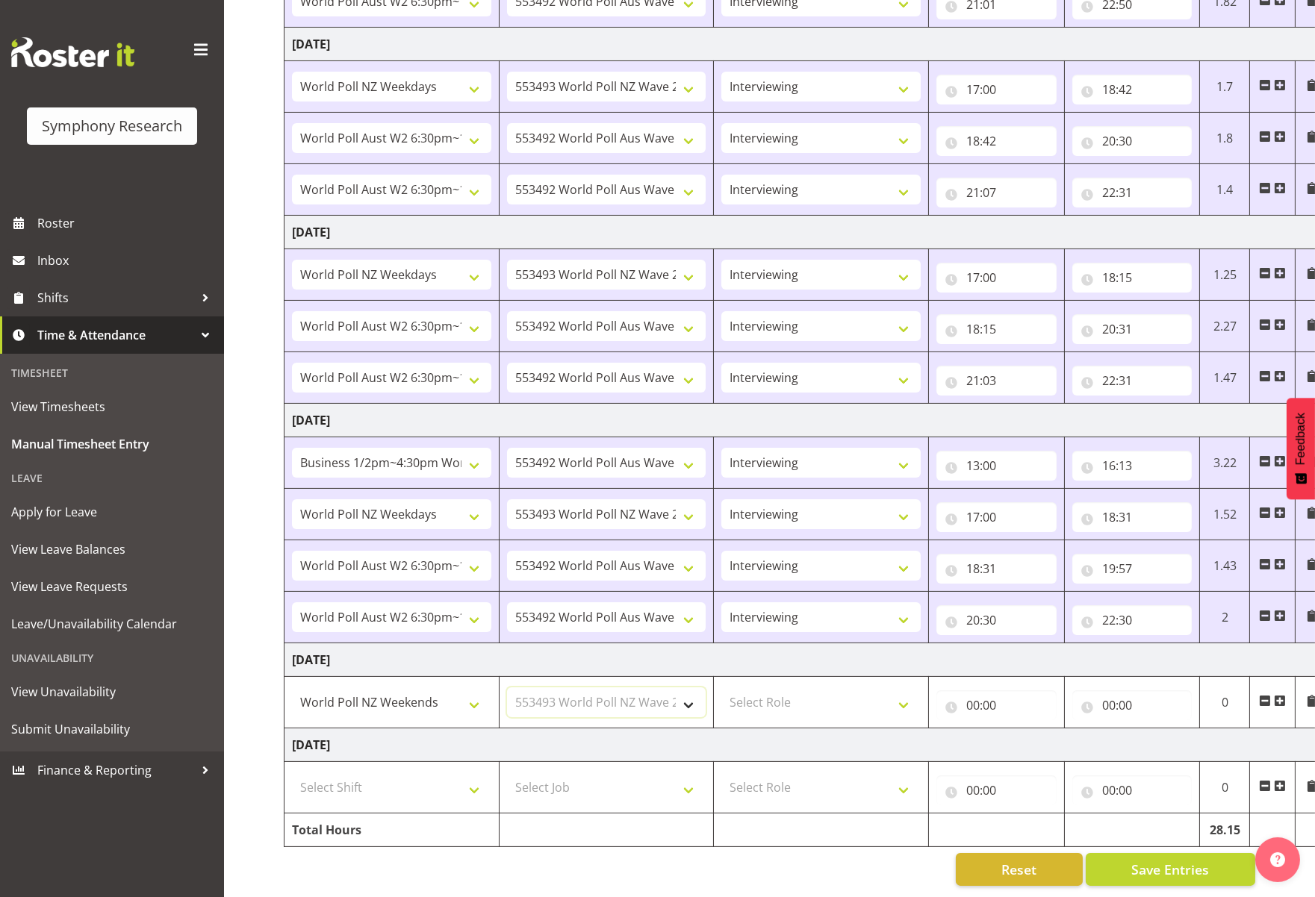
click at [507, 688] on select "Select Job 550060 IF Admin 553492 World Poll Aus Wave 2 Main 2025 553493 World …" at bounding box center [606, 703] width 199 height 30
click at [899, 698] on select "Select Role Briefing Interviewing" at bounding box center [820, 703] width 199 height 30
select select "47"
click at [721, 688] on select "Select Role Briefing Interviewing" at bounding box center [820, 703] width 199 height 30
click at [1039, 691] on input "00:00" at bounding box center [996, 706] width 120 height 30
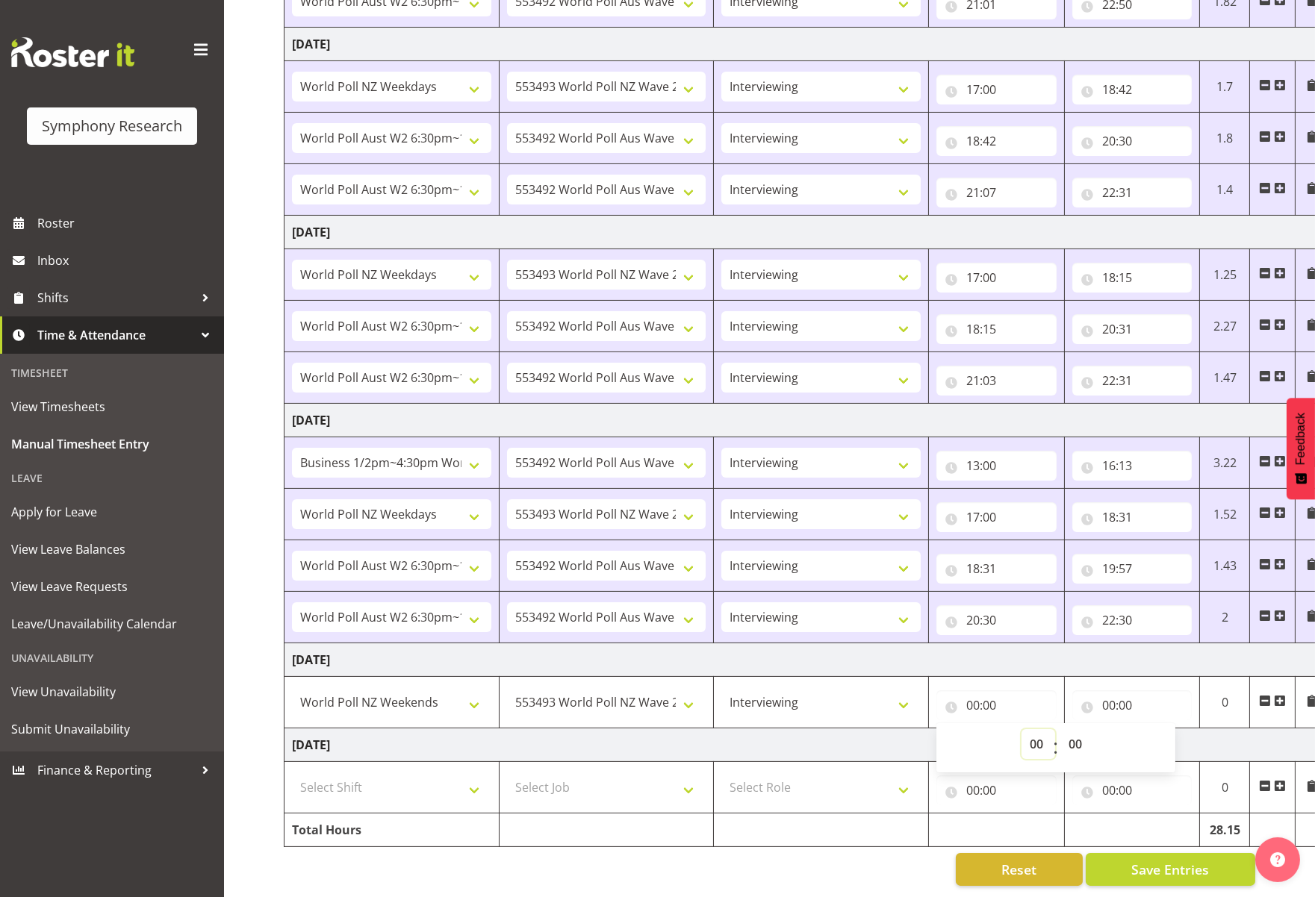
click at [1043, 729] on select "00 01 02 03 04 05 06 07 08 09 10 11 12 13 14 15 16 17 18 19 20 21 22 23" at bounding box center [1038, 744] width 34 height 30
select select "12"
click at [1021, 729] on select "00 01 02 03 04 05 06 07 08 09 10 11 12 13 14 15 16 17 18 19 20 21 22 23" at bounding box center [1038, 744] width 34 height 30
type input "12:00"
click at [1097, 691] on input "00:00" at bounding box center [1132, 706] width 120 height 30
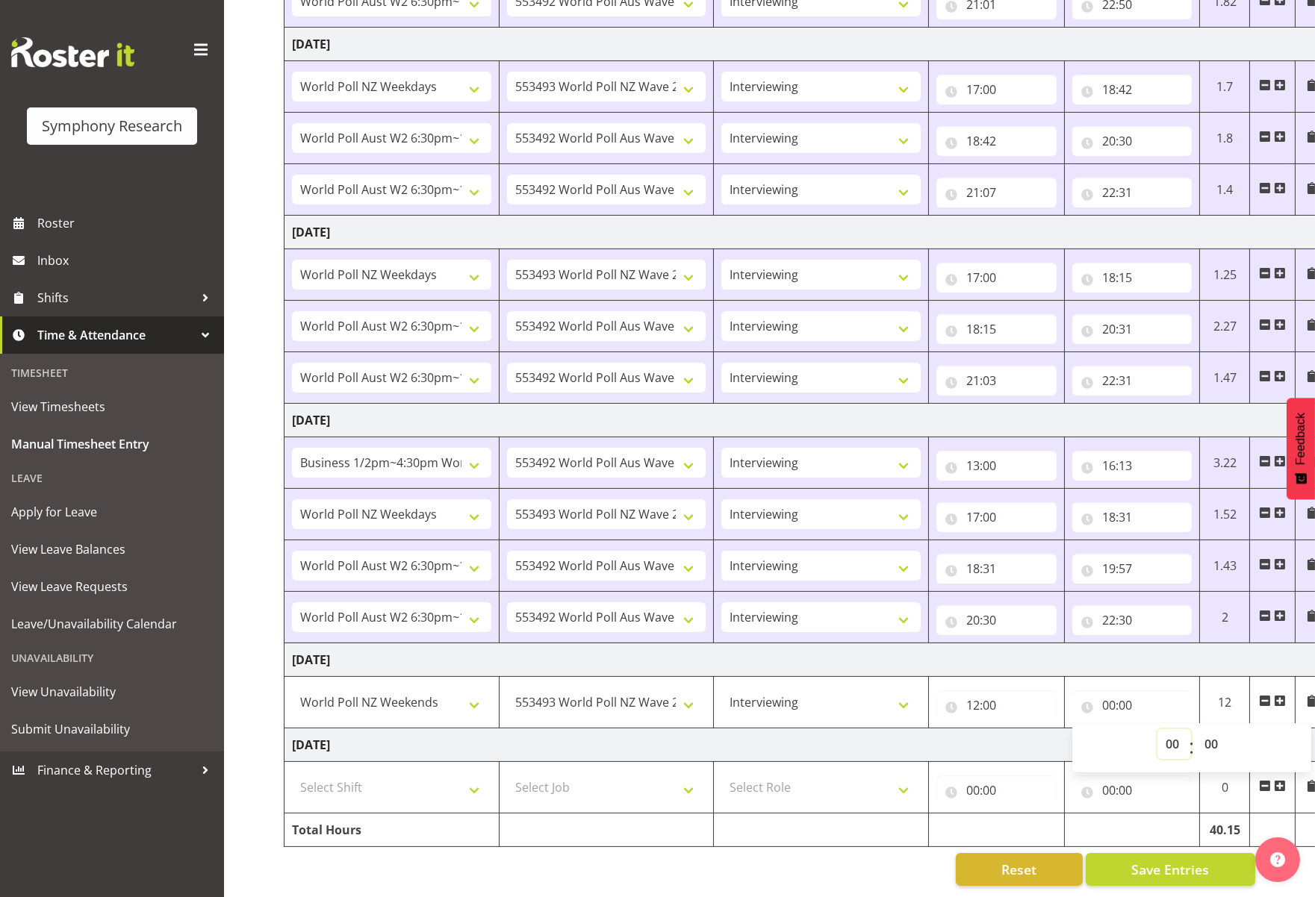
click at [1163, 734] on select "00 01 02 03 04 05 06 07 08 09 10 11 12 13 14 15 16 17 18 19 20 21 22 23" at bounding box center [1174, 744] width 34 height 30
select select "13"
click at [1157, 729] on select "00 01 02 03 04 05 06 07 08 09 10 11 12 13 14 15 16 17 18 19 20 21 22 23" at bounding box center [1174, 744] width 34 height 30
type input "13:00"
click at [1163, 741] on select "00 01 02 03 04 05 06 07 08 09 10 11 12 13 14 15 16 17 18 19 20 21 22 23 24 25 2…" at bounding box center [1213, 744] width 34 height 30
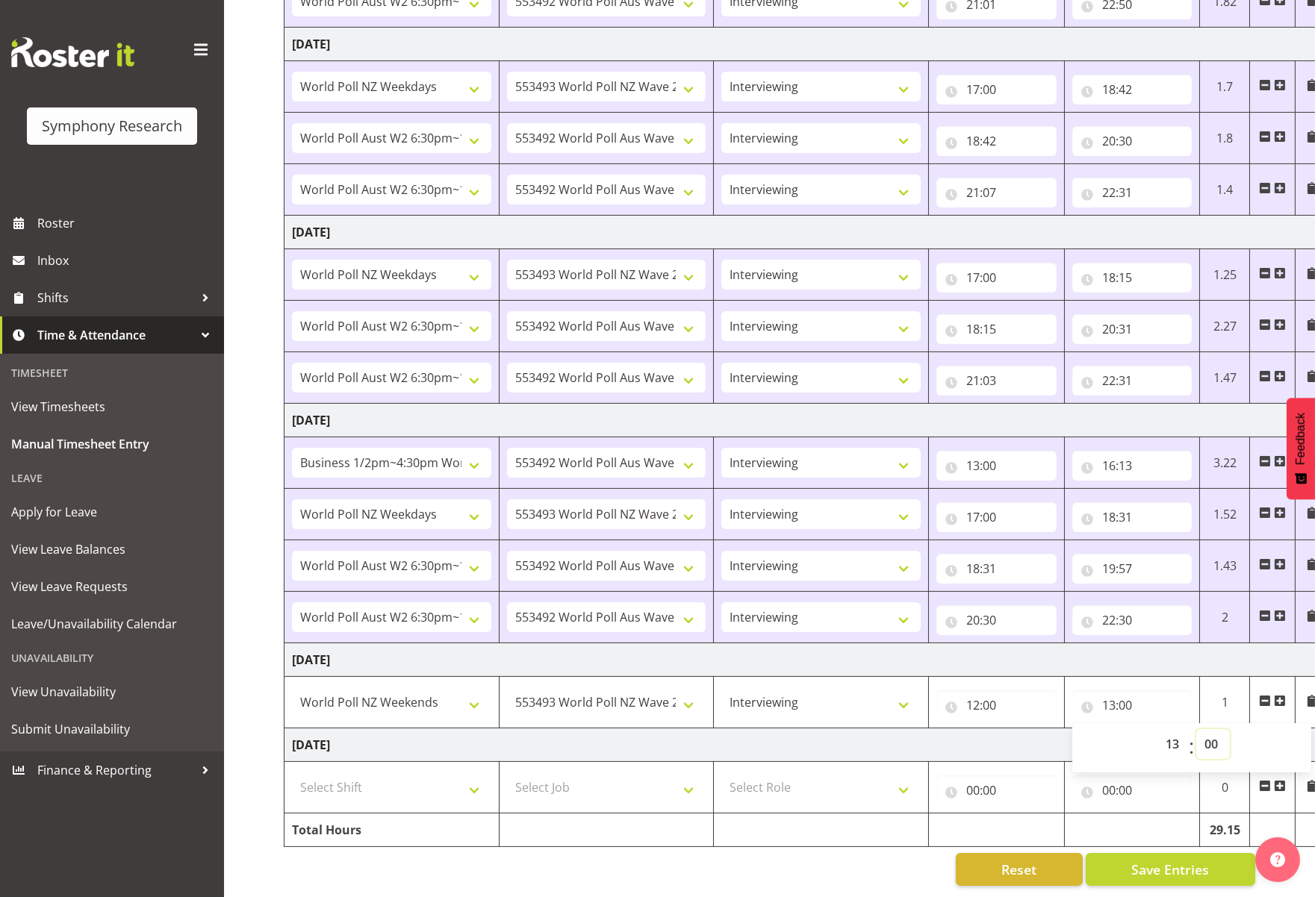
select select "20"
click at [1163, 729] on select "00 01 02 03 04 05 06 07 08 09 10 11 12 13 14 15 16 17 18 19 20 21 22 23 24 25 2…" at bounding box center [1213, 744] width 34 height 30
type input "13:20"
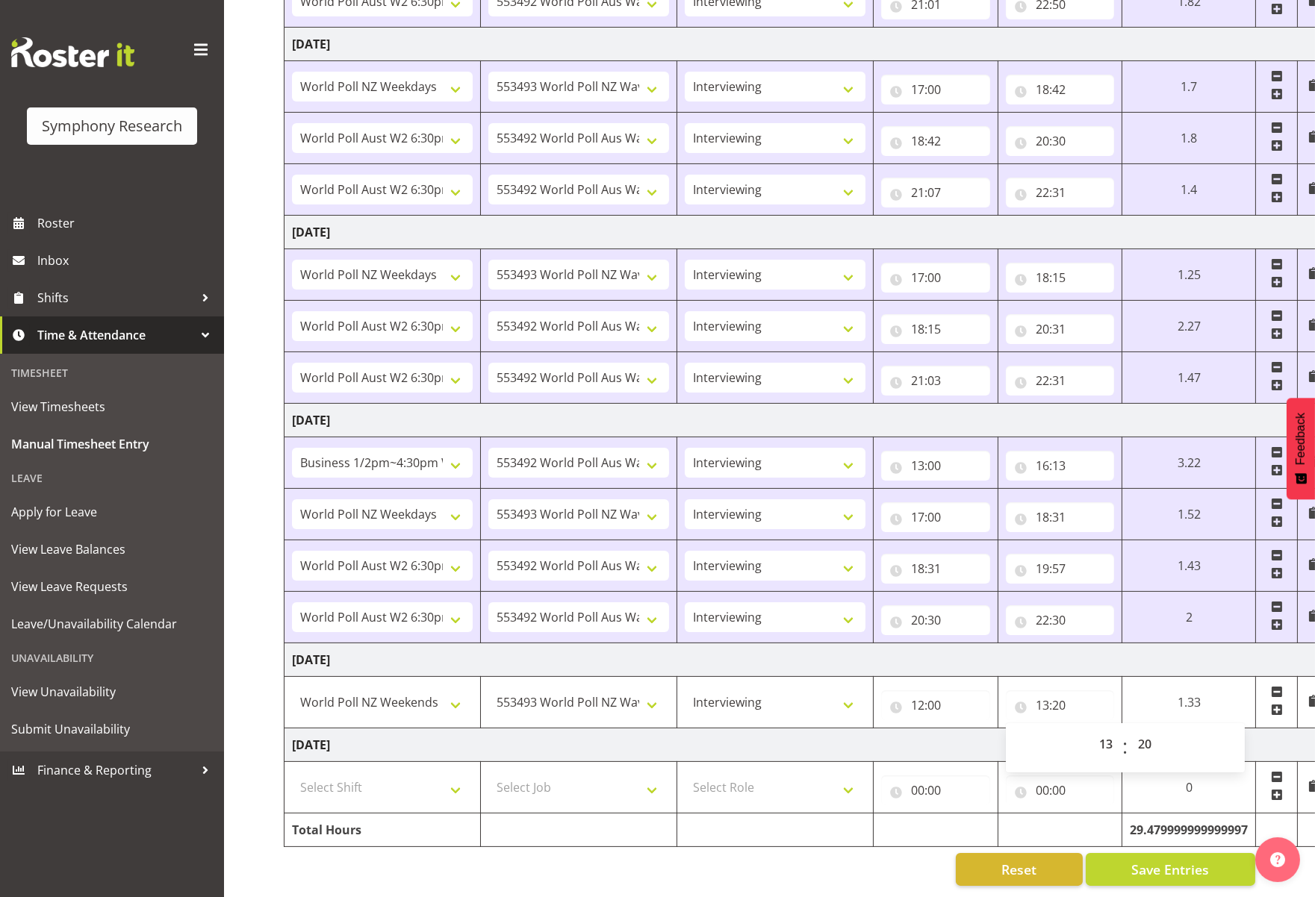
click at [906, 729] on td "[DATE]" at bounding box center [806, 746] width 1044 height 34
click at [1163, 704] on span at bounding box center [1277, 710] width 12 height 12
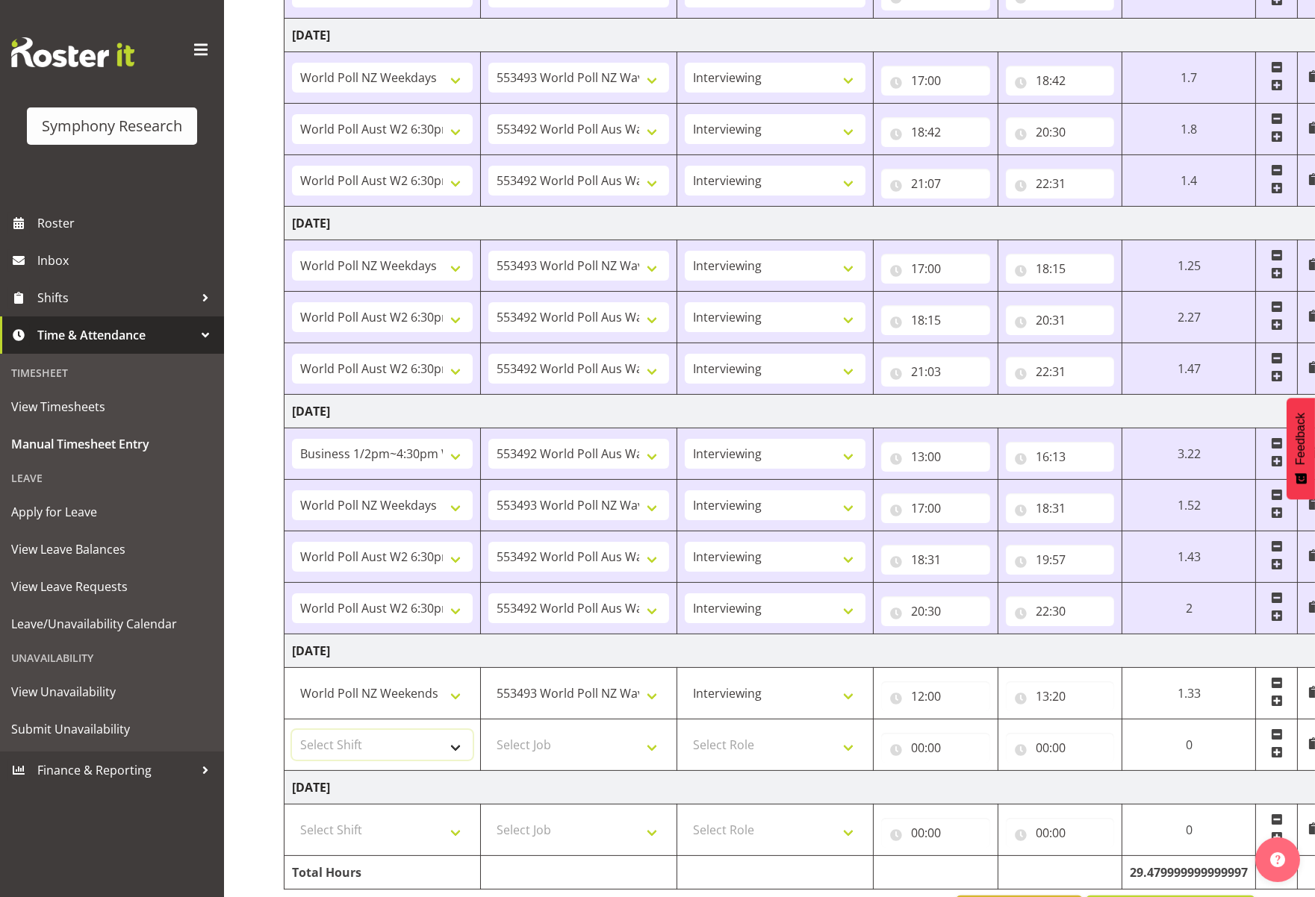
click at [459, 744] on select "Select Shift !!Weekend Residential (Roster IT Shift Label) *Business 9/10am ~ 4…" at bounding box center [382, 745] width 181 height 30
select select "41319"
click at [292, 730] on select "Select Shift !!Weekend Residential (Roster IT Shift Label) *Business 9/10am ~ 4…" at bounding box center [382, 745] width 181 height 30
click at [644, 751] on select "Select Job 550060 IF Admin 553492 World Poll Aus Wave 2 Main 2025 553493 World …" at bounding box center [578, 745] width 181 height 30
click at [488, 730] on select "Select Job 550060 IF Admin 553492 World Poll Aus Wave 2 Main 2025 553493 World …" at bounding box center [578, 745] width 181 height 30
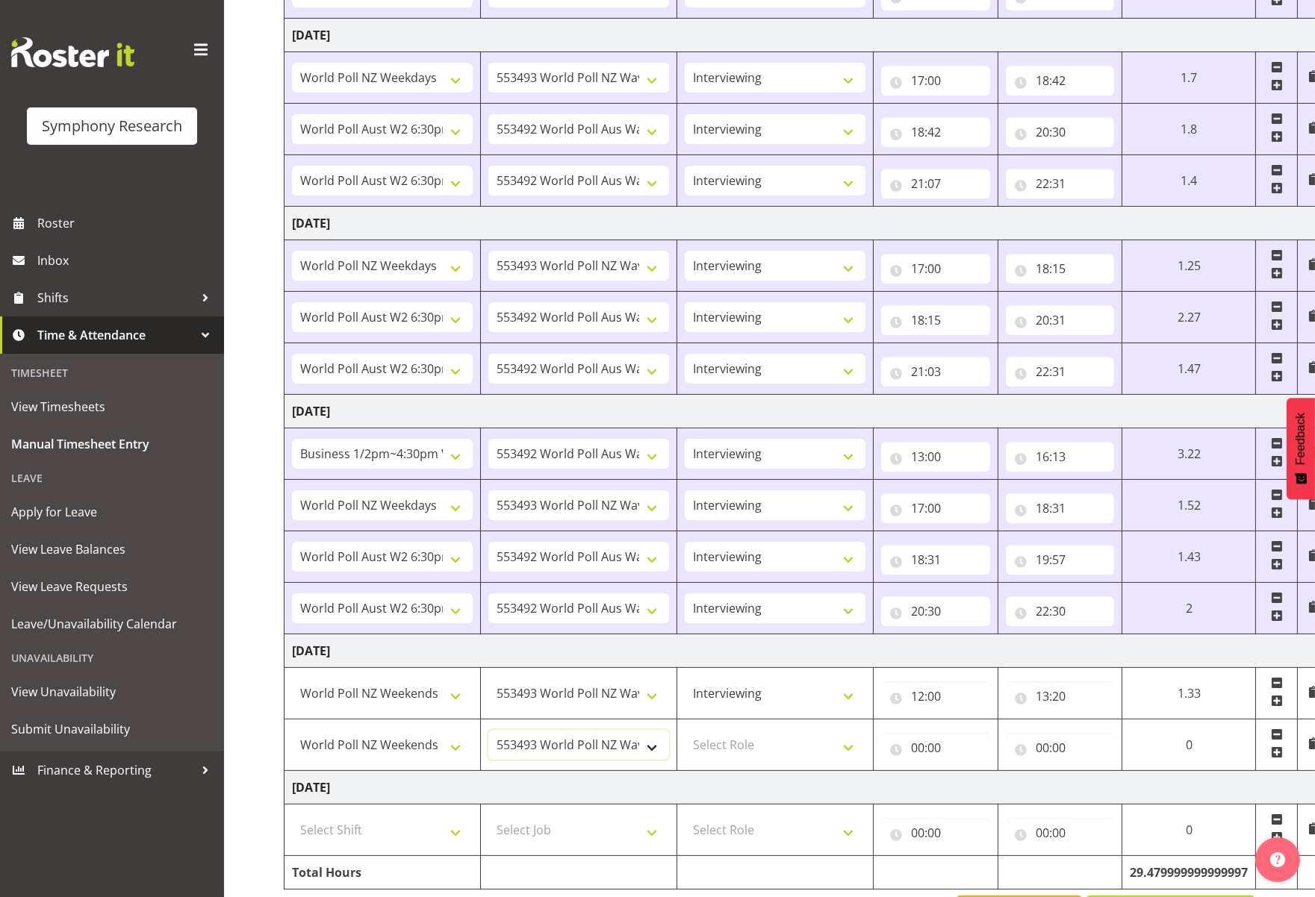
click at [655, 746] on select "550060 IF Admin 553492 World Poll Aus Wave 2 Main 2025 553493 World Poll NZ Wav…" at bounding box center [578, 745] width 181 height 30
select select "10499"
click at [488, 730] on select "550060 IF Admin 553492 World Poll Aus Wave 2 Main 2025 553493 World Poll NZ Wav…" at bounding box center [578, 745] width 181 height 30
click at [455, 744] on select "!!Weekend Residential (Roster IT Shift Label) *Business 9/10am ~ 4:30pm *Busine…" at bounding box center [382, 745] width 181 height 30
select select "11547"
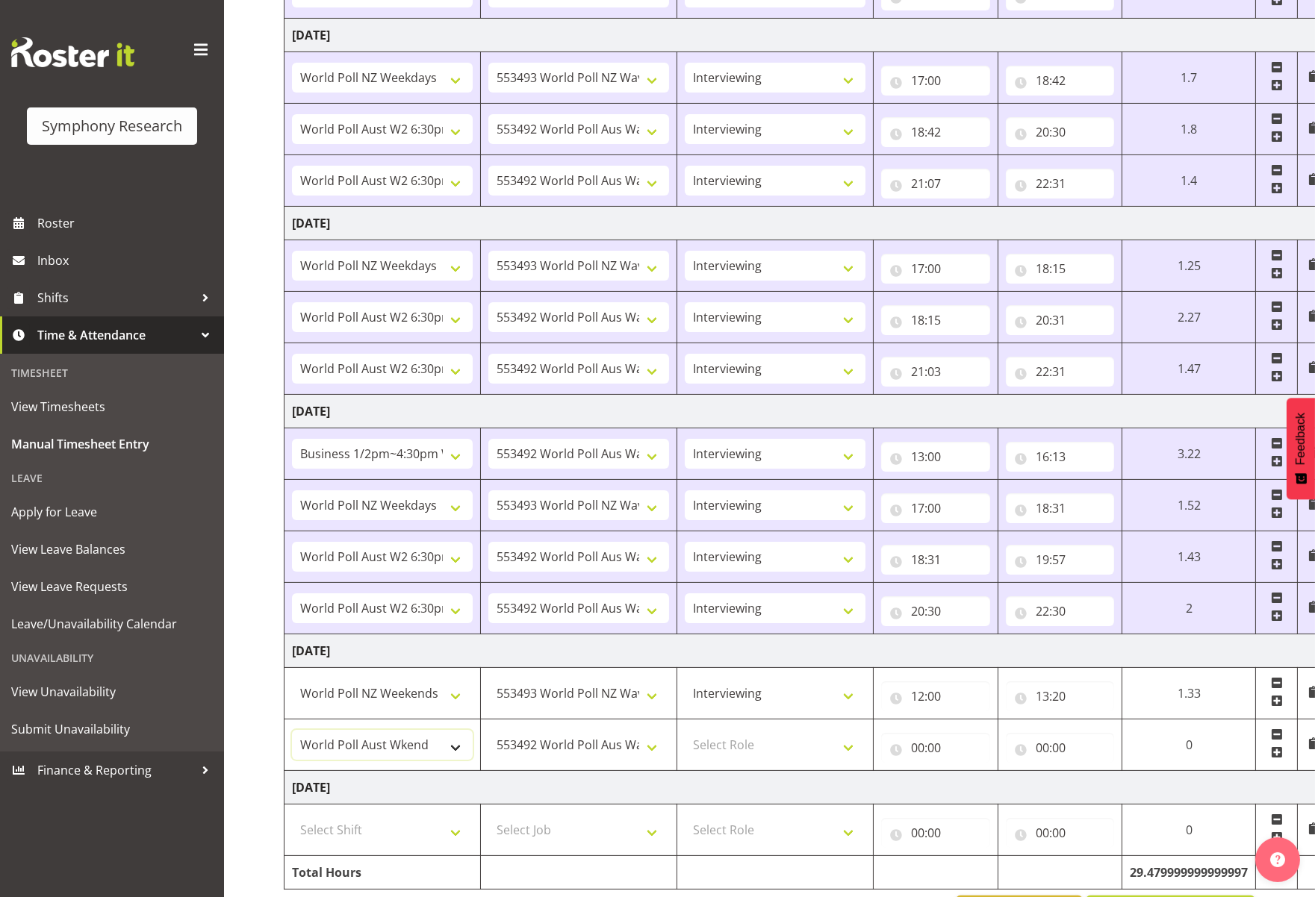
click at [292, 730] on select "!!Weekend Residential (Roster IT Shift Label) *Business 9/10am ~ 4:30pm *Busine…" at bounding box center [382, 745] width 181 height 30
click at [847, 751] on select "Select Role Briefing Interviewing" at bounding box center [775, 745] width 181 height 30
select select "47"
click at [685, 730] on select "Select Role Briefing Interviewing" at bounding box center [775, 745] width 181 height 30
click at [935, 748] on input "00:00" at bounding box center [935, 748] width 109 height 30
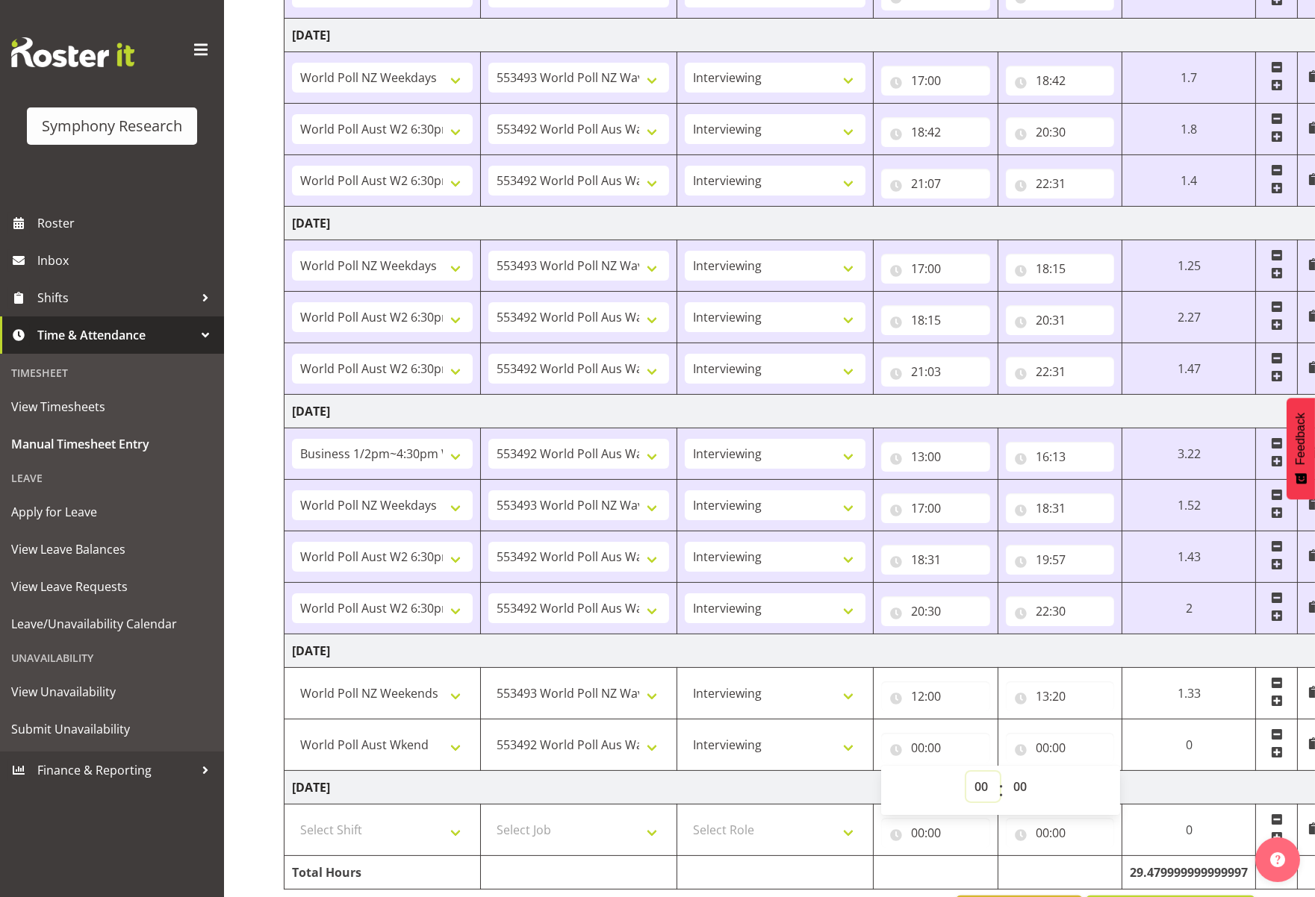
click at [979, 790] on select "00 01 02 03 04 05 06 07 08 09 10 11 12 13 14 15 16 17 18 19 20 21 22 23" at bounding box center [983, 787] width 34 height 30
select select "13"
click at [1000, 772] on select "00 01 02 03 04 05 06 07 08 09 10 11 12 13 14 15 16 17 18 19 20 21 22 23" at bounding box center [983, 787] width 34 height 30
type input "13:00"
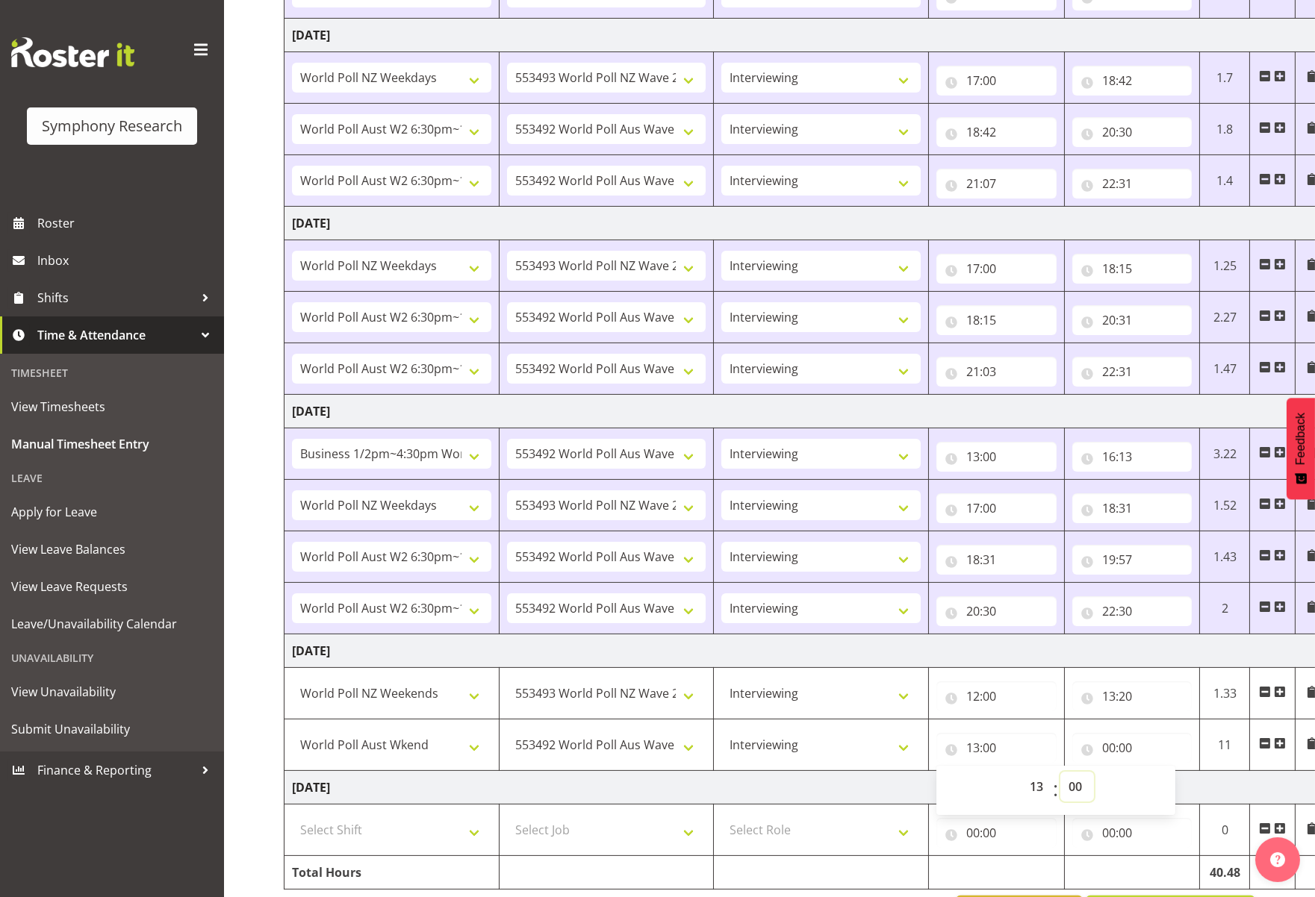
click at [1066, 788] on select "00 01 02 03 04 05 06 07 08 09 10 11 12 13 14 15 16 17 18 19 20 21 22 23 24 25 2…" at bounding box center [1077, 787] width 34 height 30
select select "20"
click at [1060, 772] on select "00 01 02 03 04 05 06 07 08 09 10 11 12 13 14 15 16 17 18 19 20 21 22 23 24 25 2…" at bounding box center [1077, 787] width 34 height 30
type input "13:20"
click at [1106, 749] on input "00:00" at bounding box center [1132, 748] width 120 height 30
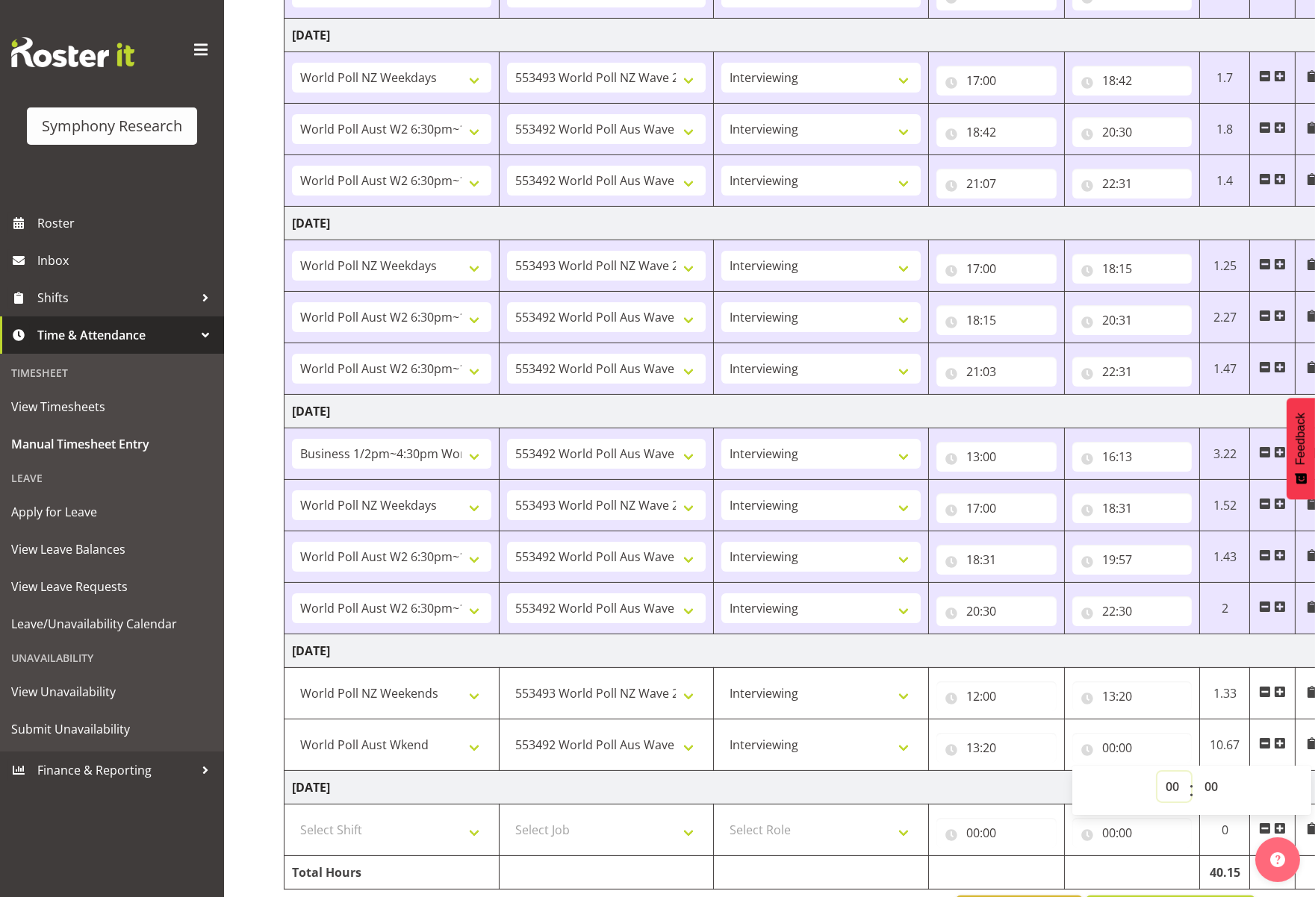
click at [1163, 786] on select "00 01 02 03 04 05 06 07 08 09 10 11 12 13 14 15 16 17 18 19 20 21 22 23" at bounding box center [1174, 787] width 34 height 30
select select "16"
click at [1157, 772] on select "00 01 02 03 04 05 06 07 08 09 10 11 12 13 14 15 16 17 18 19 20 21 22 23" at bounding box center [1174, 787] width 34 height 30
type input "16:00"
click at [1163, 783] on select "00 01 02 03 04 05 06 07 08 09 10 11 12 13 14 15 16 17 18 19 20 21 22 23 24 25 2…" at bounding box center [1213, 787] width 34 height 30
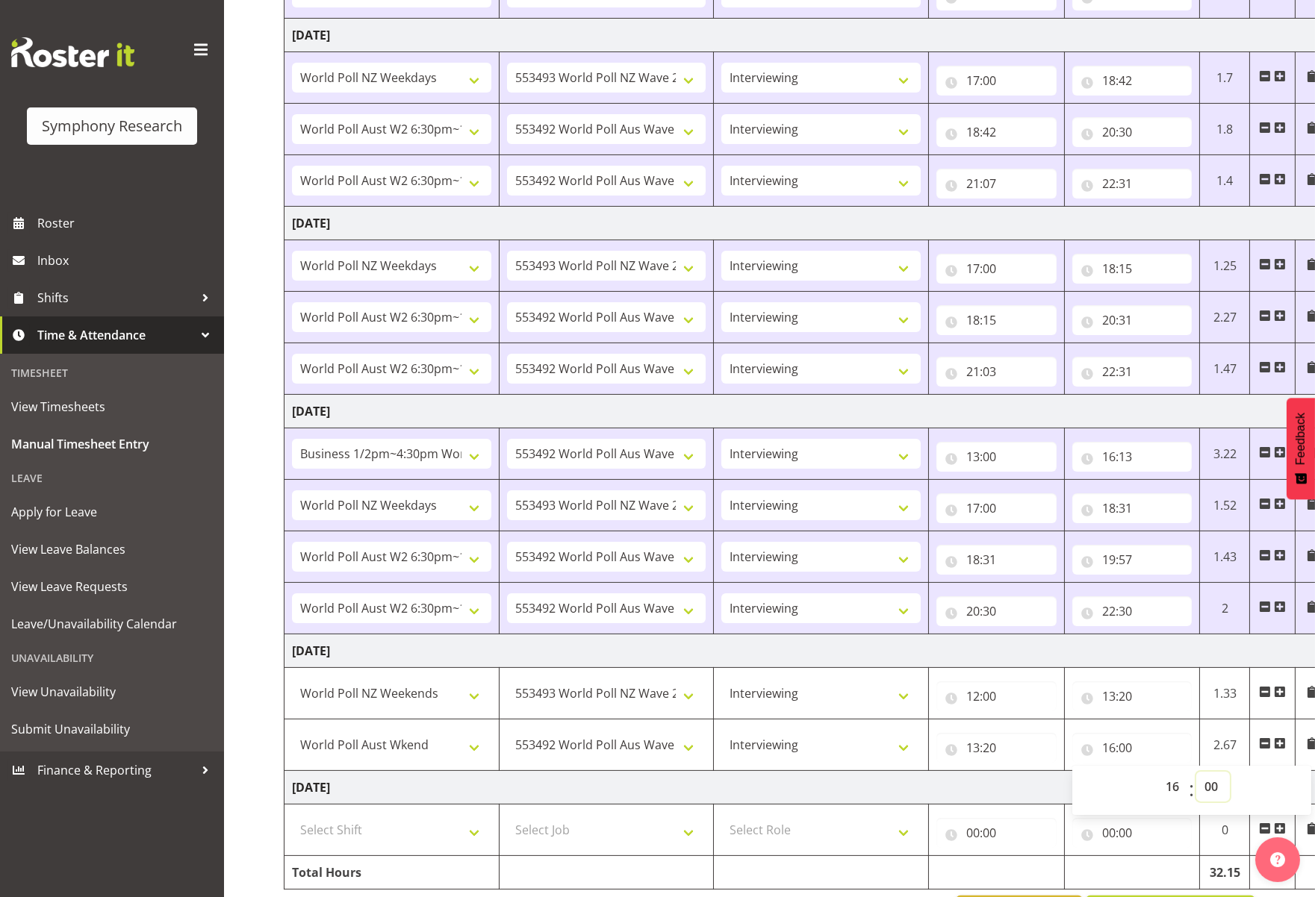
select select "10"
click at [1163, 772] on select "00 01 02 03 04 05 06 07 08 09 10 11 12 13 14 15 16 17 18 19 20 21 22 23 24 25 2…" at bounding box center [1213, 787] width 34 height 30
type input "16:10"
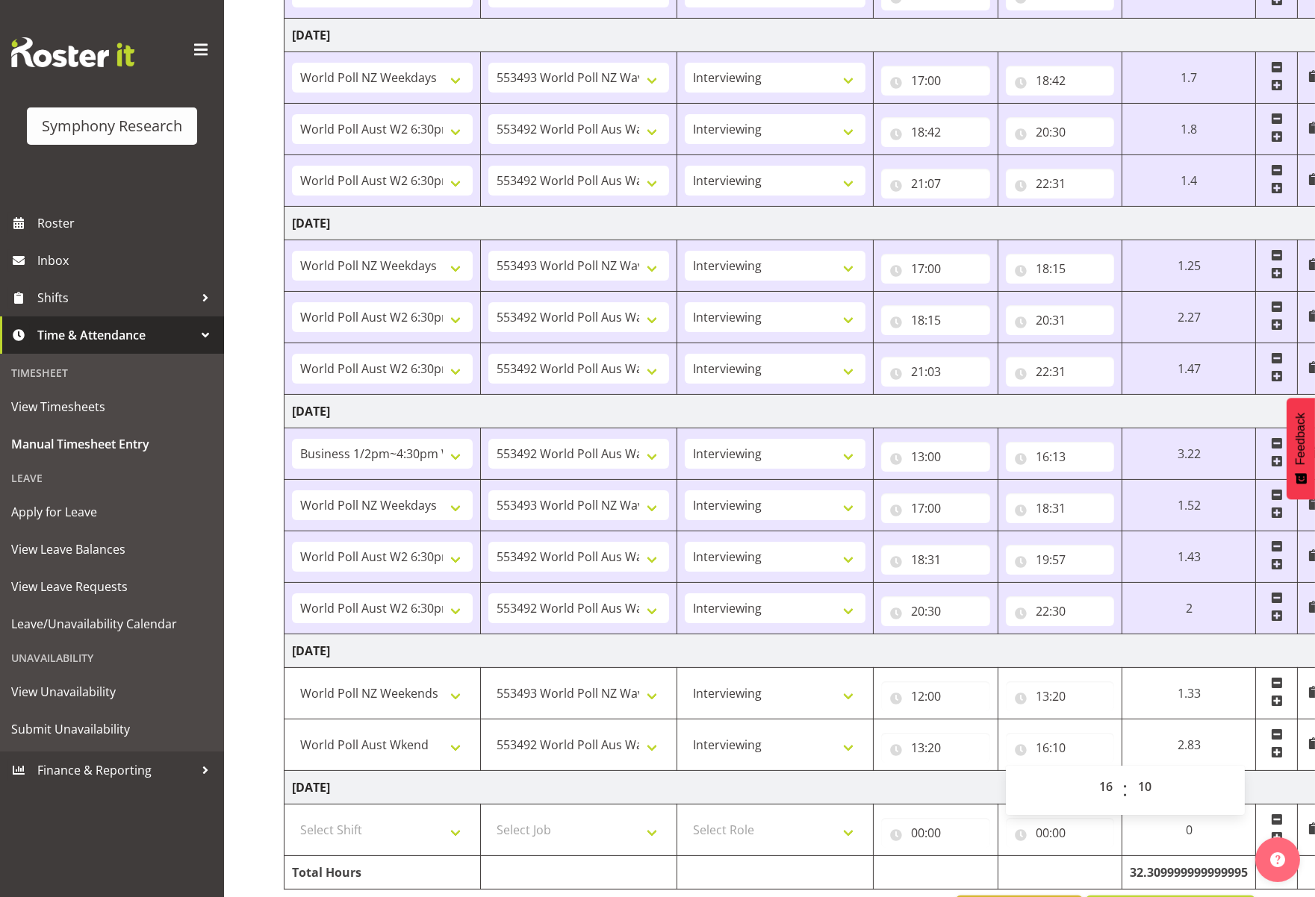
click at [1163, 751] on span at bounding box center [1277, 753] width 12 height 12
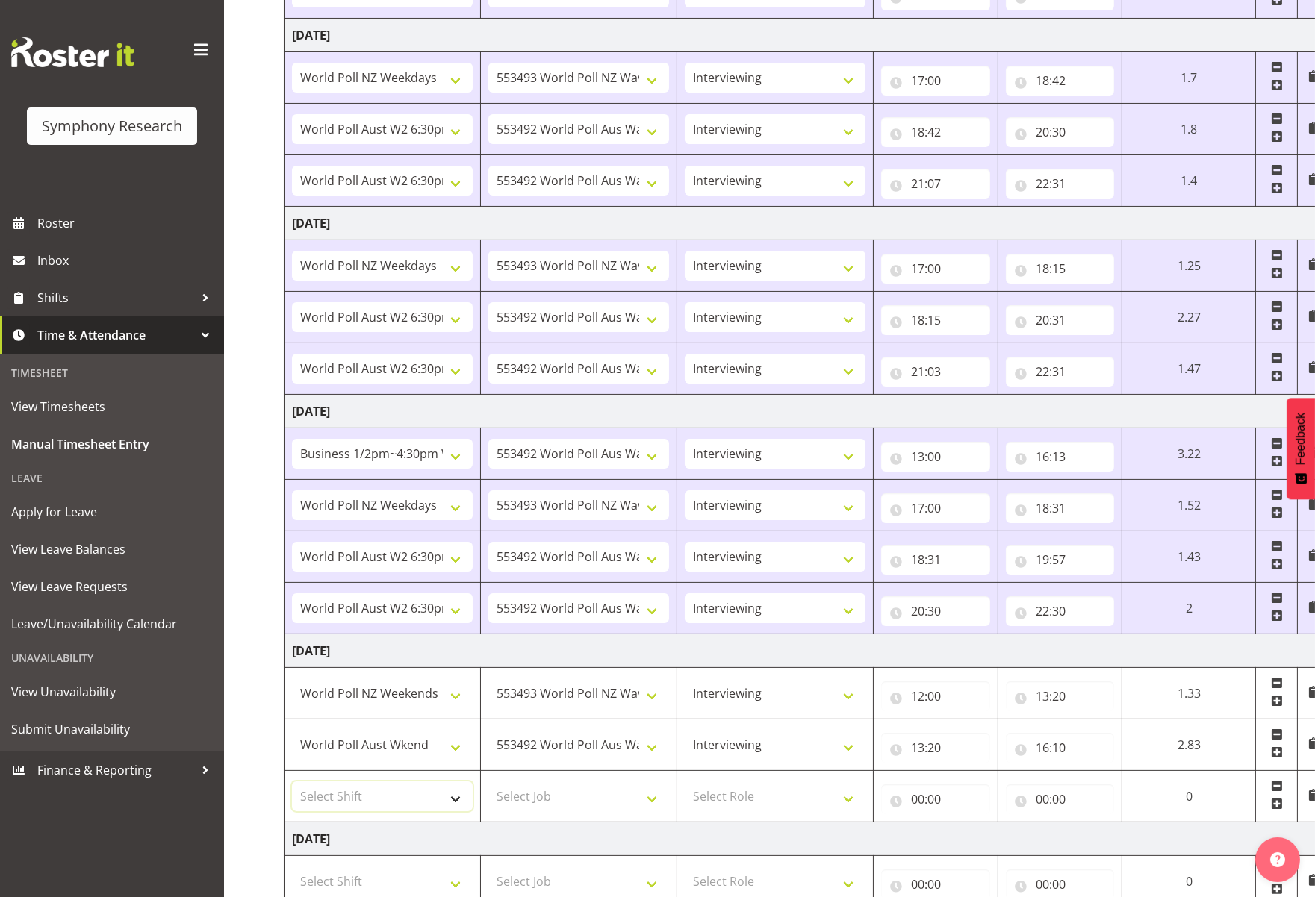
click at [453, 803] on select "Select Shift !!Weekend Residential (Roster IT Shift Label) *Business 9/10am ~ 4…" at bounding box center [382, 797] width 181 height 30
select select "11547"
click at [292, 782] on select "Select Shift !!Weekend Residential (Roster IT Shift Label) *Business 9/10am ~ 4…" at bounding box center [382, 797] width 181 height 30
click at [656, 801] on select "Select Job 550060 IF Admin 553492 World Poll Aus Wave 2 Main 2025 553493 World …" at bounding box center [578, 797] width 181 height 30
select select "10499"
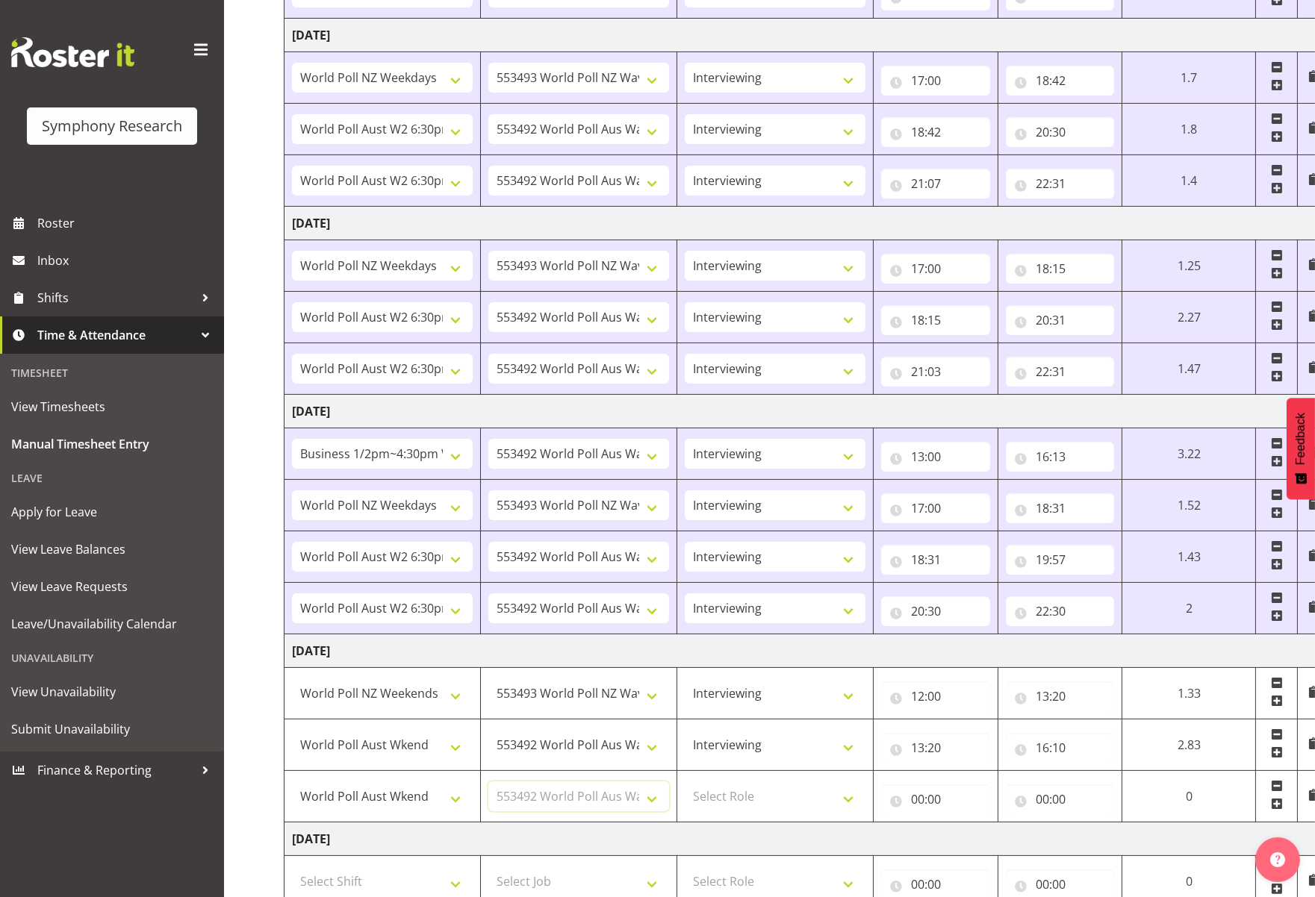
click at [488, 782] on select "Select Job 550060 IF Admin 553492 World Poll Aus Wave 2 Main 2025 553493 World …" at bounding box center [578, 797] width 181 height 30
click at [848, 794] on select "Select Role Briefing Interviewing" at bounding box center [775, 797] width 181 height 30
select select "47"
click at [685, 782] on select "Select Role Briefing Interviewing" at bounding box center [775, 797] width 181 height 30
click at [932, 800] on input "00:00" at bounding box center [935, 800] width 109 height 30
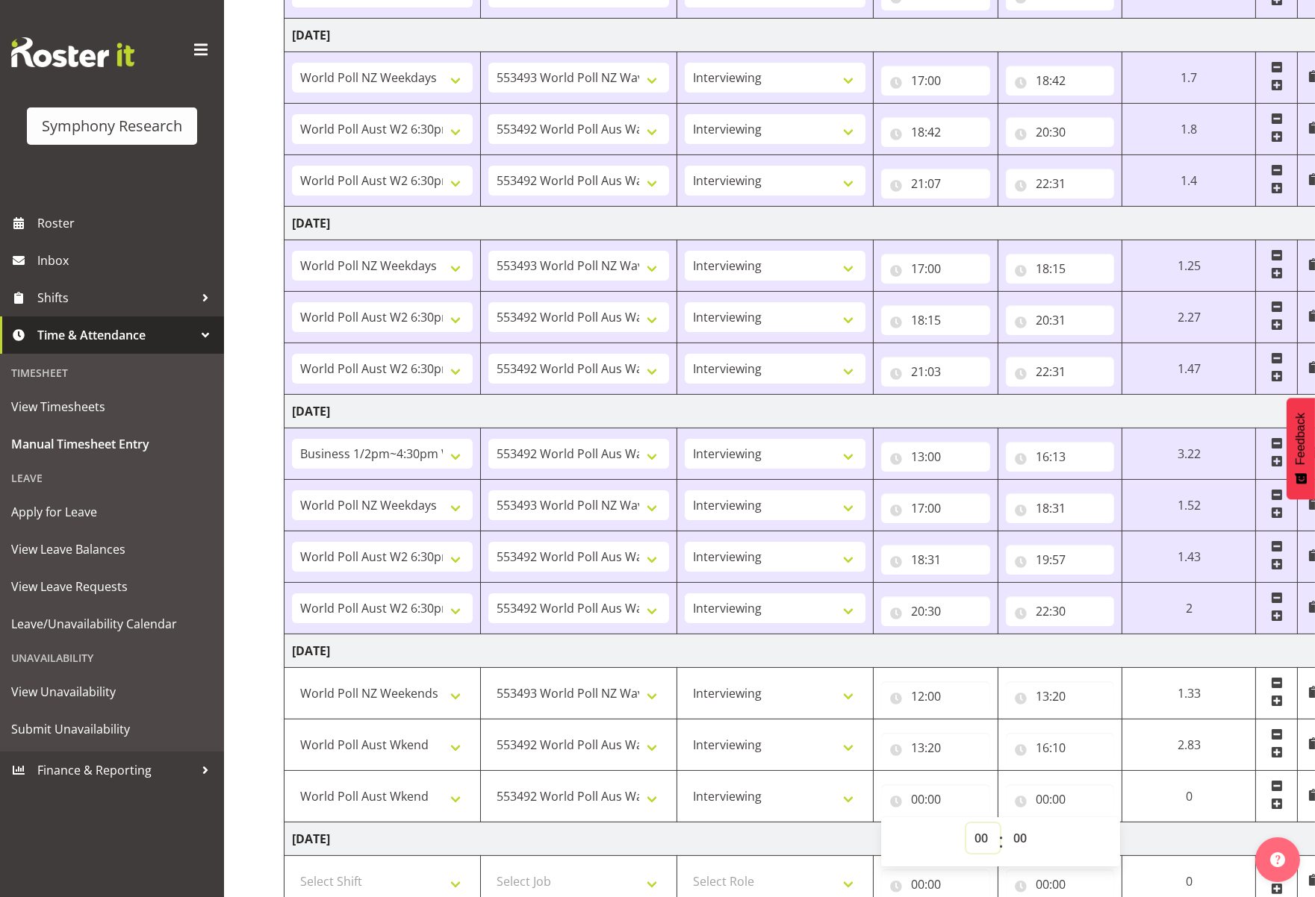
click at [979, 837] on select "00 01 02 03 04 05 06 07 08 09 10 11 12 13 14 15 16 17 18 19 20 21 22 23" at bounding box center [983, 838] width 34 height 30
select select "16"
click at [966, 823] on select "00 01 02 03 04 05 06 07 08 09 10 11 12 13 14 15 16 17 18 19 20 21 22 23" at bounding box center [983, 838] width 34 height 30
type input "16:00"
click at [1020, 837] on select "00 01 02 03 04 05 06 07 08 09 10 11 12 13 14 15 16 17 18 19 20 21 22 23 24 25 2…" at bounding box center [1022, 838] width 34 height 30
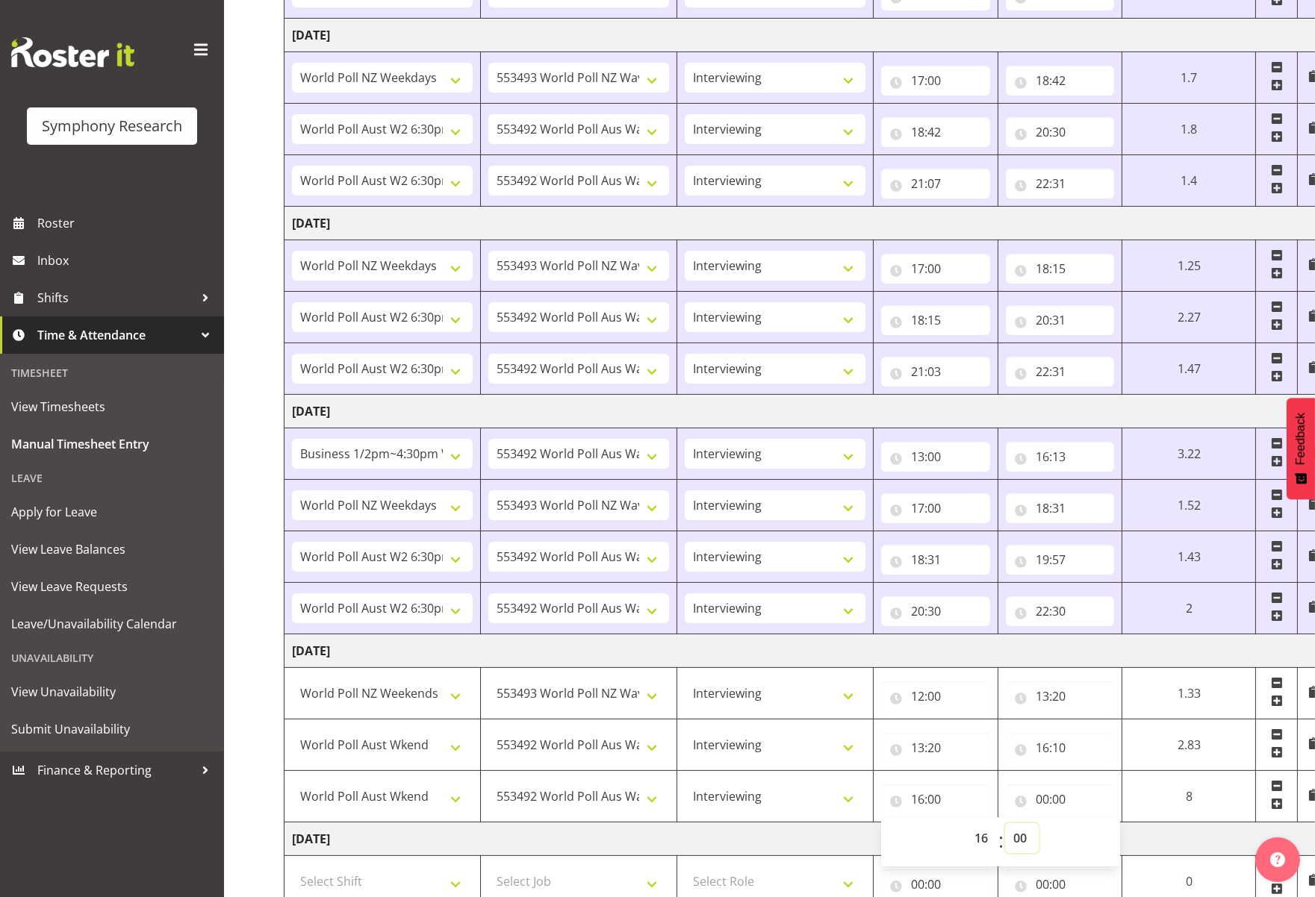
select select "43"
click at [1005, 823] on select "00 01 02 03 04 05 06 07 08 09 10 11 12 13 14 15 16 17 18 19 20 21 22 23 24 25 2…" at bounding box center [1022, 838] width 34 height 30
type input "16:43"
click at [1052, 796] on input "00:00" at bounding box center [1060, 800] width 109 height 30
click at [1054, 803] on input "00:00" at bounding box center [1060, 800] width 109 height 30
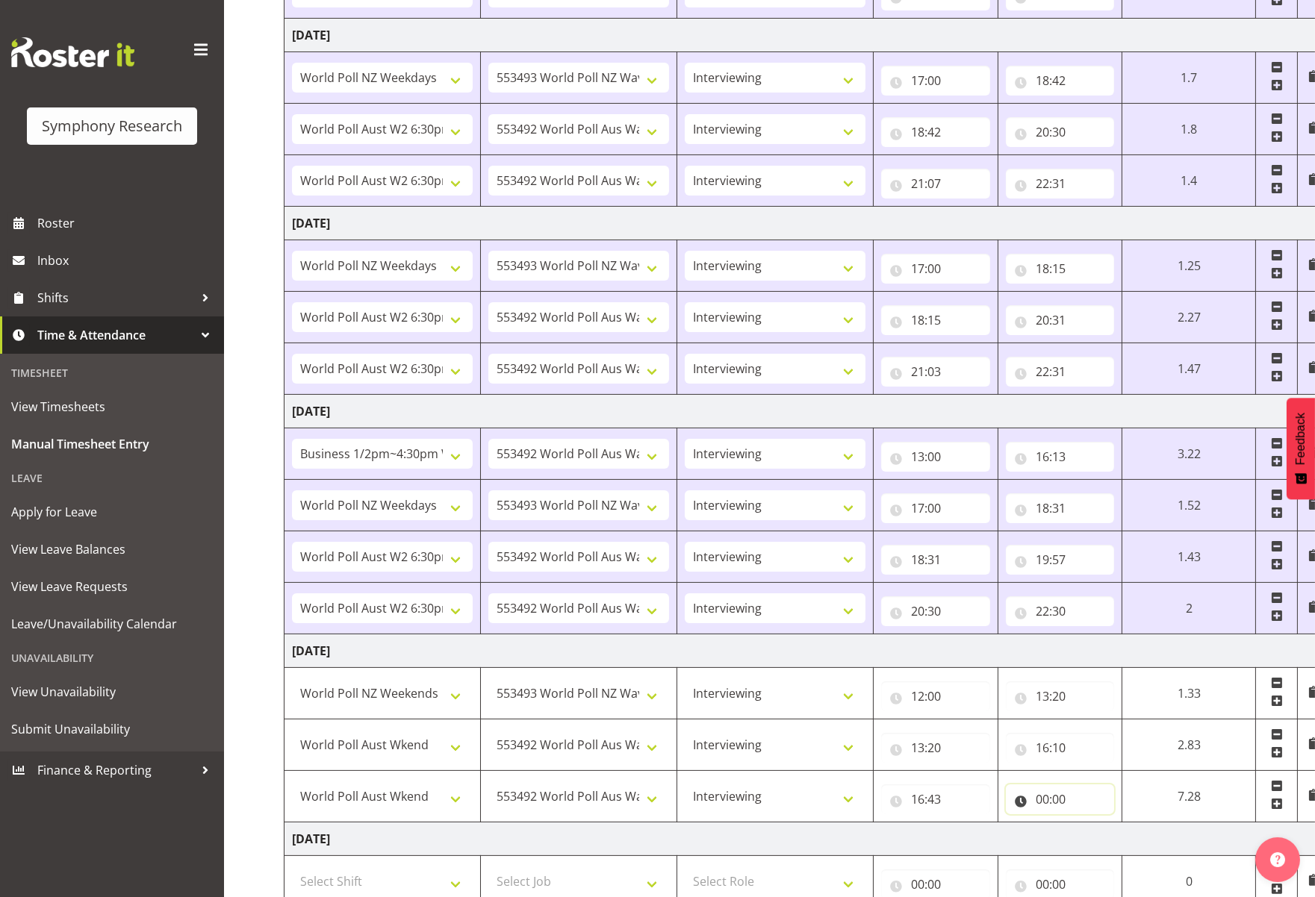
click at [1045, 799] on input "00:00" at bounding box center [1060, 800] width 109 height 30
click at [1101, 839] on select "00 01 02 03 04 05 06 07 08 09 10 11 12 13 14 15 16 17 18 19 20 21 22 23" at bounding box center [1108, 838] width 34 height 30
select select "21"
click at [1091, 823] on select "00 01 02 03 04 05 06 07 08 09 10 11 12 13 14 15 16 17 18 19 20 21 22 23" at bounding box center [1108, 838] width 34 height 30
type input "21:00"
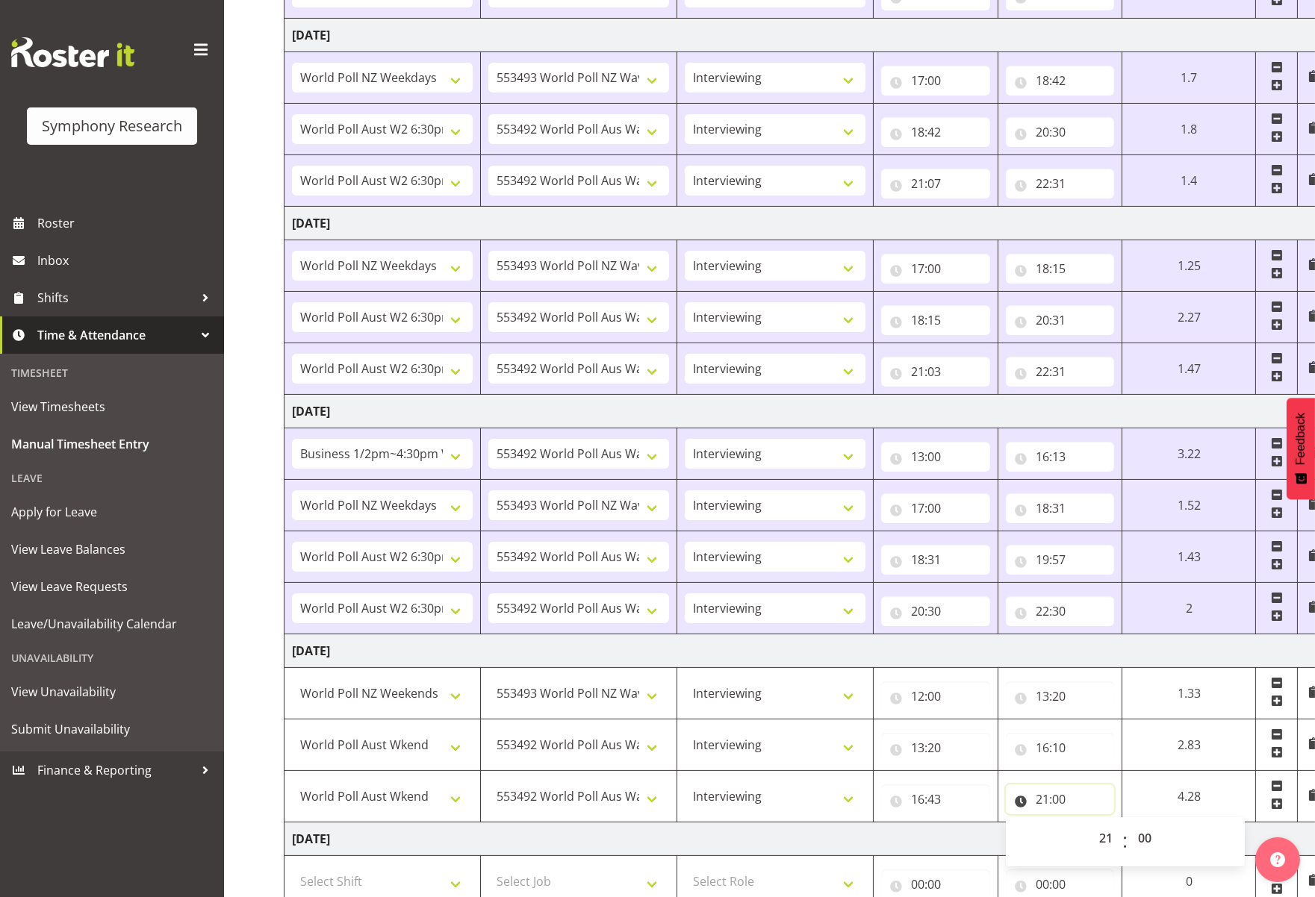
click at [1035, 797] on input "21:00" at bounding box center [1060, 800] width 109 height 30
click at [1043, 811] on input "21:00" at bounding box center [1060, 800] width 109 height 30
click at [1101, 844] on select "00 01 02 03 04 05 06 07 08 09 10 11 12 13 14 15 16 17 18 19 20 21 22 23" at bounding box center [1108, 838] width 34 height 30
select select "19"
click at [1091, 823] on select "00 01 02 03 04 05 06 07 08 09 10 11 12 13 14 15 16 17 18 19 20 21 22 23" at bounding box center [1108, 838] width 34 height 30
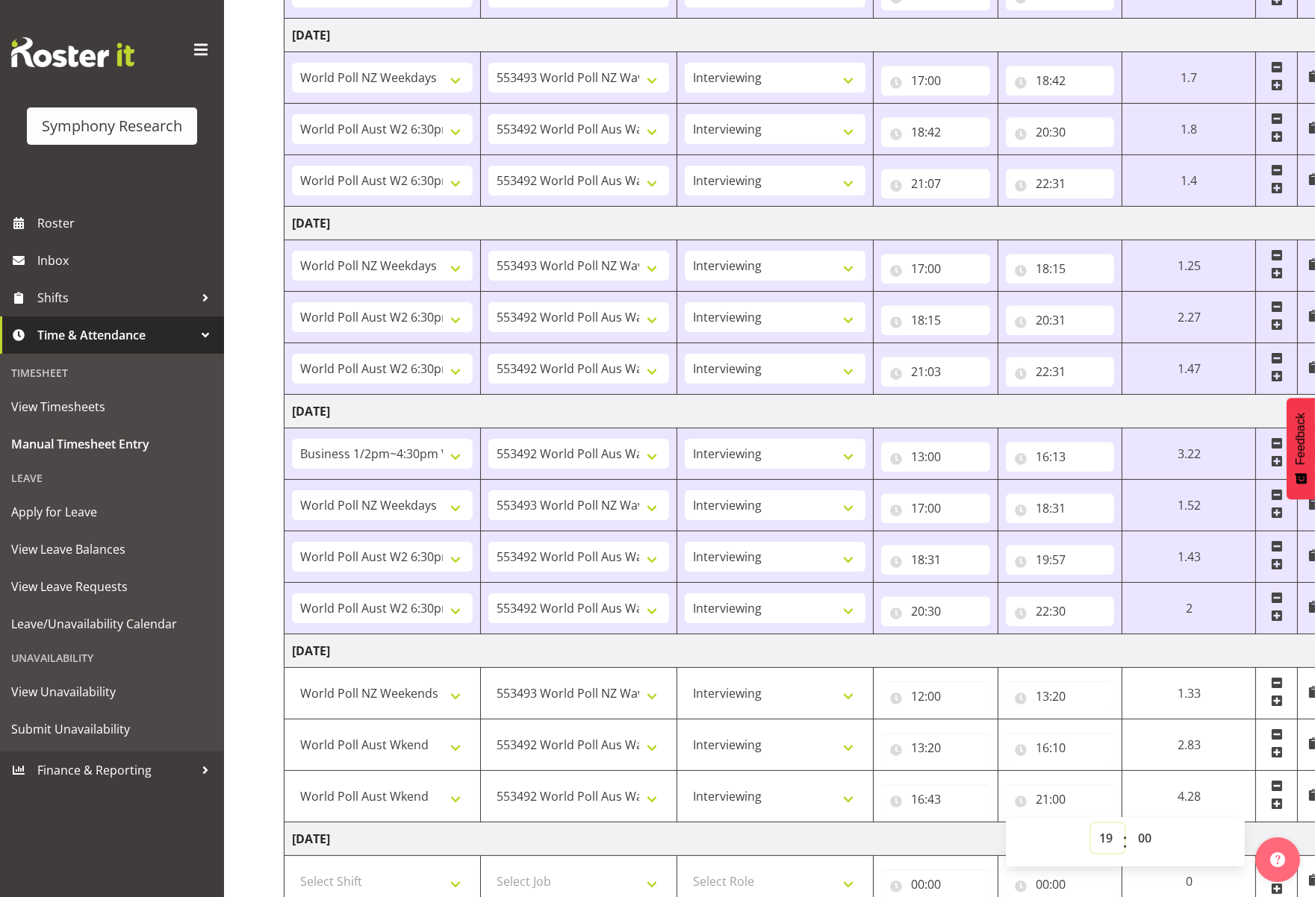
type input "19:00"
click at [1069, 800] on input "19:00" at bounding box center [1060, 800] width 109 height 30
click at [1062, 802] on input "19:00" at bounding box center [1060, 800] width 109 height 30
click at [1138, 841] on select "00 01 02 03 04 05 06 07 08 09 10 11 12 13 14 15 16 17 18 19 20 21 22 23 24 25 2…" at bounding box center [1146, 838] width 34 height 30
select select "19"
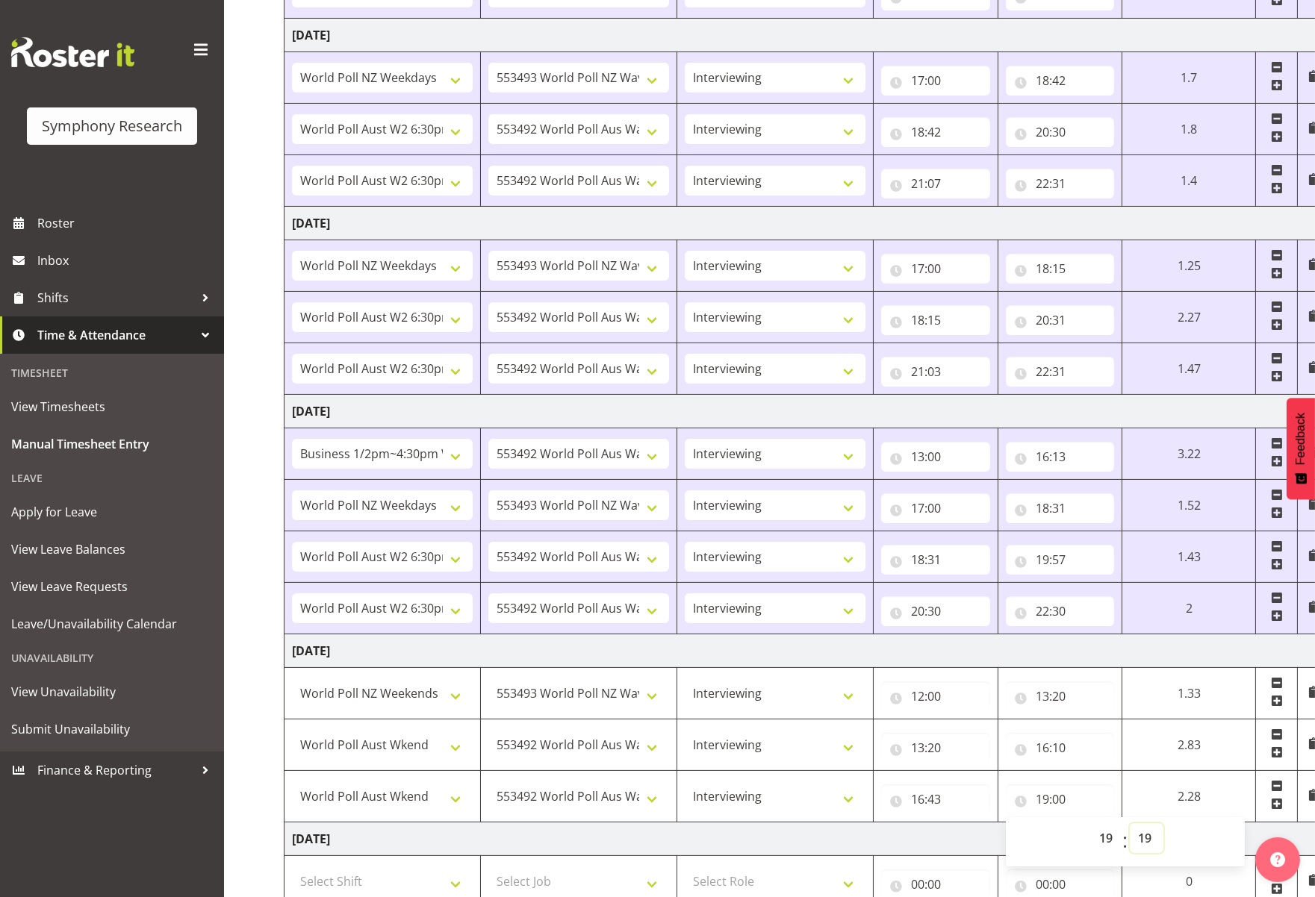
click at [1163, 823] on select "00 01 02 03 04 05 06 07 08 09 10 11 12 13 14 15 16 17 18 19 20 21 22 23 24 25 2…" at bounding box center [1146, 838] width 34 height 30
type input "19:19"
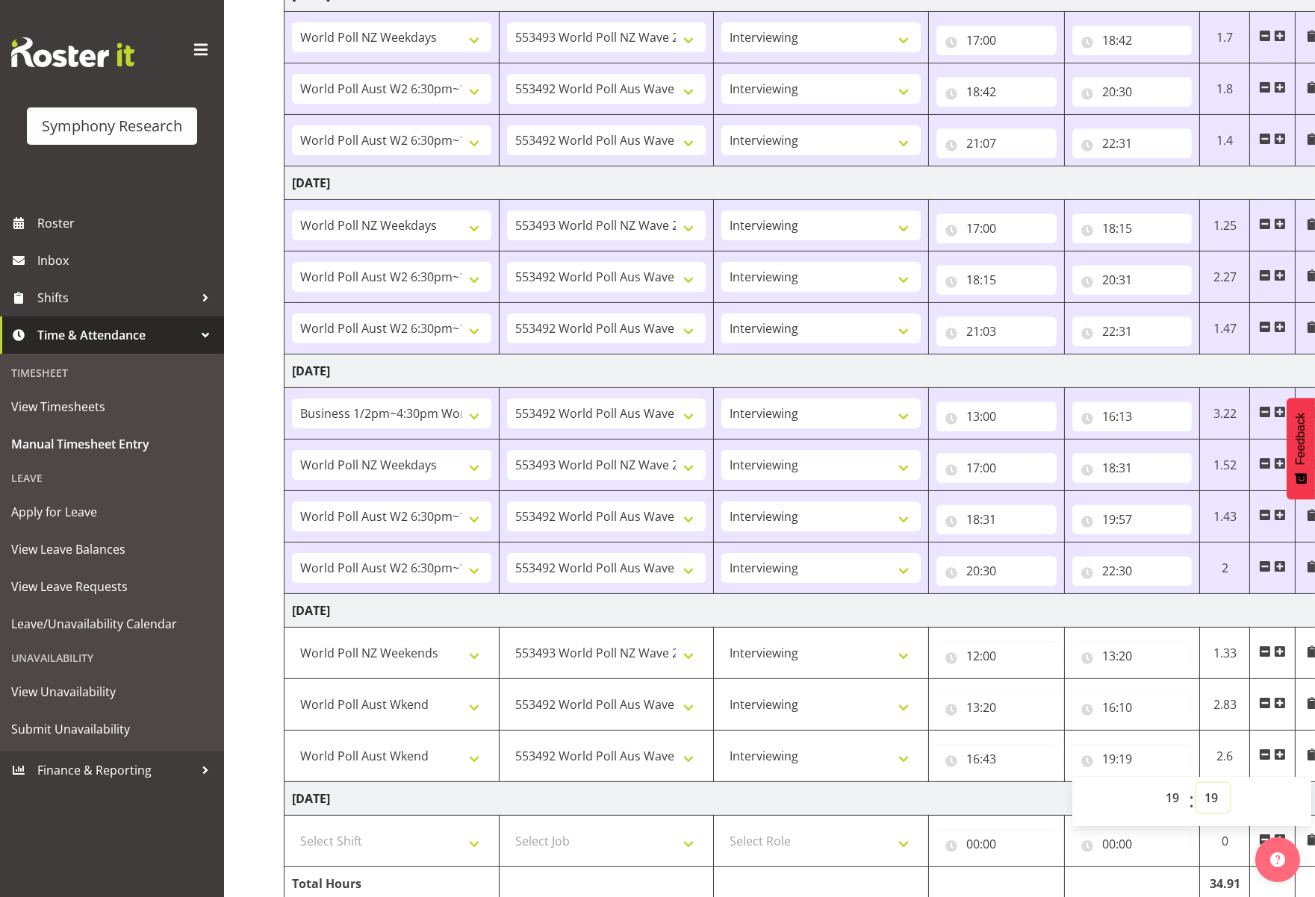
scroll to position [701, 0]
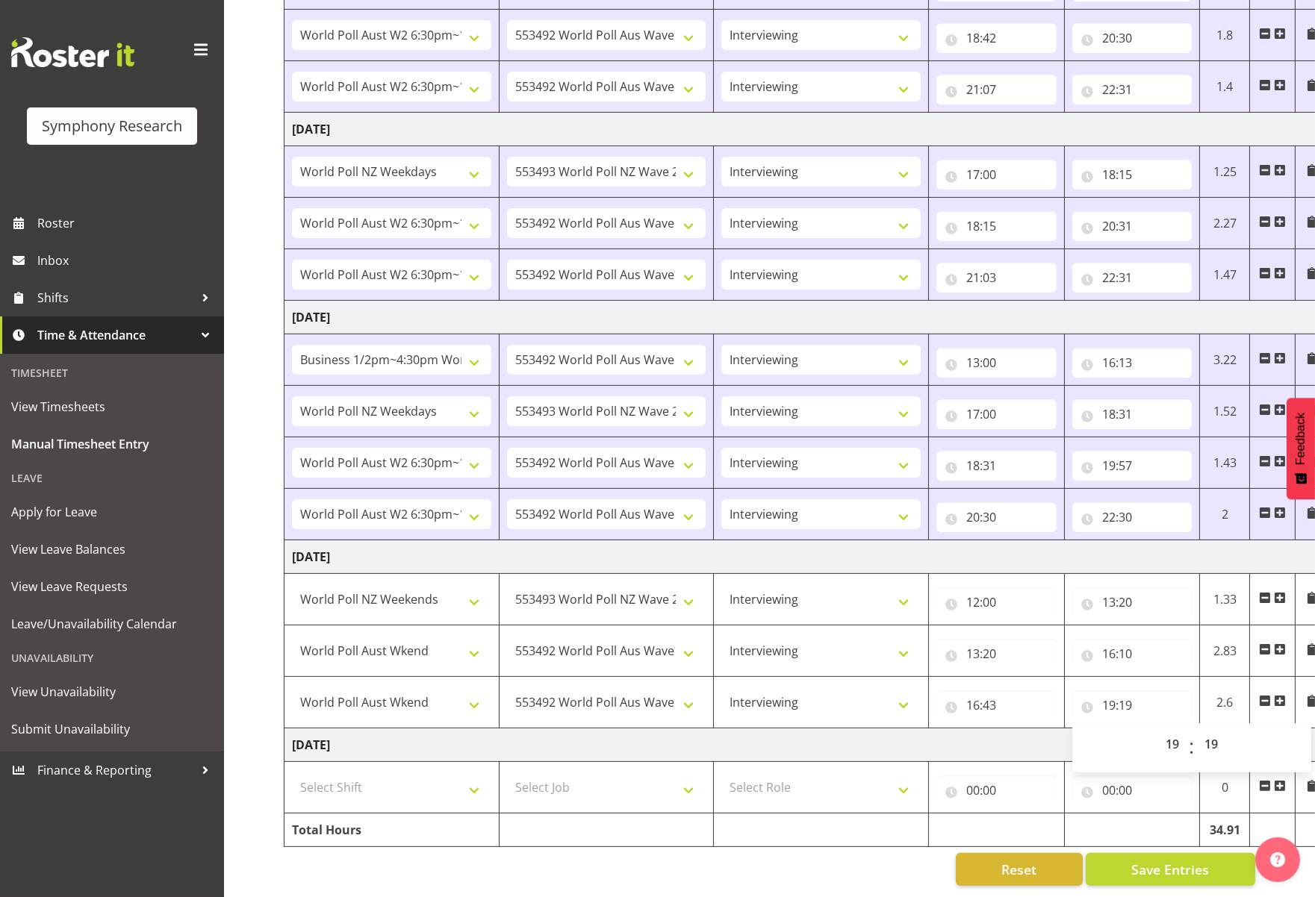
click at [1042, 827] on td at bounding box center [997, 831] width 136 height 34
click at [479, 784] on select "Select Shift !!Weekend Residential (Roster IT Shift Label) *Business 9/10am ~ 4…" at bounding box center [391, 788] width 199 height 30
select select "11547"
click at [292, 773] on select "Select Shift !!Weekend Residential (Roster IT Shift Label) *Business 9/10am ~ 4…" at bounding box center [391, 788] width 199 height 30
click at [688, 775] on select "Select Job 550060 IF Admin 553492 World Poll Aus Wave 2 Main 2025 553493 World …" at bounding box center [606, 788] width 199 height 30
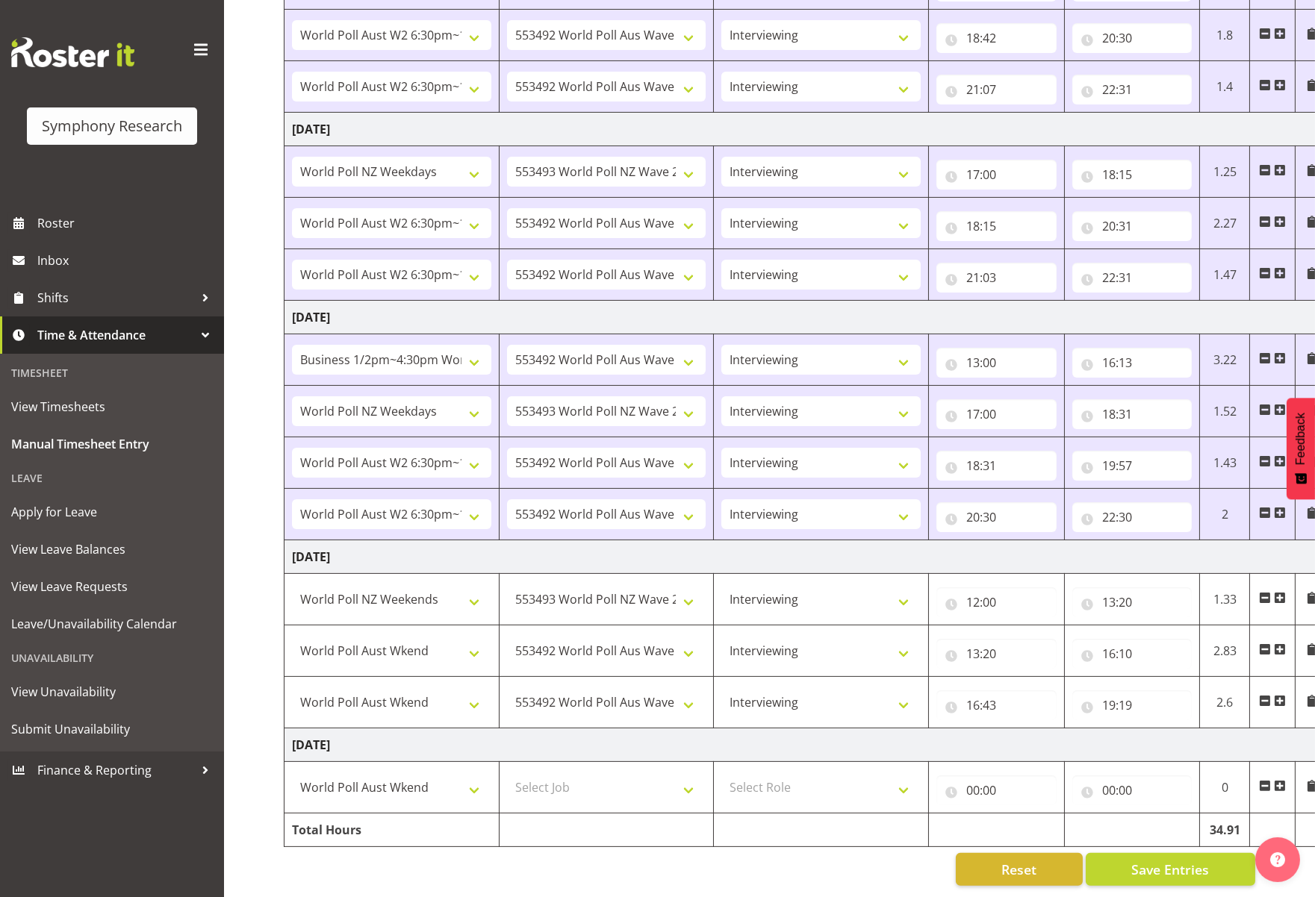
click at [625, 822] on td at bounding box center [606, 831] width 215 height 34
click at [694, 778] on select "Select Job 550060 IF Admin 553492 World Poll Aus Wave 2 Main 2025 553493 World …" at bounding box center [606, 788] width 199 height 30
select select "10499"
click at [507, 773] on select "Select Job 550060 IF Admin 553492 World Poll Aus Wave 2 Main 2025 553493 World …" at bounding box center [606, 788] width 199 height 30
click at [906, 780] on select "Select Role Briefing Interviewing" at bounding box center [820, 788] width 199 height 30
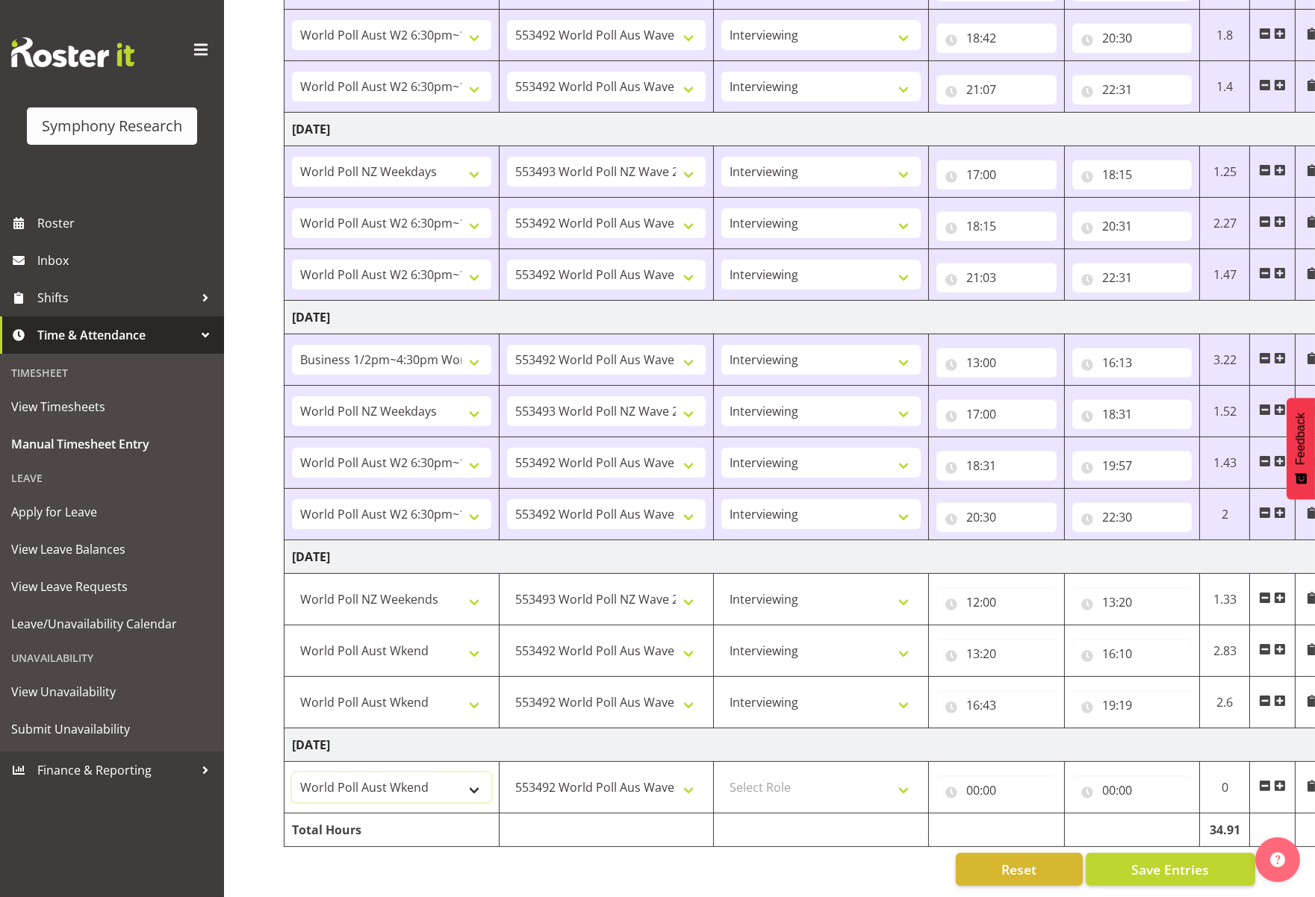
click at [467, 776] on select "!!Weekend Residential (Roster IT Shift Label) *Business 9/10am ~ 4:30pm *Busine…" at bounding box center [391, 788] width 199 height 30
click at [292, 773] on select "!!Weekend Residential (Roster IT Shift Label) *Business 9/10am ~ 4:30pm *Busine…" at bounding box center [391, 788] width 199 height 30
click at [685, 776] on select "550060 IF Admin 553492 World Poll Aus Wave 2 Main 2025 553493 World Poll NZ Wav…" at bounding box center [606, 788] width 199 height 30
click at [903, 774] on select "Select Role Briefing Interviewing" at bounding box center [820, 788] width 199 height 30
click at [721, 773] on select "Select Role Briefing Interviewing" at bounding box center [820, 788] width 199 height 30
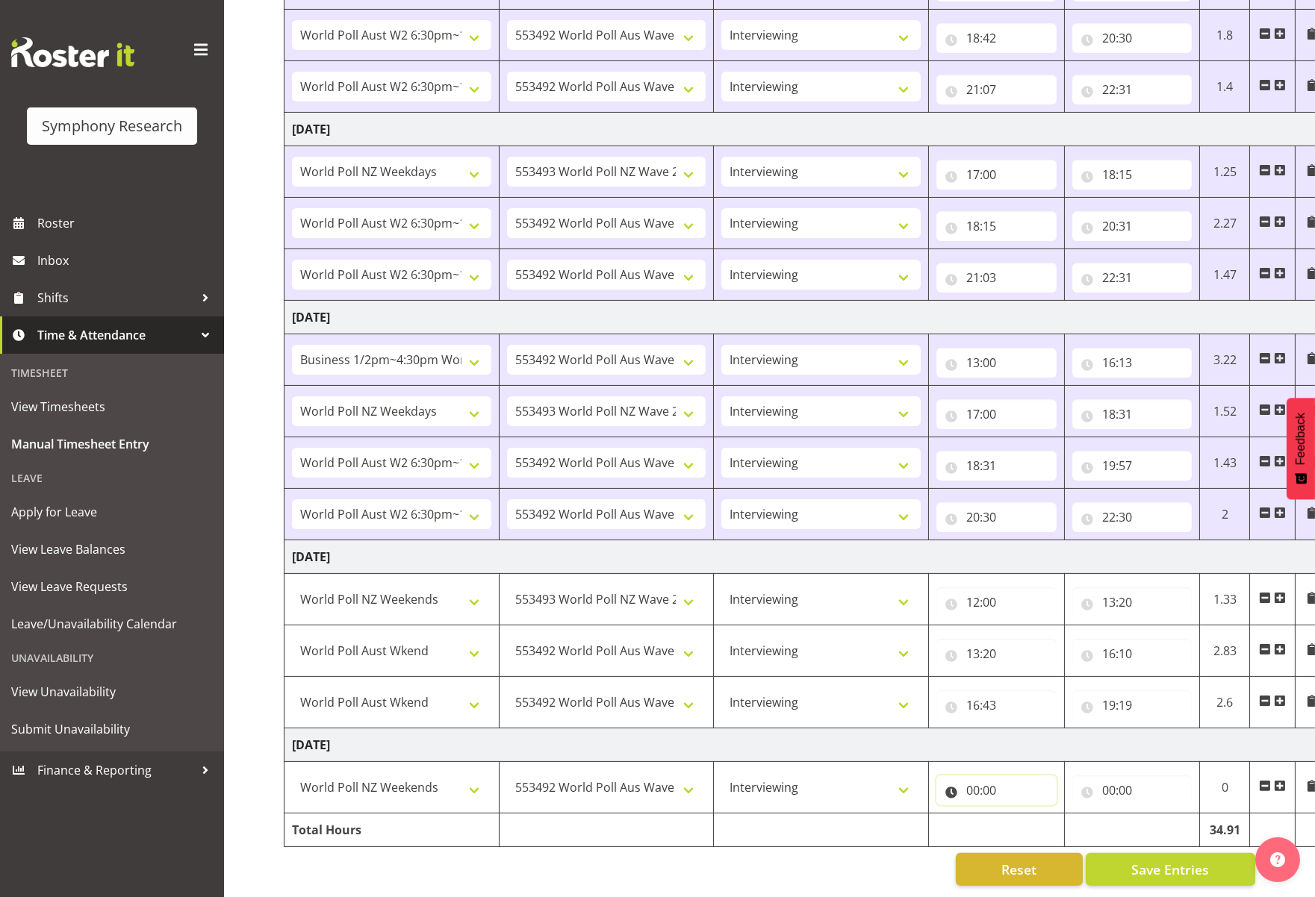
click at [972, 783] on input "00:00" at bounding box center [996, 791] width 120 height 30
click at [1038, 820] on select "00 01 02 03 04 05 06 07 08 09 10 11 12 13 14 15 16 17 18 19 20 21 22 23" at bounding box center [1038, 829] width 34 height 30
click at [1021, 814] on select "00 01 02 03 04 05 06 07 08 09 10 11 12 13 14 15 16 17 18 19 20 21 22 23" at bounding box center [1038, 829] width 34 height 30
click at [1124, 779] on input "00:00" at bounding box center [1132, 791] width 120 height 30
click at [1163, 821] on select "00 01 02 03 04 05 06 07 08 09 10 11 12 13 14 15 16 17 18 19 20 21 22 23" at bounding box center [1174, 829] width 34 height 30
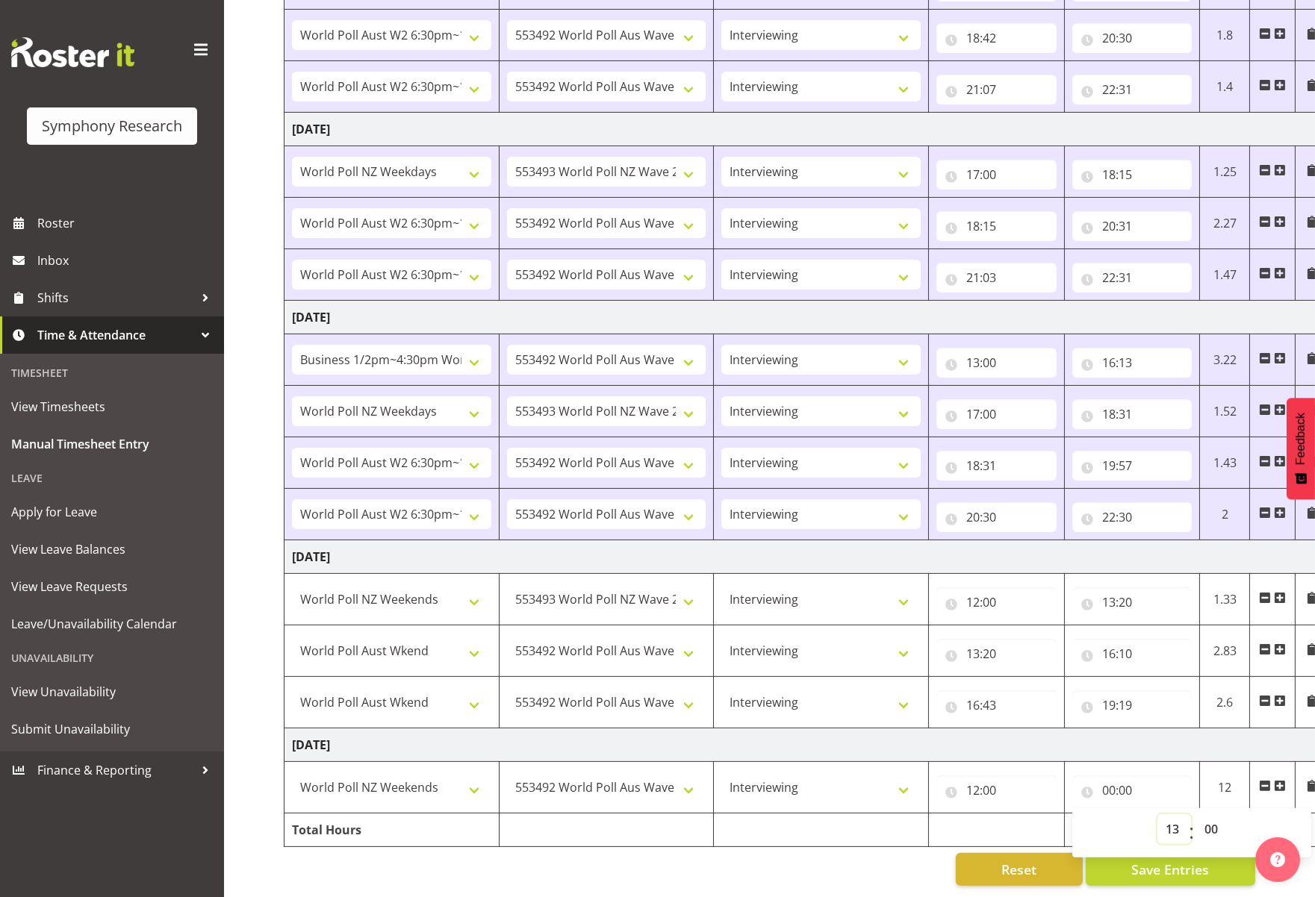
click at [1157, 814] on select "00 01 02 03 04 05 06 07 08 09 10 11 12 13 14 15 16 17 18 19 20 21 22 23" at bounding box center [1174, 829] width 34 height 30
click at [1163, 817] on select "00 01 02 03 04 05 06 07 08 09 10 11 12 13 14 15 16 17 18 19 20 21 22 23 24 25 2…" at bounding box center [1213, 829] width 34 height 30
click at [1163, 814] on select "00 01 02 03 04 05 06 07 08 09 10 11 12 13 14 15 16 17 18 19 20 21 22 23 24 25 2…" at bounding box center [1213, 829] width 34 height 30
click at [1163, 780] on span at bounding box center [1280, 786] width 12 height 12
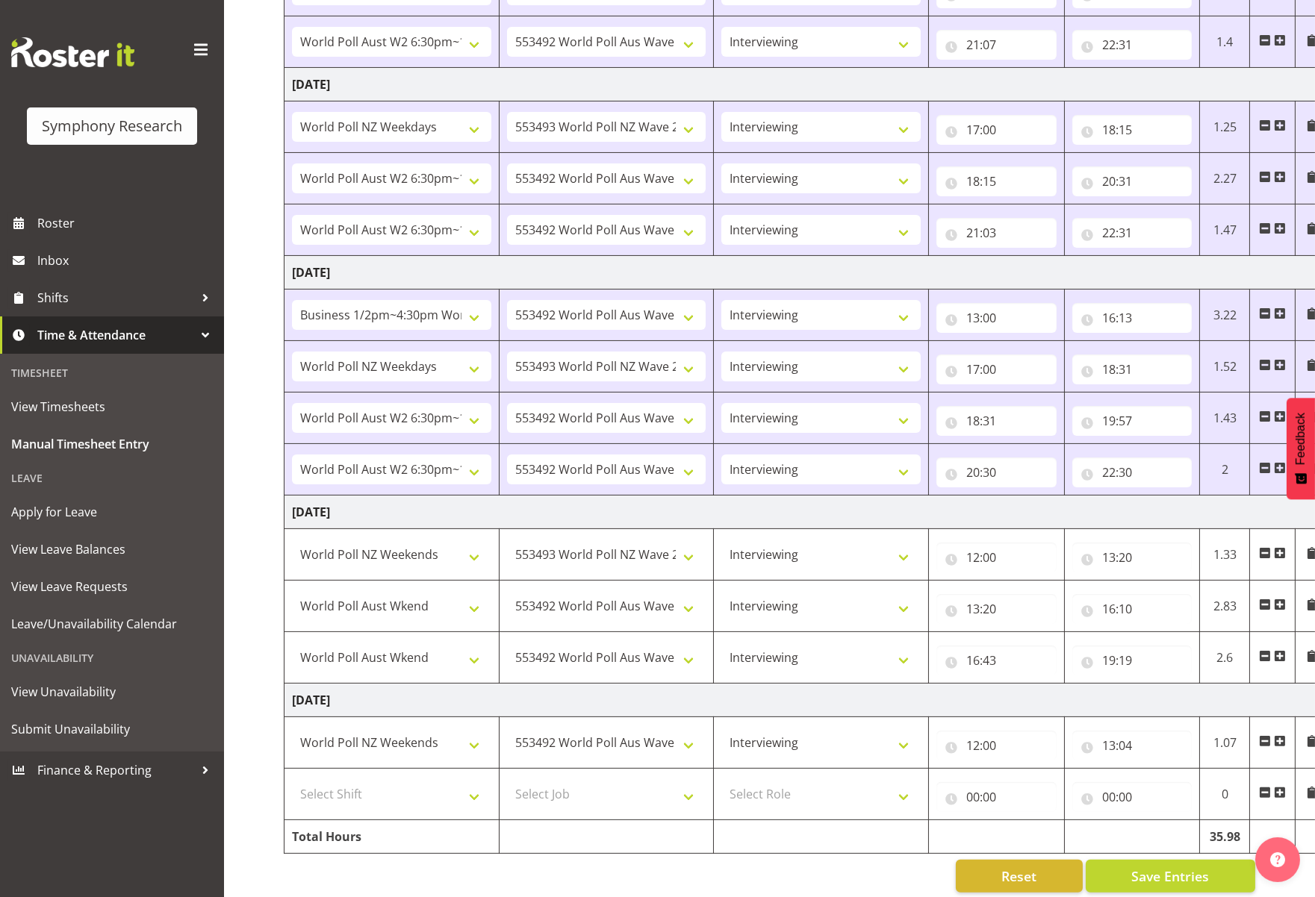
scroll to position [752, 0]
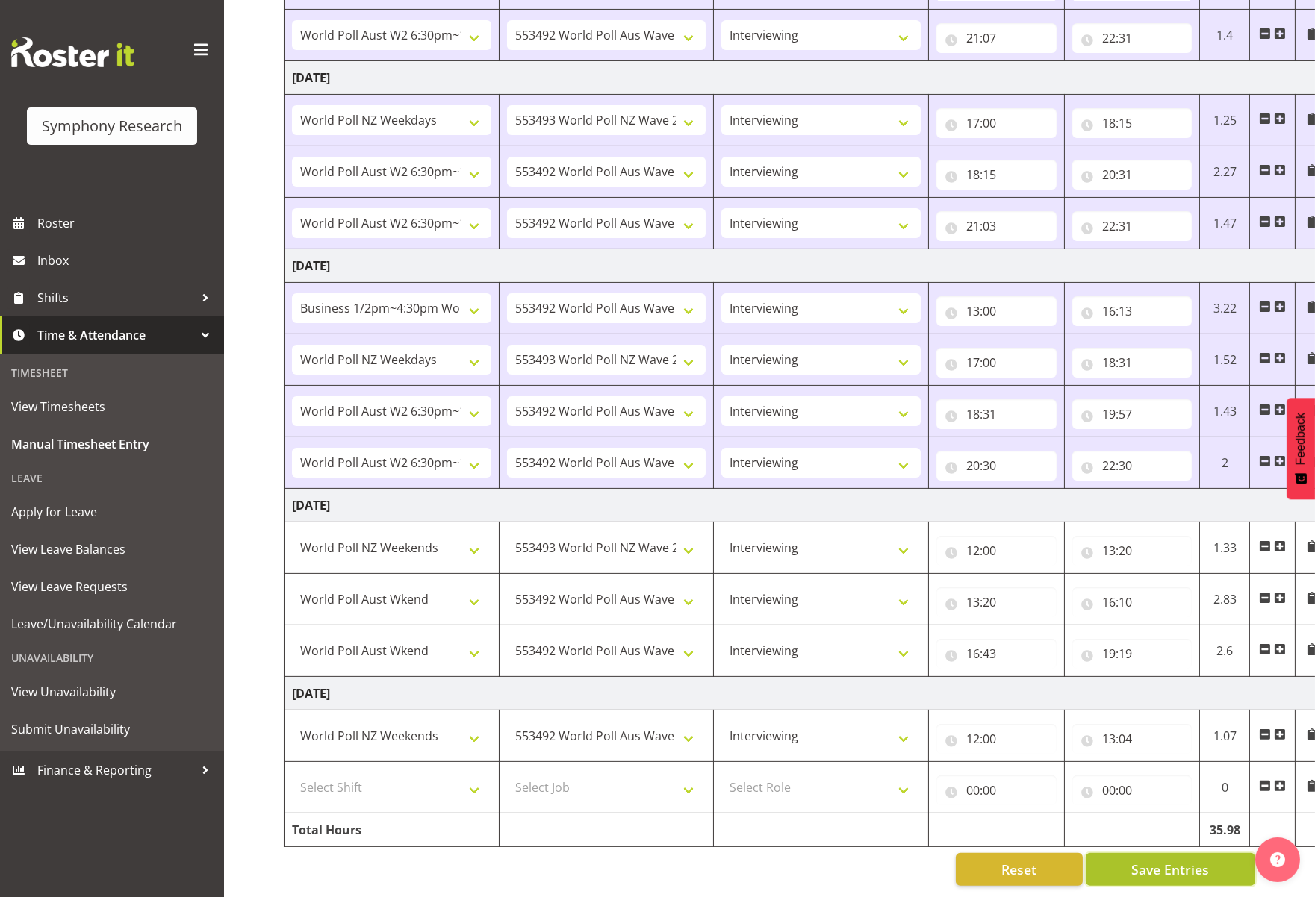
click at [1156, 870] on button "Save Entries" at bounding box center [1169, 869] width 169 height 33
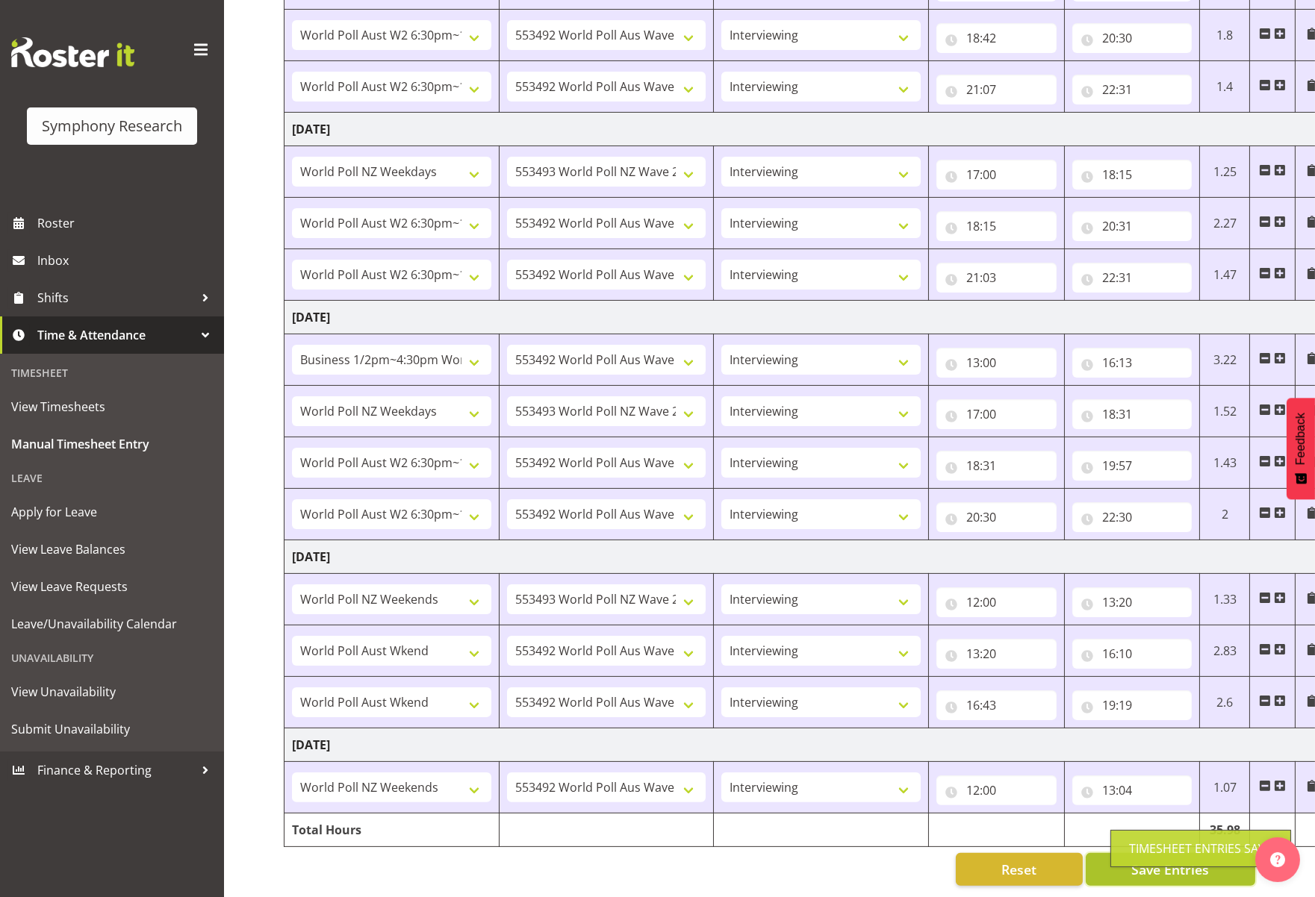
scroll to position [701, 0]
click at [1163, 780] on span at bounding box center [1280, 786] width 12 height 12
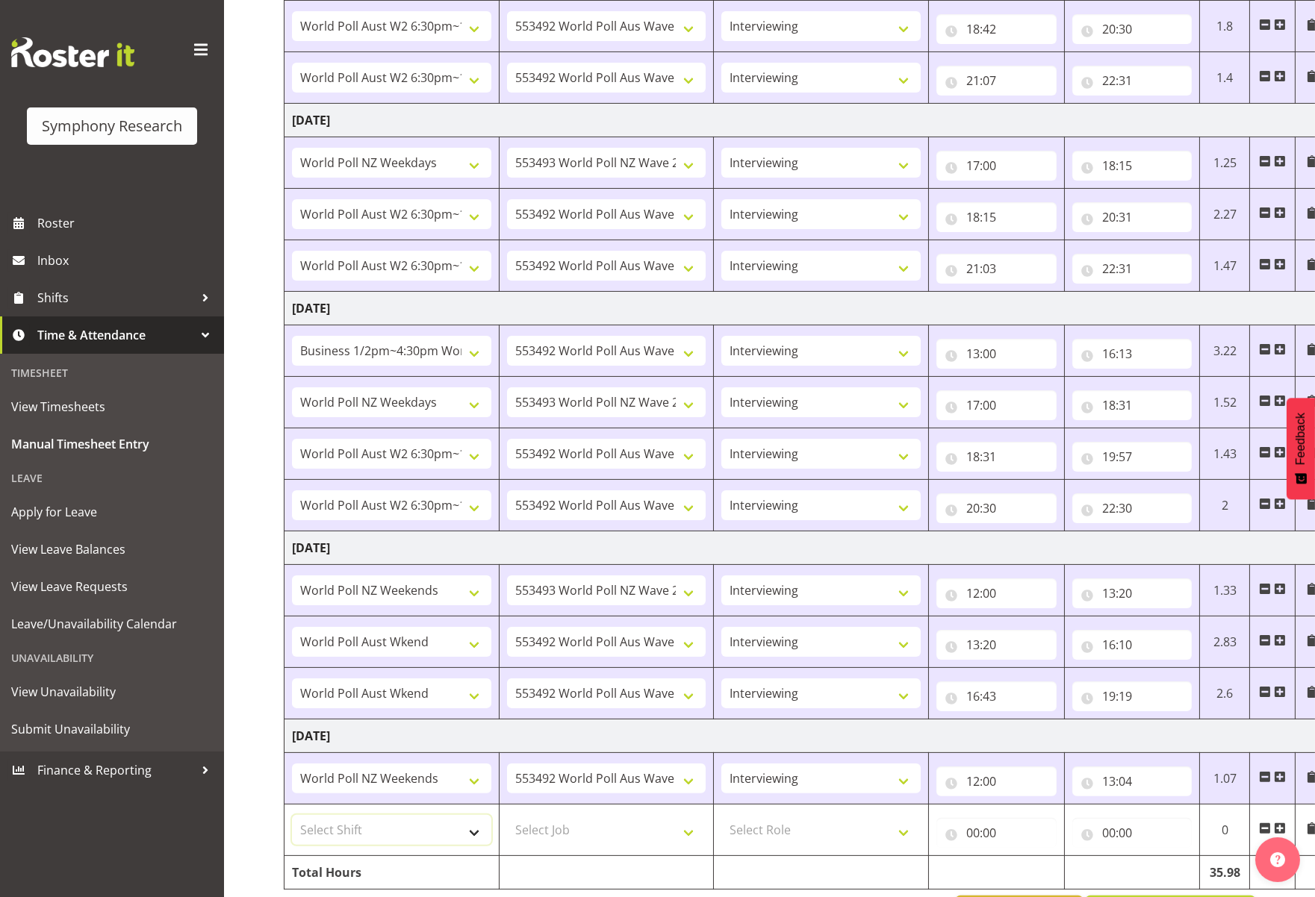
click at [472, 834] on select "Select Shift !!Weekend Residential (Roster IT Shift Label) *Business 9/10am ~ 4…" at bounding box center [391, 830] width 199 height 30
click at [292, 815] on select "Select Shift !!Weekend Residential (Roster IT Shift Label) *Business 9/10am ~ 4…" at bounding box center [391, 830] width 199 height 30
click at [688, 831] on select "Select Job 550060 IF Admin 553492 World Poll Aus Wave 2 Main 2025 553493 World …" at bounding box center [606, 830] width 199 height 30
click at [507, 815] on select "Select Job 550060 IF Admin 553492 World Poll Aus Wave 2 Main 2025 553493 World …" at bounding box center [606, 830] width 199 height 30
click at [906, 831] on select "Select Role Briefing Interviewing" at bounding box center [820, 830] width 199 height 30
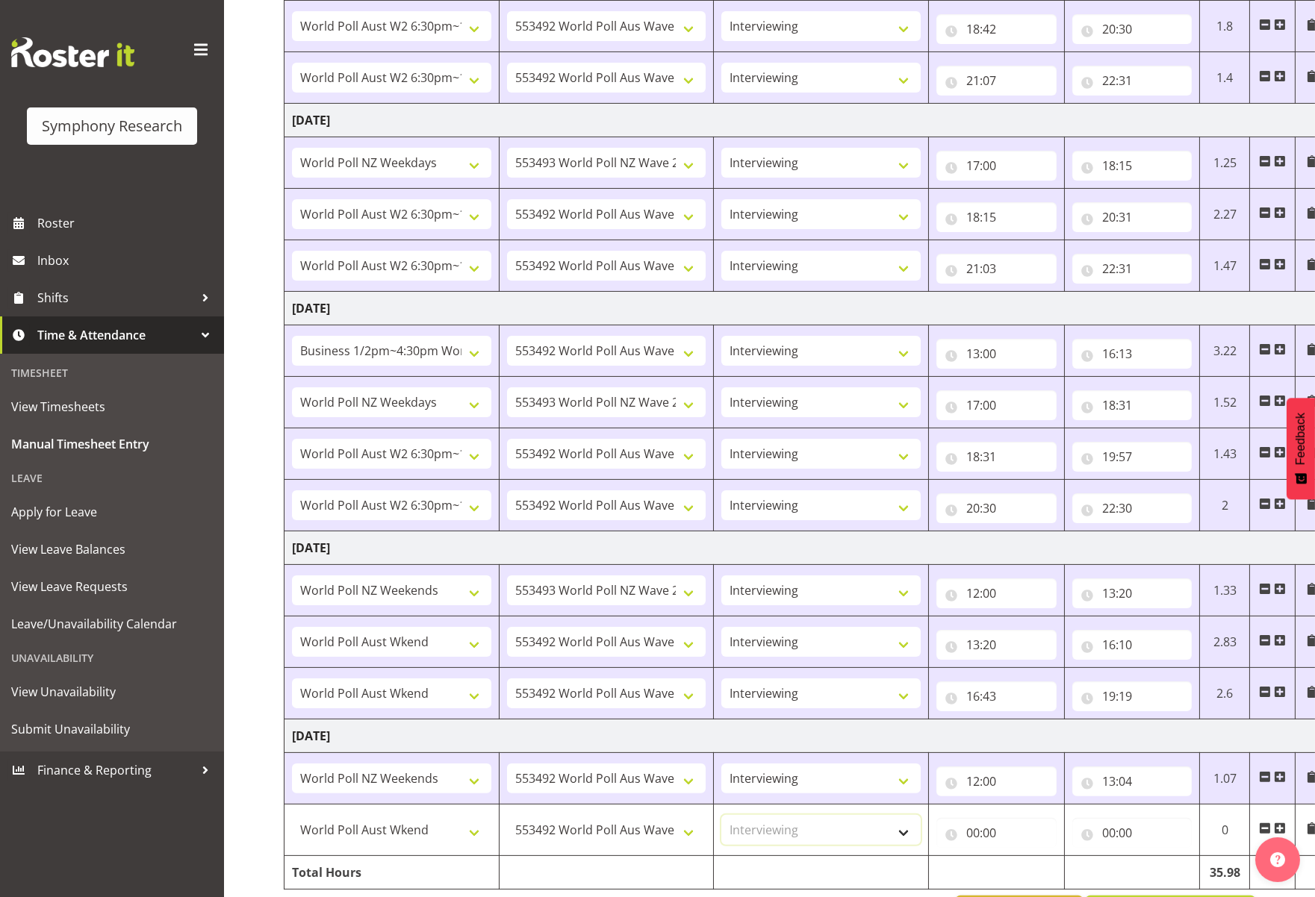
click at [721, 815] on select "Select Role Briefing Interviewing" at bounding box center [820, 830] width 199 height 30
click at [998, 832] on input "00:00" at bounding box center [996, 833] width 120 height 30
click at [1037, 868] on select "00 01 02 03 04 05 06 07 08 09 10 11 12 13 14 15 16 17 18 19 20 21 22 23" at bounding box center [1038, 872] width 34 height 30
click at [1021, 857] on select "00 01 02 03 04 05 06 07 08 09 10 11 12 13 14 15 16 17 18 19 20 21 22 23" at bounding box center [1038, 872] width 34 height 30
click at [1076, 876] on select "00 01 02 03 04 05 06 07 08 09 10 11 12 13 14 15 16 17 18 19 20 21 22 23 24 25 2…" at bounding box center [1077, 872] width 34 height 30
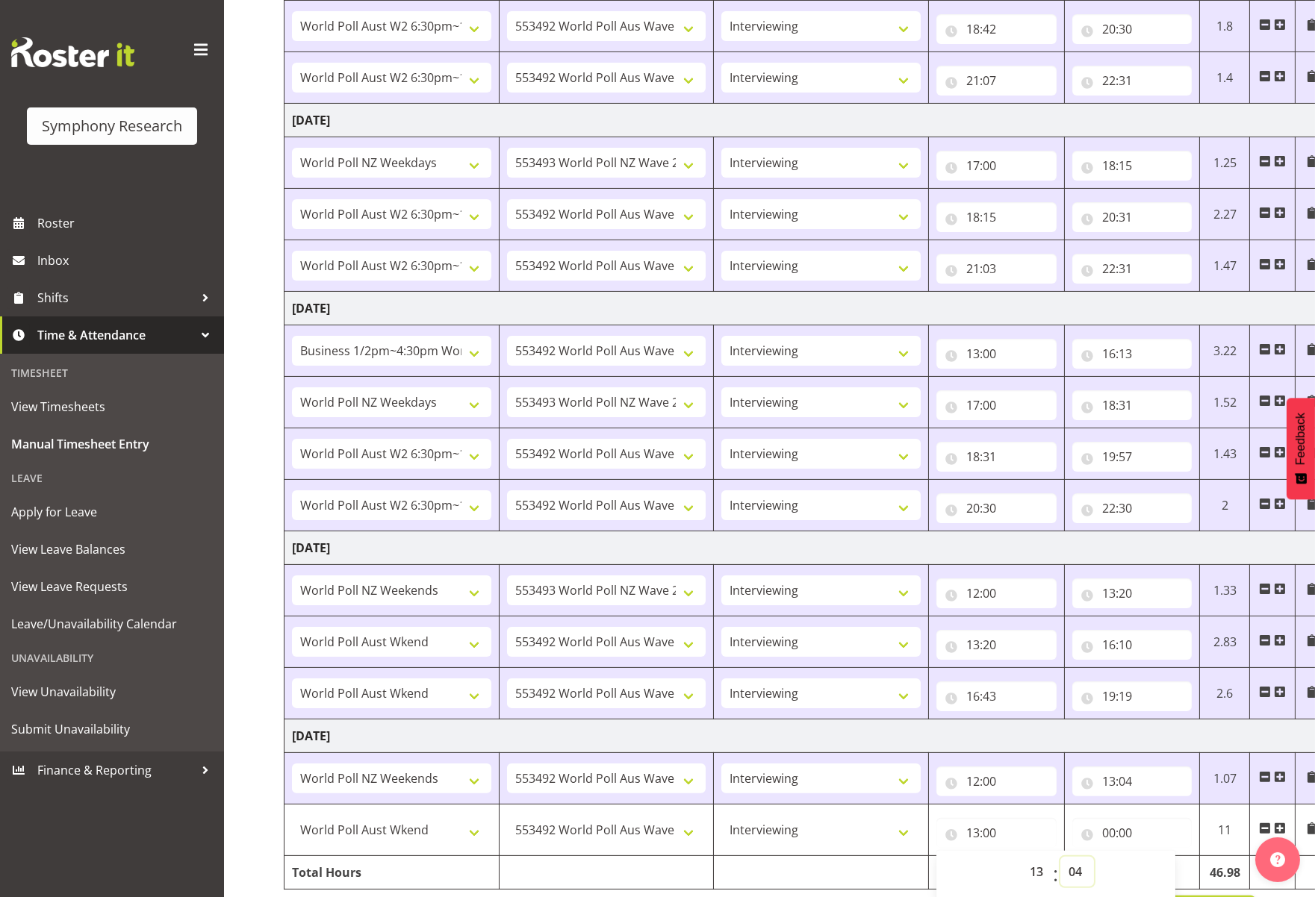
click at [1060, 857] on select "00 01 02 03 04 05 06 07 08 09 10 11 12 13 14 15 16 17 18 19 20 21 22 23 24 25 2…" at bounding box center [1077, 872] width 34 height 30
click at [1142, 836] on input "00:00" at bounding box center [1132, 833] width 120 height 30
click at [1130, 828] on input "00:00" at bounding box center [1132, 833] width 120 height 30
click at [1017, 832] on input "13:04" at bounding box center [996, 833] width 120 height 30
click at [1122, 838] on input "00:00" at bounding box center [1132, 833] width 120 height 30
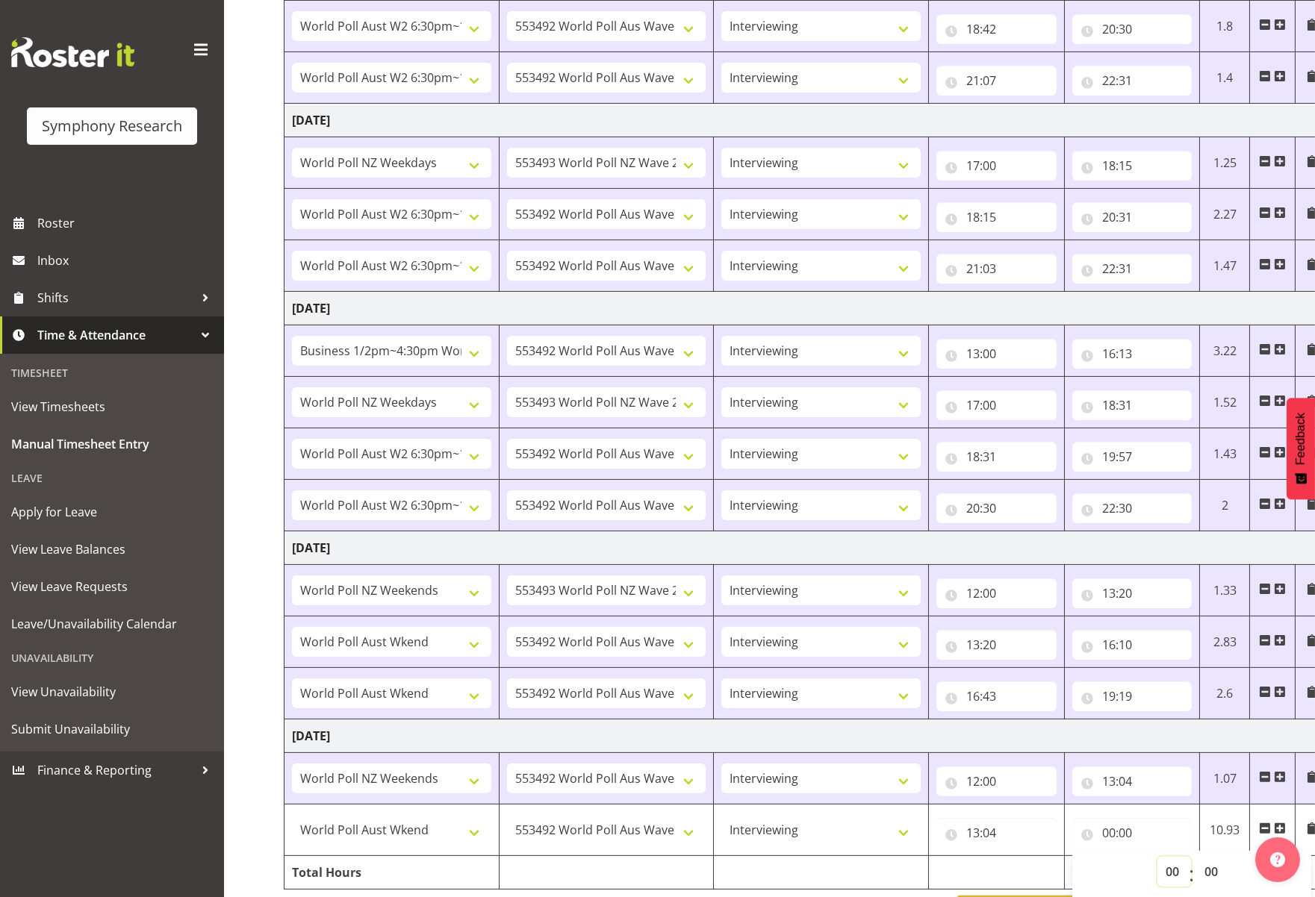
click at [1163, 868] on select "00 01 02 03 04 05 06 07 08 09 10 11 12 13 14 15 16 17 18 19 20 21 22 23" at bounding box center [1174, 872] width 34 height 30
click at [1157, 857] on select "00 01 02 03 04 05 06 07 08 09 10 11 12 13 14 15 16 17 18 19 20 21 22 23" at bounding box center [1174, 872] width 34 height 30
click at [1127, 831] on input "16:00" at bounding box center [1132, 833] width 120 height 30
click at [1138, 829] on input "16:00" at bounding box center [1132, 833] width 120 height 30
click at [1163, 870] on select "00 01 02 03 04 05 06 07 08 09 10 11 12 13 14 15 16 17 18 19 20 21 22 23 24 25 2…" at bounding box center [1213, 872] width 34 height 30
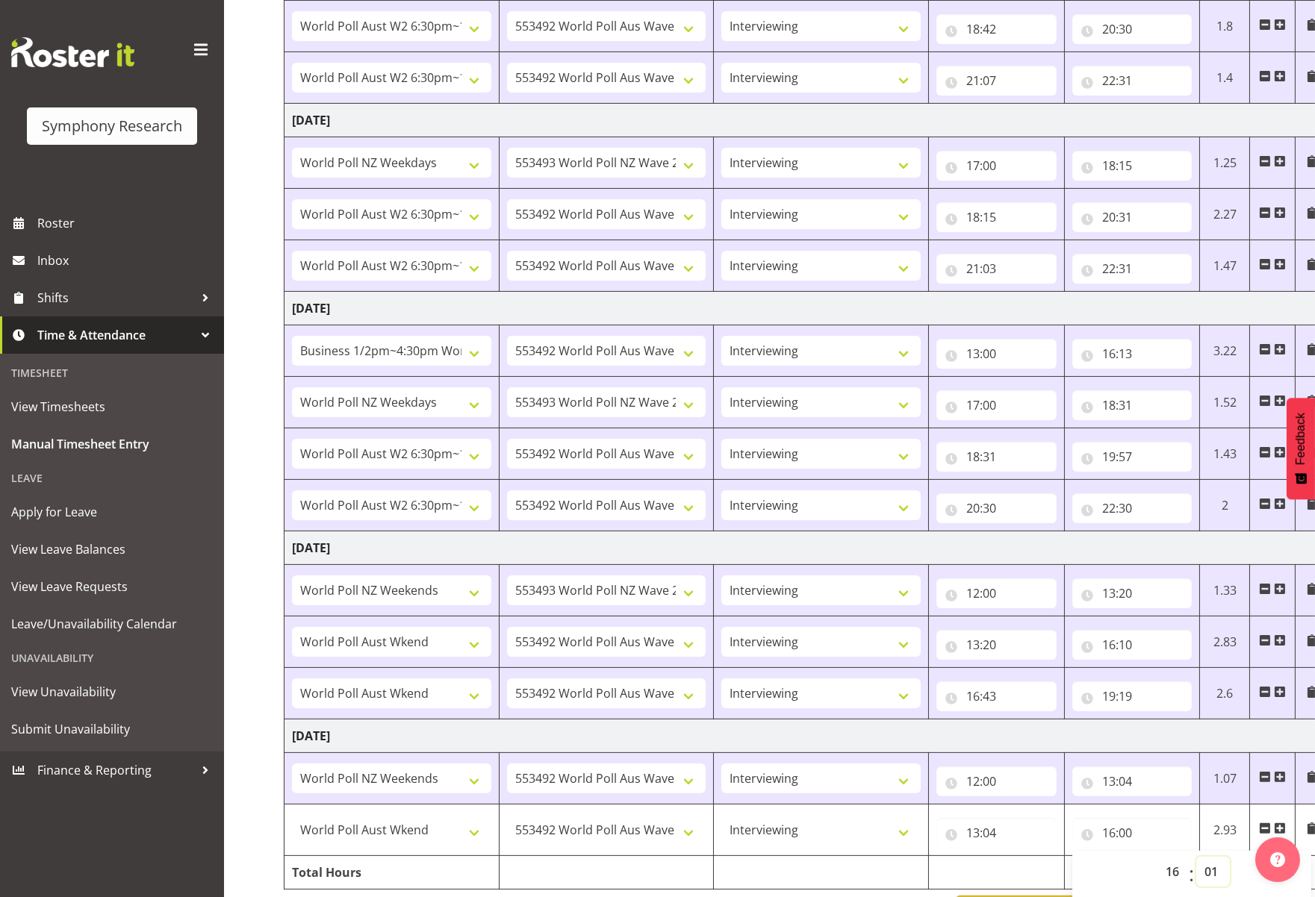
click at [1163, 857] on select "00 01 02 03 04 05 06 07 08 09 10 11 12 13 14 15 16 17 18 19 20 21 22 23 24 25 2…" at bounding box center [1213, 872] width 34 height 30
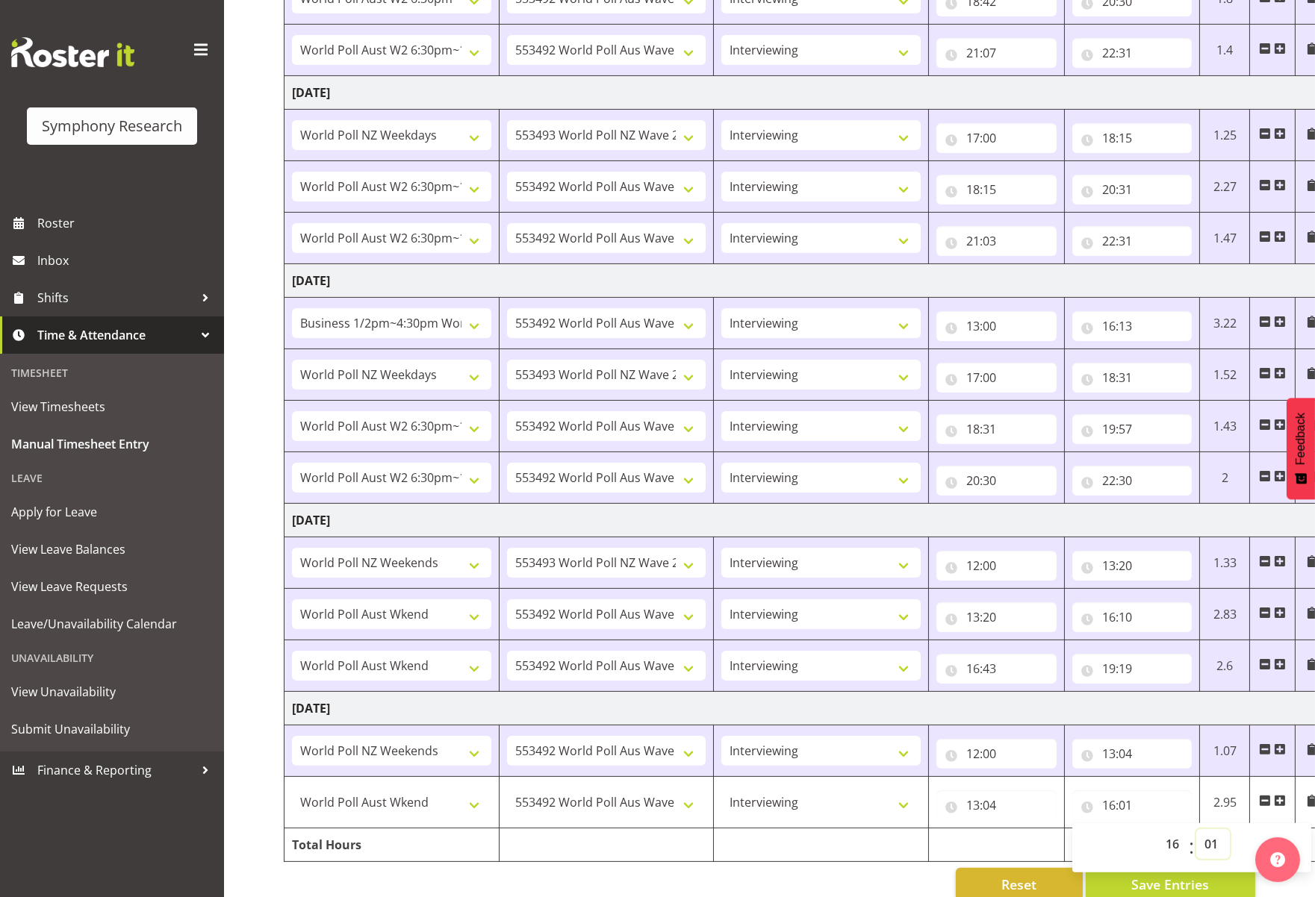
scroll to position [752, 0]
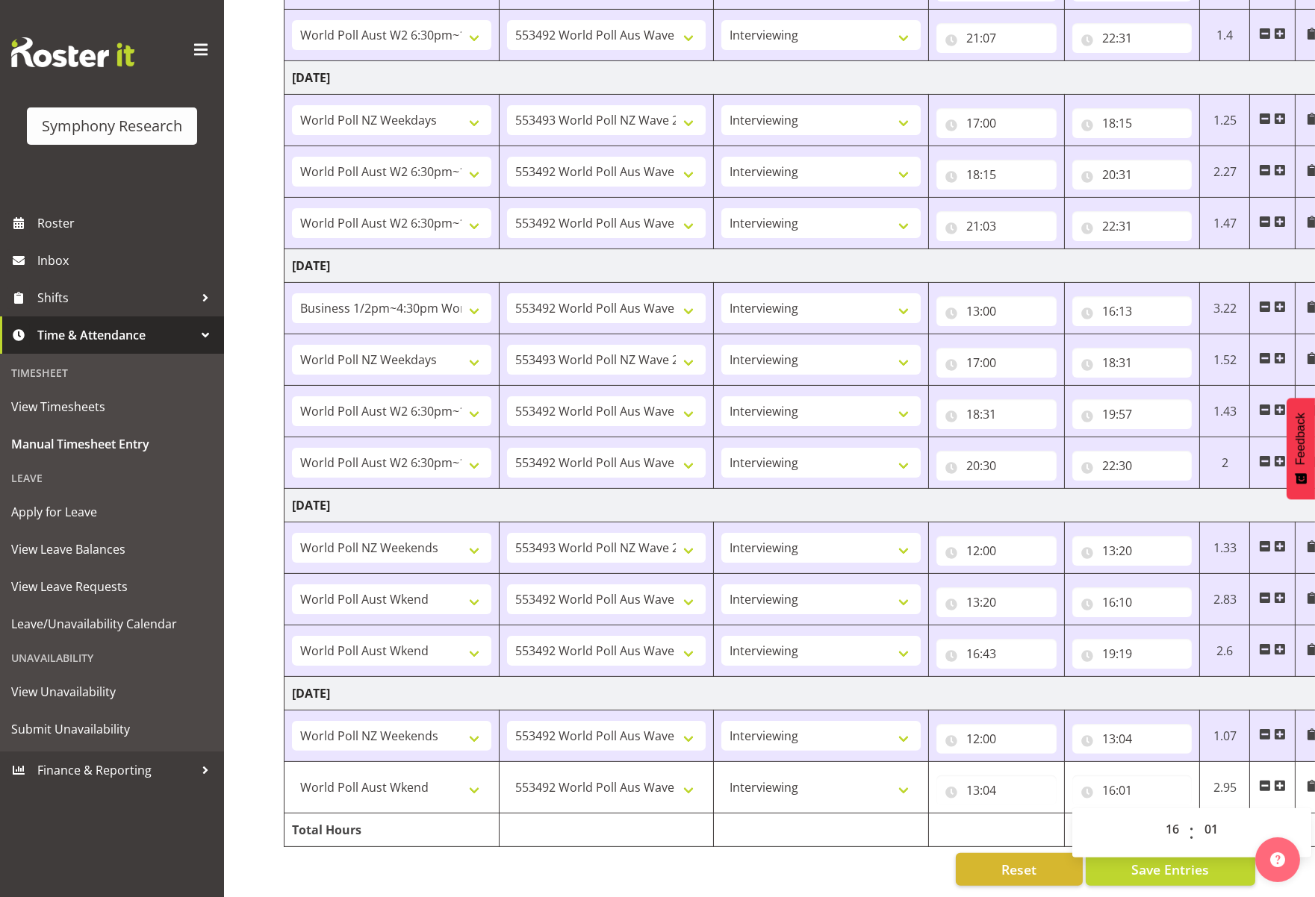
click at [1163, 780] on span at bounding box center [1280, 786] width 12 height 12
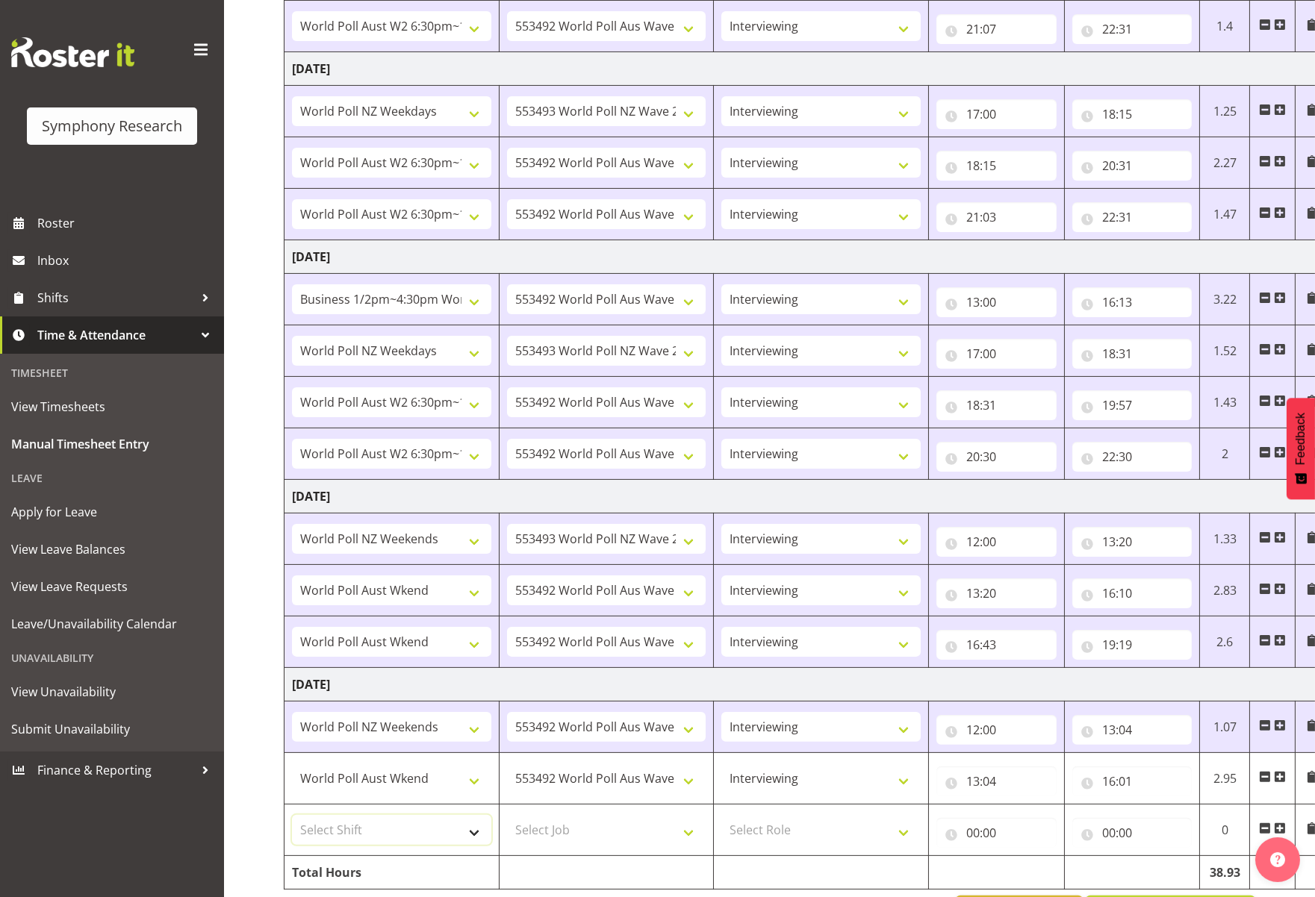
click at [476, 829] on select "Select Shift !!Weekend Residential (Roster IT Shift Label) *Business 9/10am ~ 4…" at bounding box center [391, 830] width 199 height 30
click at [292, 815] on select "Select Shift !!Weekend Residential (Roster IT Shift Label) *Business 9/10am ~ 4…" at bounding box center [391, 830] width 199 height 30
click at [687, 828] on select "Select Job 550060 IF Admin 553492 World Poll Aus Wave 2 Main 2025 553493 World …" at bounding box center [606, 830] width 199 height 30
click at [507, 815] on select "Select Job 550060 IF Admin 553492 World Poll Aus Wave 2 Main 2025 553493 World …" at bounding box center [606, 830] width 199 height 30
click at [690, 825] on select "550060 IF Admin 553492 World Poll Aus Wave 2 Main 2025 553493 World Poll NZ Wav…" at bounding box center [606, 830] width 199 height 30
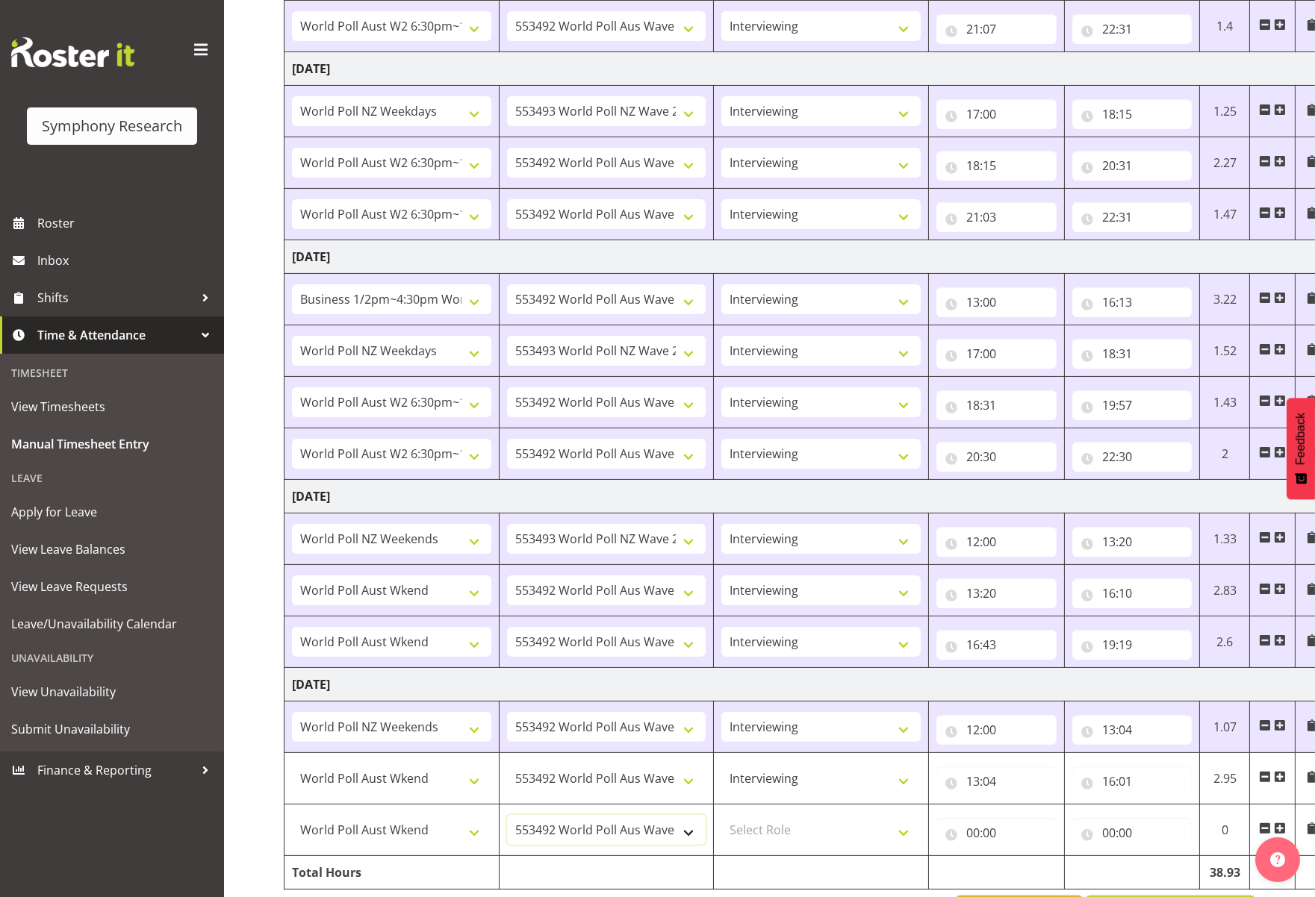
click at [507, 815] on select "550060 IF Admin 553492 World Poll Aus Wave 2 Main 2025 553493 World Poll NZ Wav…" at bounding box center [606, 830] width 199 height 30
click at [903, 831] on select "Select Role Briefing Interviewing" at bounding box center [820, 830] width 199 height 30
click at [721, 815] on select "Select Role Briefing Interviewing" at bounding box center [820, 830] width 199 height 30
click at [988, 838] on input "00:00" at bounding box center [996, 833] width 120 height 30
click at [1026, 870] on select "00 01 02 03 04 05 06 07 08 09 10 11 12 13 14 15 16 17 18 19 20 21 22 23" at bounding box center [1038, 872] width 34 height 30
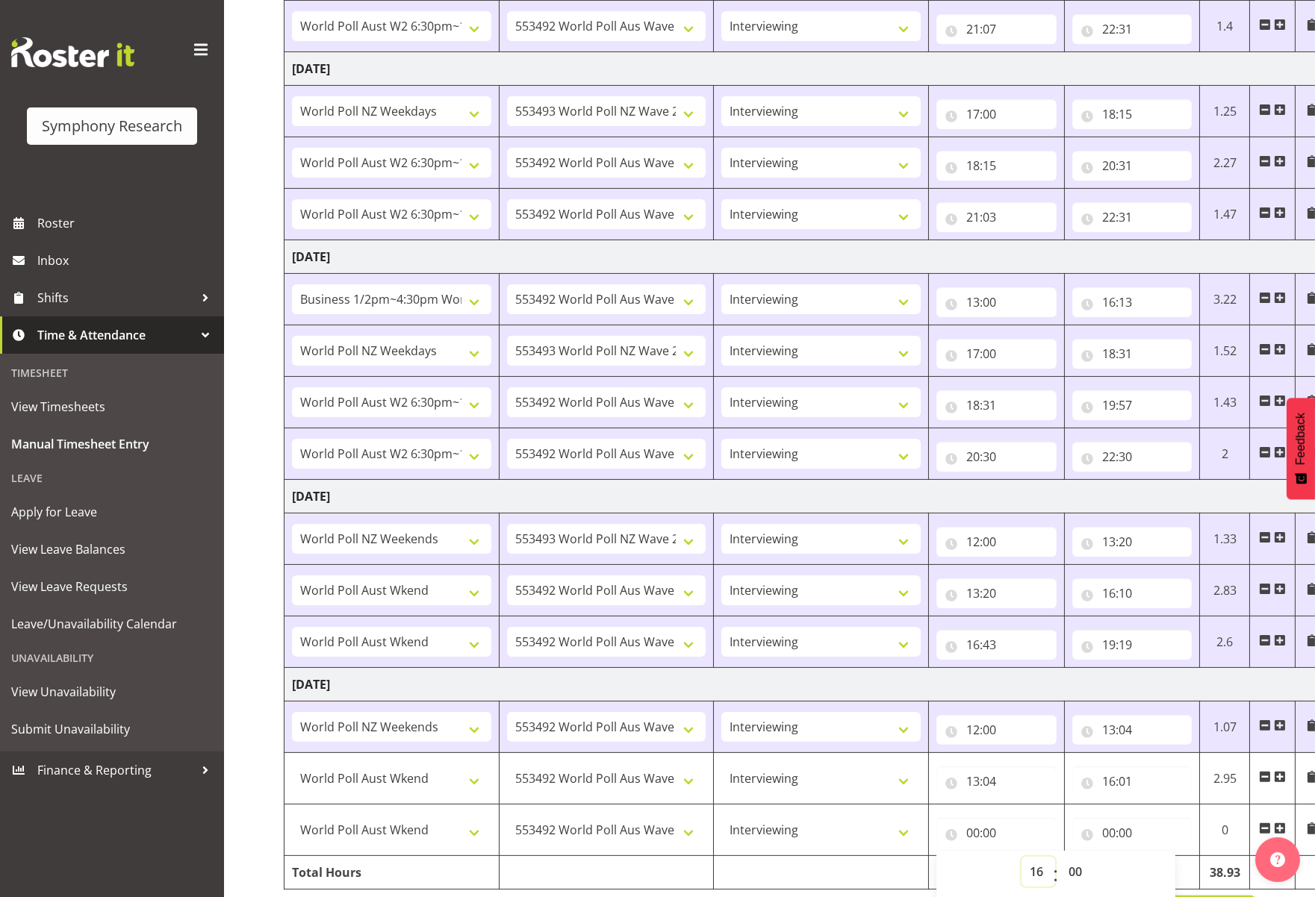
click at [1021, 857] on select "00 01 02 03 04 05 06 07 08 09 10 11 12 13 14 15 16 17 18 19 20 21 22 23" at bounding box center [1038, 872] width 34 height 30
click at [1073, 876] on select "00 01 02 03 04 05 06 07 08 09 10 11 12 13 14 15 16 17 18 19 20 21 22 23 24 25 2…" at bounding box center [1077, 872] width 34 height 30
click at [1060, 857] on select "00 01 02 03 04 05 06 07 08 09 10 11 12 13 14 15 16 17 18 19 20 21 22 23 24 25 2…" at bounding box center [1077, 872] width 34 height 30
click at [1131, 834] on input "00:00" at bounding box center [1132, 833] width 120 height 30
click at [1125, 826] on input "00:00" at bounding box center [1132, 833] width 120 height 30
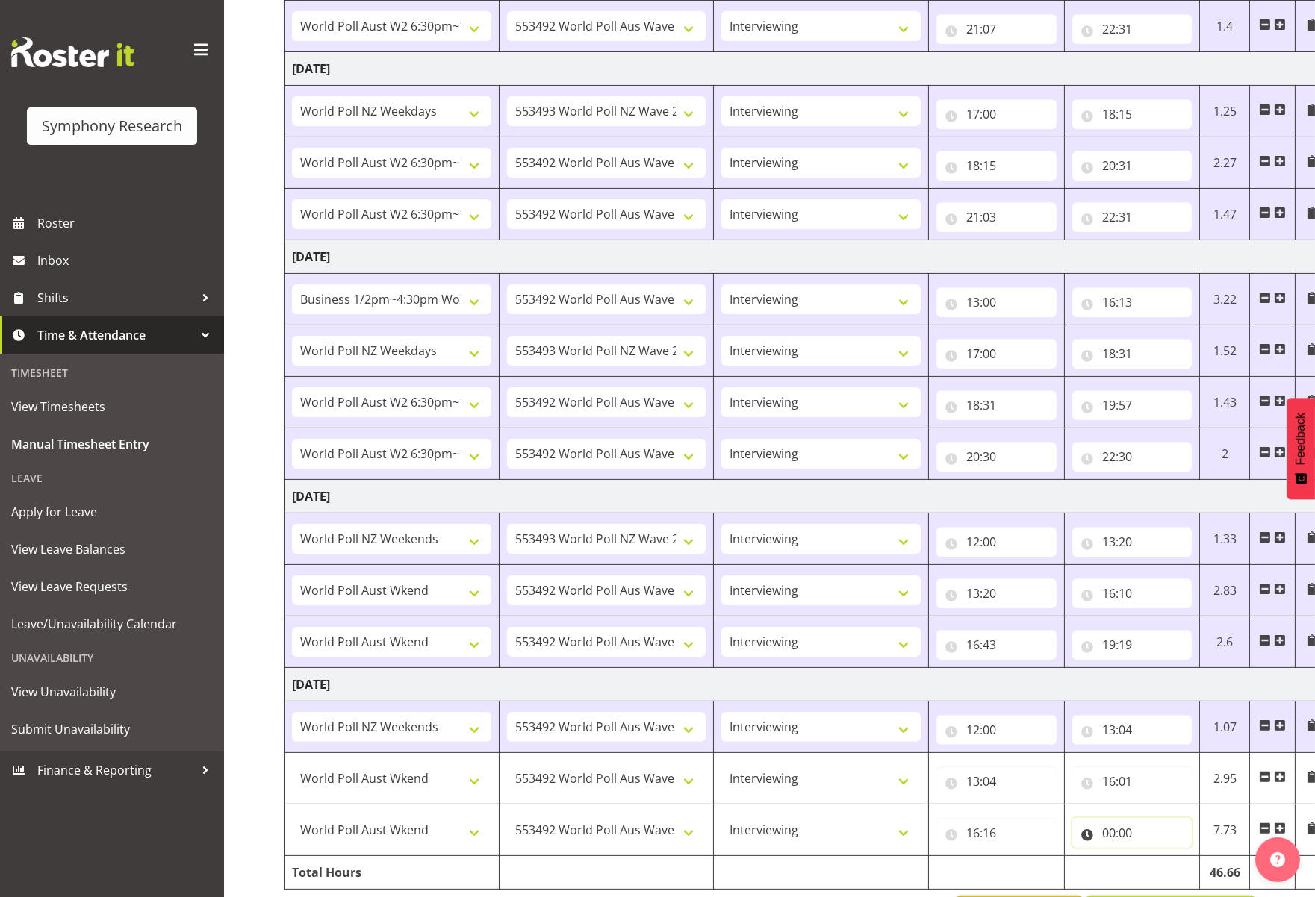
click at [1114, 835] on input "00:00" at bounding box center [1132, 833] width 120 height 30
click at [1163, 869] on select "00 01 02 03 04 05 06 07 08 09 10 11 12 13 14 15 16 17 18 19 20 21 22 23" at bounding box center [1174, 872] width 34 height 30
click at [1157, 857] on select "00 01 02 03 04 05 06 07 08 09 10 11 12 13 14 15 16 17 18 19 20 21 22 23" at bounding box center [1174, 872] width 34 height 30
click at [1127, 837] on input "19:00" at bounding box center [1132, 833] width 120 height 30
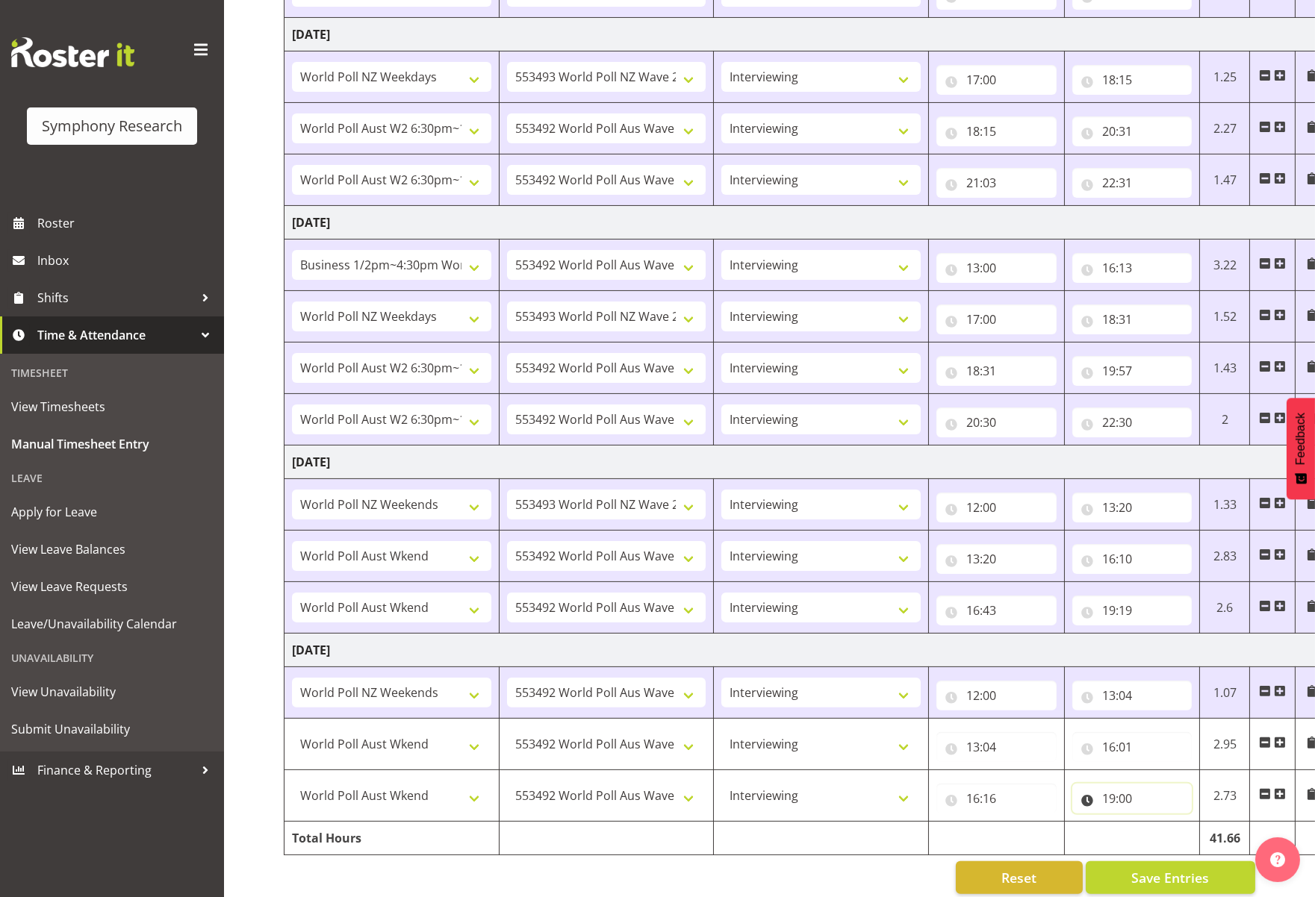
scroll to position [804, 0]
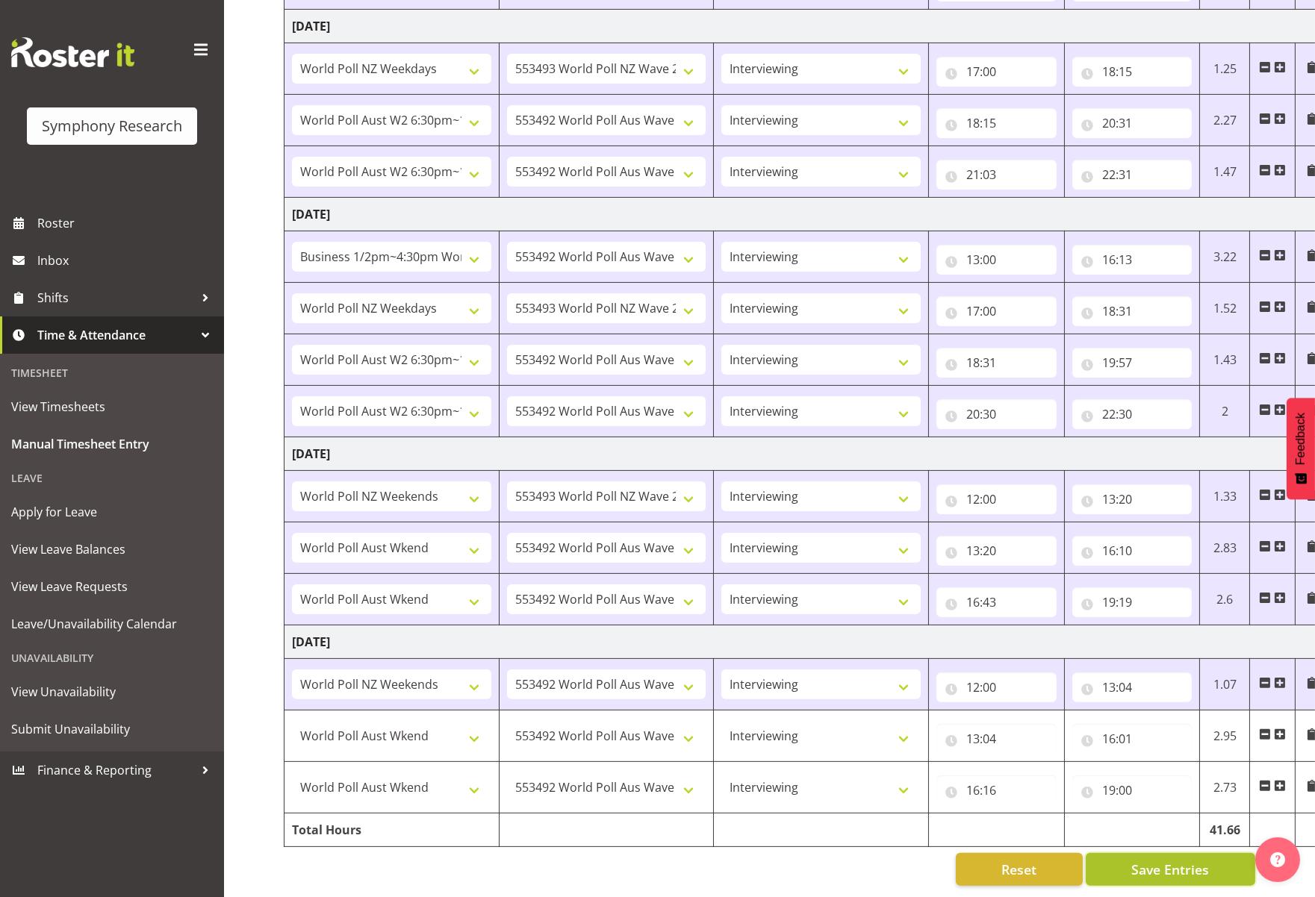
click at [1163, 860] on span "Save Entries" at bounding box center [1170, 869] width 78 height 19
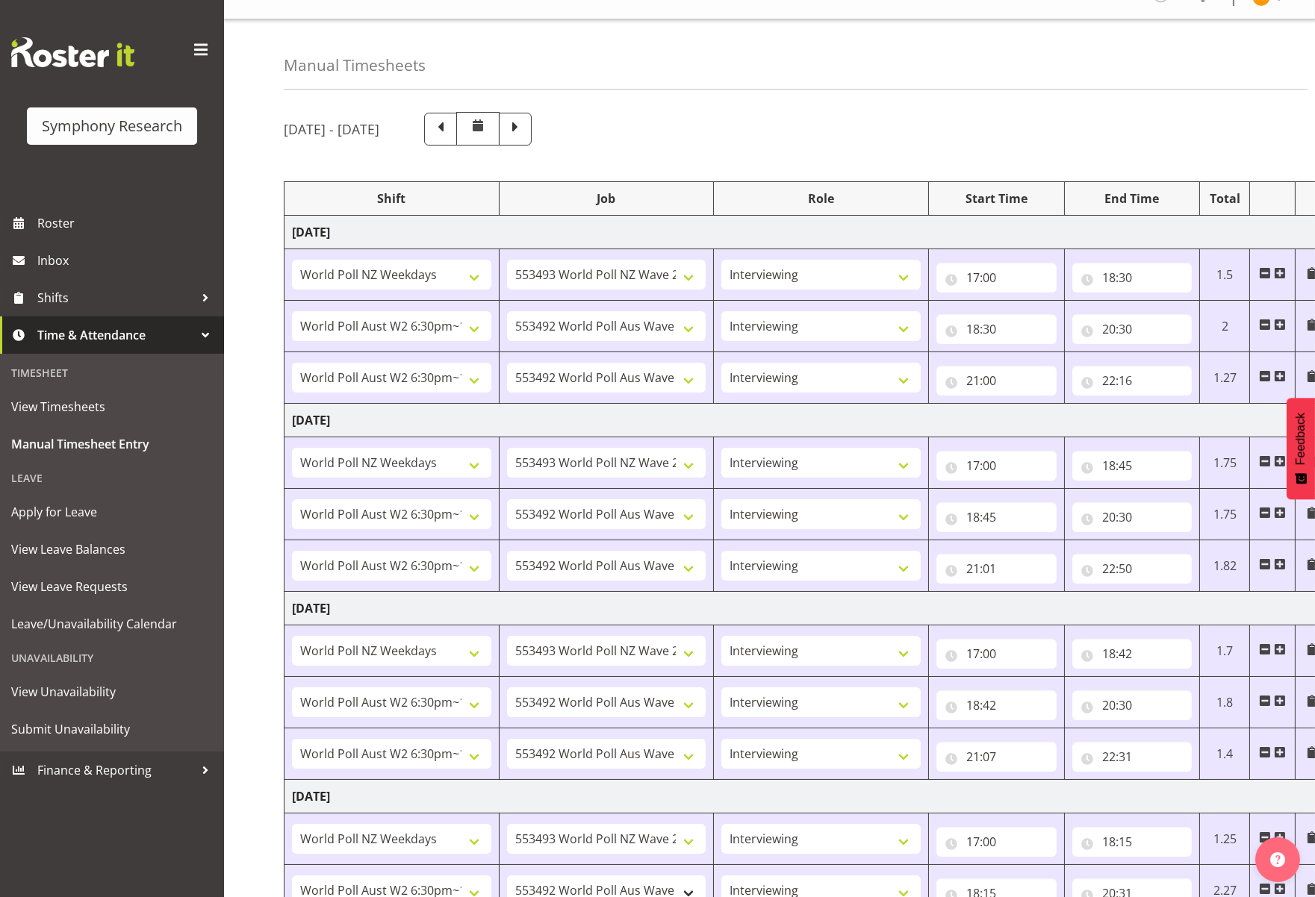
scroll to position [0, 0]
